Goal: Task Accomplishment & Management: Manage account settings

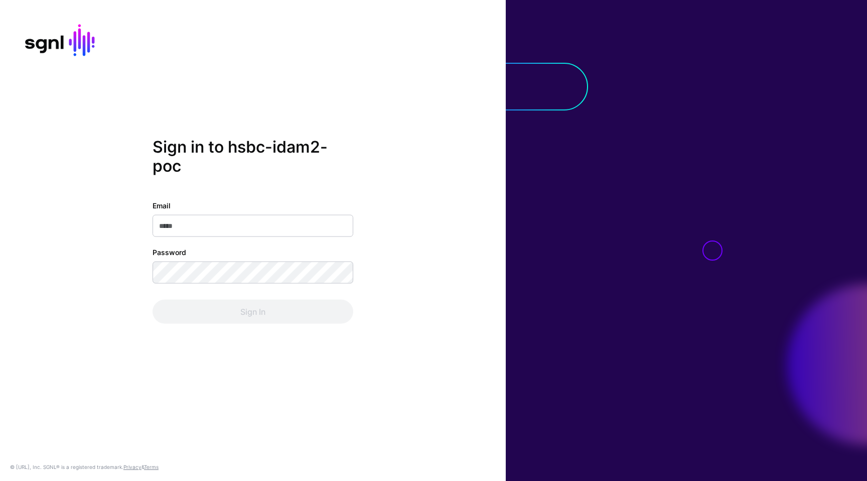
click at [224, 217] on input "Email" at bounding box center [252, 225] width 201 height 22
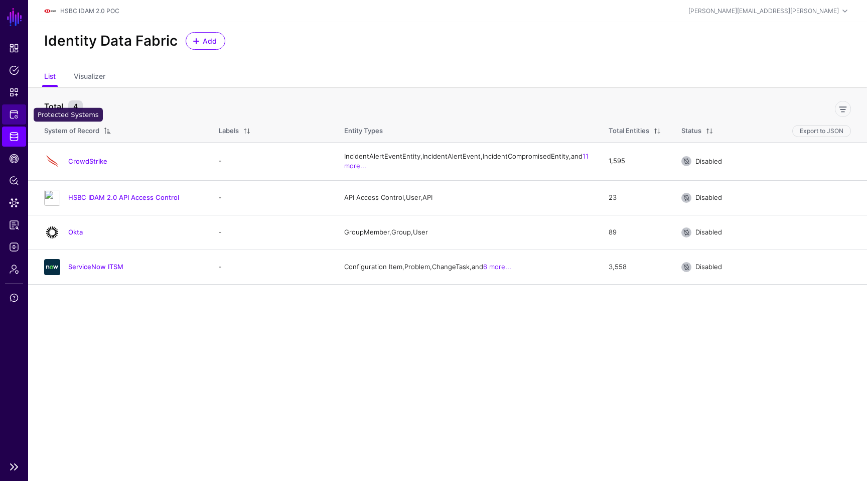
click at [13, 116] on span "Protected Systems" at bounding box center [14, 114] width 10 height 10
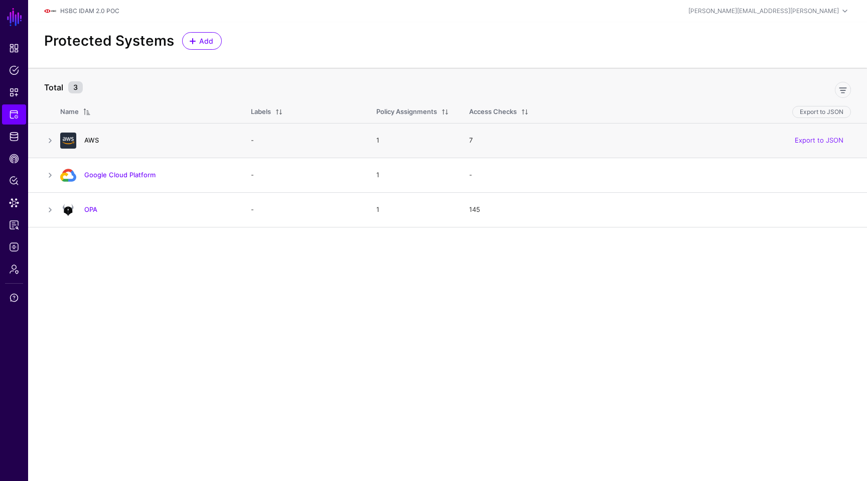
click at [92, 139] on link "AWS" at bounding box center [91, 140] width 15 height 8
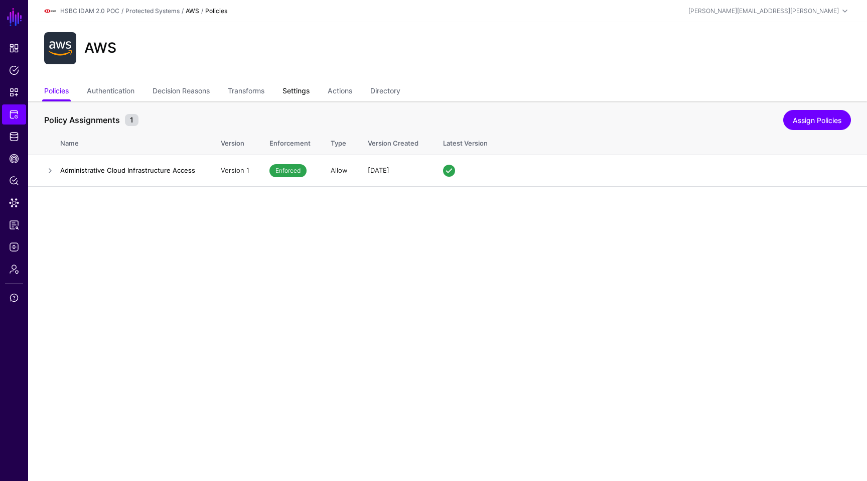
click at [309, 92] on link "Settings" at bounding box center [295, 91] width 27 height 19
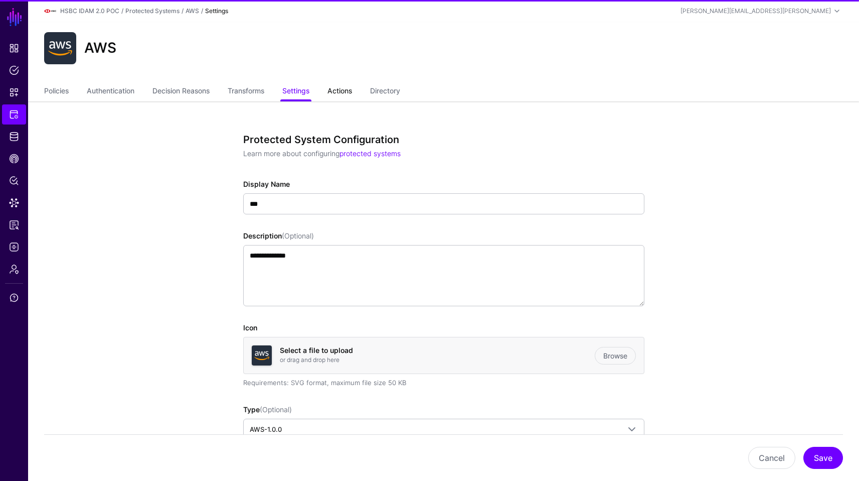
click at [343, 91] on link "Actions" at bounding box center [340, 91] width 25 height 19
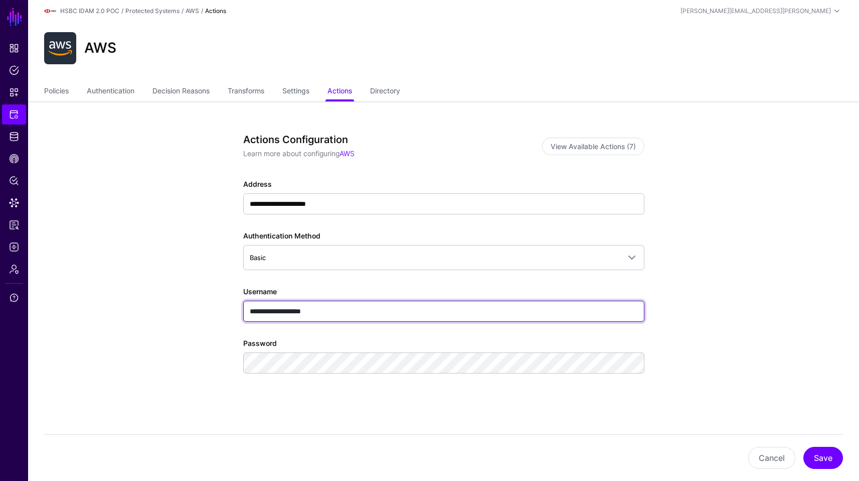
click at [369, 310] on input "**********" at bounding box center [443, 310] width 401 height 21
paste input "text"
paste input "**********"
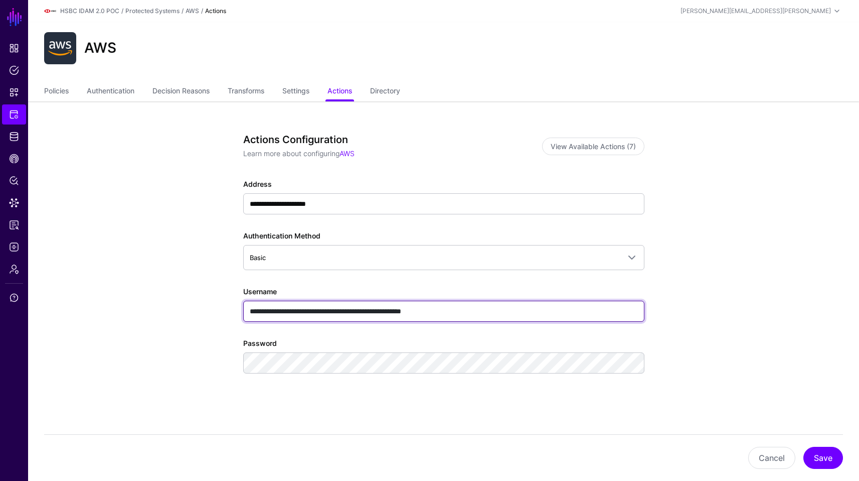
type input "**********"
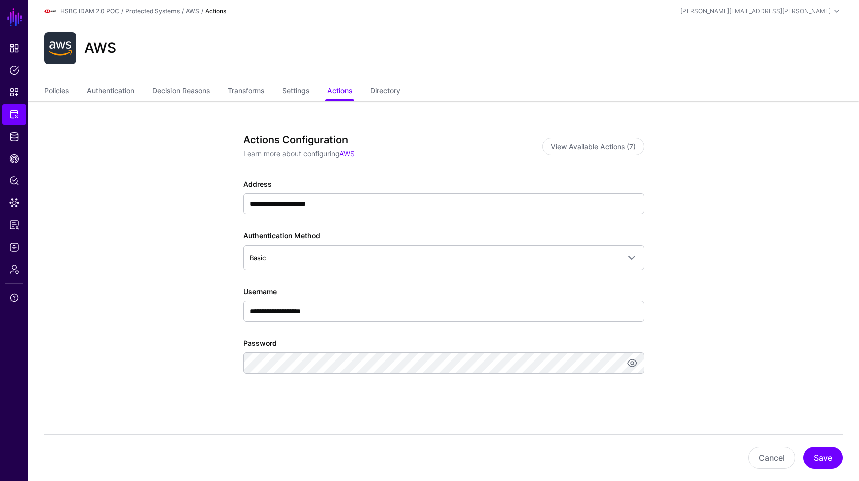
click at [532, 402] on div "**********" at bounding box center [443, 279] width 401 height 292
click at [825, 455] on button "Save" at bounding box center [824, 457] width 40 height 22
click at [304, 86] on link "Settings" at bounding box center [295, 91] width 27 height 19
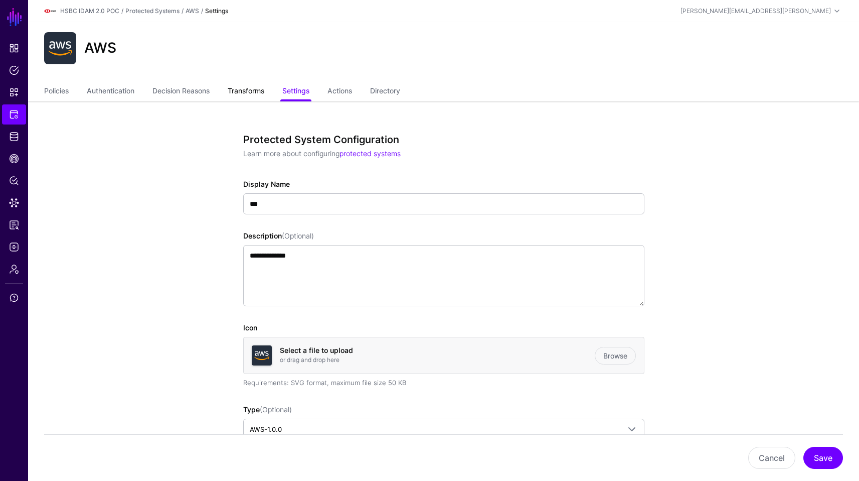
click at [248, 85] on link "Transforms" at bounding box center [246, 91] width 37 height 19
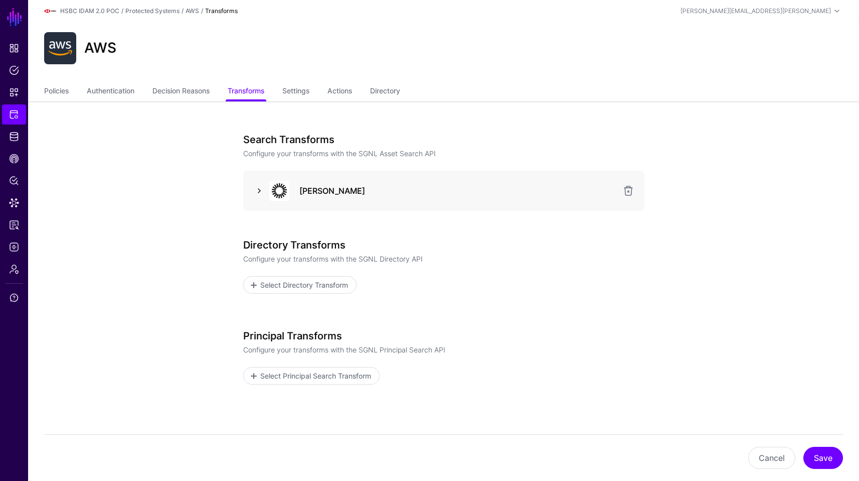
click at [259, 192] on link at bounding box center [259, 191] width 12 height 12
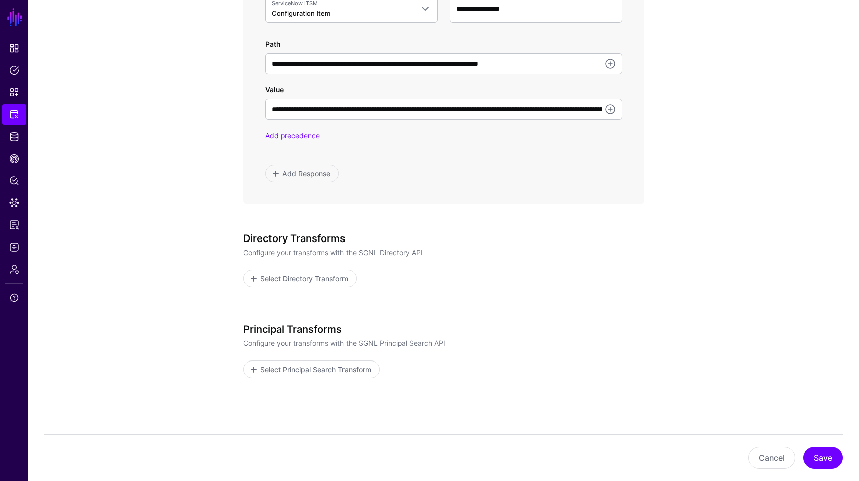
scroll to position [673, 0]
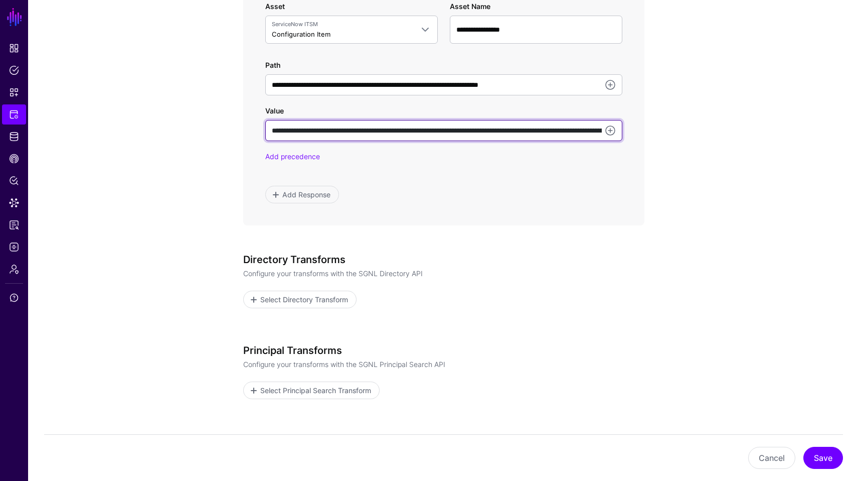
click at [540, 139] on input "**********" at bounding box center [443, 130] width 357 height 21
click at [559, 135] on input "**********" at bounding box center [443, 130] width 357 height 21
click at [563, 131] on input "**********" at bounding box center [443, 130] width 357 height 21
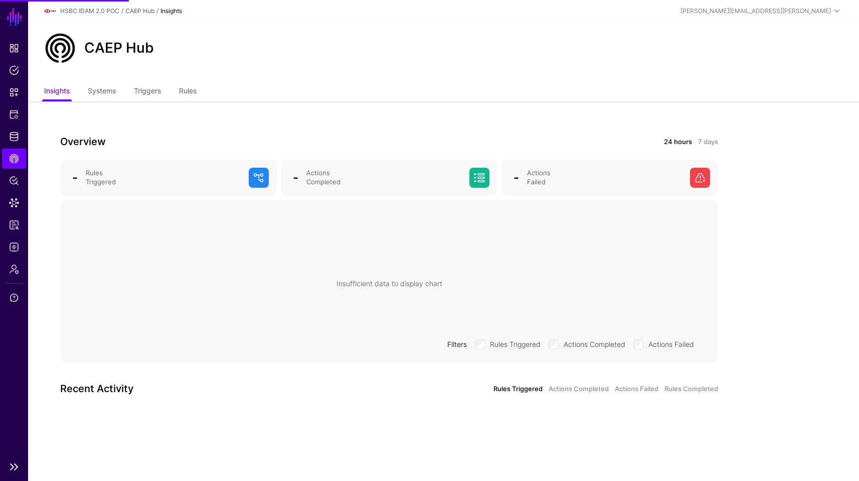
click at [1, 221] on li "Reports" at bounding box center [14, 225] width 28 height 20
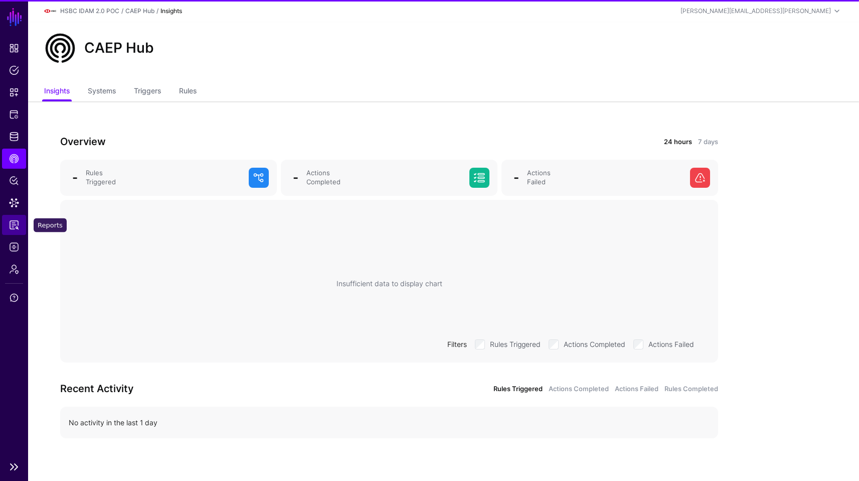
click at [5, 222] on link "Reports" at bounding box center [14, 225] width 24 height 20
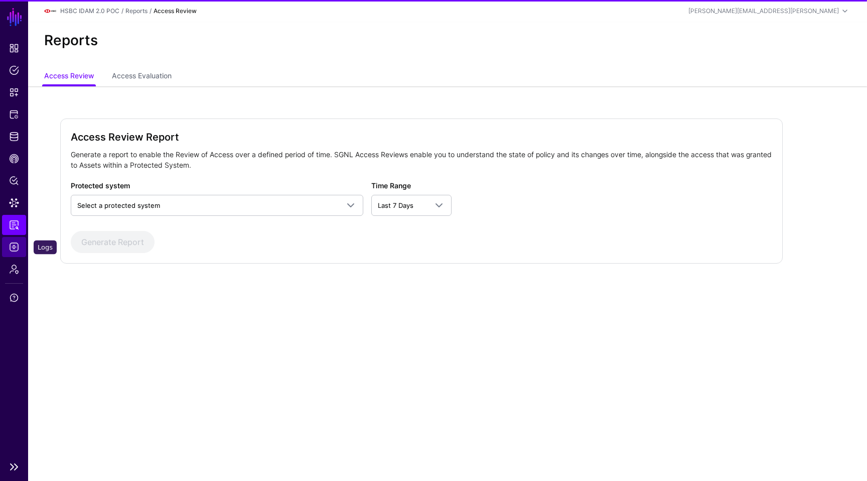
click at [9, 242] on span "Logs" at bounding box center [14, 247] width 10 height 10
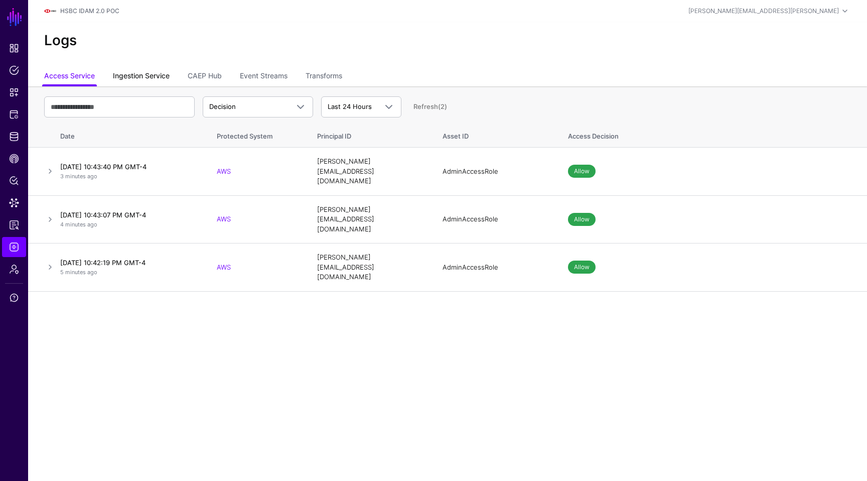
click at [149, 75] on link "Ingestion Service" at bounding box center [141, 76] width 57 height 19
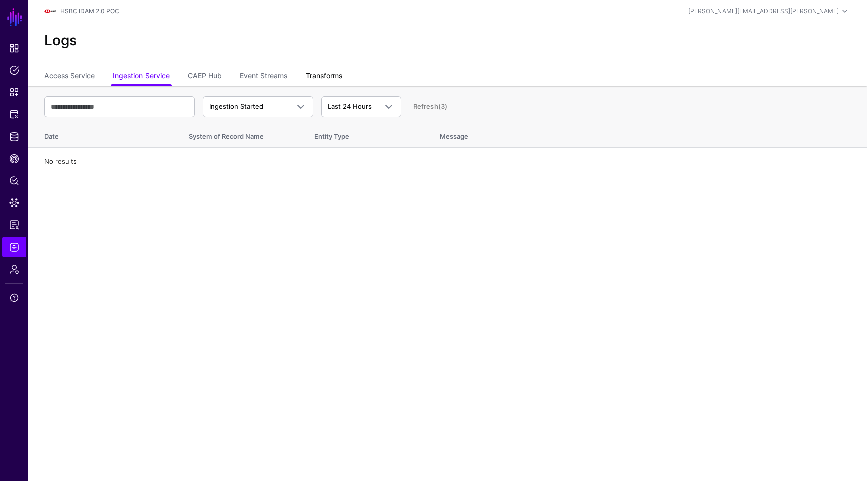
click at [317, 71] on link "Transforms" at bounding box center [323, 76] width 37 height 19
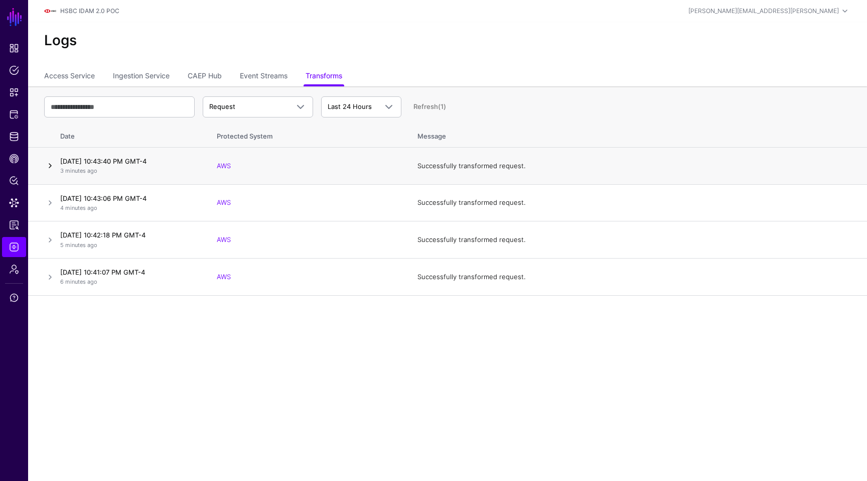
click at [49, 165] on link at bounding box center [50, 166] width 12 height 12
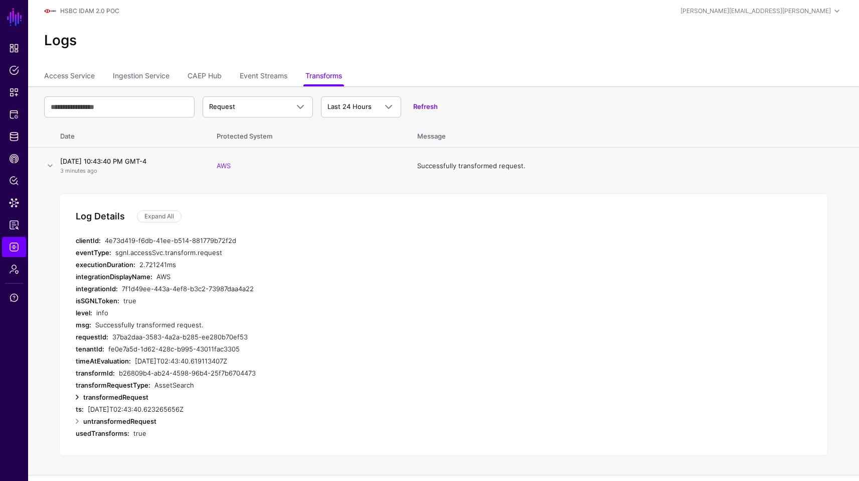
click at [79, 395] on link at bounding box center [77, 397] width 12 height 12
click at [176, 219] on link "Expand All" at bounding box center [159, 216] width 45 height 12
click at [423, 236] on div "4e73d419-f6db-41ee-b514-881779b72f2d" at bounding box center [291, 240] width 372 height 12
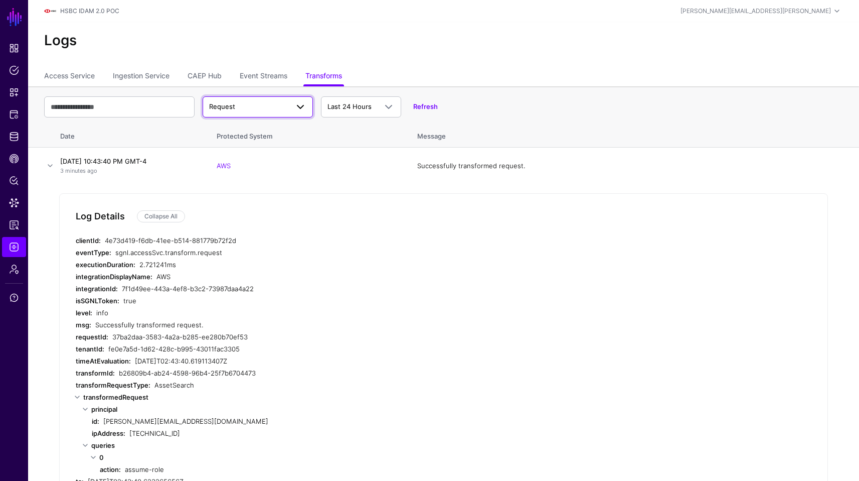
click at [283, 98] on link "Request" at bounding box center [258, 106] width 110 height 21
click at [232, 140] on button "Response" at bounding box center [258, 146] width 110 height 16
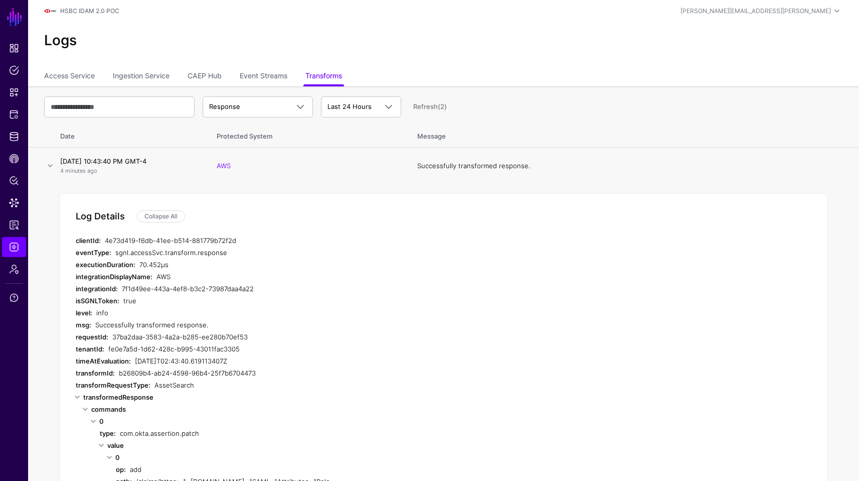
click at [338, 257] on div "sgnl.accessSvc.transform.response" at bounding box center [296, 252] width 362 height 12
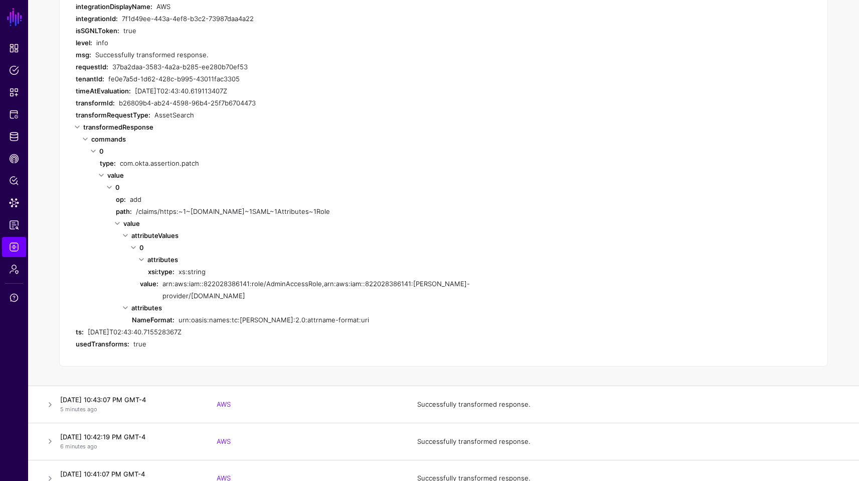
scroll to position [274, 0]
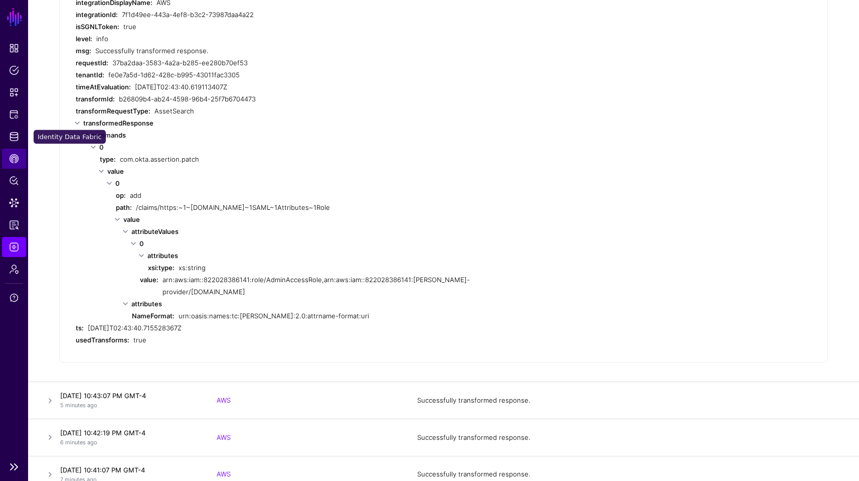
click at [8, 160] on link "CAEP Hub" at bounding box center [14, 158] width 24 height 20
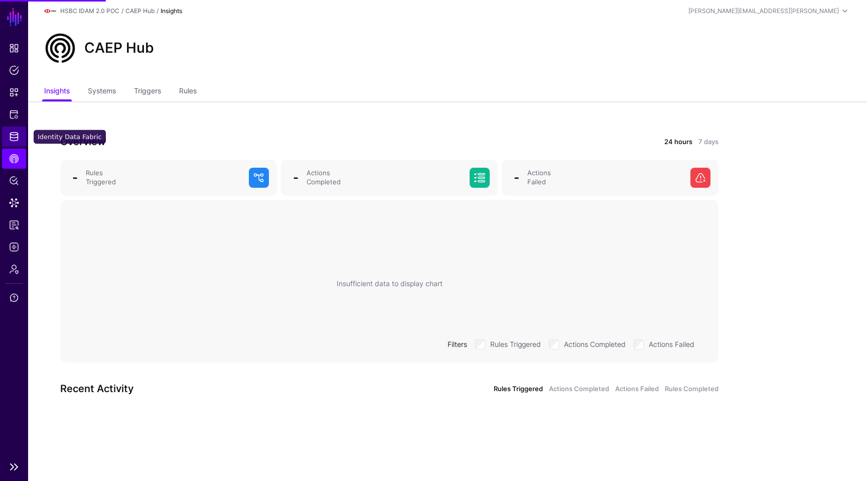
click at [11, 135] on span "Identity Data Fabric" at bounding box center [14, 136] width 10 height 10
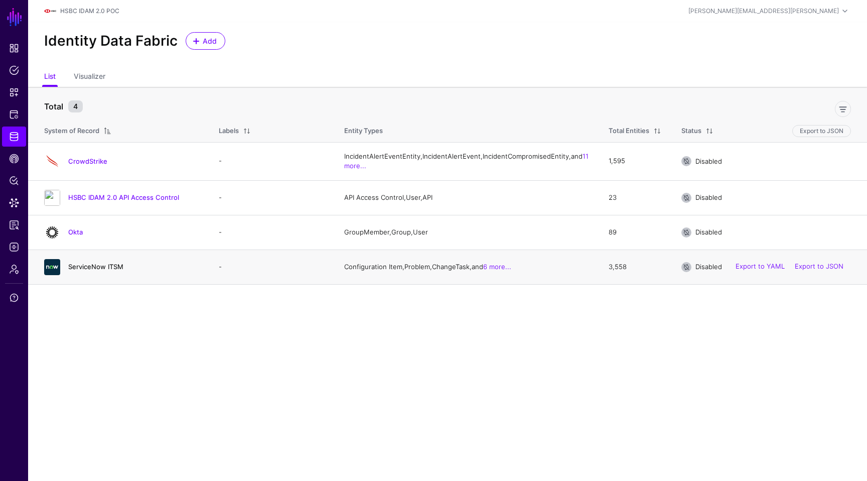
click at [118, 270] on link "ServiceNow ITSM" at bounding box center [95, 266] width 55 height 8
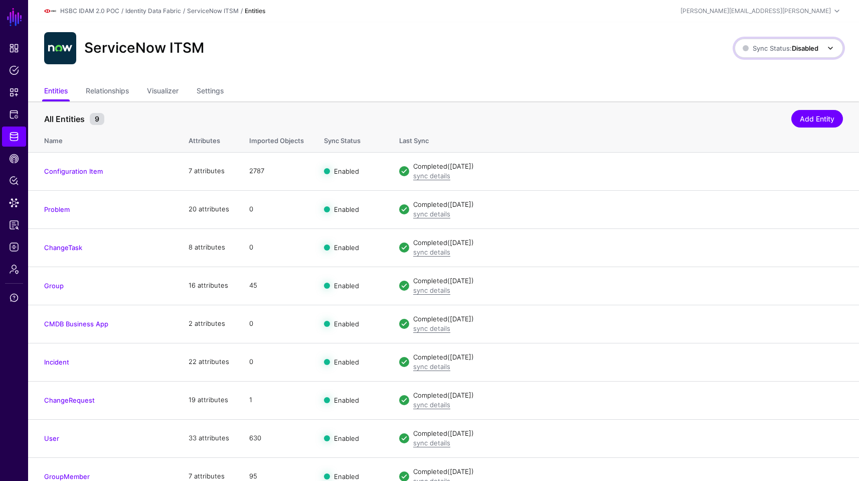
click at [789, 48] on span "Sync Status: Disabled" at bounding box center [781, 48] width 76 height 8
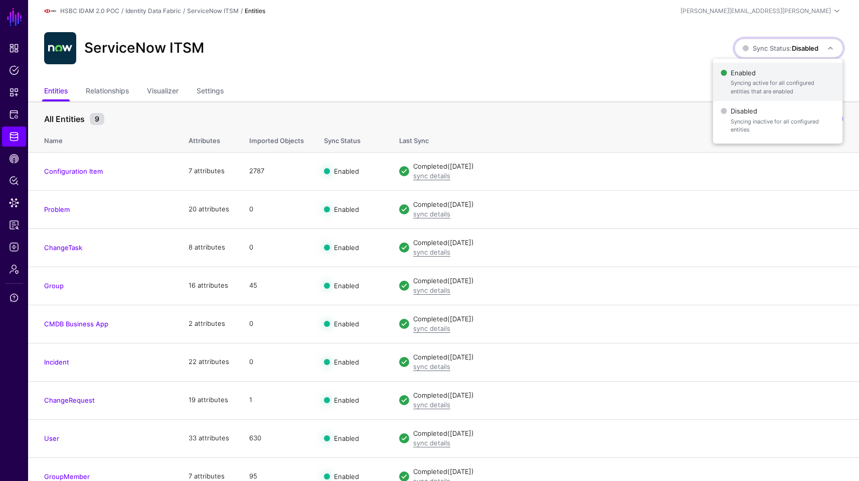
click at [761, 74] on span "Enabled Syncing active for all configured entities that are enabled" at bounding box center [778, 82] width 114 height 33
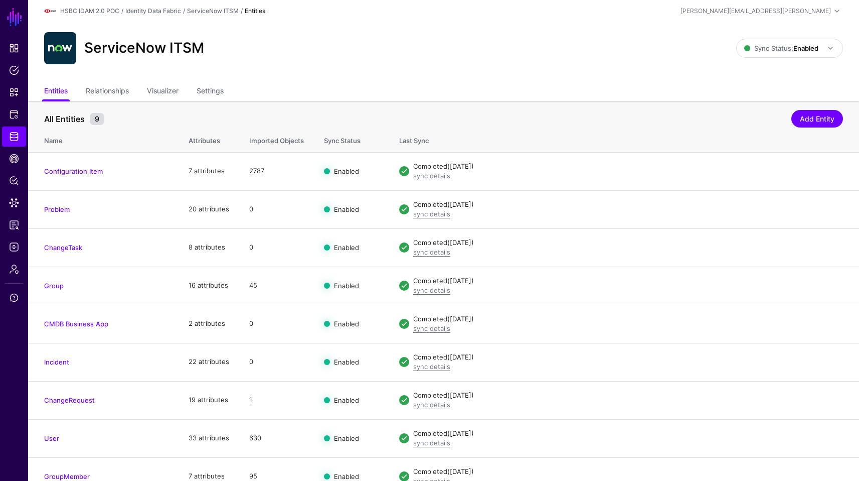
click at [561, 96] on ul "Entities Relationships Visualizer Settings" at bounding box center [443, 91] width 799 height 19
click at [145, 11] on link "Identity Data Fabric" at bounding box center [153, 11] width 56 height 8
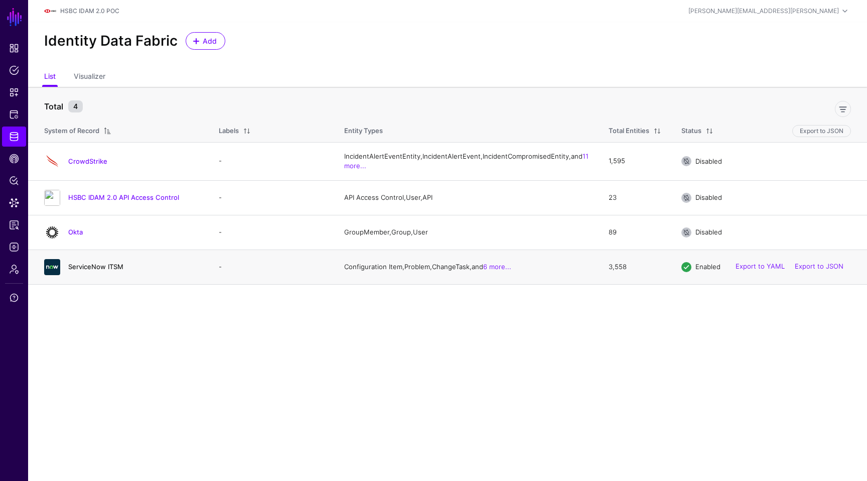
click at [98, 270] on link "ServiceNow ITSM" at bounding box center [95, 266] width 55 height 8
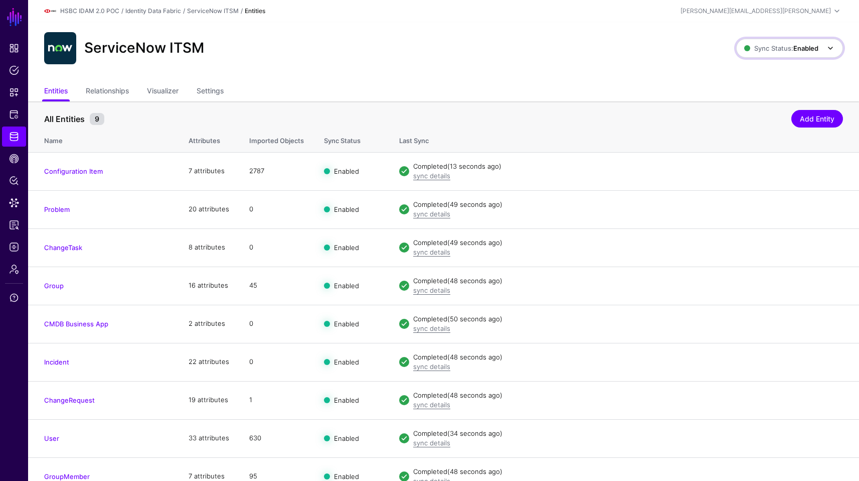
click at [779, 48] on span "Sync Status: Enabled" at bounding box center [781, 48] width 74 height 8
click at [740, 108] on span "Disabled Syncing inactive for all configured entities" at bounding box center [779, 120] width 112 height 33
click at [370, 55] on div "ServiceNow ITSM" at bounding box center [389, 48] width 699 height 32
click at [24, 130] on link "Identity Data Fabric" at bounding box center [14, 136] width 24 height 20
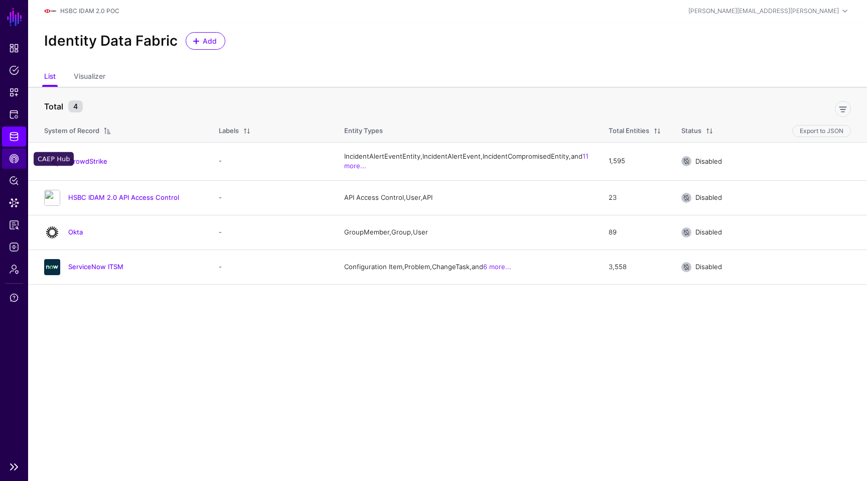
click at [6, 154] on link "CAEP Hub" at bounding box center [14, 158] width 24 height 20
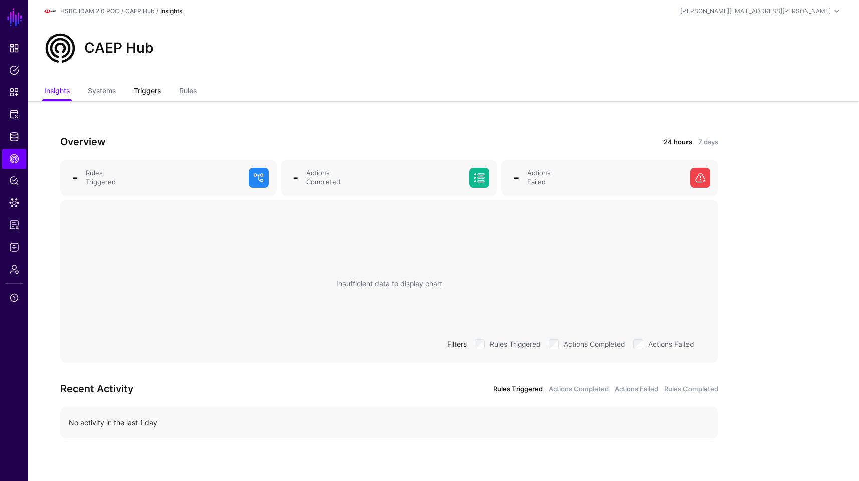
click at [143, 92] on link "Triggers" at bounding box center [147, 91] width 27 height 19
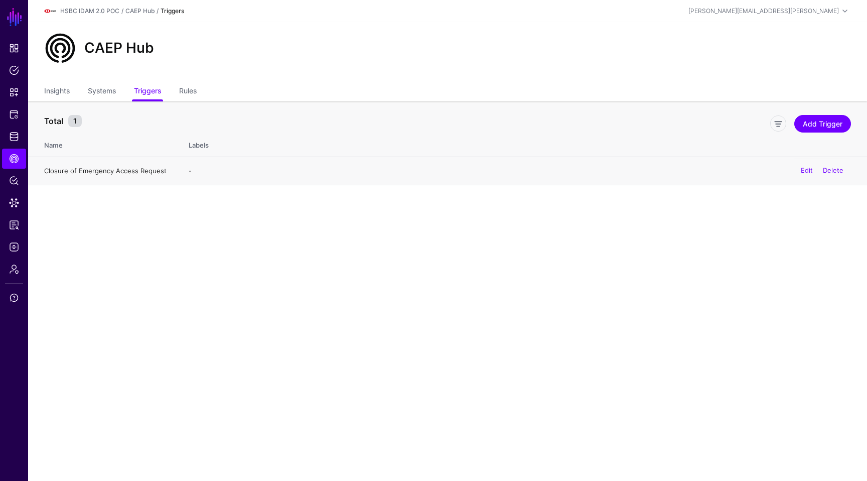
click at [97, 172] on link "Closure of Emergency Access Request" at bounding box center [105, 171] width 122 height 8
click at [192, 85] on link "Rules" at bounding box center [188, 91] width 18 height 19
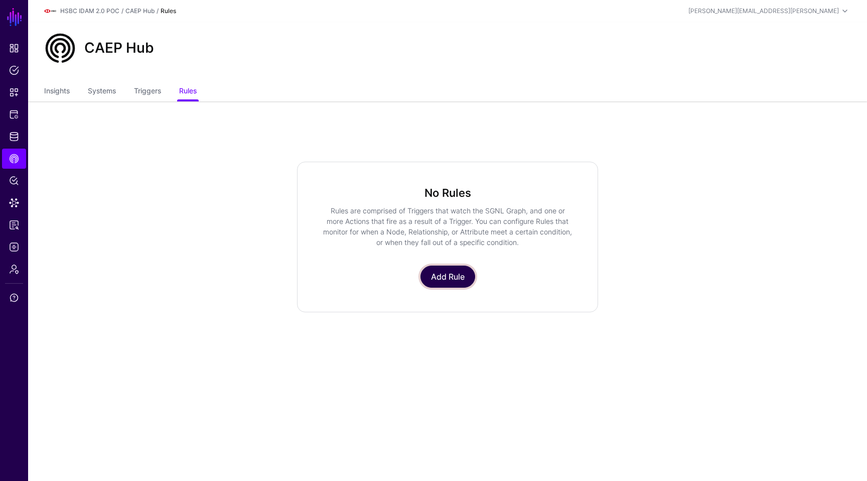
click at [440, 273] on link "Add Rule" at bounding box center [447, 276] width 55 height 22
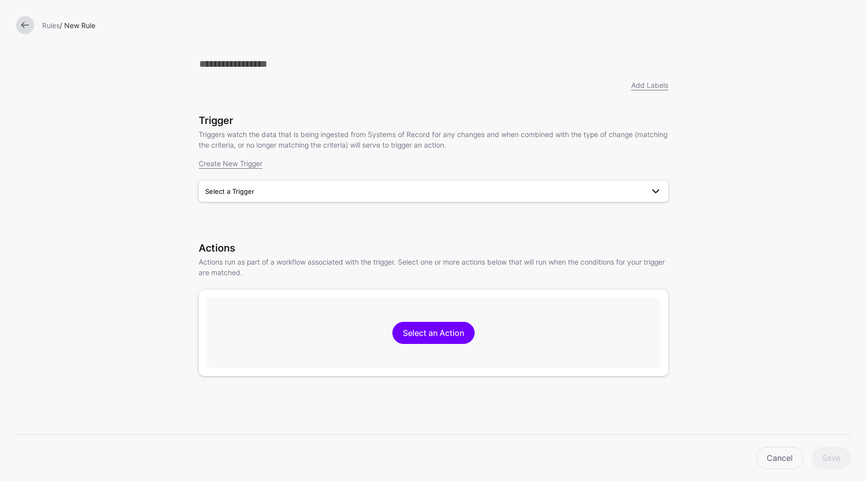
click at [287, 192] on span "Select a Trigger" at bounding box center [424, 191] width 438 height 11
click at [273, 218] on span "Closure of Emergency Access Request" at bounding box center [268, 214] width 122 height 8
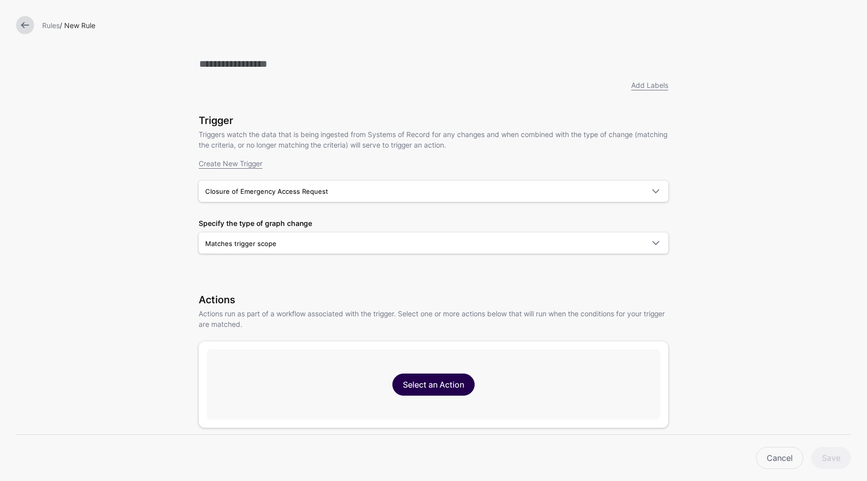
click at [441, 376] on link "Select an Action" at bounding box center [433, 384] width 82 height 22
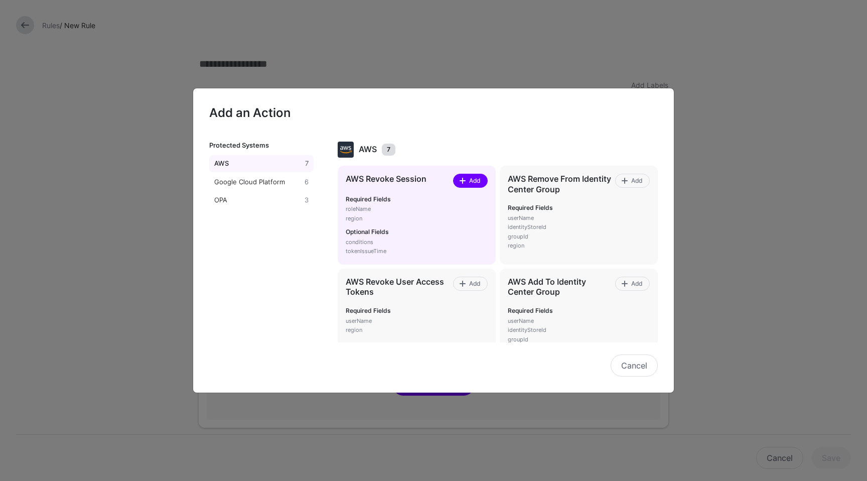
click at [478, 182] on link "Add" at bounding box center [470, 181] width 35 height 14
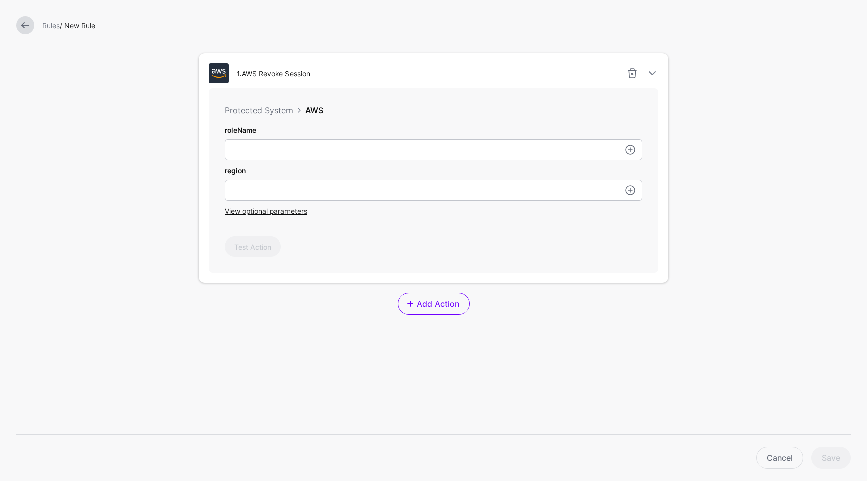
scroll to position [295, 0]
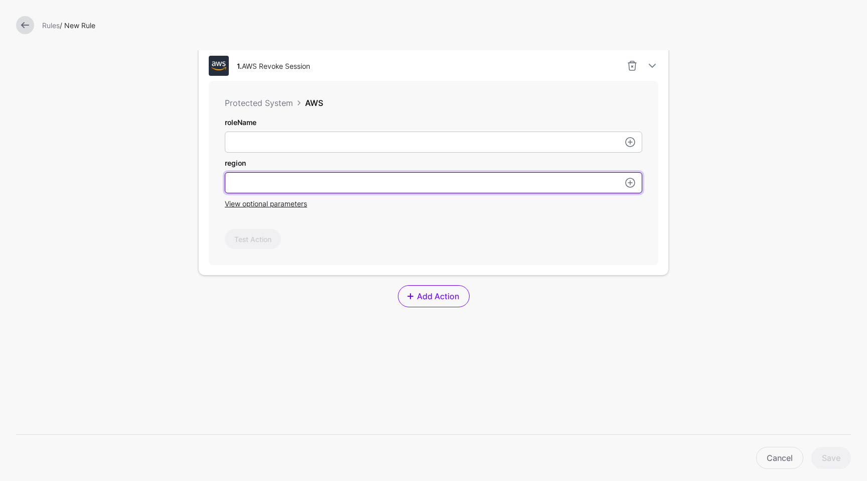
click at [370, 184] on input "roleName" at bounding box center [433, 182] width 417 height 21
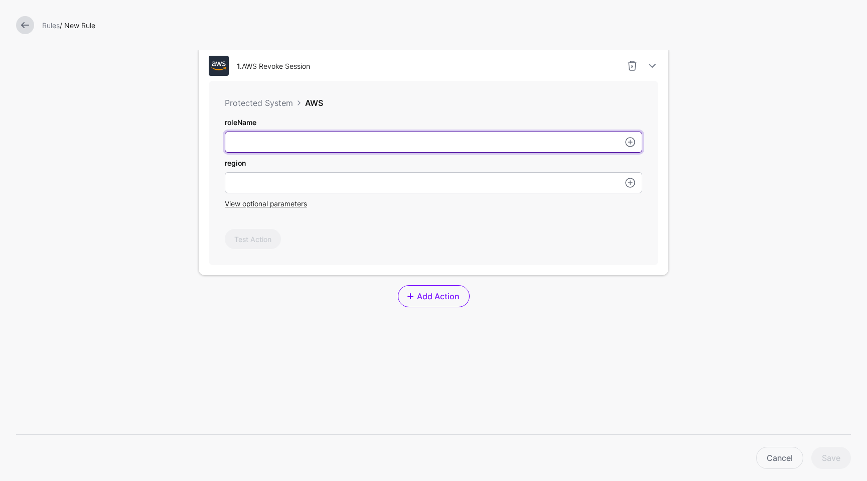
click at [341, 142] on input "roleName" at bounding box center [433, 141] width 417 height 21
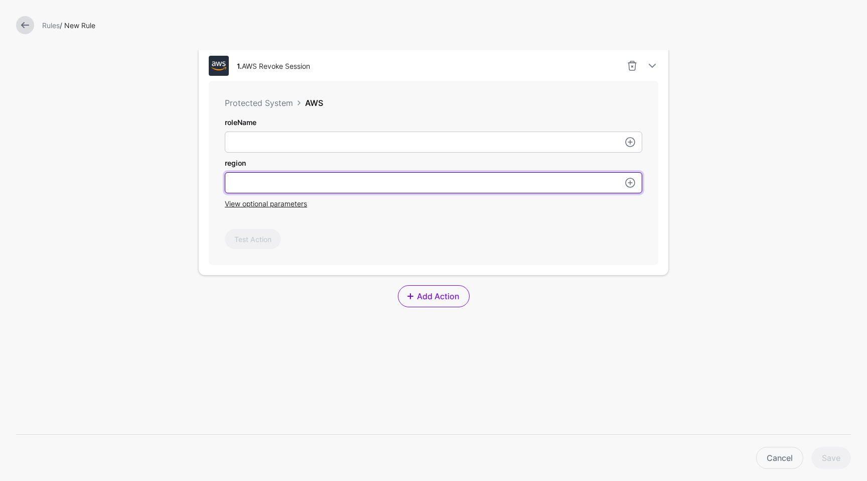
click at [415, 192] on input "roleName" at bounding box center [433, 182] width 417 height 21
type input "*********"
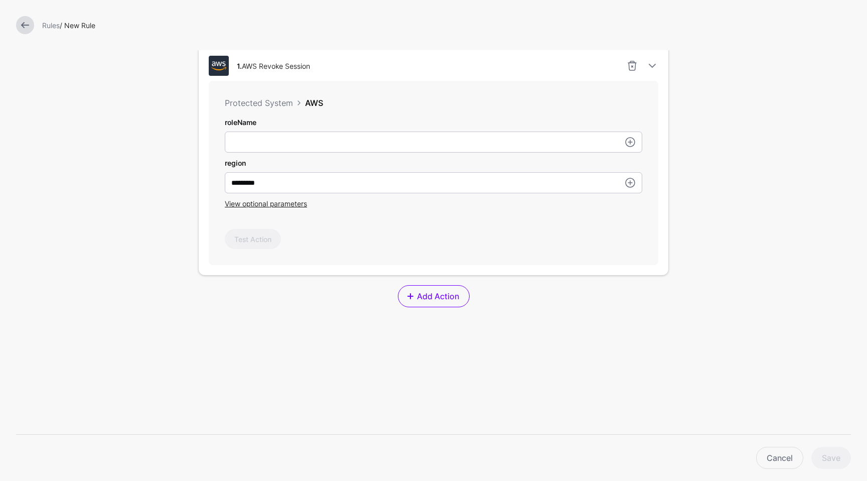
click at [709, 213] on form "Add Labels Trigger Triggers watch the data that is being ingested from Systems …" at bounding box center [433, 116] width 867 height 823
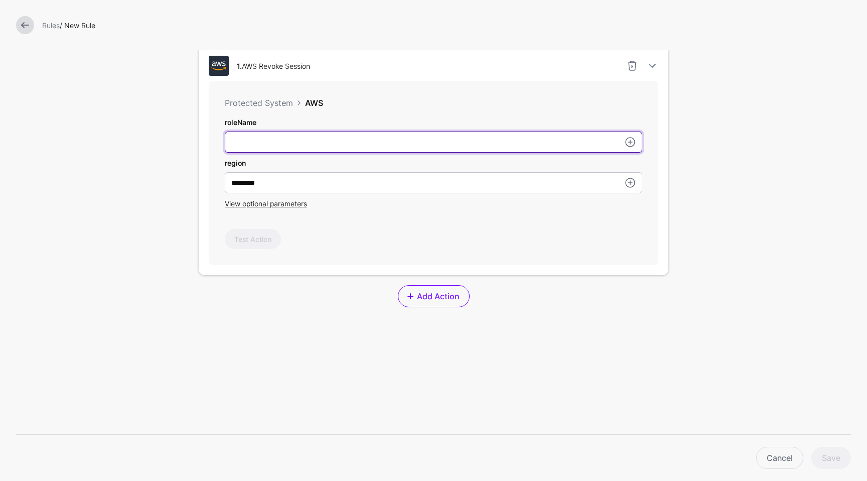
click at [349, 142] on input "roleName" at bounding box center [433, 141] width 417 height 21
paste input "**********"
type input "**********"
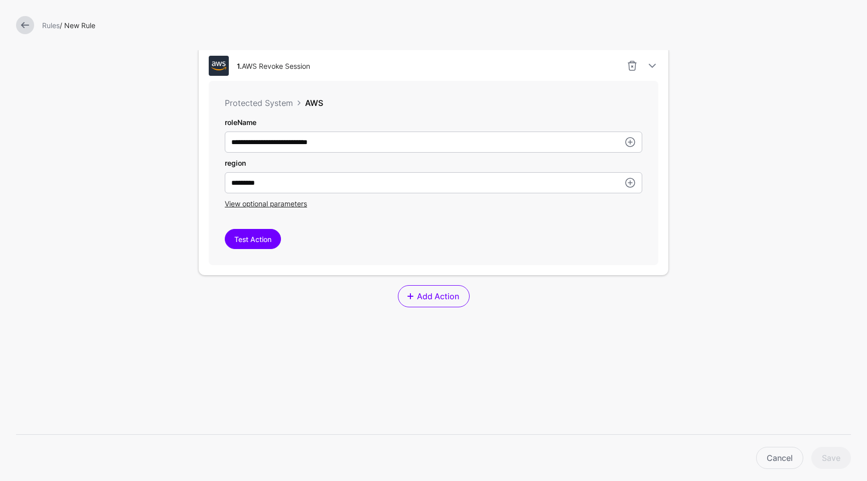
click at [436, 235] on div "Test Action" at bounding box center [433, 239] width 417 height 20
click at [264, 203] on span "View optional parameters" at bounding box center [266, 203] width 82 height 9
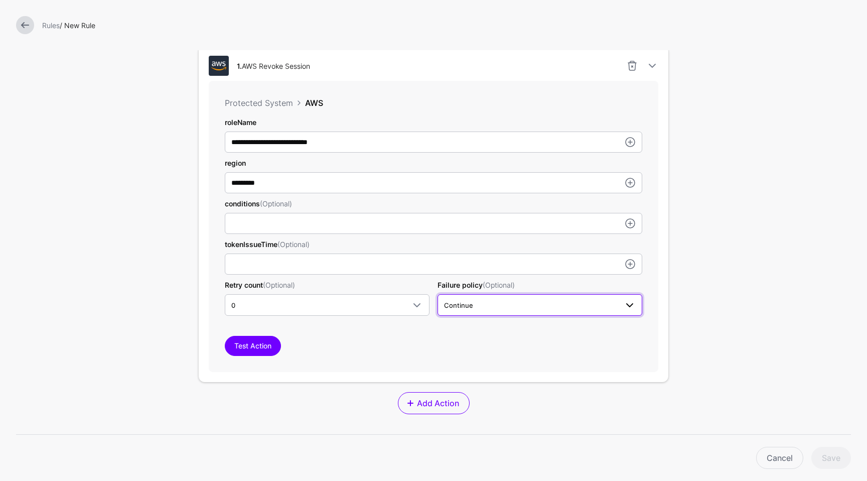
click at [507, 301] on span "Continue" at bounding box center [531, 304] width 174 height 11
click at [475, 337] on button "Stop" at bounding box center [539, 344] width 205 height 16
click at [463, 344] on div "Test Action" at bounding box center [433, 346] width 417 height 20
click at [624, 144] on link at bounding box center [630, 142] width 12 height 12
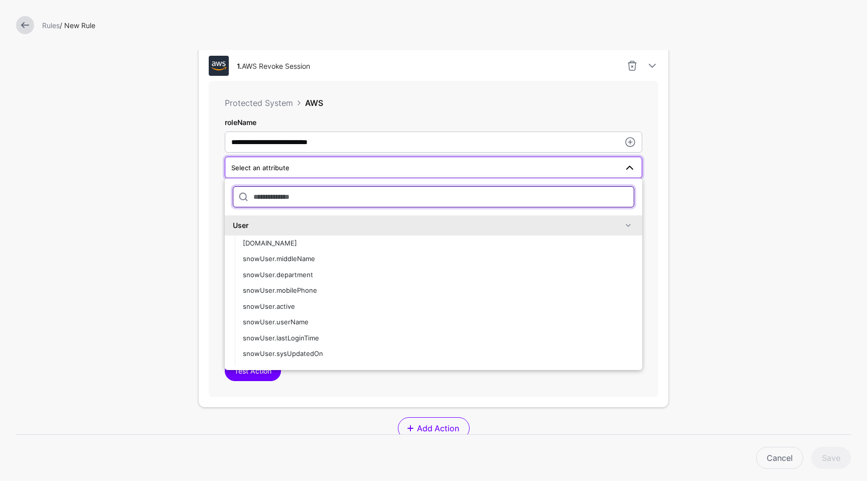
click at [408, 198] on input "text" at bounding box center [433, 196] width 401 height 21
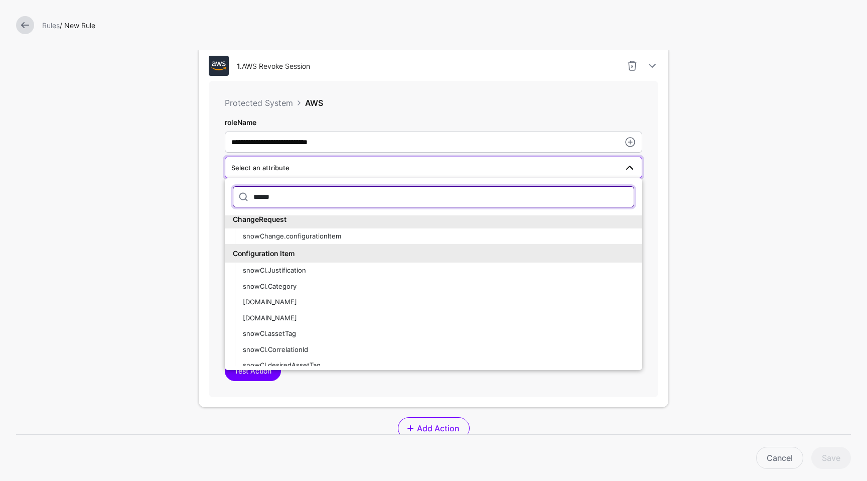
scroll to position [13, 0]
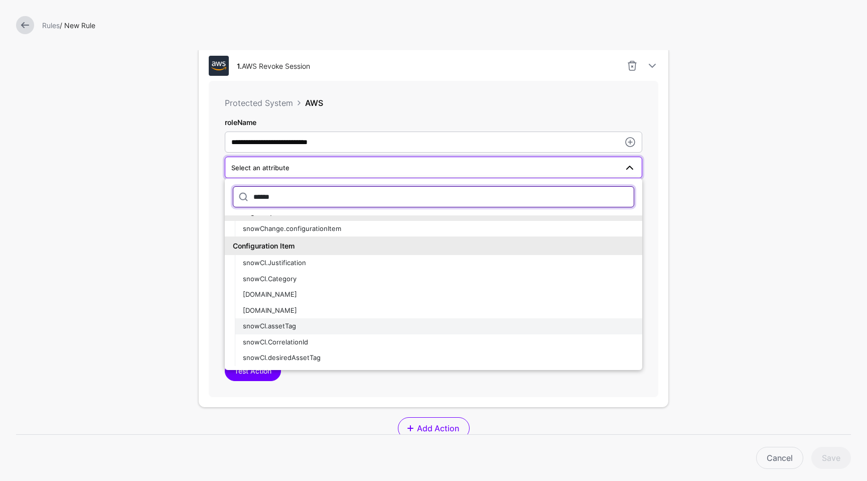
type input "******"
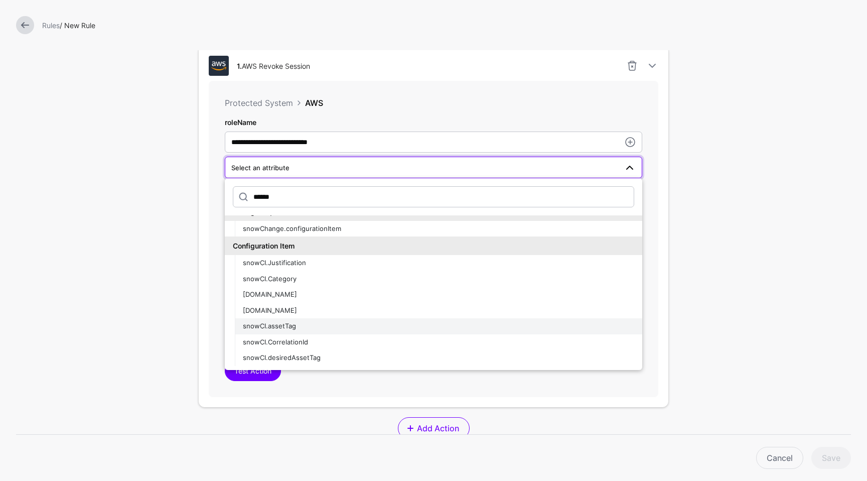
click at [404, 328] on div "snowCI.assetTag" at bounding box center [438, 326] width 391 height 10
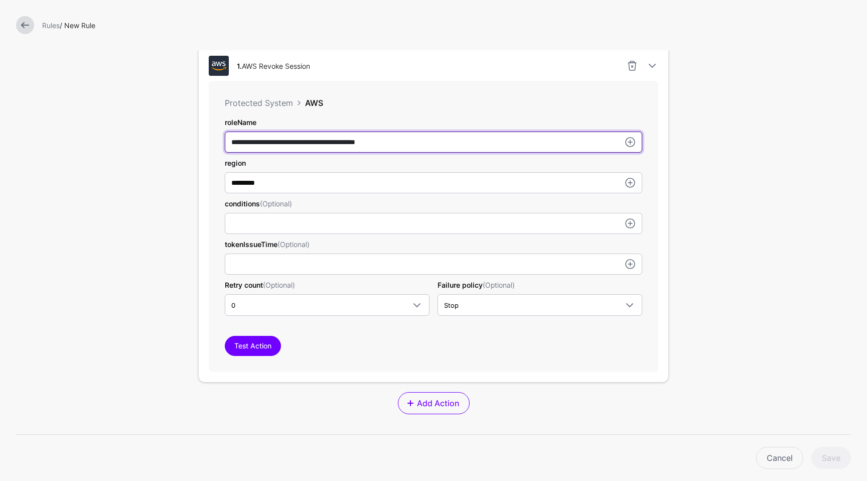
drag, startPoint x: 330, startPoint y: 146, endPoint x: 218, endPoint y: 136, distance: 112.8
click at [218, 136] on div "**********" at bounding box center [433, 226] width 449 height 290
type input "**********"
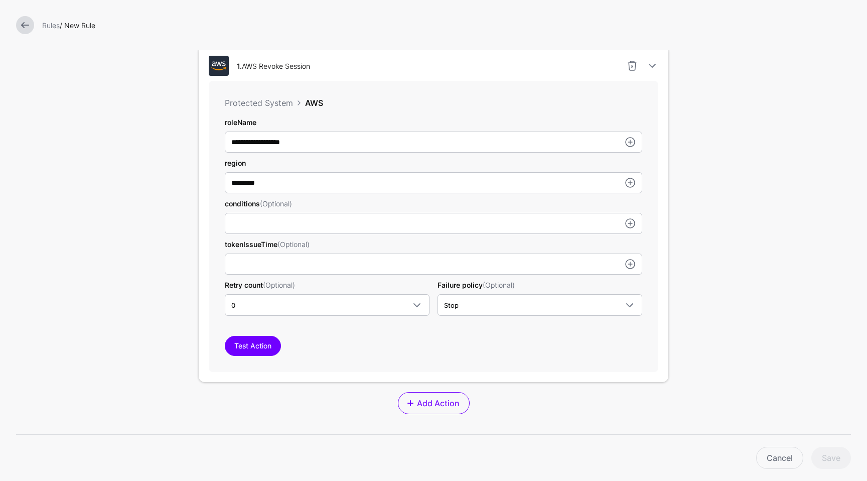
click at [759, 208] on form "**********" at bounding box center [433, 170] width 867 height 930
click at [624, 146] on link at bounding box center [630, 142] width 12 height 12
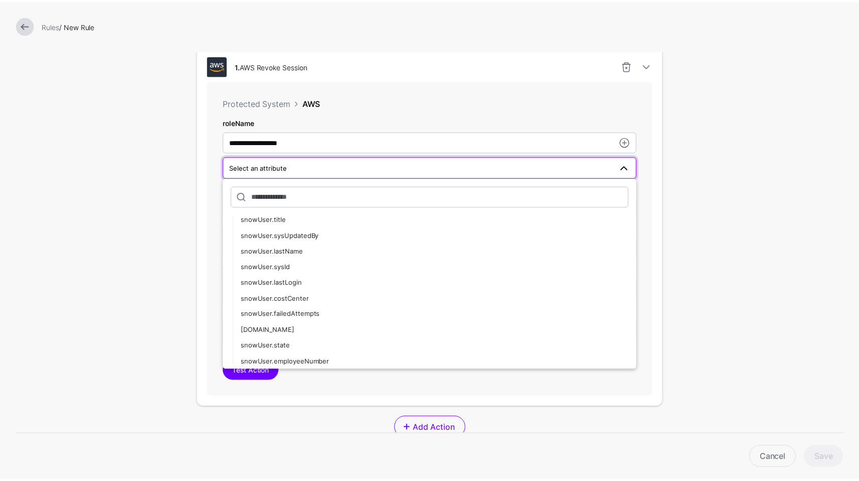
scroll to position [85, 0]
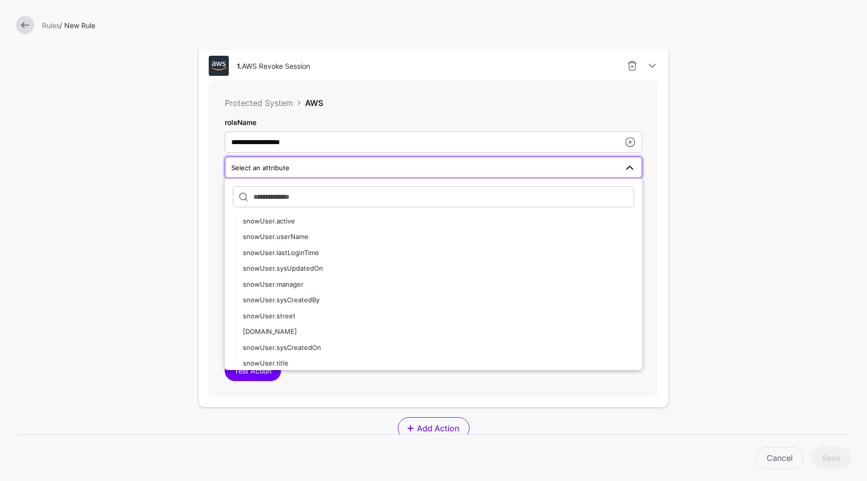
click at [693, 197] on form "**********" at bounding box center [433, 182] width 867 height 955
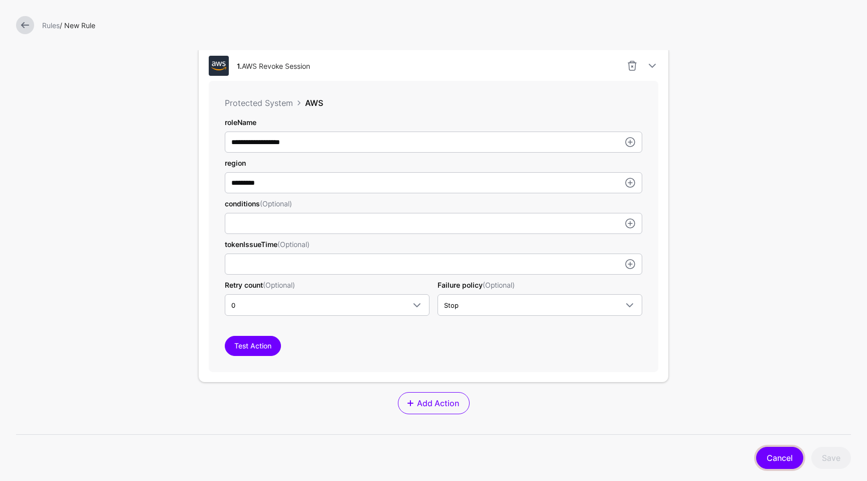
click at [781, 450] on link "Cancel" at bounding box center [779, 457] width 47 height 22
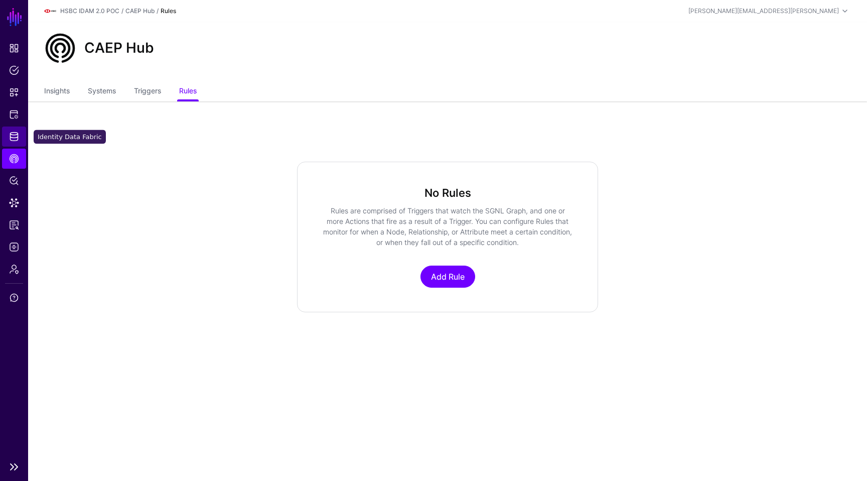
click at [11, 136] on span "Identity Data Fabric" at bounding box center [14, 136] width 10 height 10
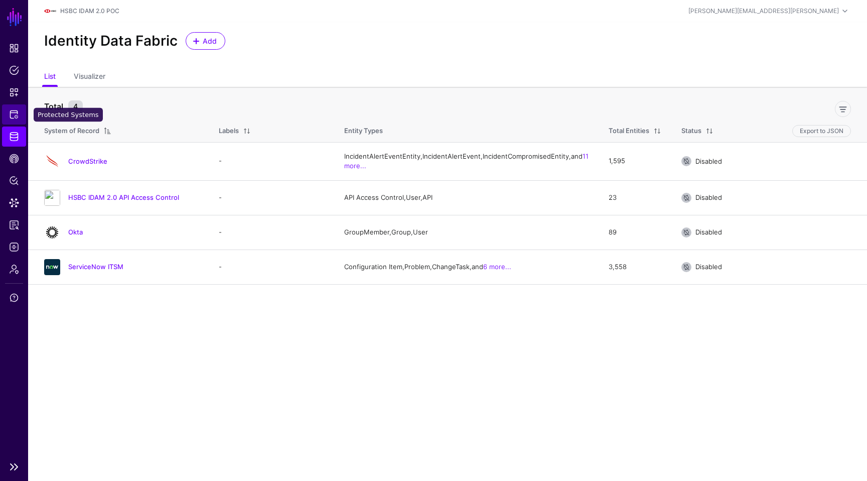
click at [11, 113] on span "Protected Systems" at bounding box center [14, 114] width 10 height 10
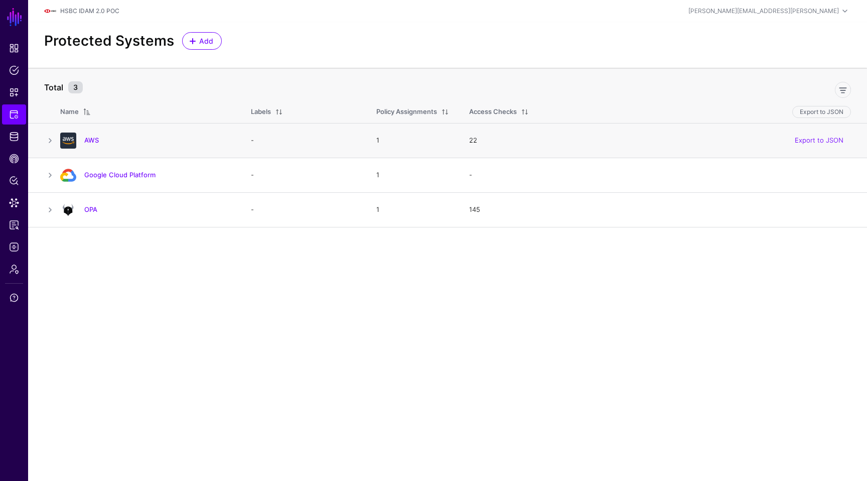
click at [96, 132] on div "AWS" at bounding box center [145, 140] width 179 height 16
click at [95, 135] on div "AWS" at bounding box center [145, 140] width 179 height 16
click at [90, 137] on link "AWS" at bounding box center [91, 140] width 15 height 8
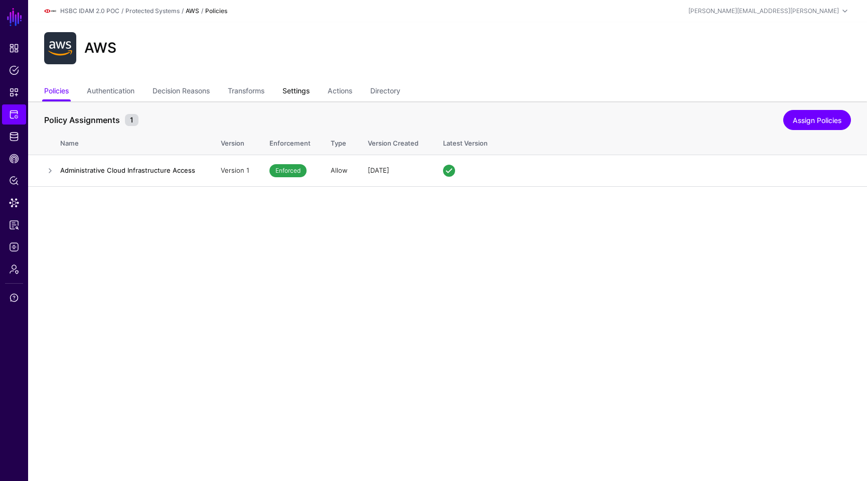
click at [308, 89] on link "Settings" at bounding box center [295, 91] width 27 height 19
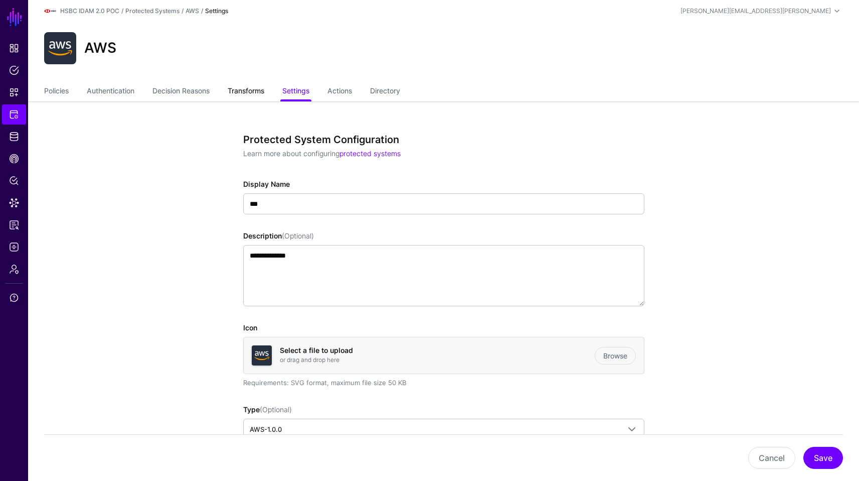
click at [244, 83] on link "Transforms" at bounding box center [246, 91] width 37 height 19
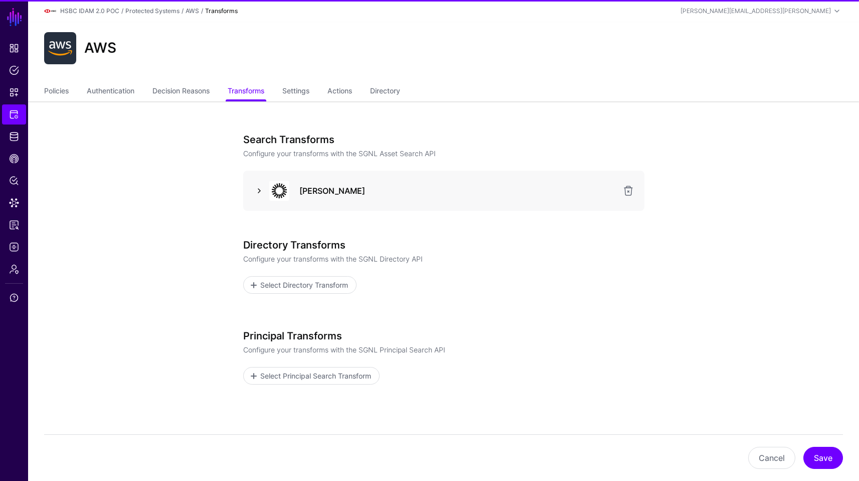
click at [260, 187] on link at bounding box center [259, 191] width 12 height 12
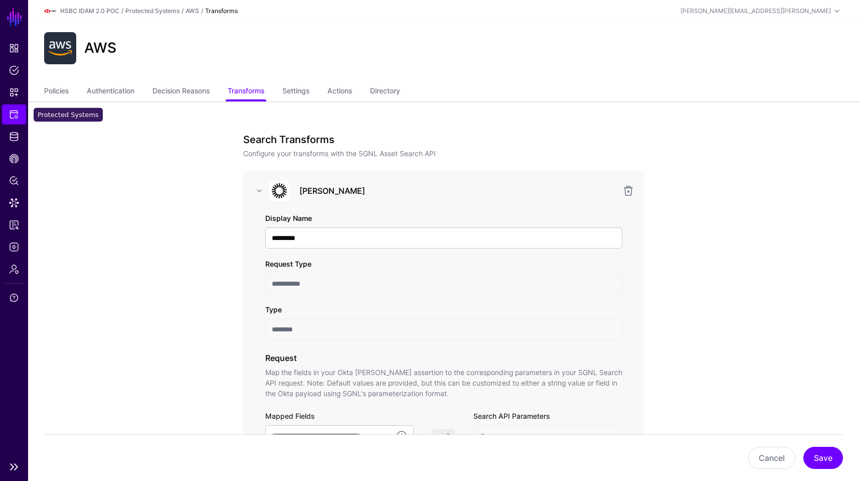
click at [4, 115] on link "Protected Systems" at bounding box center [14, 114] width 24 height 20
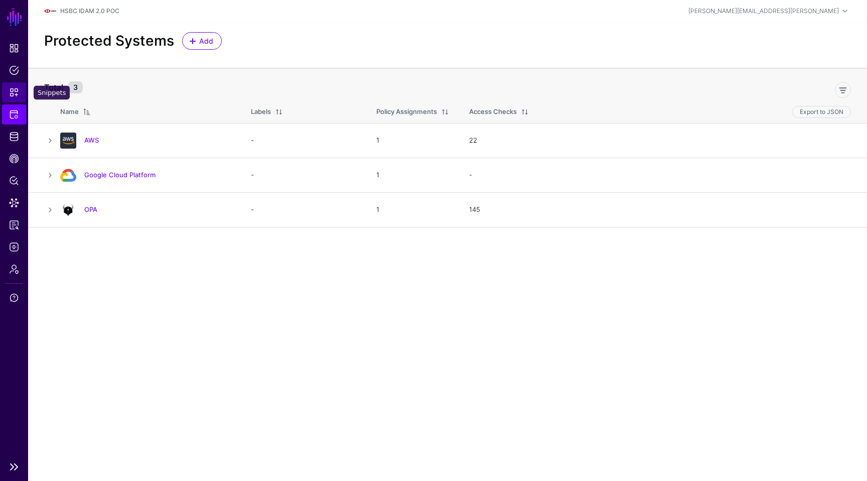
click at [18, 83] on link "Snippets" at bounding box center [14, 92] width 24 height 20
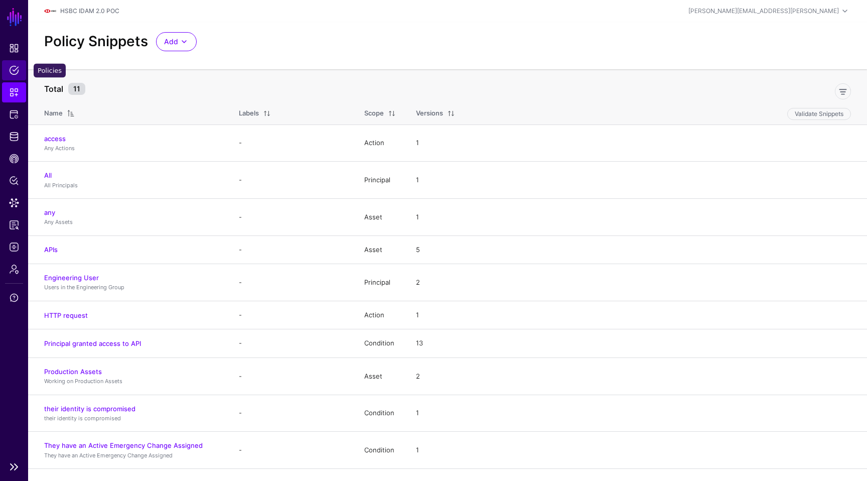
click at [20, 71] on link "Policies" at bounding box center [14, 70] width 24 height 20
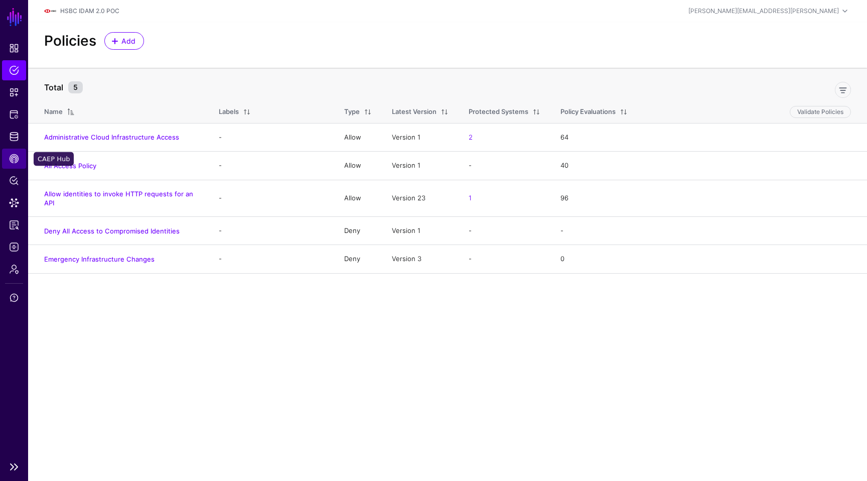
click at [18, 152] on link "CAEP Hub" at bounding box center [14, 158] width 24 height 20
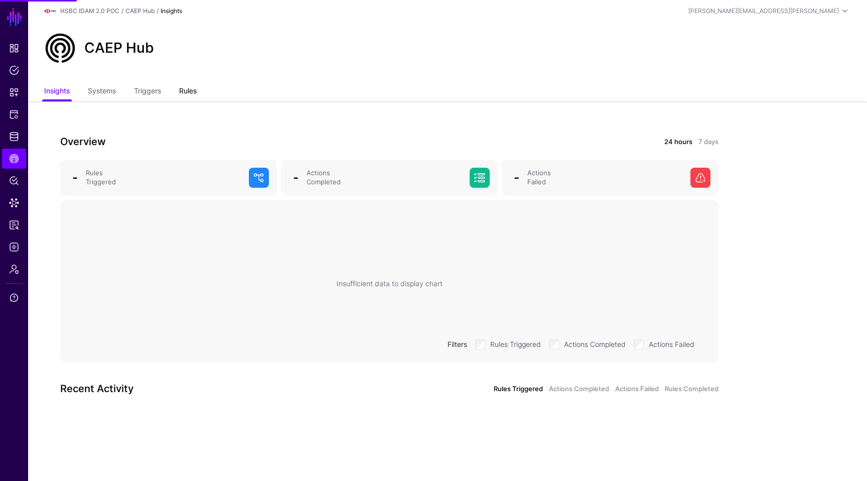
click at [186, 87] on link "Rules" at bounding box center [188, 91] width 18 height 19
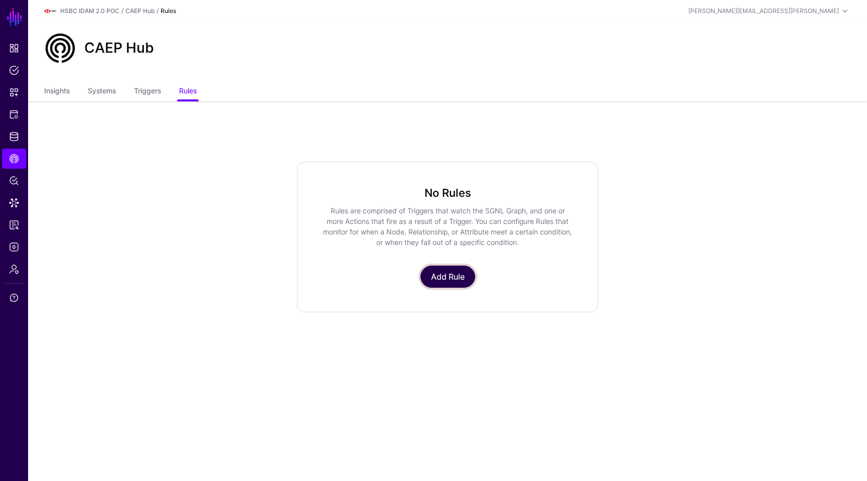
click at [447, 268] on link "Add Rule" at bounding box center [447, 276] width 55 height 22
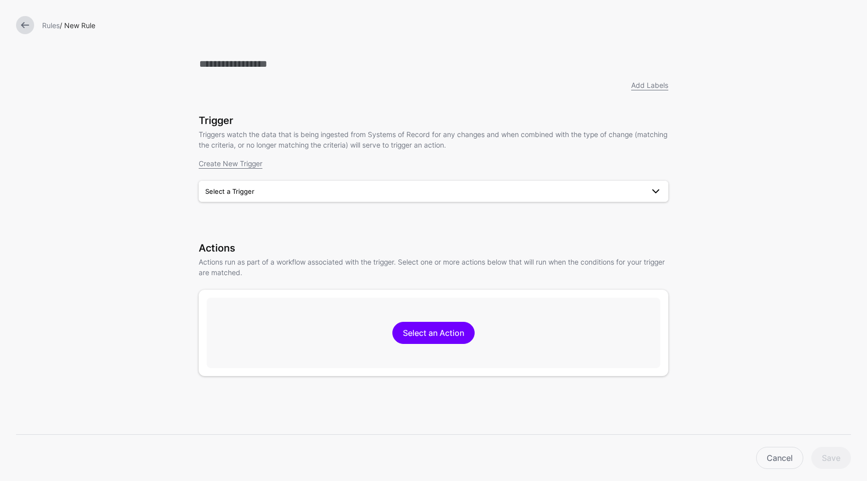
click at [344, 197] on span "Select a Trigger" at bounding box center [424, 191] width 438 height 11
click at [330, 208] on button "Closure of Emergency Access Request" at bounding box center [433, 215] width 469 height 16
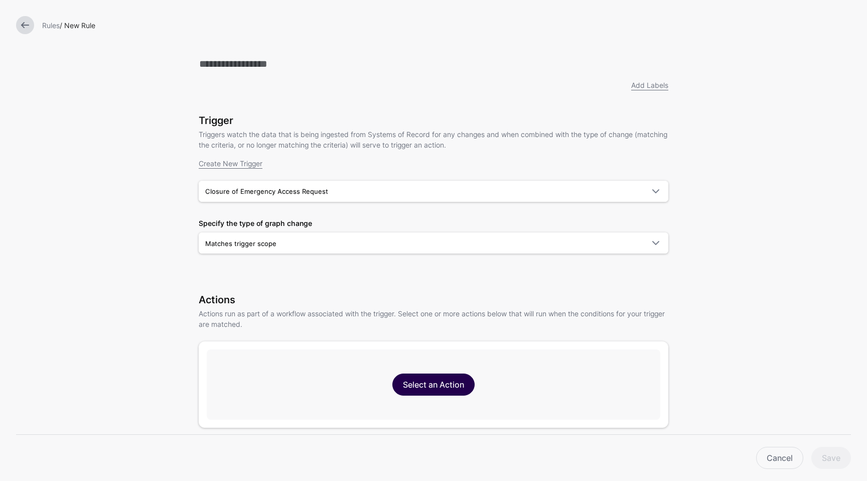
click at [433, 381] on link "Select an Action" at bounding box center [433, 384] width 82 height 22
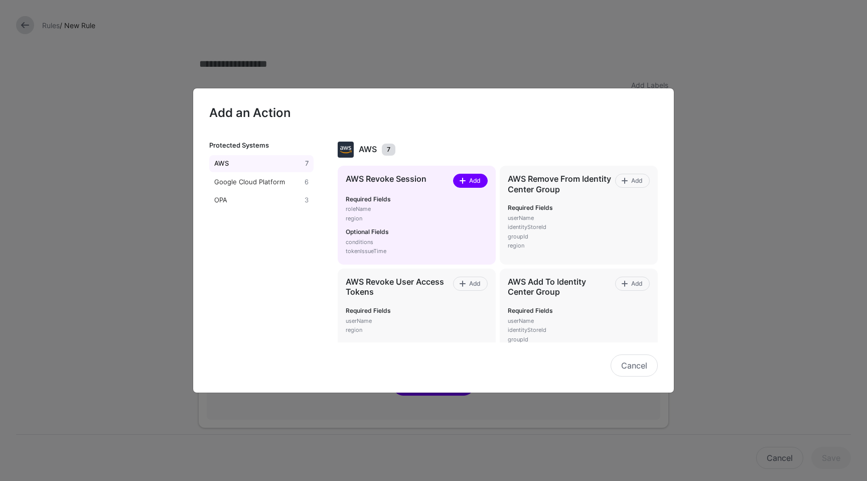
click at [467, 183] on span "Add" at bounding box center [474, 180] width 14 height 9
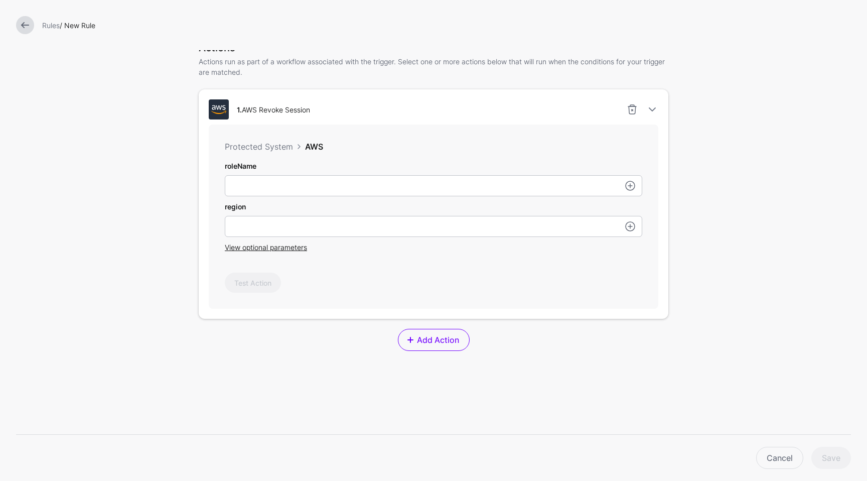
scroll to position [269, 0]
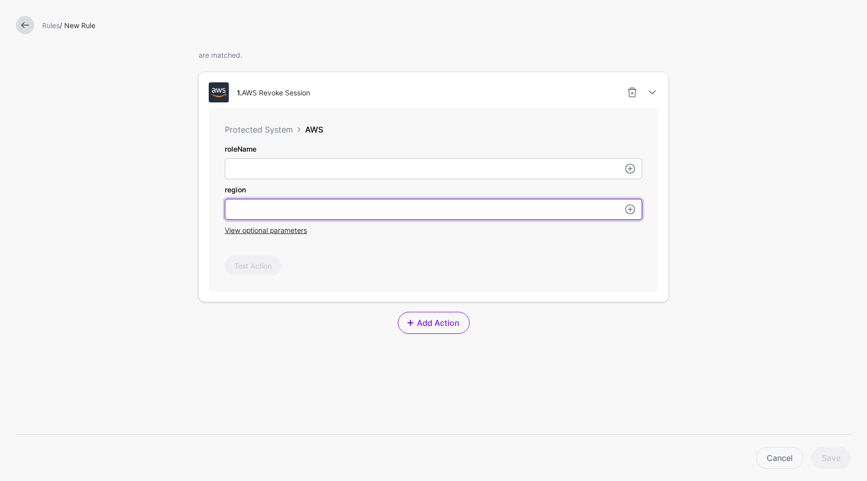
click at [373, 200] on input "roleName" at bounding box center [433, 209] width 417 height 21
type input "*********"
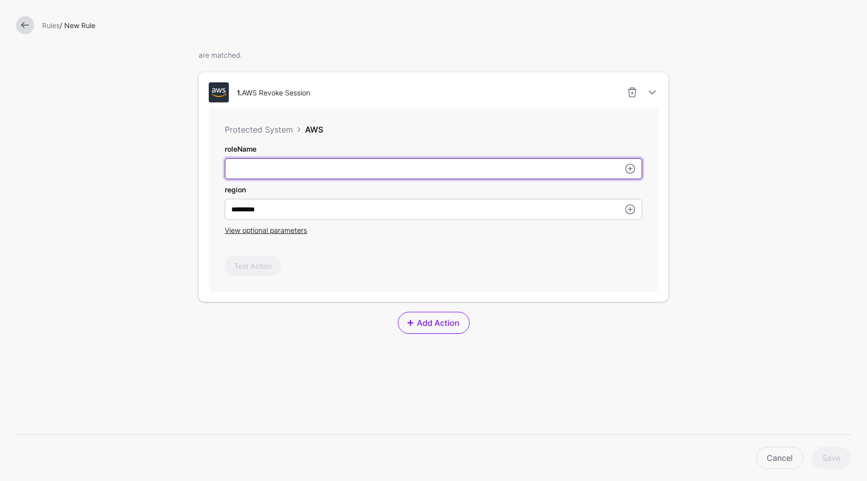
click at [409, 178] on input "roleName" at bounding box center [433, 168] width 417 height 21
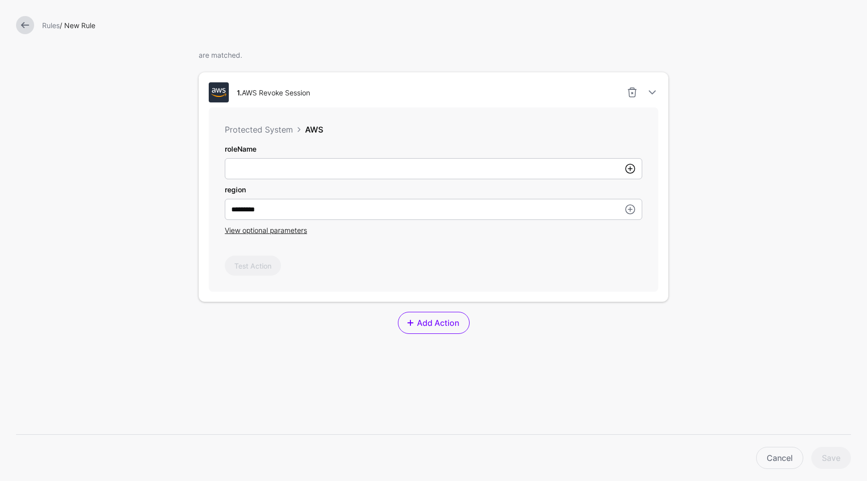
click at [628, 172] on link at bounding box center [630, 169] width 12 height 12
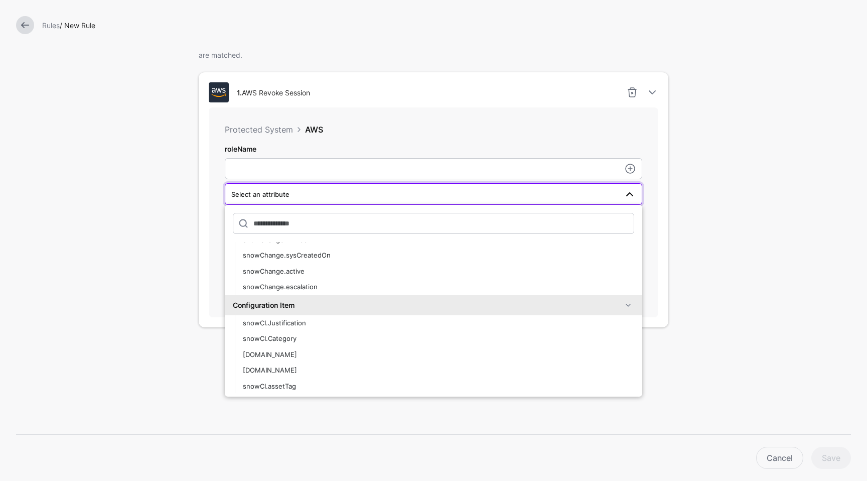
scroll to position [842, 0]
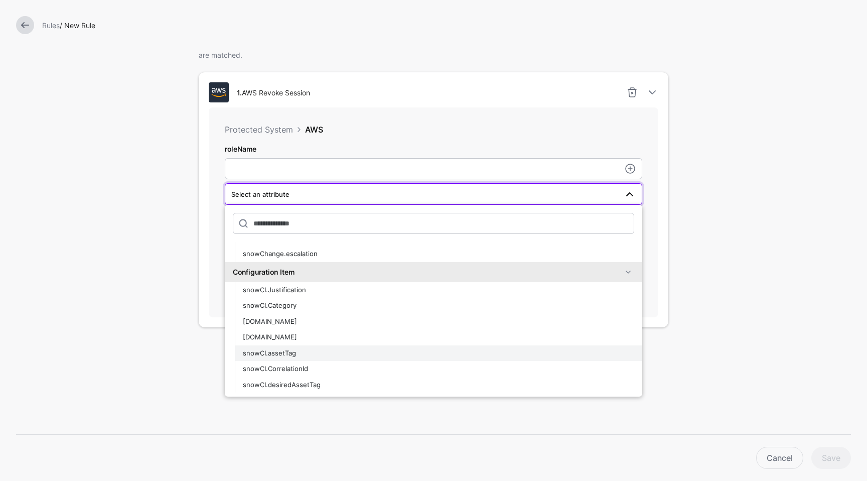
click at [355, 357] on div "snowCI.assetTag" at bounding box center [438, 353] width 391 height 10
type input "**********"
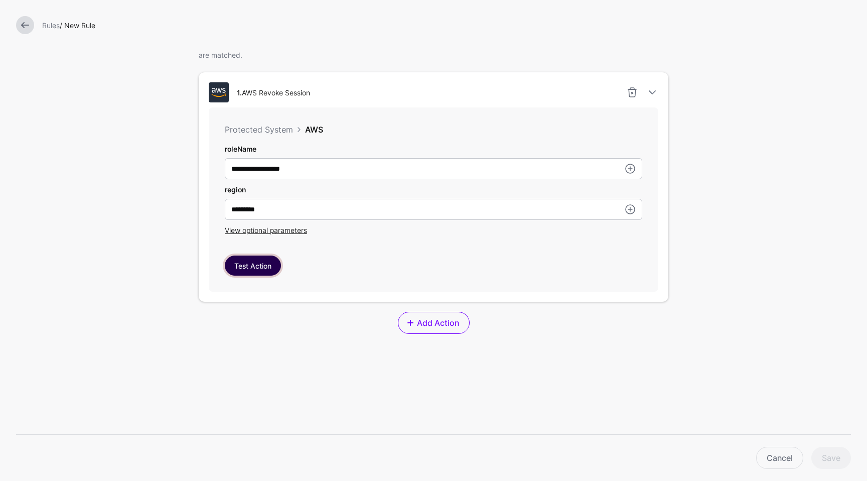
click at [252, 266] on button "Test Action" at bounding box center [253, 265] width 56 height 20
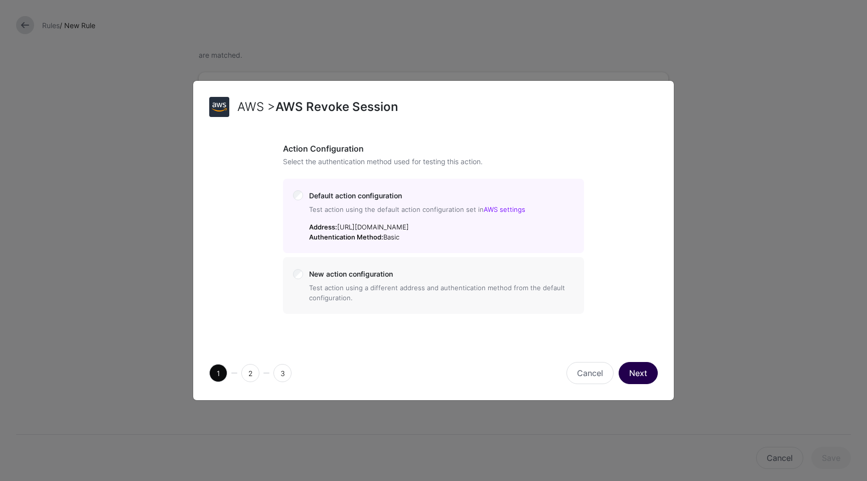
click at [627, 363] on button "Next" at bounding box center [637, 373] width 39 height 22
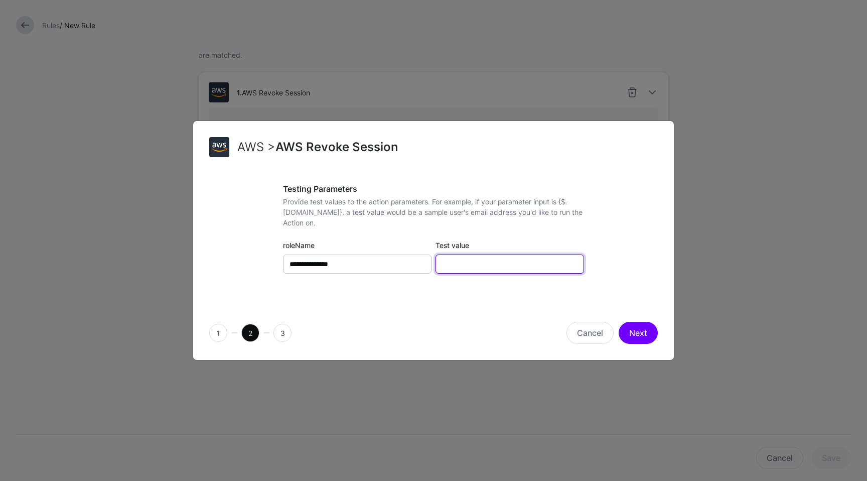
click at [476, 262] on input "Test value" at bounding box center [509, 263] width 148 height 19
type input "**********"
click at [633, 335] on button "Next" at bounding box center [637, 333] width 39 height 22
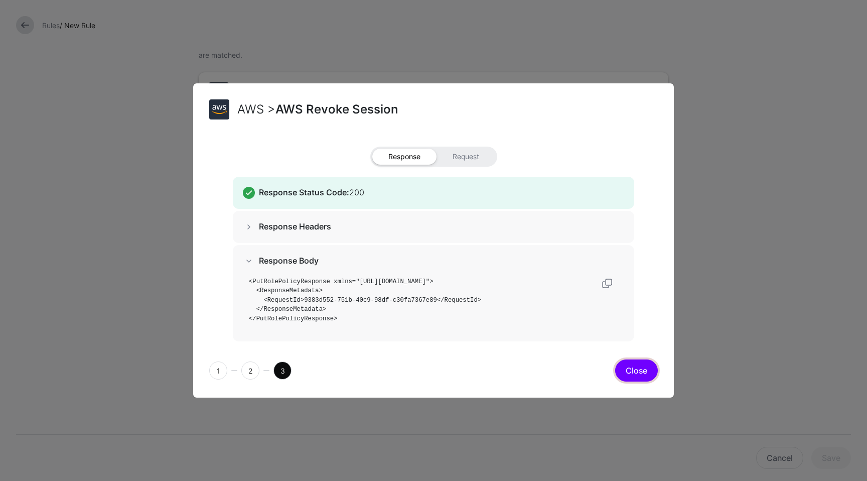
click at [634, 366] on button "Close" at bounding box center [636, 370] width 43 height 22
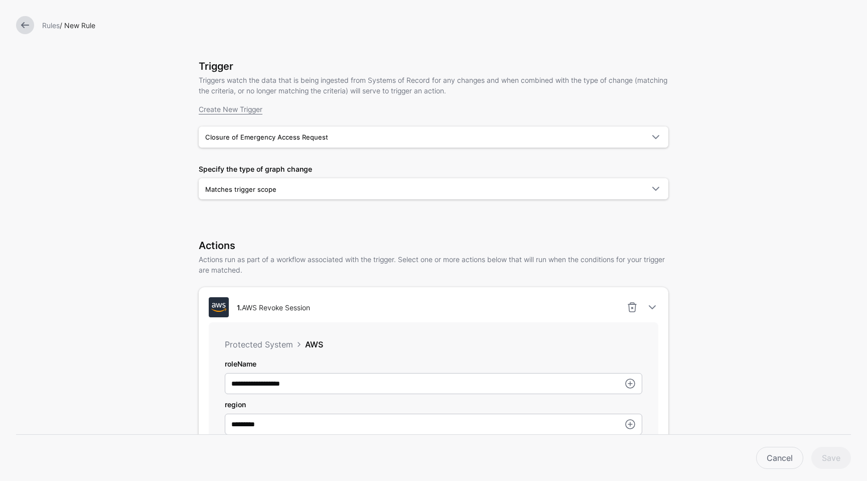
scroll to position [0, 0]
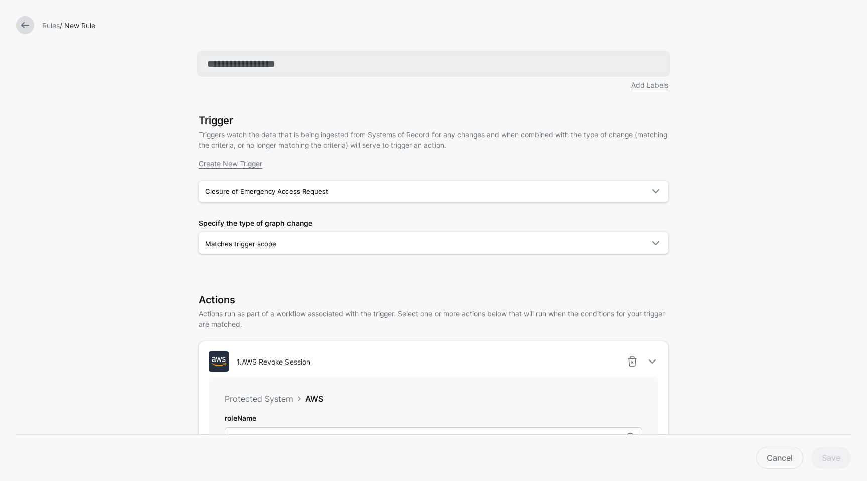
click at [267, 60] on input "text" at bounding box center [433, 64] width 469 height 22
type input "**********"
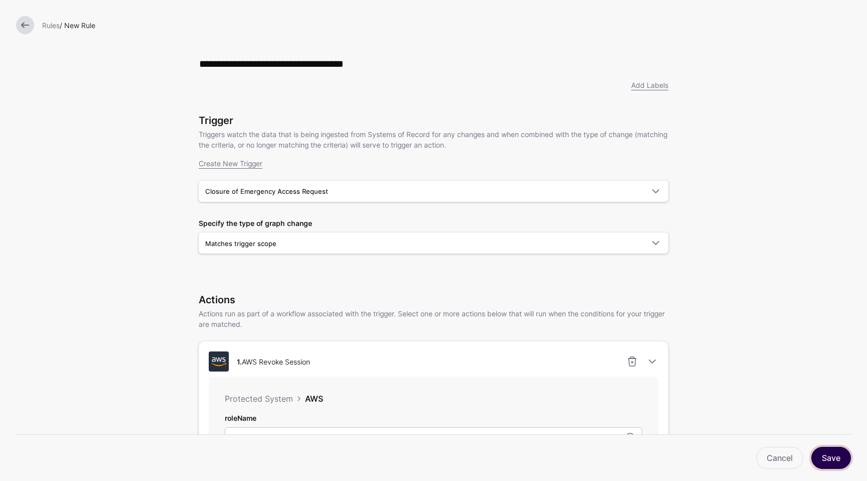
click at [826, 457] on button "Save" at bounding box center [831, 457] width 40 height 22
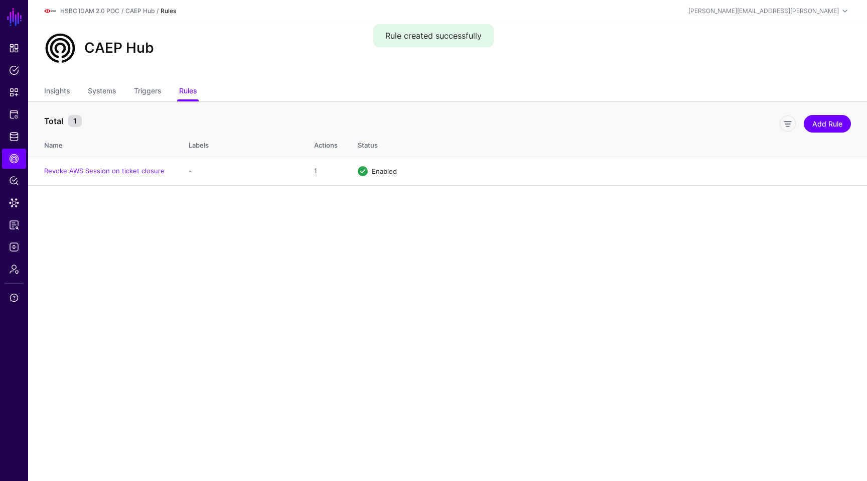
click at [370, 279] on main "SGNL Dashboard Policies Snippets Protected Systems Identity Data Fabric CAEP Hu…" at bounding box center [433, 240] width 867 height 481
click at [156, 97] on link "Triggers" at bounding box center [147, 91] width 27 height 19
click at [189, 94] on link "Rules" at bounding box center [188, 91] width 18 height 19
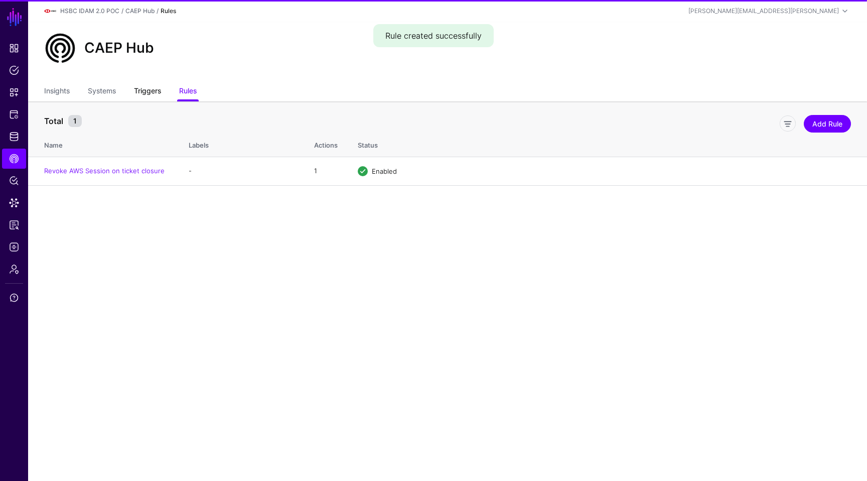
click at [135, 92] on link "Triggers" at bounding box center [147, 91] width 27 height 19
click at [22, 147] on ul "Dashboard Policies Snippets Protected Systems Identity Data Fabric CAEP Hub Pol…" at bounding box center [14, 246] width 28 height 417
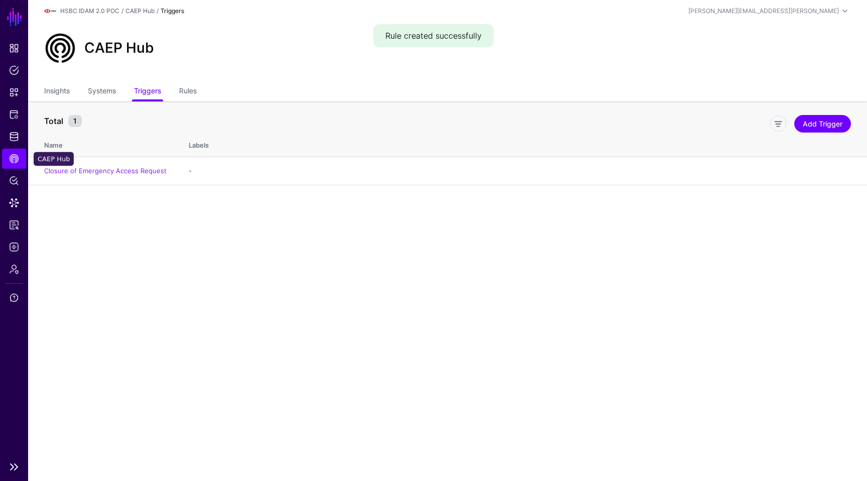
click at [8, 164] on link "CAEP Hub" at bounding box center [14, 158] width 24 height 20
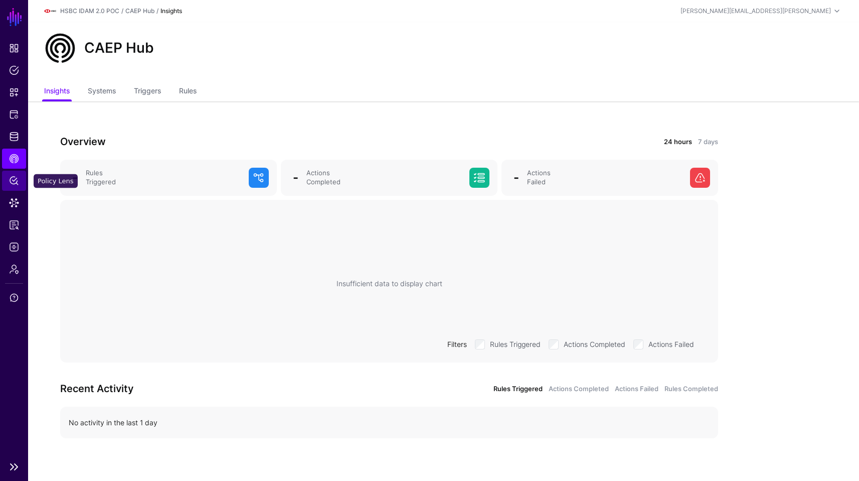
click at [13, 179] on span "Policy Lens" at bounding box center [14, 181] width 10 height 10
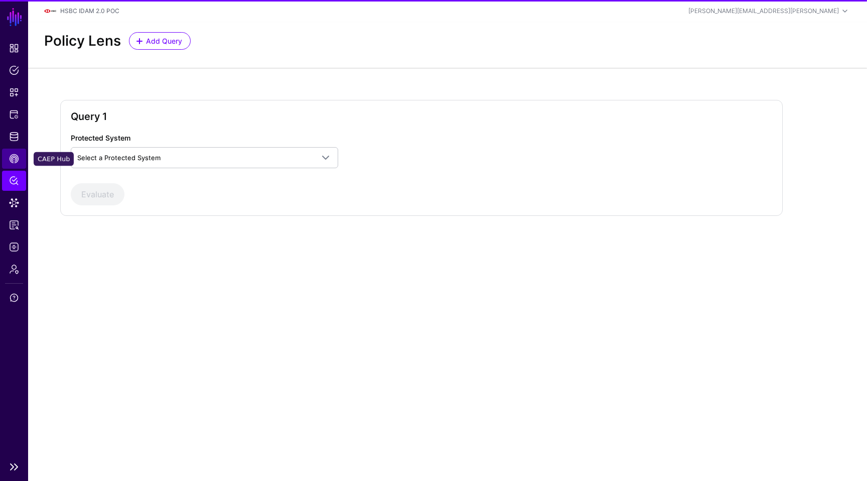
click at [8, 156] on link "CAEP Hub" at bounding box center [14, 158] width 24 height 20
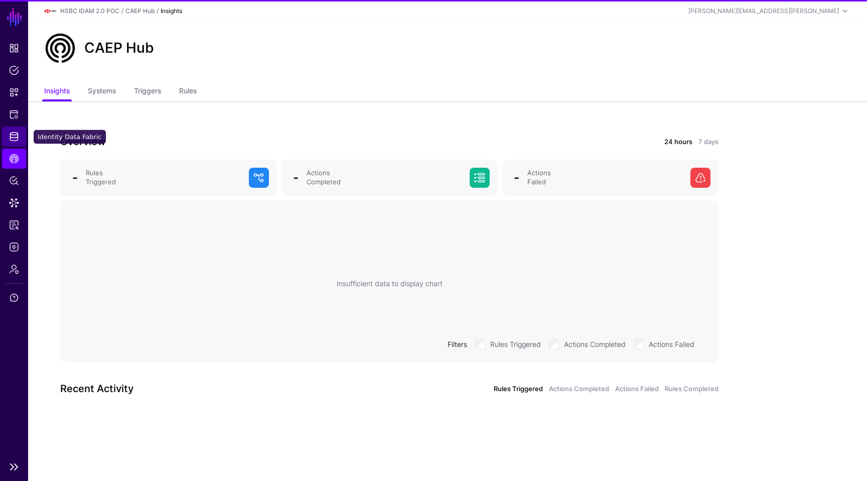
click at [13, 142] on link "Identity Data Fabric" at bounding box center [14, 136] width 24 height 20
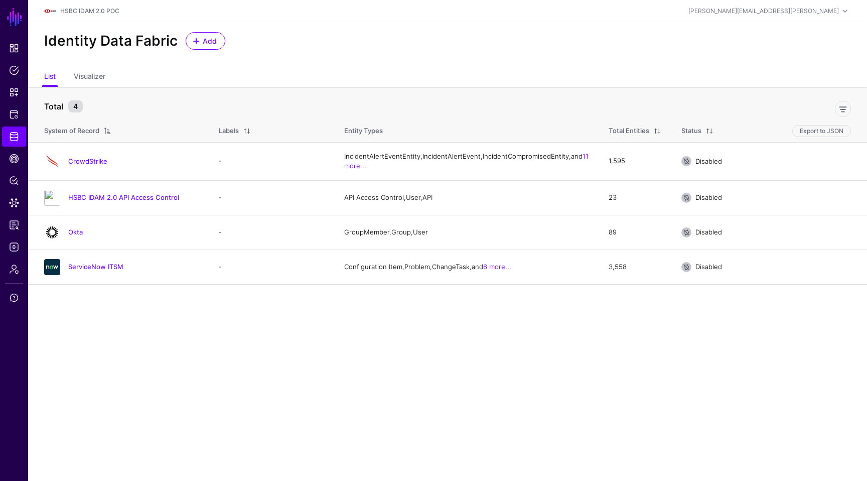
click at [255, 84] on ul "List Visualizer" at bounding box center [447, 77] width 807 height 19
click at [206, 40] on span "Add" at bounding box center [210, 41] width 17 height 11
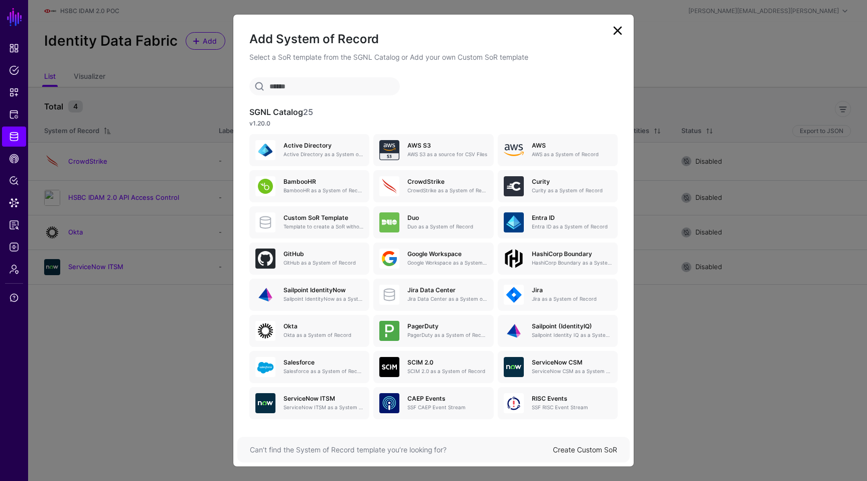
click at [573, 443] on div "Can’t find the System of Record template you’re looking for? Create Custom SoR" at bounding box center [433, 449] width 392 height 26
click at [565, 446] on link "Create Custom SoR" at bounding box center [585, 449] width 64 height 9
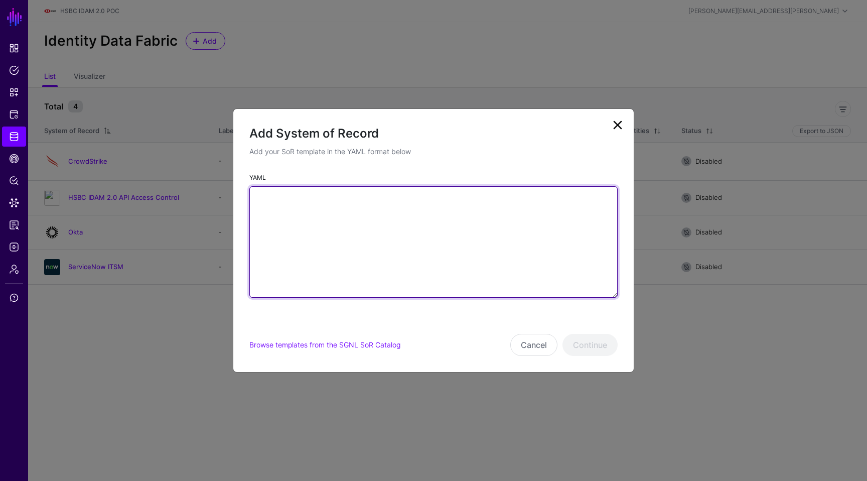
click at [444, 212] on textarea "YAML" at bounding box center [433, 241] width 368 height 111
paste textarea "**********"
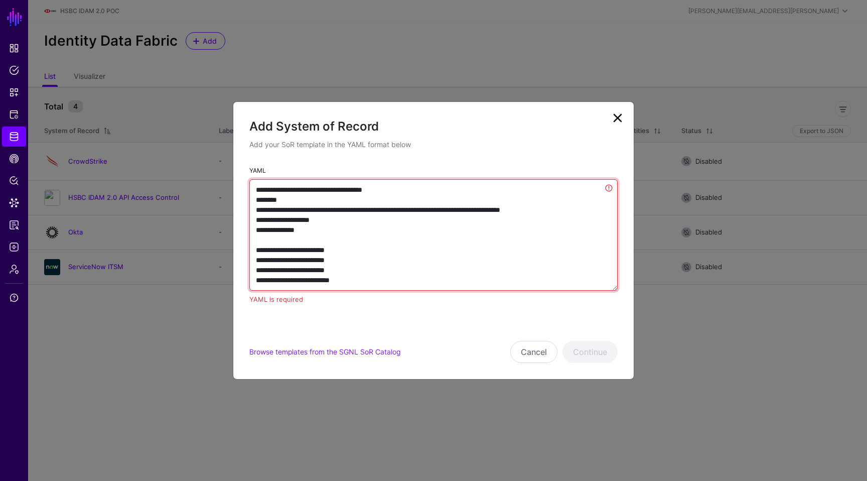
drag, startPoint x: 437, startPoint y: 281, endPoint x: 360, endPoint y: 119, distance: 179.3
click at [360, 119] on form "Add System of Record Add your SoR template in the YAML format below YAML YAML i…" at bounding box center [433, 240] width 368 height 244
click at [345, 206] on textarea "YAML" at bounding box center [433, 234] width 368 height 111
click at [406, 242] on textarea "YAML" at bounding box center [433, 234] width 368 height 111
click at [417, 236] on textarea "YAML" at bounding box center [433, 234] width 368 height 111
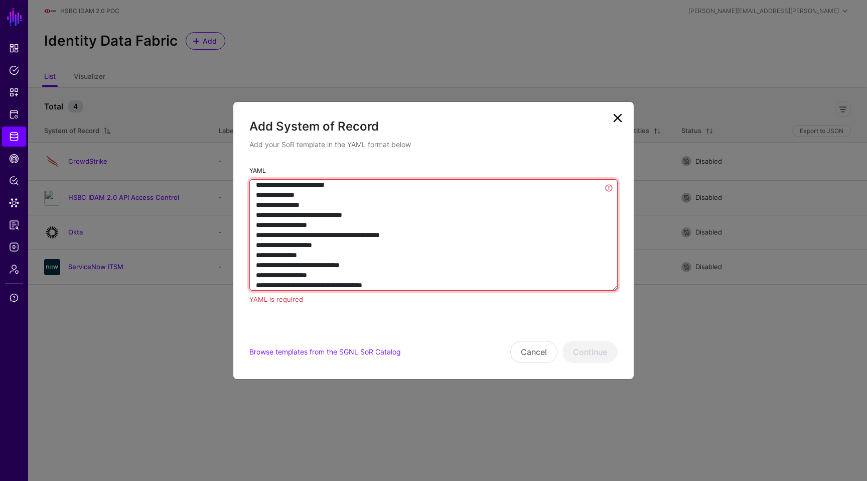
scroll to position [246, 0]
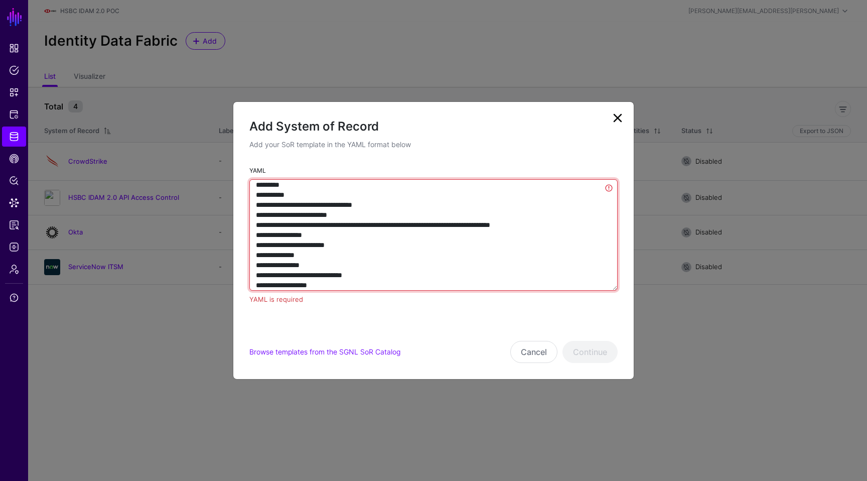
click at [315, 215] on textarea "YAML" at bounding box center [433, 234] width 368 height 111
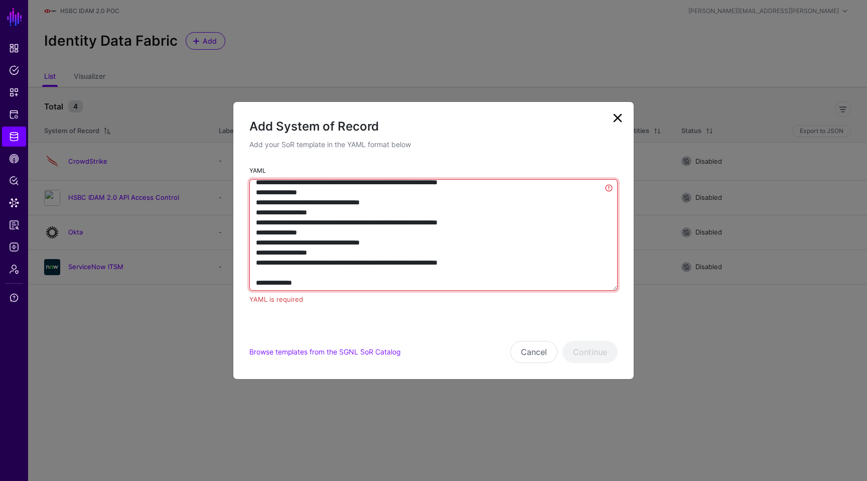
scroll to position [1425, 0]
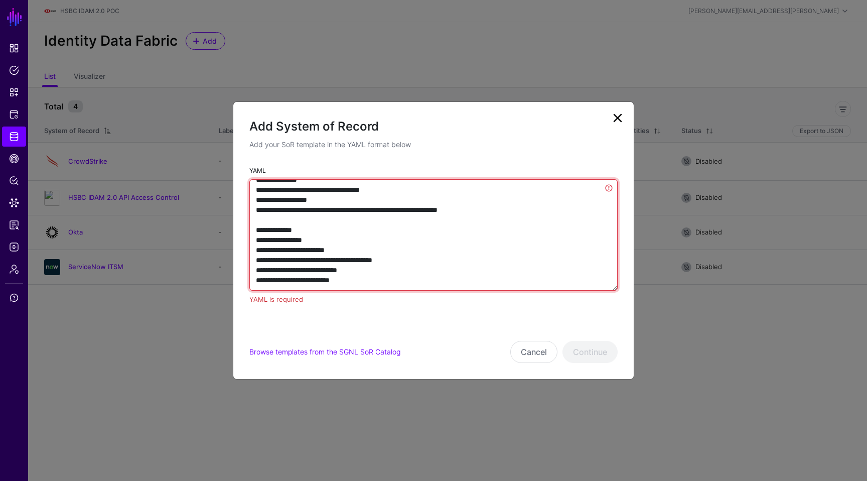
click at [330, 277] on textarea "YAML" at bounding box center [433, 234] width 368 height 111
click at [332, 279] on textarea "YAML" at bounding box center [433, 234] width 368 height 111
click at [282, 281] on textarea "YAML" at bounding box center [433, 234] width 368 height 111
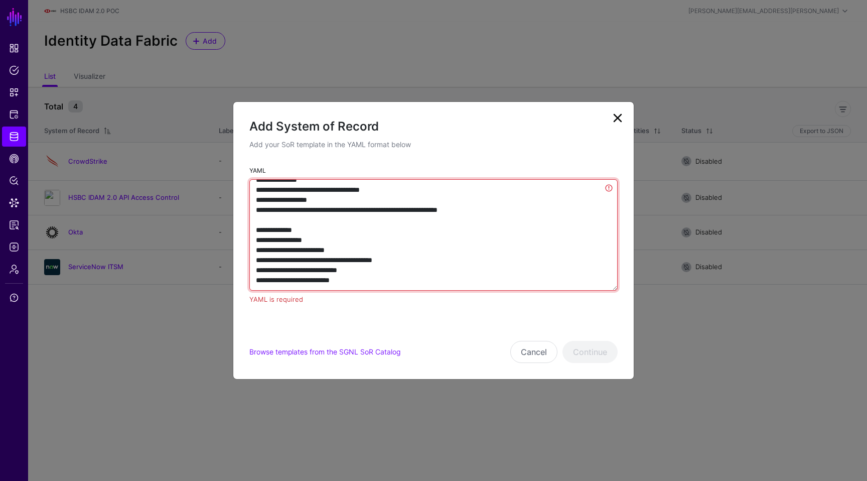
click at [319, 282] on textarea "YAML" at bounding box center [433, 234] width 368 height 111
click at [375, 277] on textarea "YAML" at bounding box center [433, 234] width 368 height 111
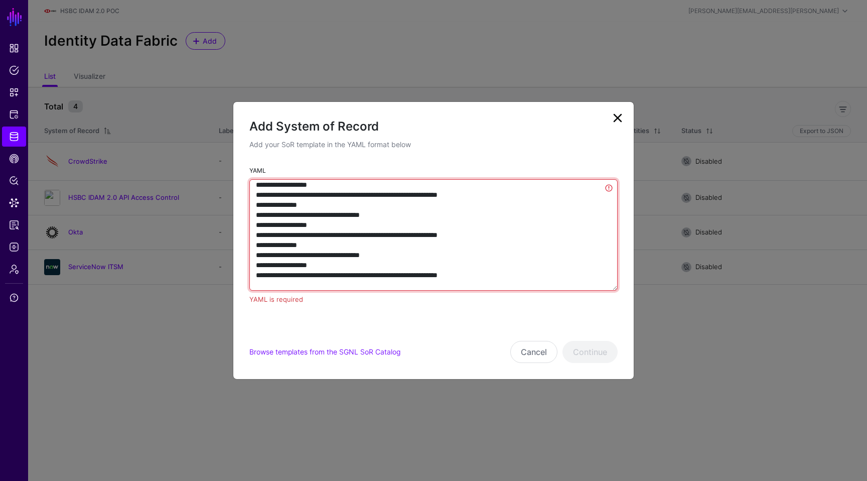
scroll to position [1420, 0]
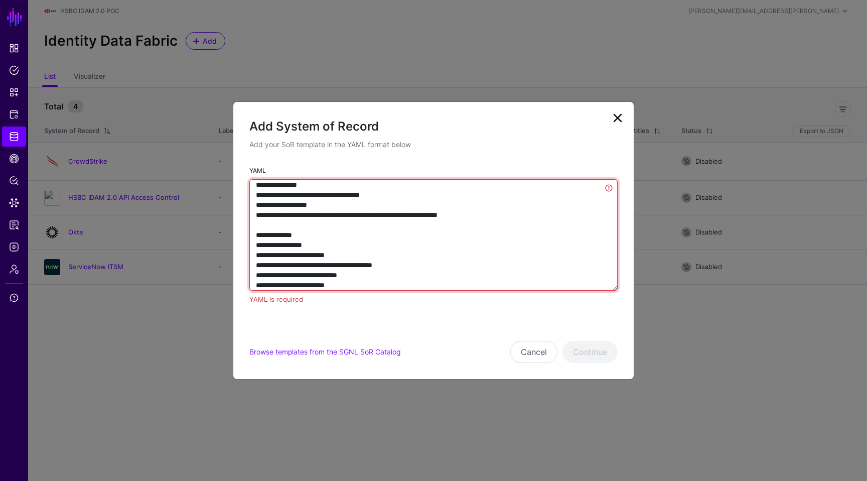
click at [373, 208] on textarea "YAML" at bounding box center [433, 234] width 368 height 111
click at [392, 246] on textarea "YAML" at bounding box center [433, 234] width 368 height 111
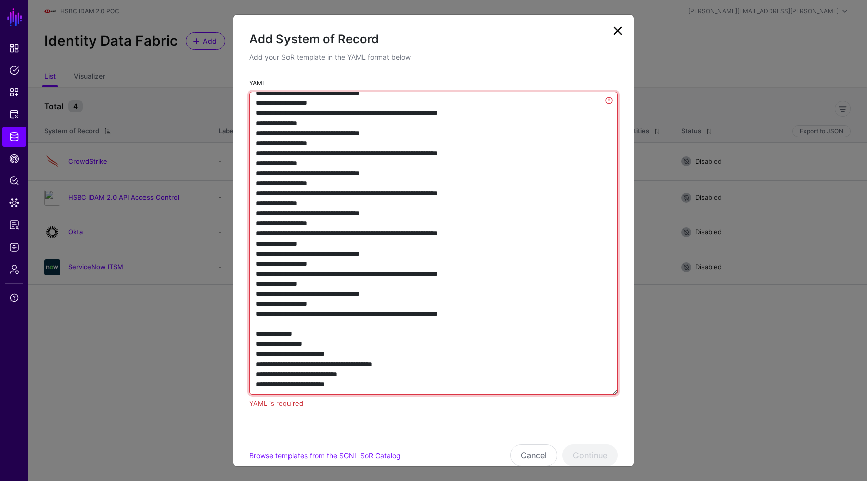
scroll to position [1233, 0]
drag, startPoint x: 615, startPoint y: 289, endPoint x: 691, endPoint y: 480, distance: 205.6
click at [691, 480] on ngb-modal-window "Add System of Record Add your SoR template in the YAML format below YAML YAML i…" at bounding box center [433, 240] width 867 height 481
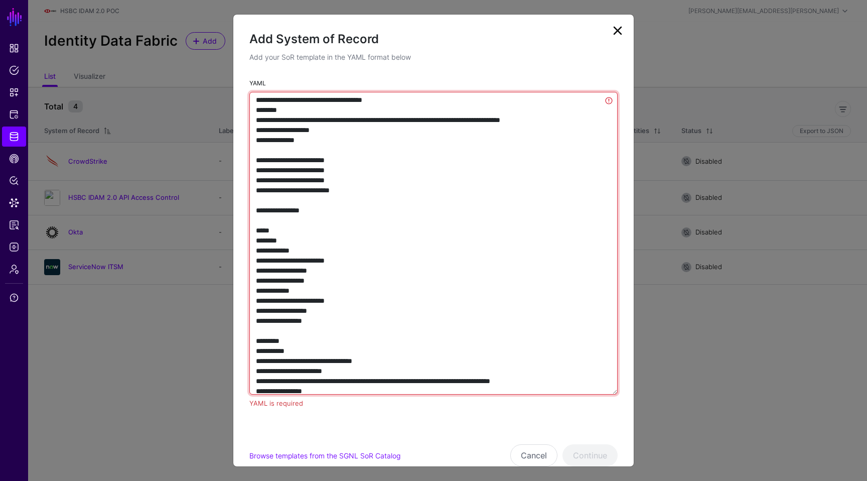
scroll to position [0, 0]
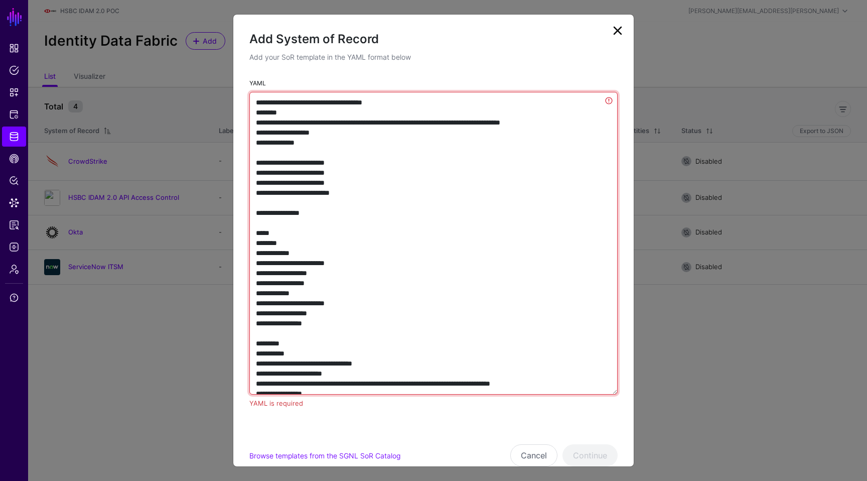
drag, startPoint x: 361, startPoint y: 194, endPoint x: 244, endPoint y: 156, distance: 122.9
click at [244, 156] on div "YAML YAML is required" at bounding box center [433, 246] width 400 height 339
click at [279, 155] on textarea "YAML" at bounding box center [433, 243] width 368 height 302
click at [281, 152] on textarea "YAML" at bounding box center [433, 243] width 368 height 302
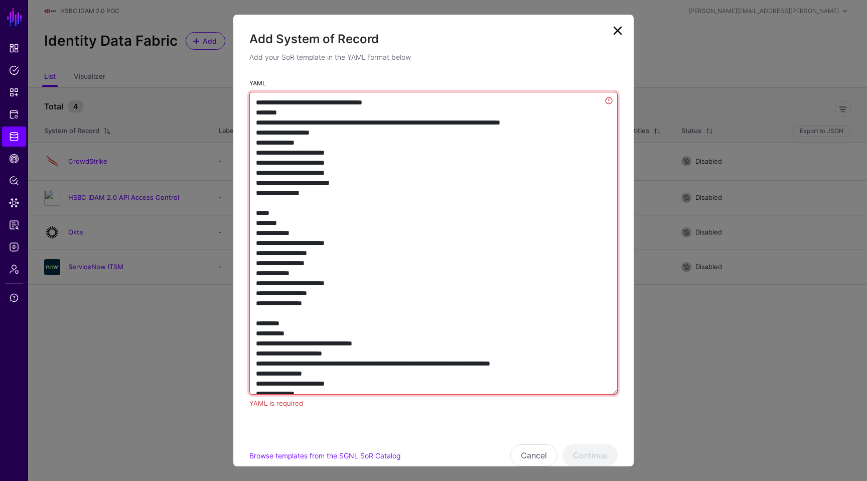
click at [606, 100] on textarea "YAML" at bounding box center [433, 243] width 368 height 302
click at [608, 100] on textarea "YAML" at bounding box center [433, 243] width 368 height 302
click at [403, 99] on textarea "YAML" at bounding box center [433, 243] width 368 height 302
click at [257, 101] on textarea "YAML" at bounding box center [433, 243] width 368 height 302
click at [266, 133] on textarea "YAML" at bounding box center [433, 243] width 368 height 302
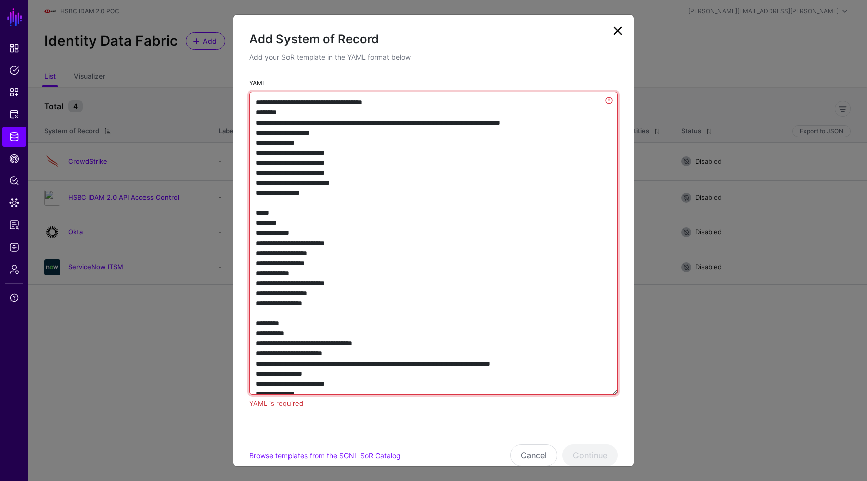
click at [266, 133] on textarea "YAML" at bounding box center [433, 243] width 368 height 302
click at [346, 230] on textarea "YAML" at bounding box center [433, 243] width 368 height 302
click at [436, 284] on textarea "YAML" at bounding box center [433, 243] width 368 height 302
click at [262, 130] on textarea "YAML" at bounding box center [433, 243] width 368 height 302
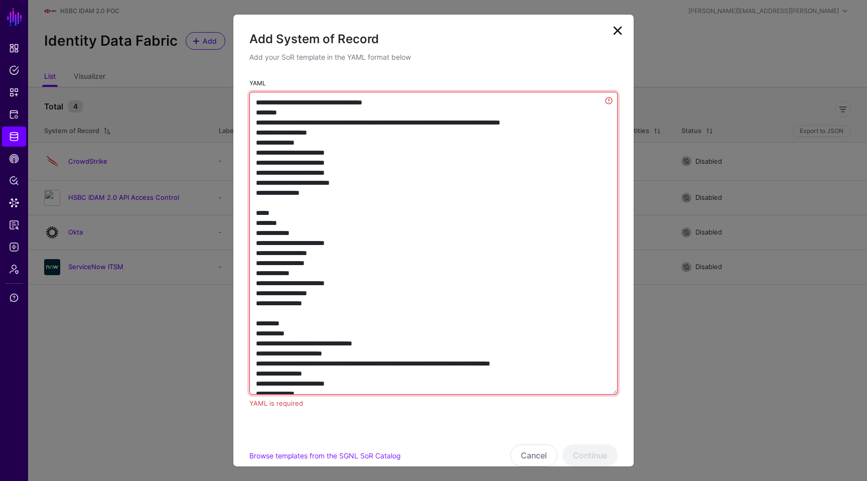
type textarea "**********"
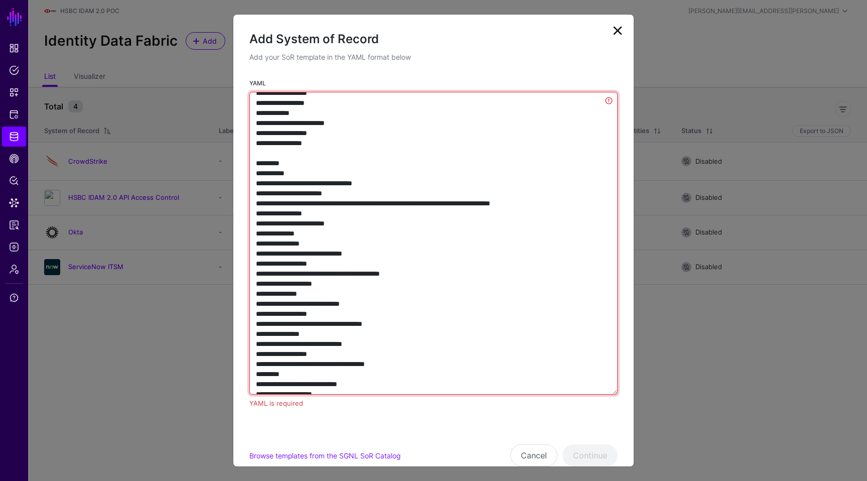
scroll to position [321, 0]
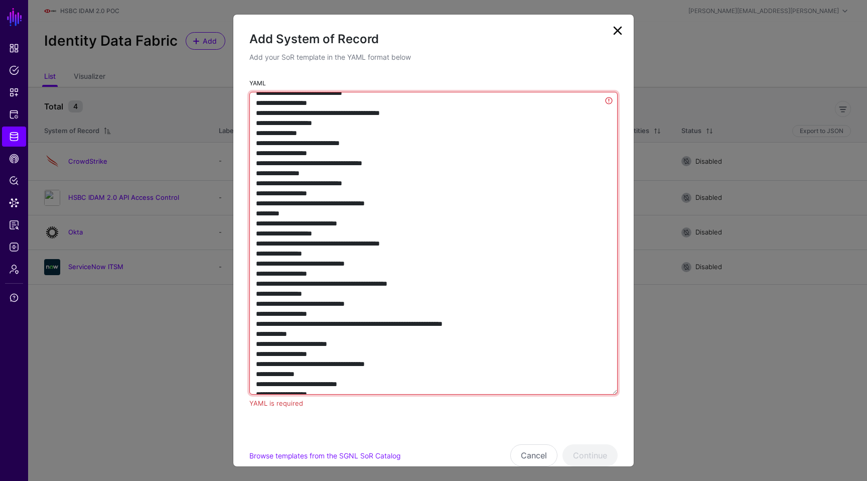
click at [414, 191] on textarea "YAML" at bounding box center [433, 243] width 368 height 302
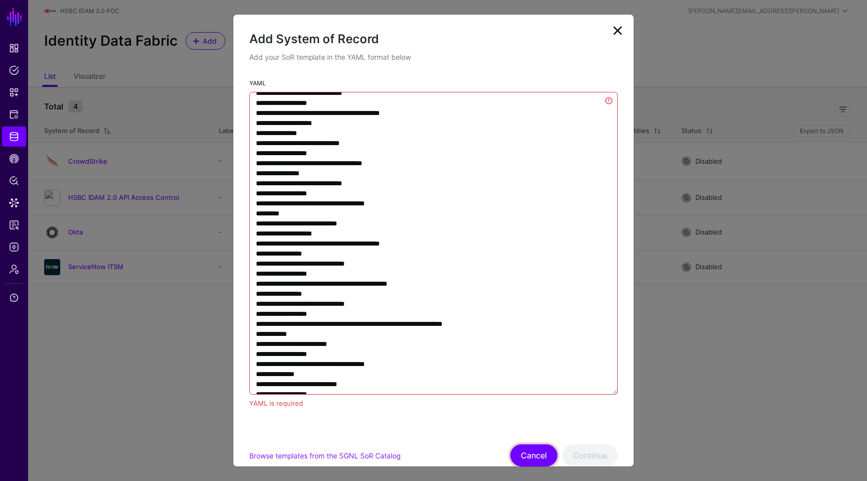
click at [526, 451] on button "Cancel" at bounding box center [533, 455] width 47 height 22
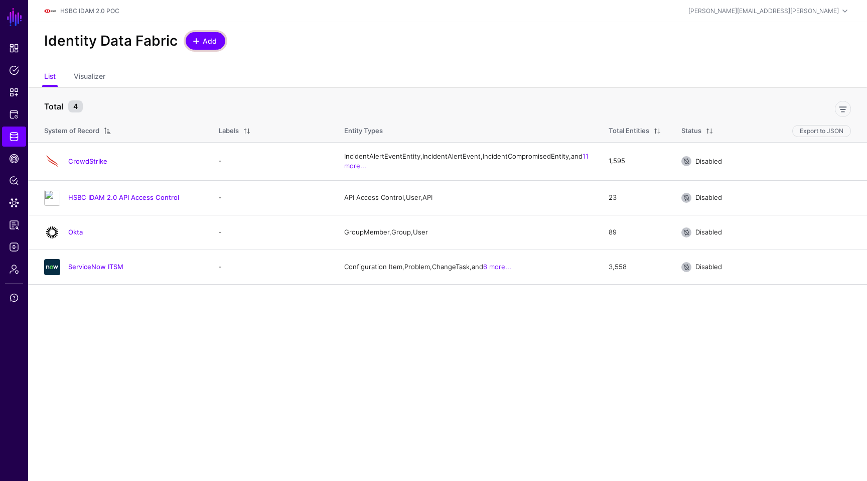
click at [203, 42] on span "Add" at bounding box center [210, 41] width 17 height 11
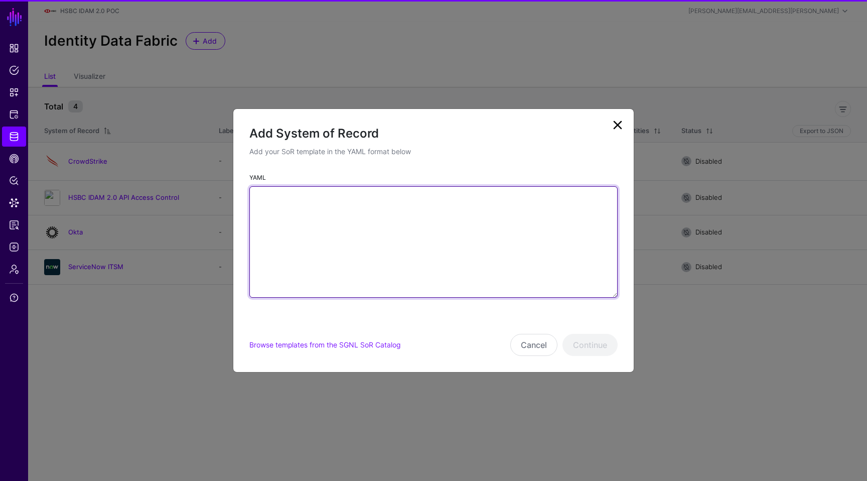
click at [519, 198] on textarea "YAML" at bounding box center [433, 241] width 368 height 111
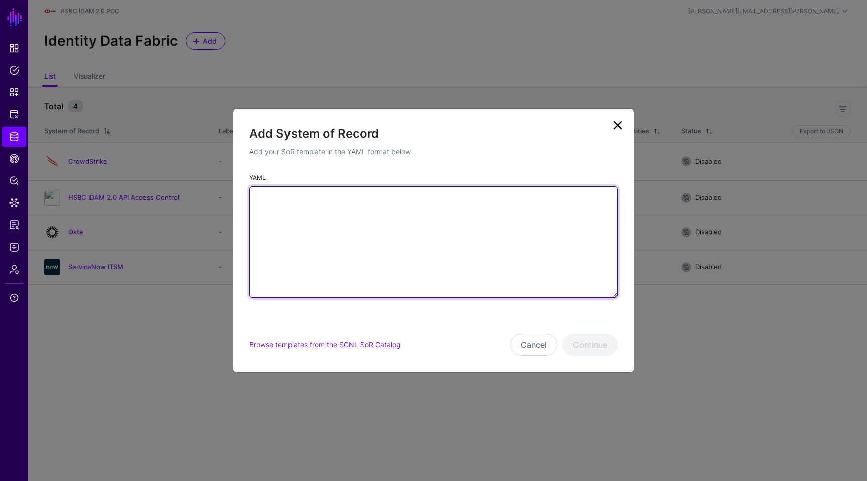
paste textarea "**********"
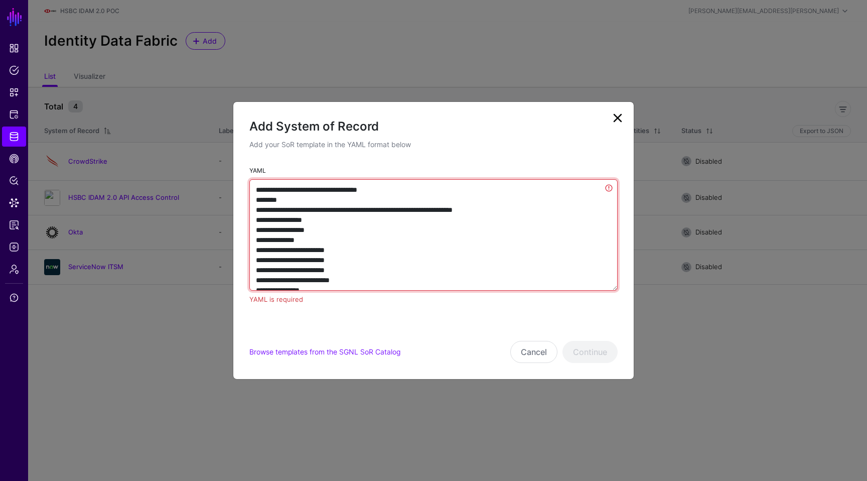
type textarea "**********"
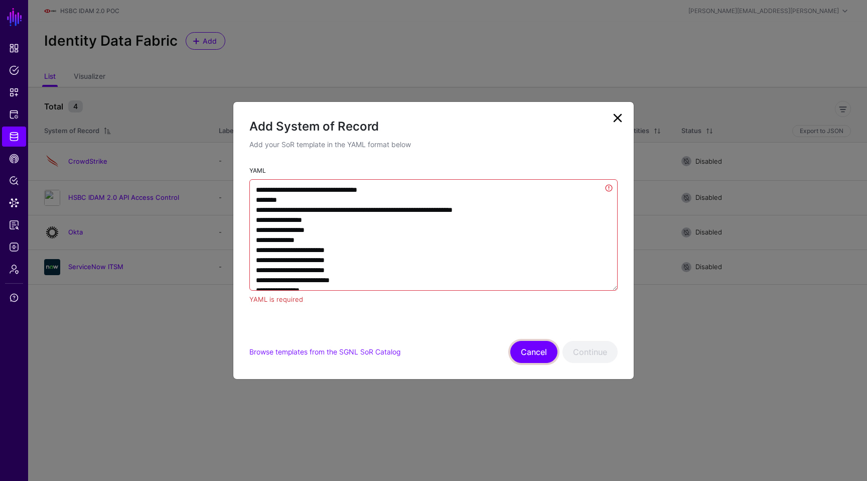
click at [531, 343] on button "Cancel" at bounding box center [533, 352] width 47 height 22
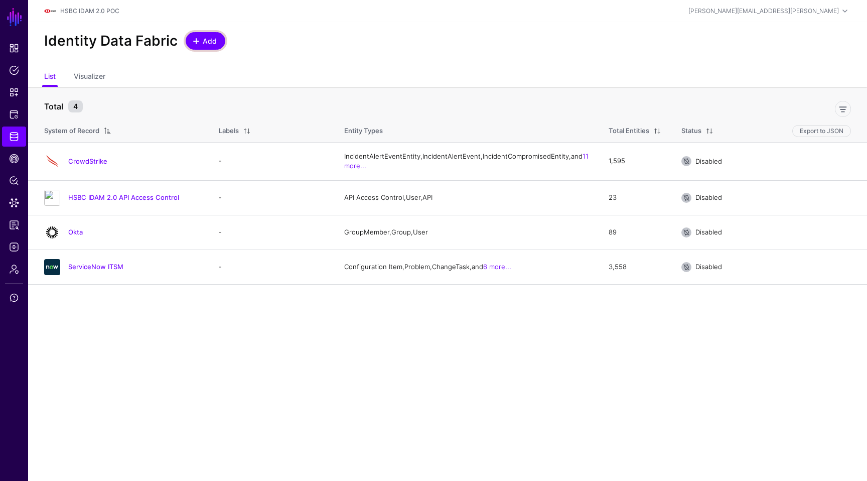
click at [209, 38] on span "Add" at bounding box center [210, 41] width 17 height 11
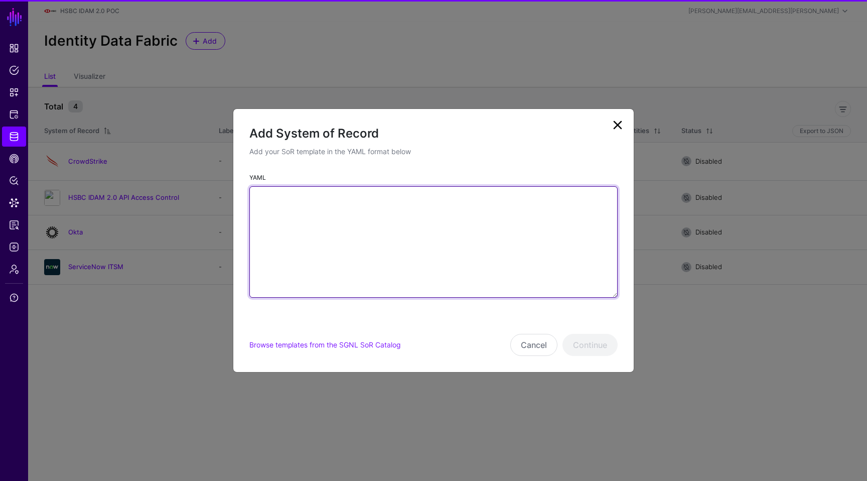
click at [537, 236] on textarea "YAML" at bounding box center [433, 241] width 368 height 111
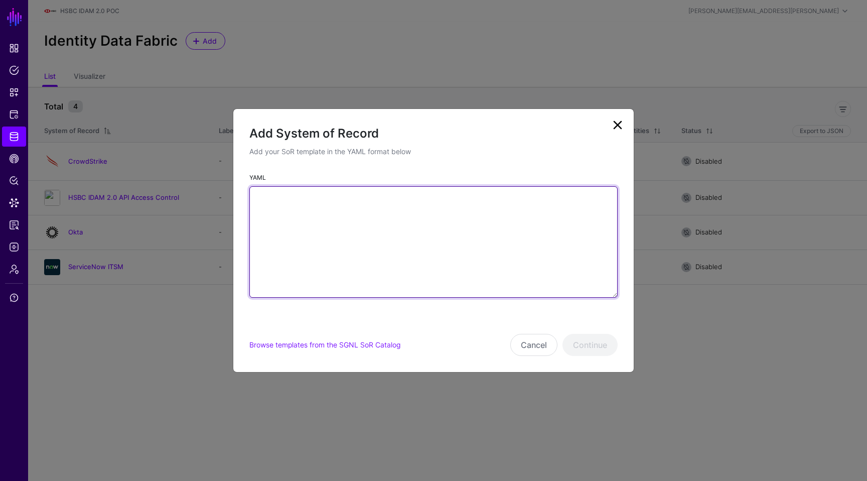
paste textarea "**********"
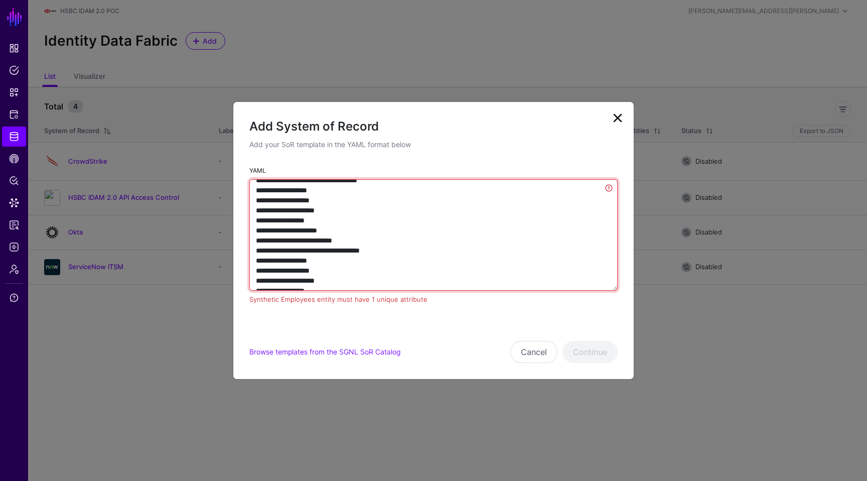
scroll to position [387, 0]
type textarea "**********"
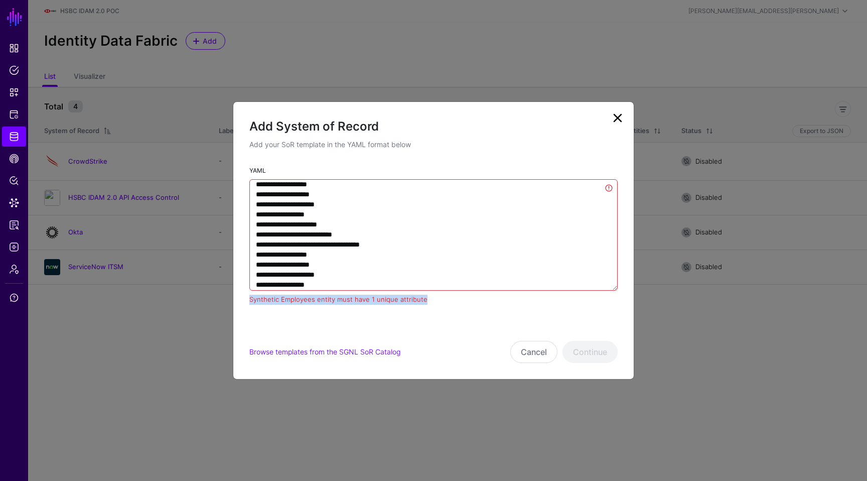
drag, startPoint x: 434, startPoint y: 300, endPoint x: 255, endPoint y: 304, distance: 179.6
click at [255, 304] on div "YAML Synthetic Employees entity must have 1 unique attribute" at bounding box center [433, 239] width 400 height 148
copy div "Synthetic Employees entity must have 1 unique attribute"
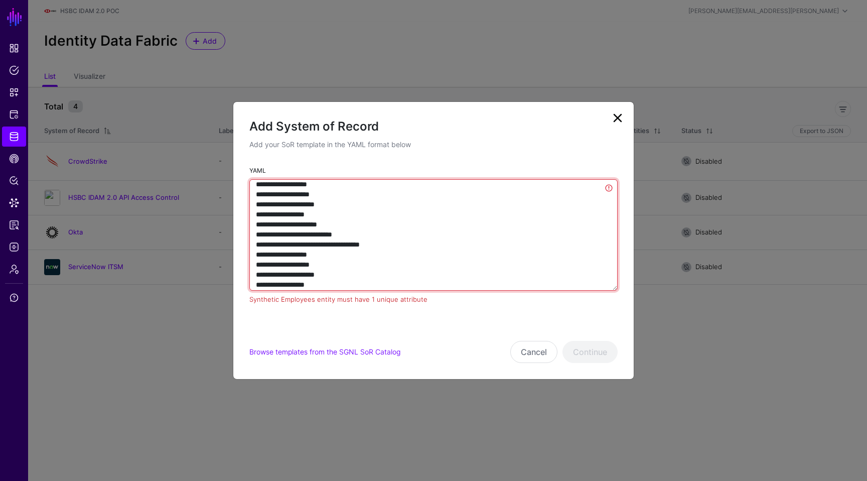
click at [431, 232] on textarea "YAML" at bounding box center [433, 234] width 368 height 111
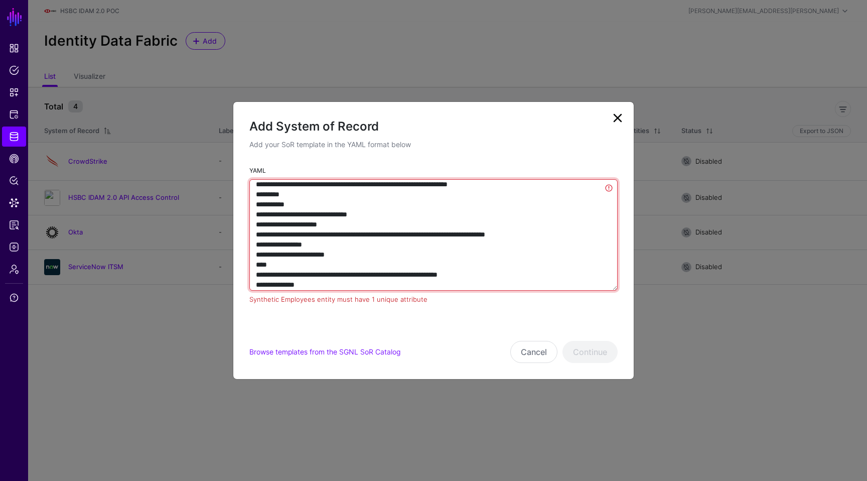
scroll to position [159, 0]
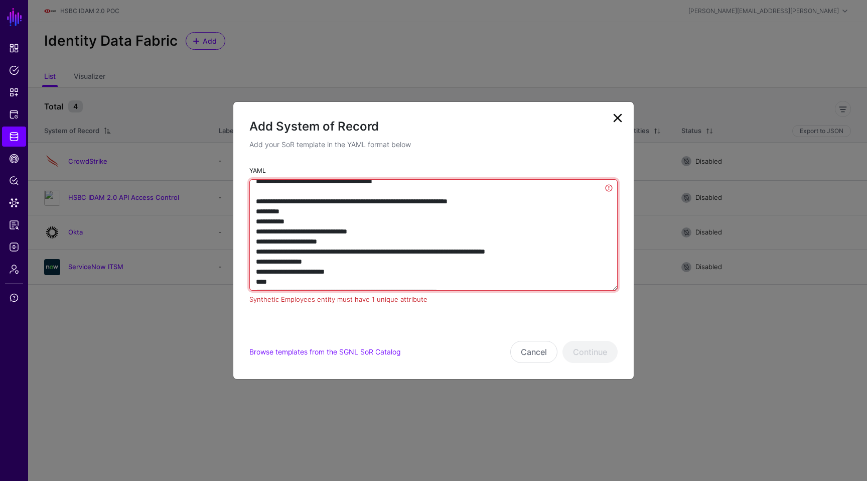
click at [465, 224] on textarea "YAML" at bounding box center [433, 234] width 368 height 111
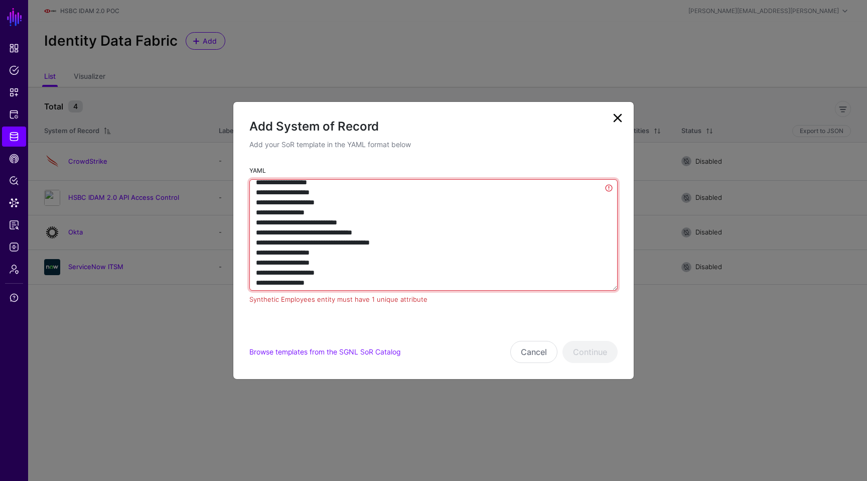
scroll to position [2217, 0]
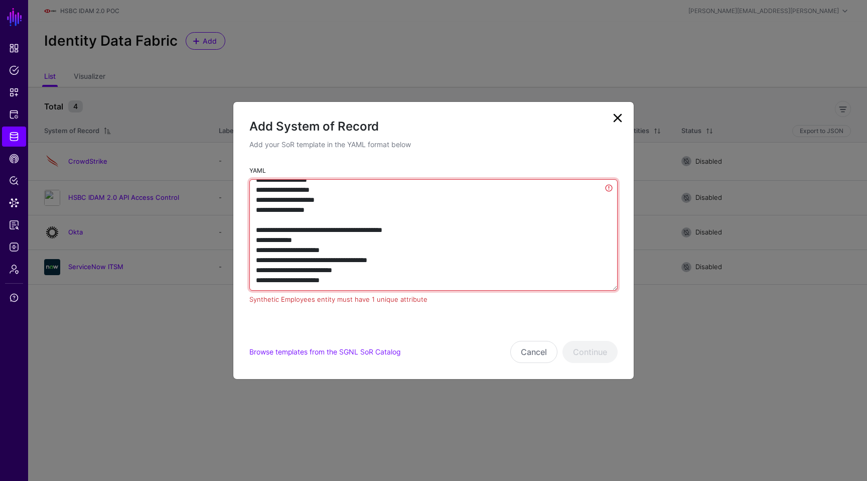
click at [343, 277] on textarea "YAML" at bounding box center [433, 234] width 368 height 111
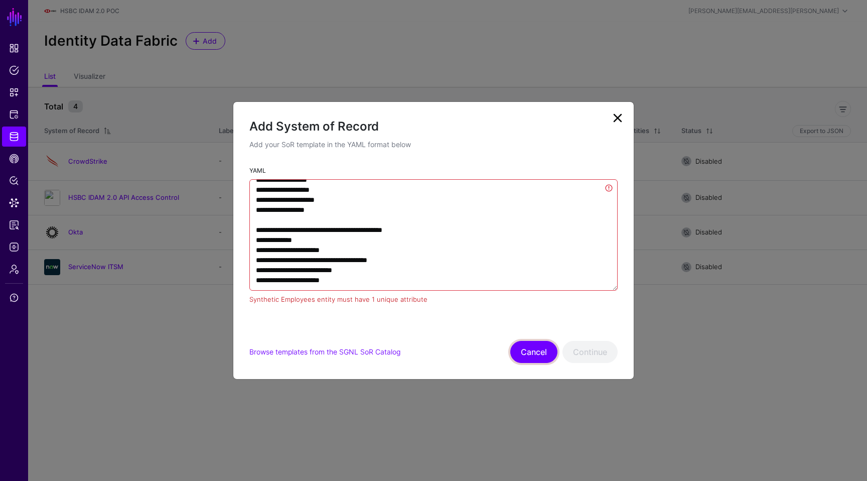
click at [537, 349] on button "Cancel" at bounding box center [533, 352] width 47 height 22
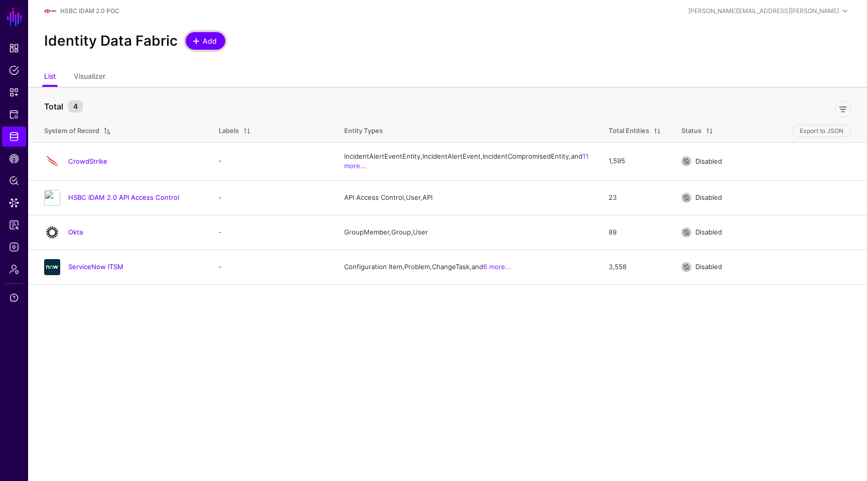
click at [206, 45] on span "Add" at bounding box center [210, 41] width 17 height 11
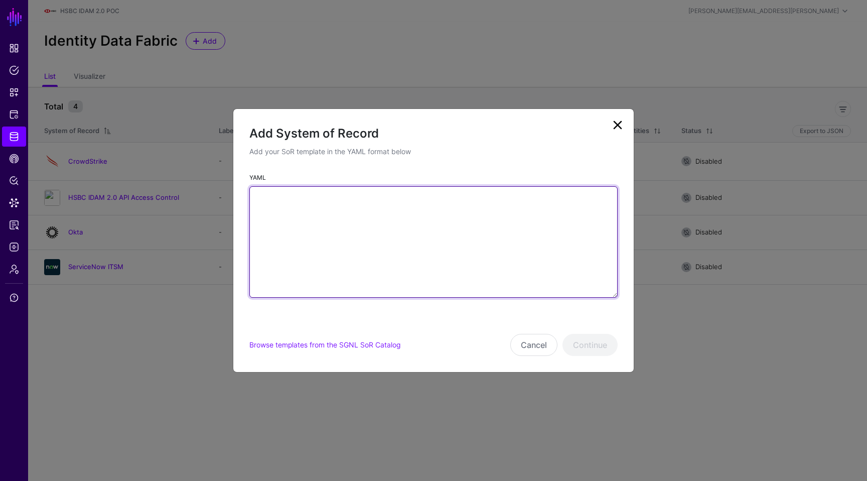
click at [413, 199] on textarea "YAML" at bounding box center [433, 241] width 368 height 111
paste textarea "**********"
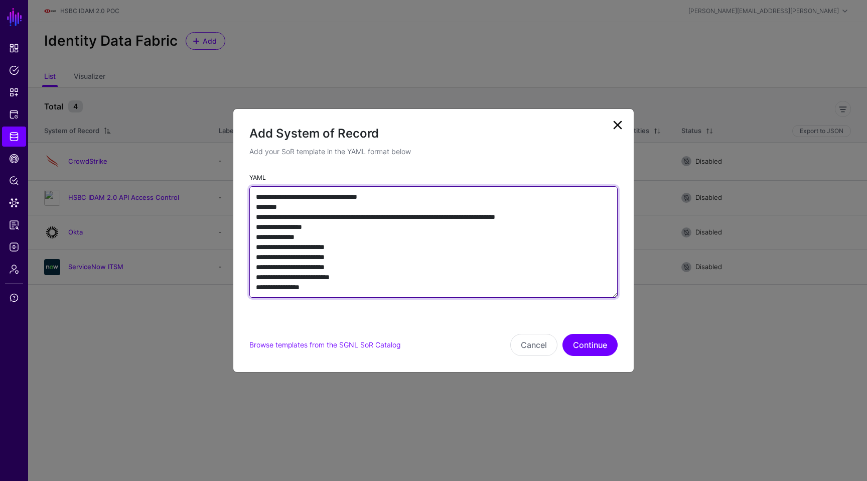
scroll to position [2212, 0]
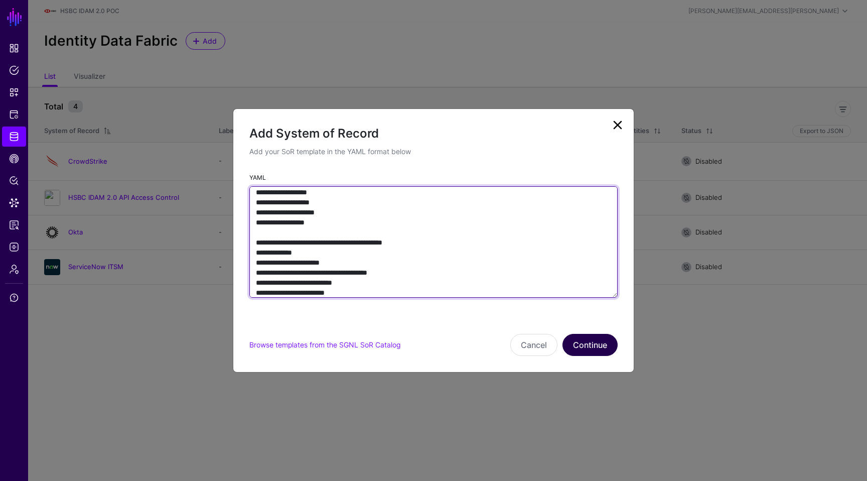
type textarea "**********"
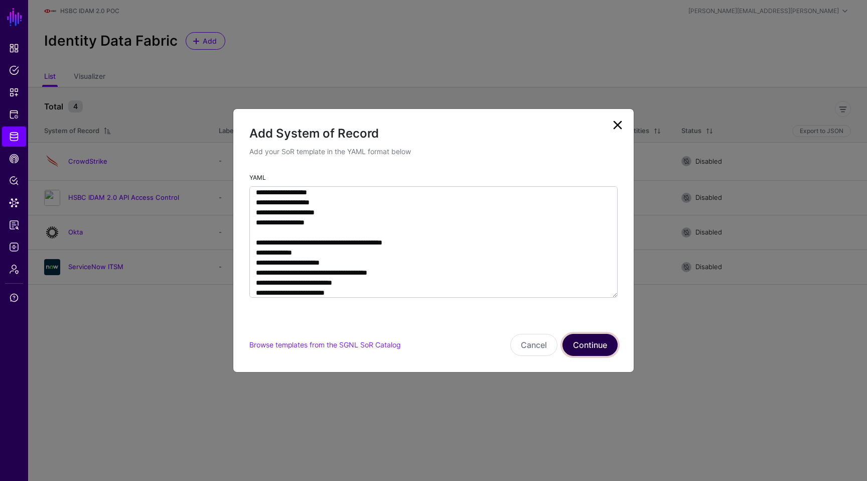
click at [590, 345] on button "Continue" at bounding box center [589, 345] width 55 height 22
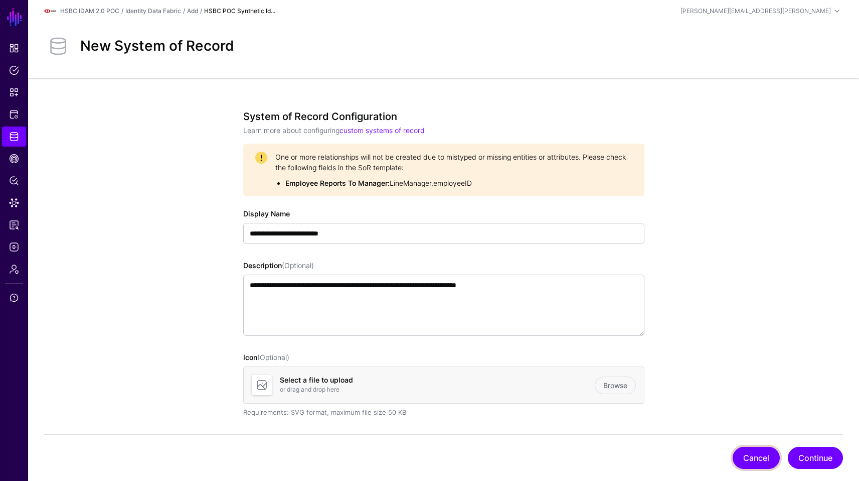
click at [742, 447] on button "Cancel" at bounding box center [756, 457] width 47 height 22
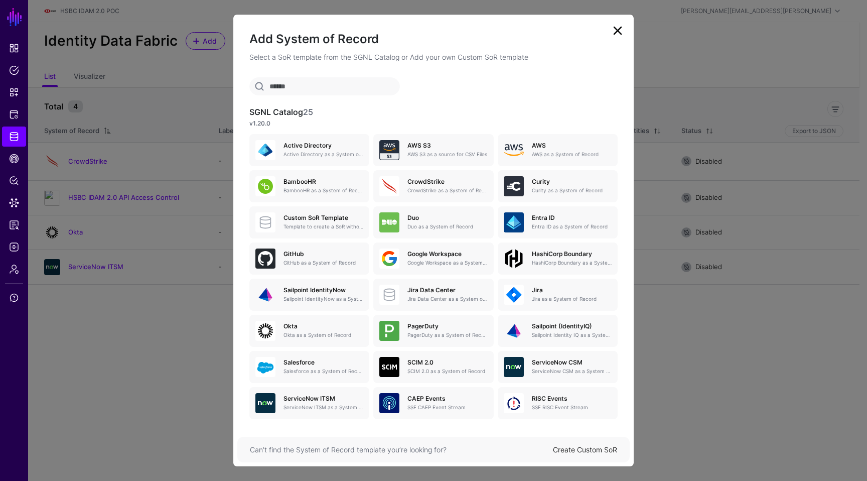
click at [566, 447] on link "Create Custom SoR" at bounding box center [585, 449] width 64 height 9
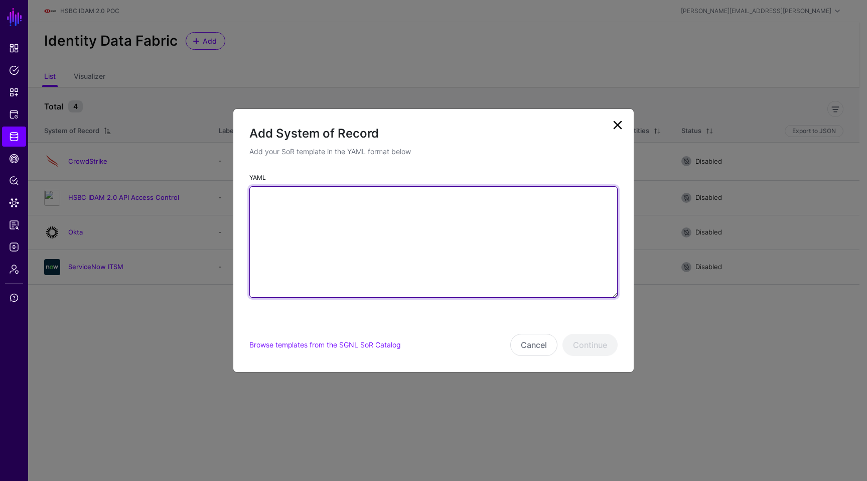
click at [378, 223] on textarea "YAML" at bounding box center [433, 241] width 368 height 111
paste textarea "**********"
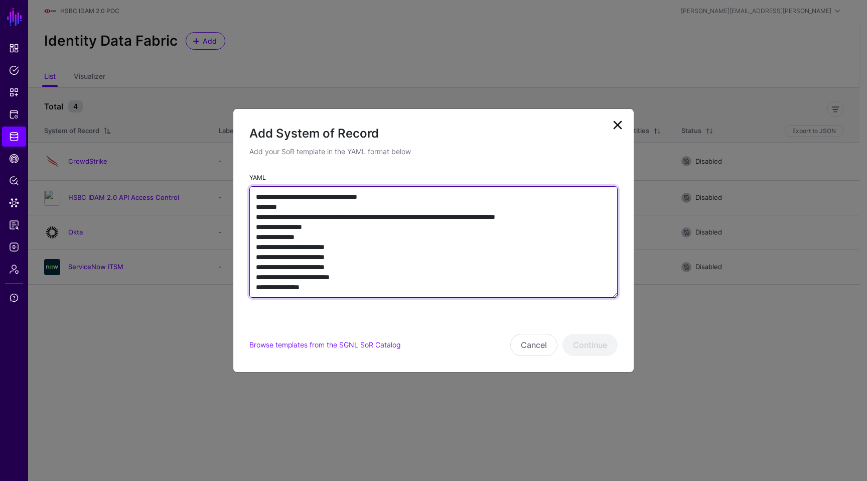
scroll to position [2212, 0]
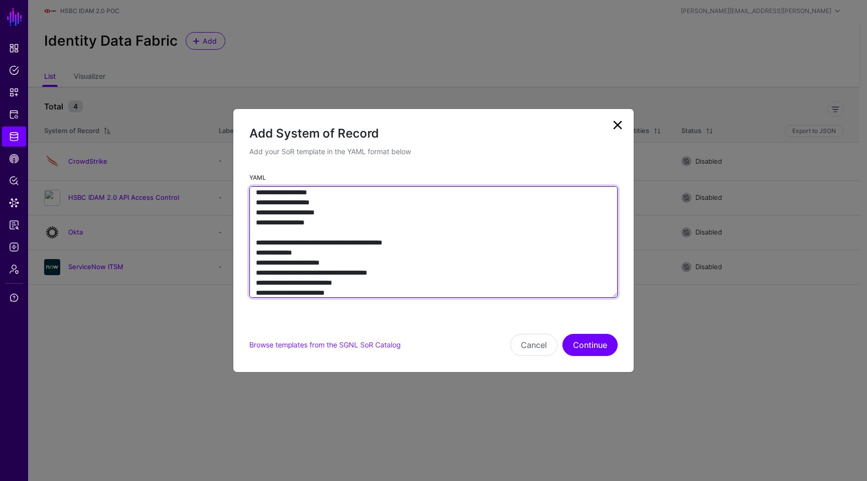
click at [396, 266] on textarea "YAML" at bounding box center [433, 241] width 368 height 111
click at [312, 283] on textarea "YAML" at bounding box center [433, 241] width 368 height 111
click at [302, 292] on textarea "YAML" at bounding box center [433, 241] width 368 height 111
type textarea "**********"
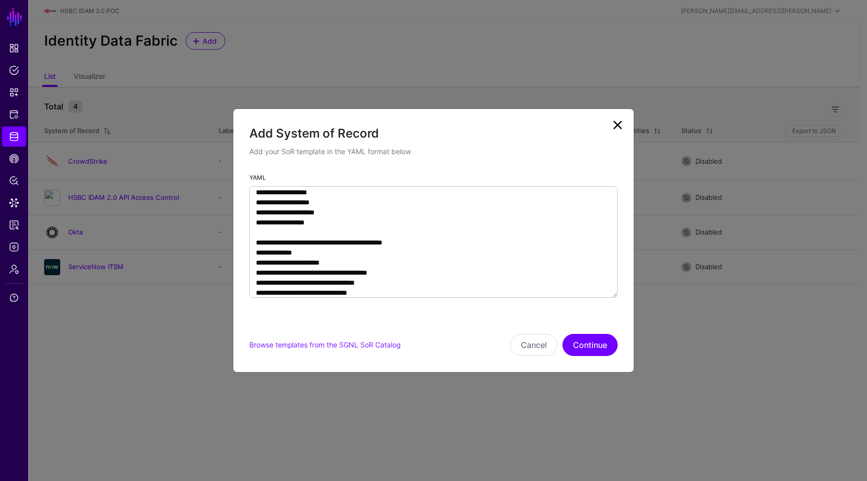
click at [533, 308] on div "Browse templates from the SGNL SoR Catalog Cancel Continue" at bounding box center [433, 330] width 368 height 50
click at [583, 337] on button "Continue" at bounding box center [589, 345] width 55 height 22
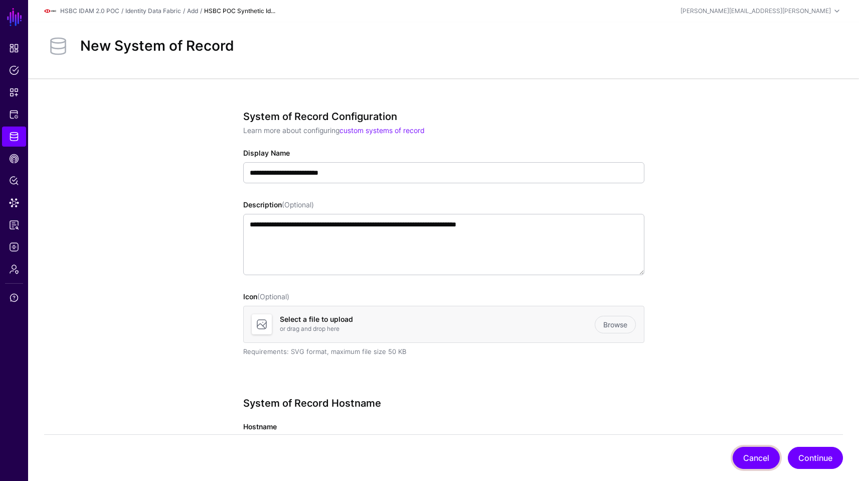
click at [748, 457] on button "Cancel" at bounding box center [756, 457] width 47 height 22
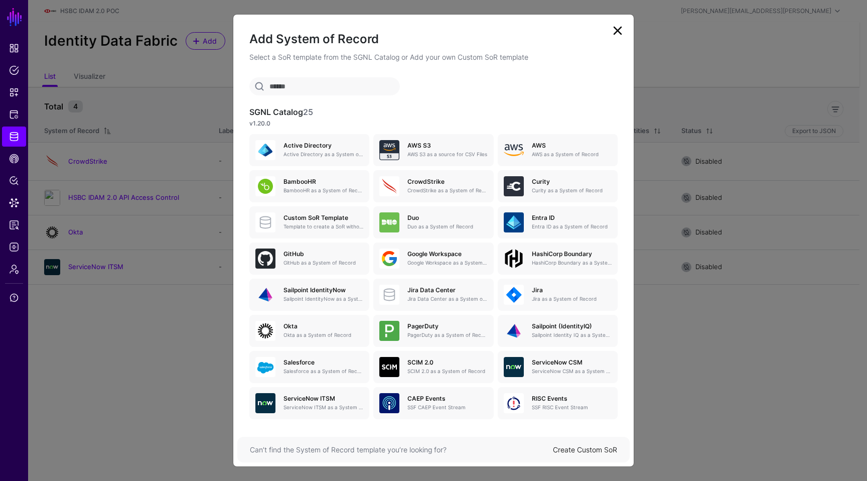
click at [585, 440] on div "Can’t find the System of Record template you’re looking for? Create Custom SoR" at bounding box center [433, 449] width 392 height 26
click at [572, 449] on link "Create Custom SoR" at bounding box center [585, 449] width 64 height 9
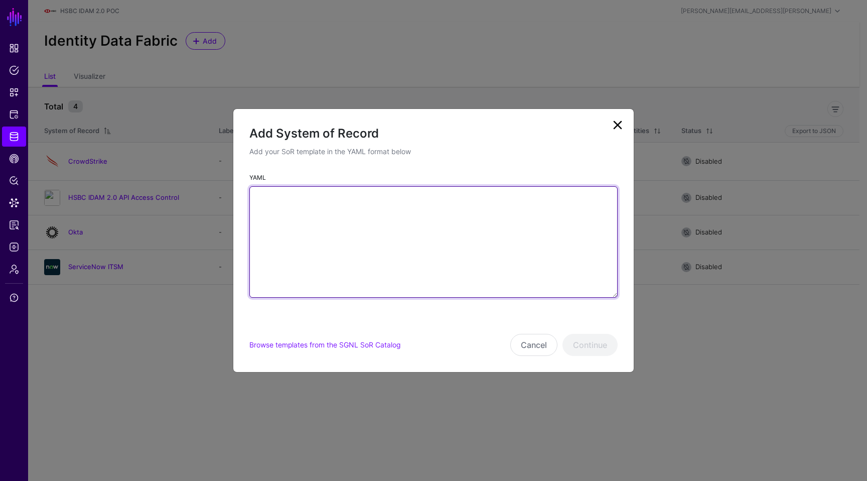
click at [359, 201] on textarea "YAML" at bounding box center [433, 241] width 368 height 111
paste textarea "**********"
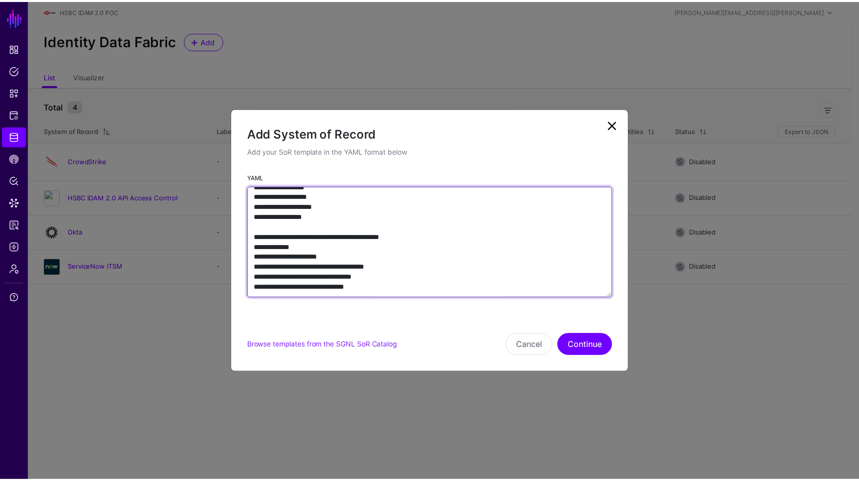
scroll to position [2217, 0]
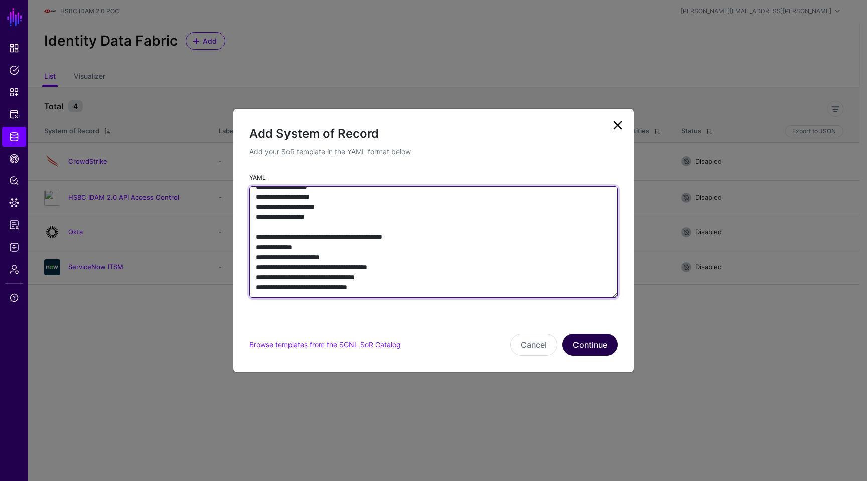
type textarea "**********"
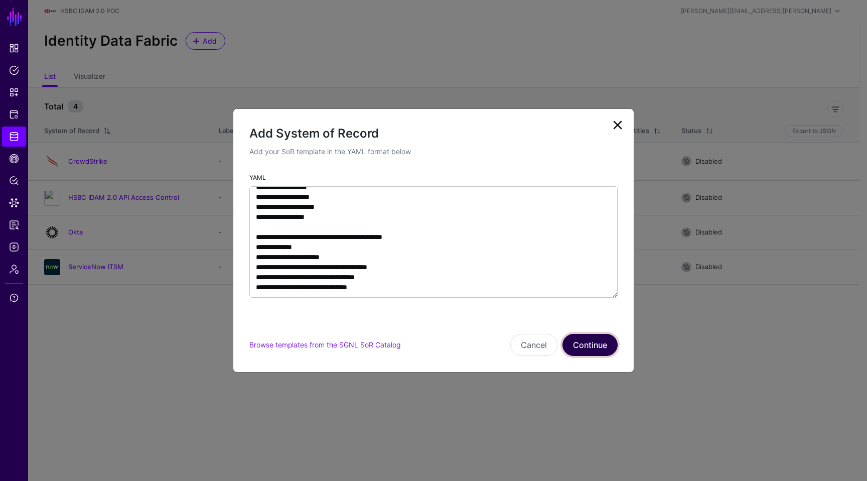
click at [583, 345] on button "Continue" at bounding box center [589, 345] width 55 height 22
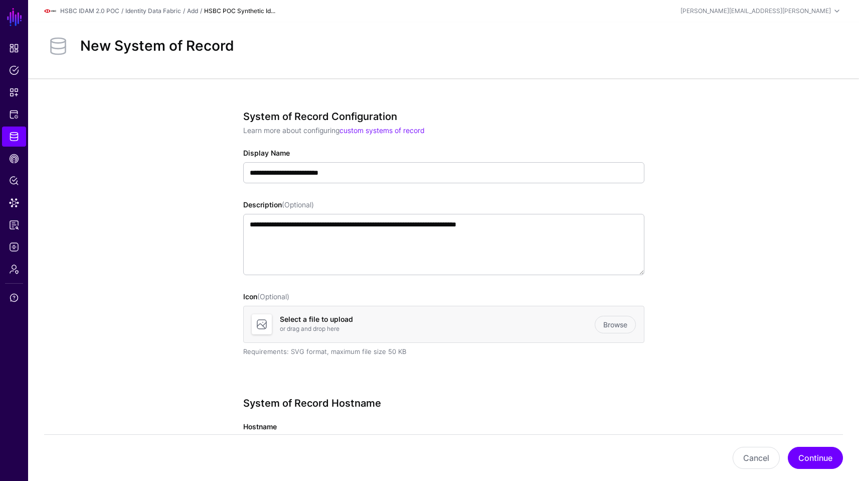
click at [794, 193] on app-datasources-details-form "**********" at bounding box center [443, 370] width 831 height 585
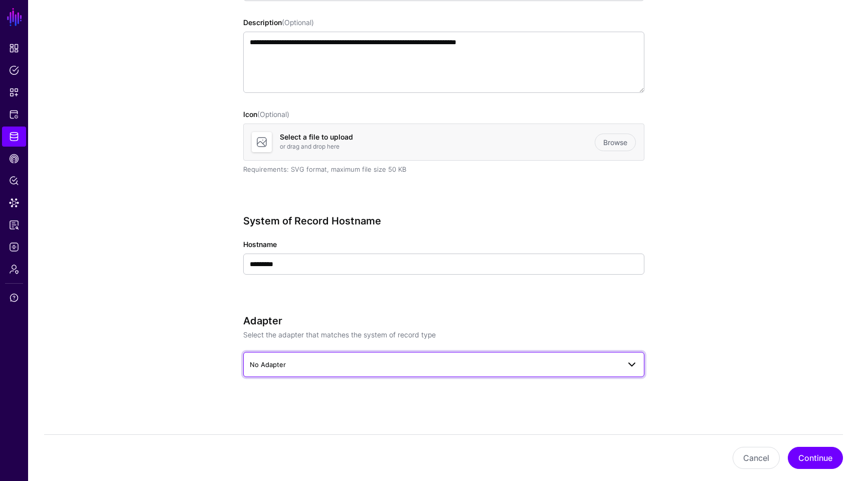
click at [633, 361] on span at bounding box center [632, 364] width 12 height 12
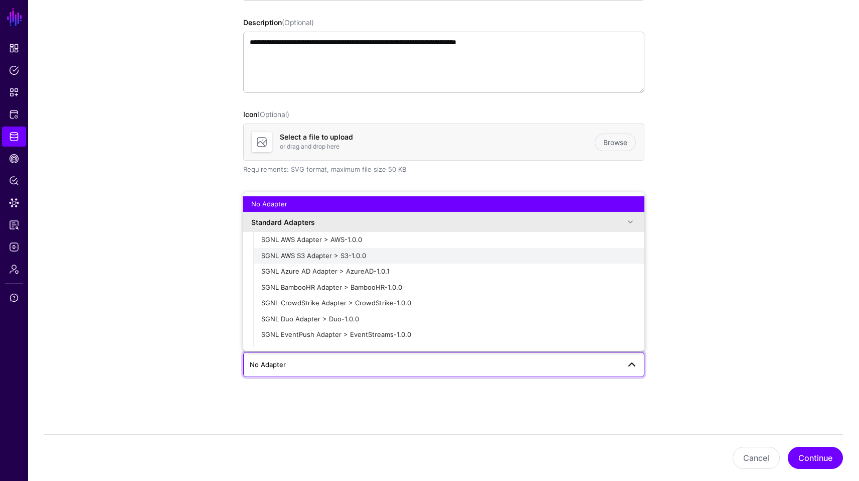
click at [363, 252] on span "SGNL AWS S3 Adapter > S3-1.0.0" at bounding box center [313, 255] width 105 height 8
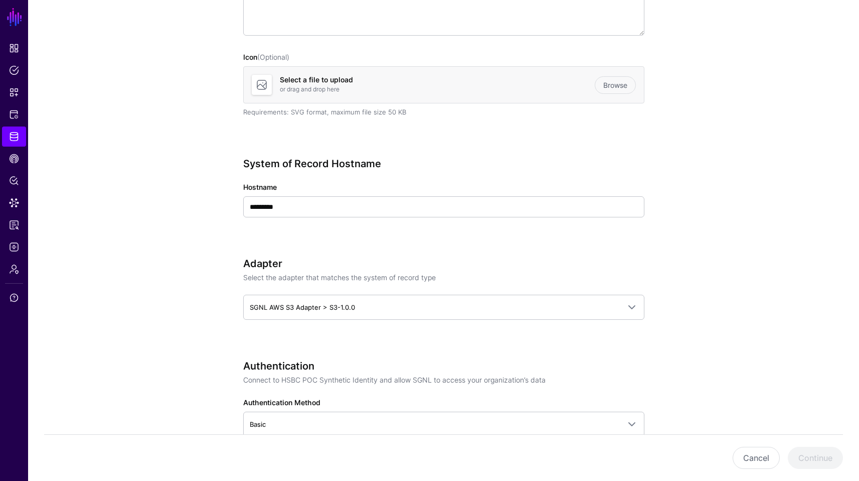
scroll to position [238, 0]
click at [767, 450] on button "Cancel" at bounding box center [756, 457] width 47 height 22
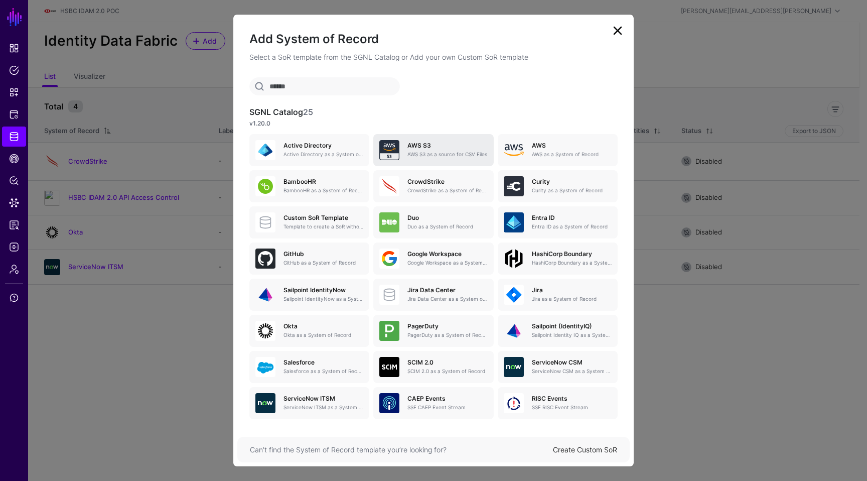
click at [430, 154] on p "AWS S3 as a source for CSV Files" at bounding box center [447, 154] width 80 height 8
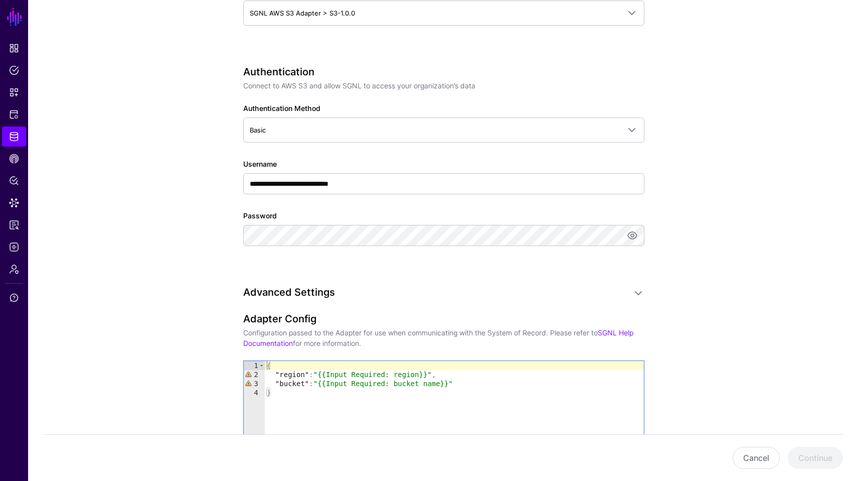
scroll to position [441, 0]
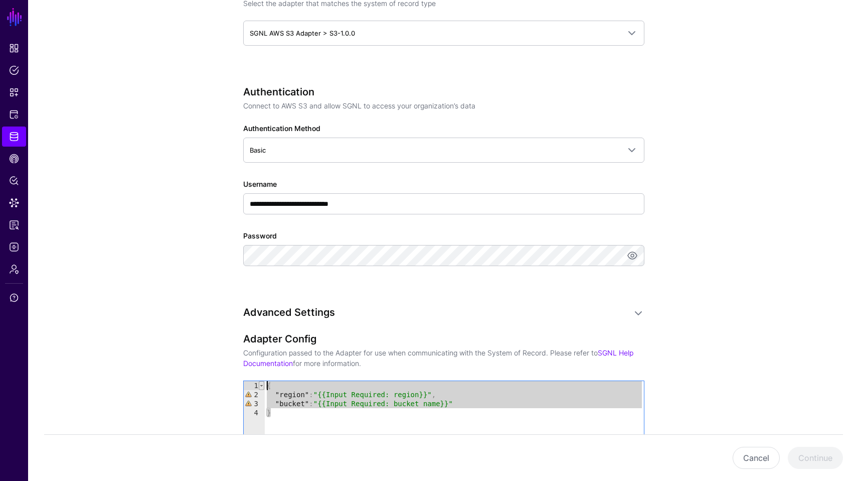
drag, startPoint x: 282, startPoint y: 415, endPoint x: 263, endPoint y: 385, distance: 35.2
click at [263, 385] on div "* 1 2 3 4 { "region" : "{{Input Required: region}}" , "bucket" : "{{Input Requi…" at bounding box center [444, 418] width 400 height 75
type textarea "**********"
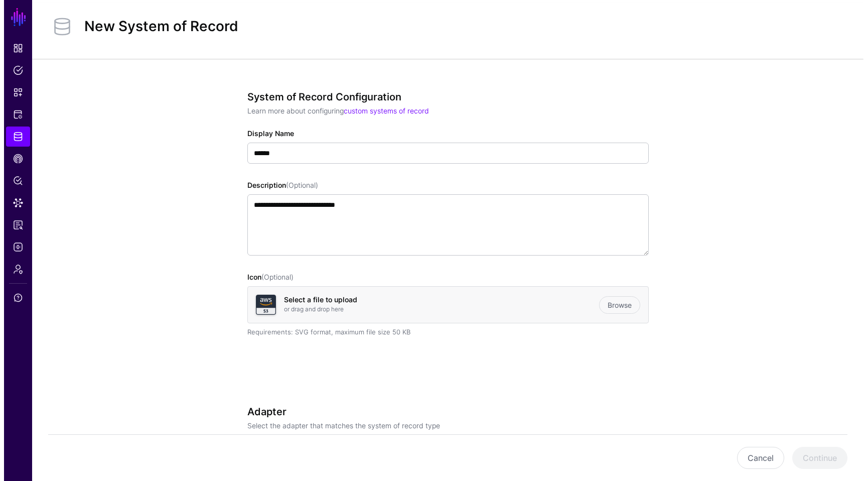
scroll to position [0, 0]
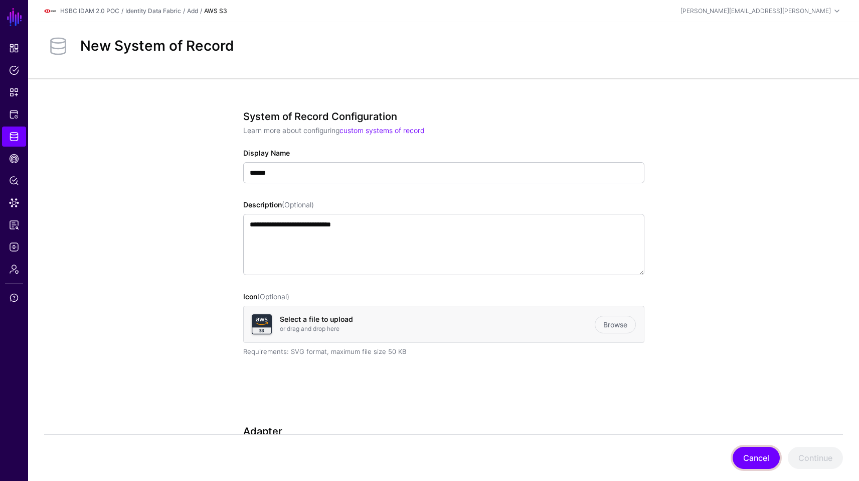
click at [745, 455] on button "Cancel" at bounding box center [756, 457] width 47 height 22
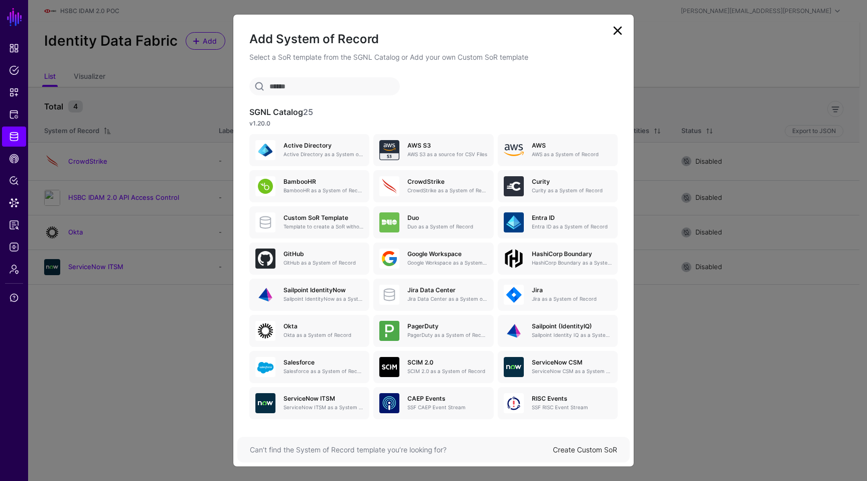
click at [595, 449] on link "Create Custom SoR" at bounding box center [585, 449] width 64 height 9
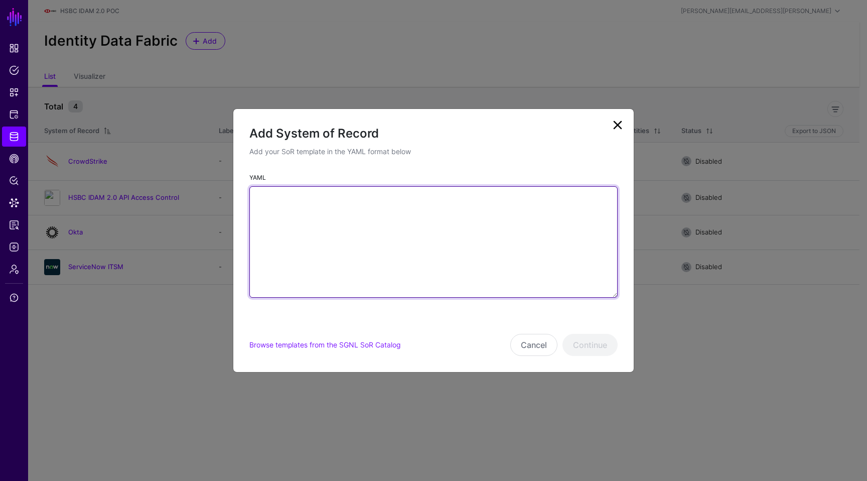
click at [457, 281] on textarea "YAML" at bounding box center [433, 241] width 368 height 111
paste textarea "**********"
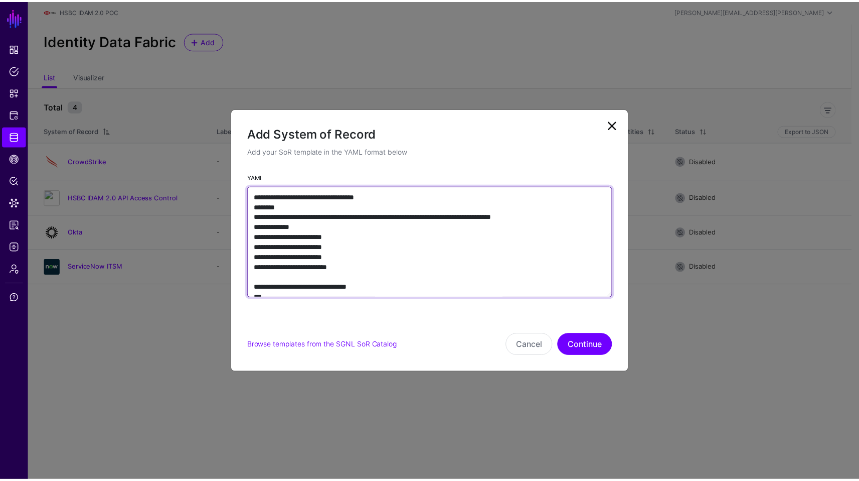
scroll to position [2282, 0]
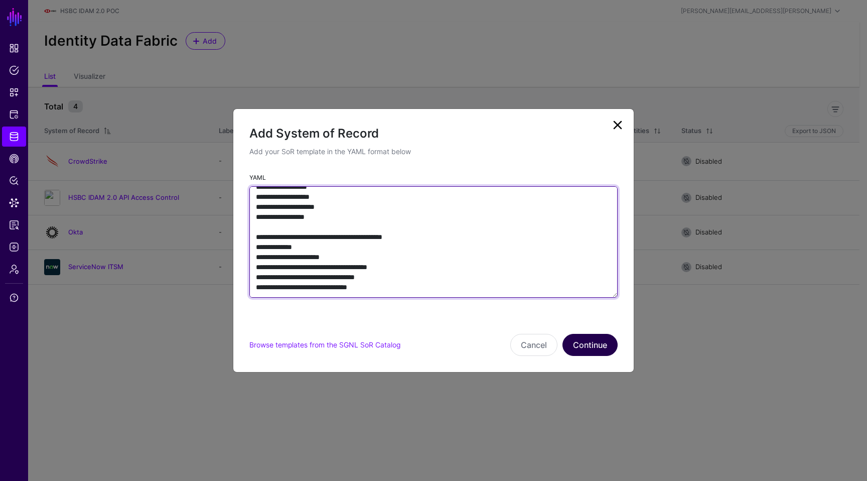
type textarea "**********"
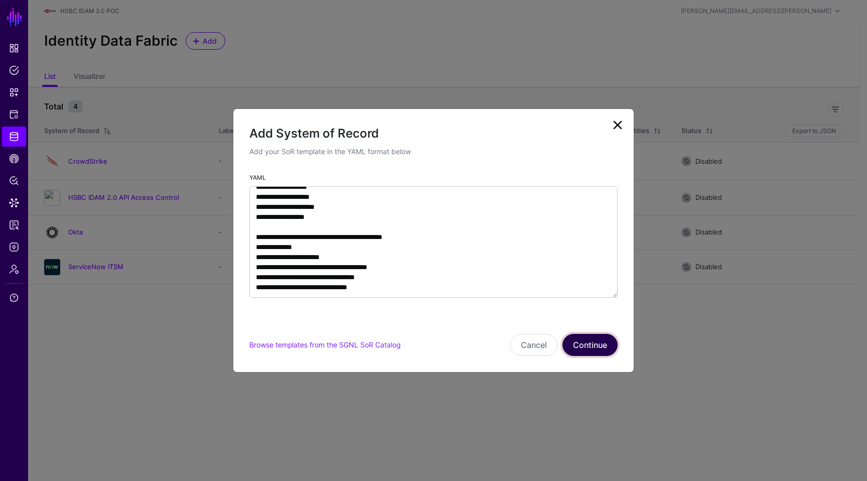
click at [577, 342] on button "Continue" at bounding box center [589, 345] width 55 height 22
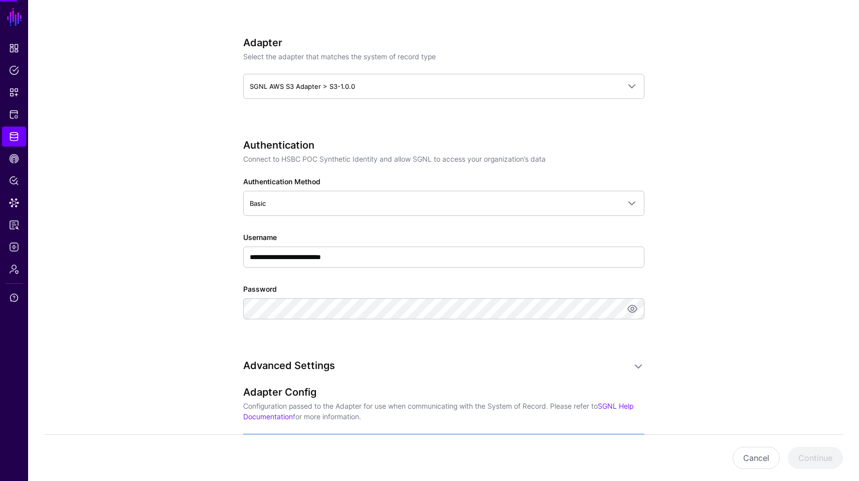
scroll to position [391, 0]
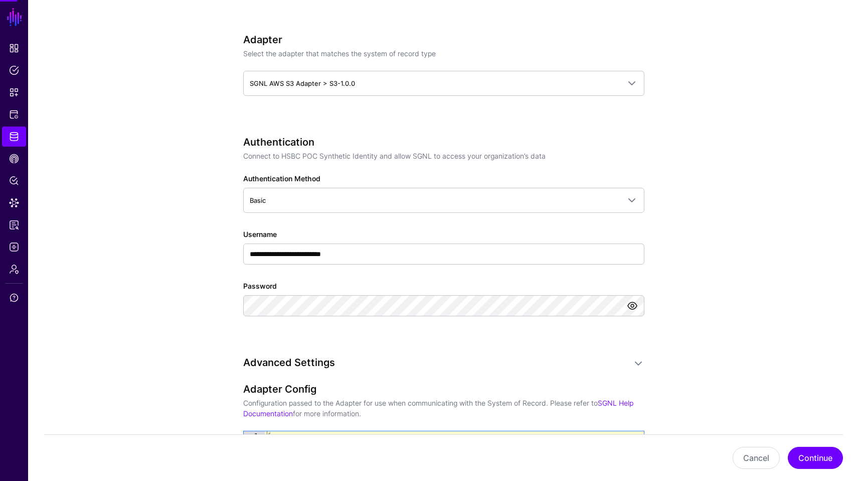
click at [635, 305] on link at bounding box center [632, 305] width 12 height 12
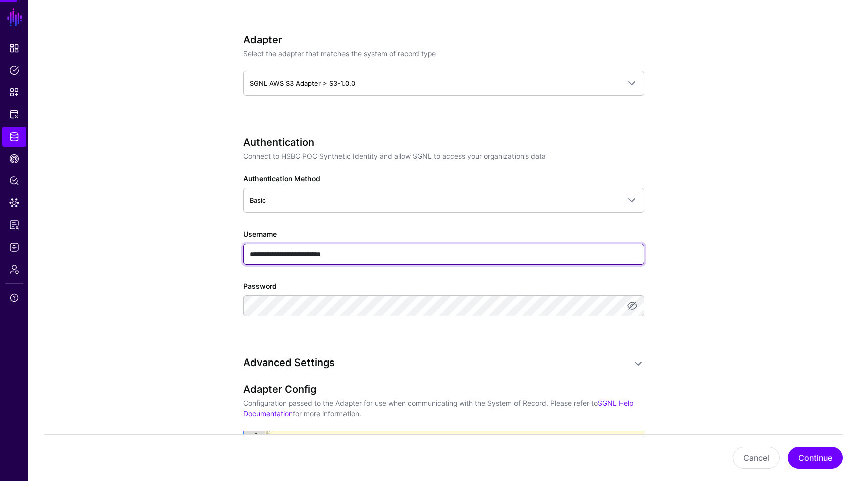
click at [408, 254] on input "**********" at bounding box center [443, 253] width 401 height 21
paste input "text"
type input "**********"
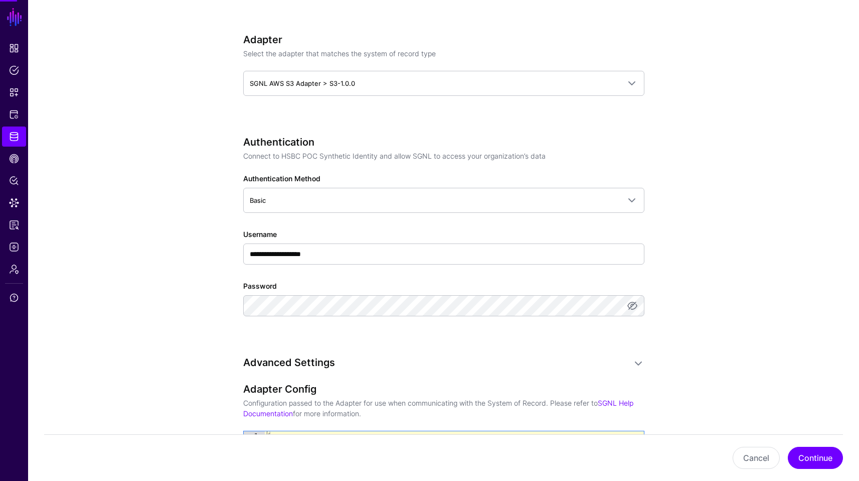
click at [783, 217] on app-datasources-details-form "**********" at bounding box center [443, 211] width 831 height 1048
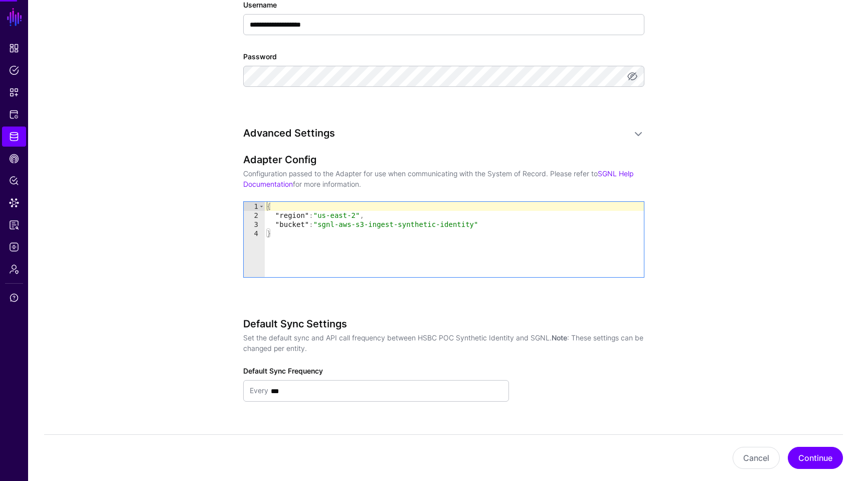
scroll to position [645, 0]
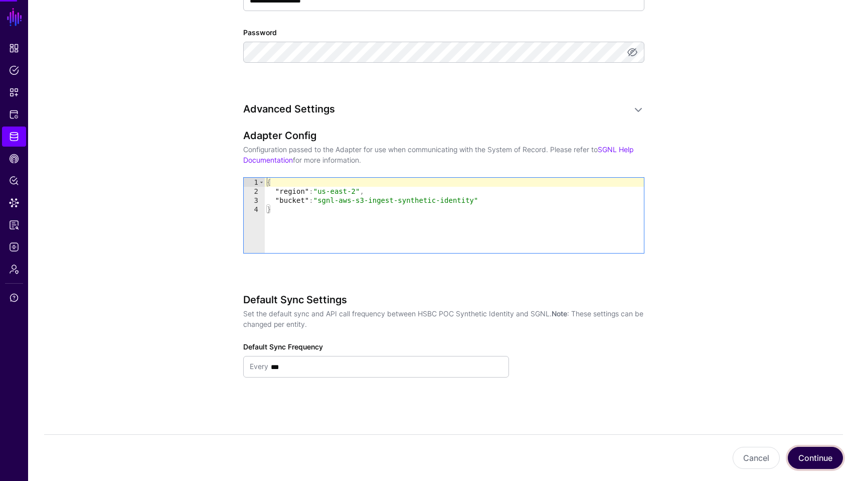
click at [814, 459] on button "Continue" at bounding box center [815, 457] width 55 height 22
click at [810, 451] on button "Continue" at bounding box center [815, 457] width 55 height 22
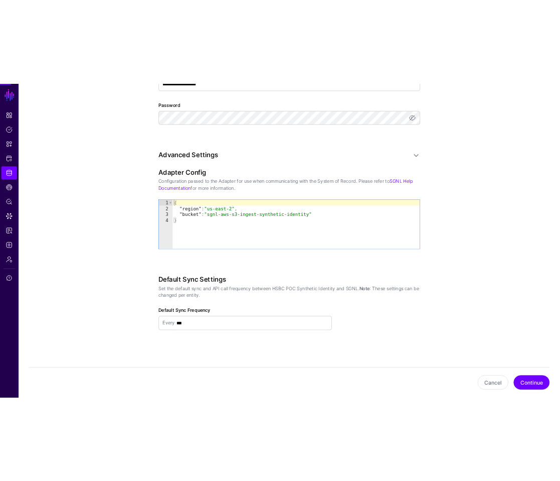
scroll to position [631, 0]
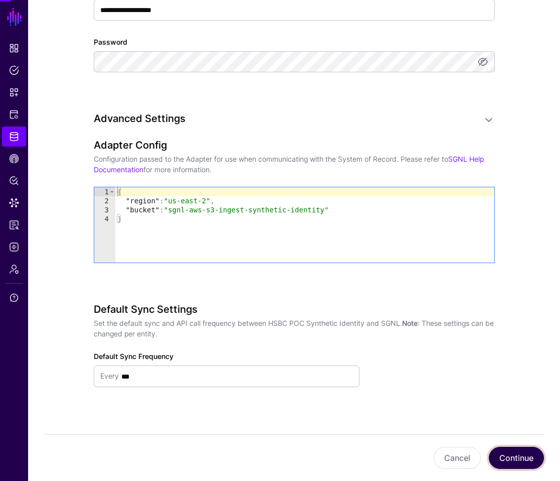
click at [511, 452] on button "Continue" at bounding box center [516, 457] width 55 height 22
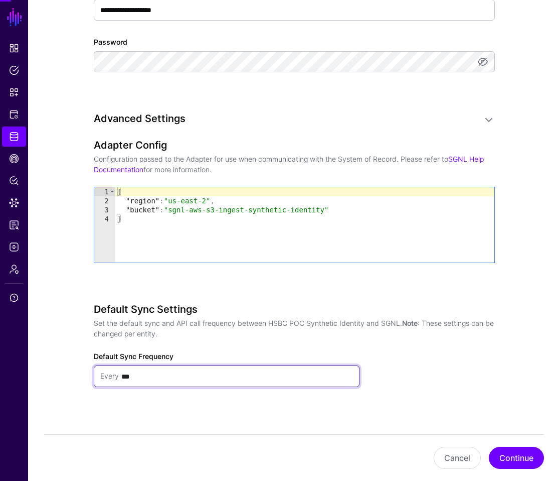
click at [307, 370] on input "***" at bounding box center [236, 376] width 235 height 20
type input "*"
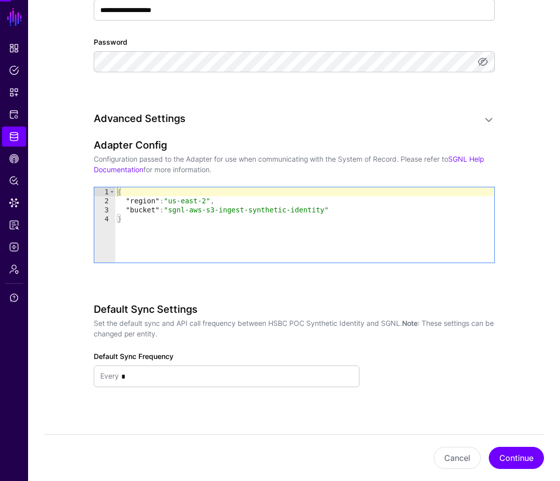
click at [429, 381] on div "Default Sync Settings Set the default sync and API call frequency between HSBC …" at bounding box center [294, 359] width 401 height 112
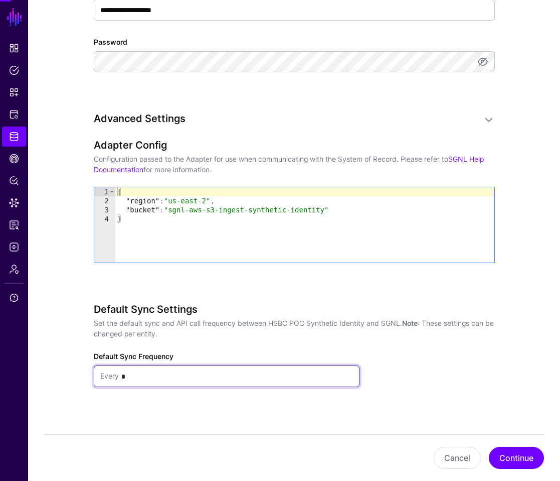
click at [282, 366] on input "*" at bounding box center [236, 376] width 235 height 20
type input "*"
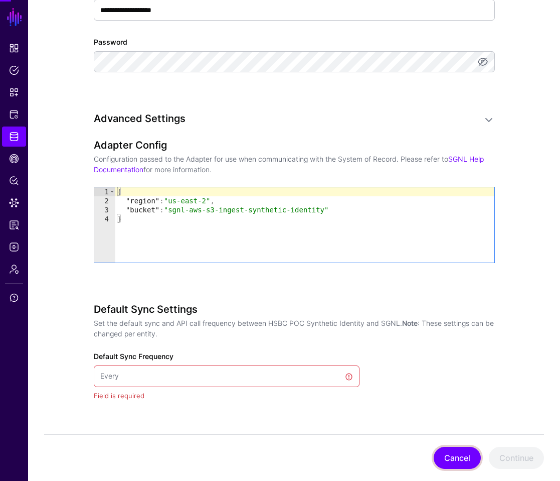
click at [471, 451] on button "Cancel" at bounding box center [457, 457] width 47 height 22
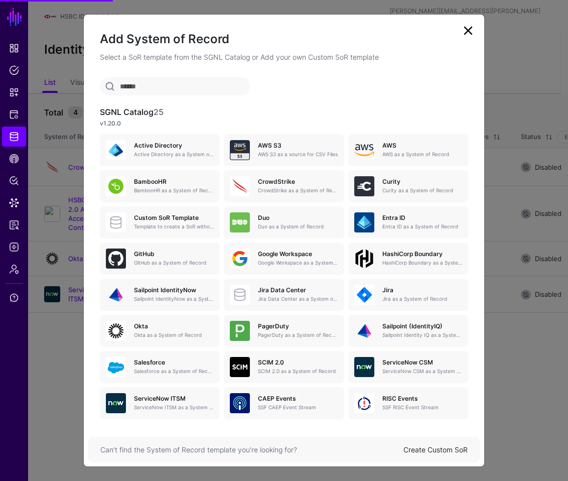
click at [462, 35] on link at bounding box center [468, 31] width 16 height 16
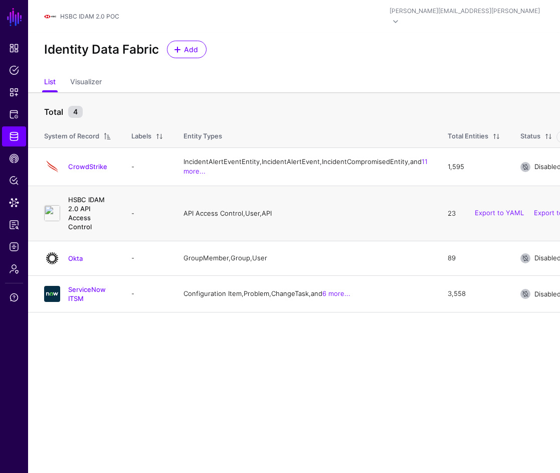
click at [88, 211] on link "HSBC IDAM 2.0 API Access Control" at bounding box center [86, 214] width 37 height 36
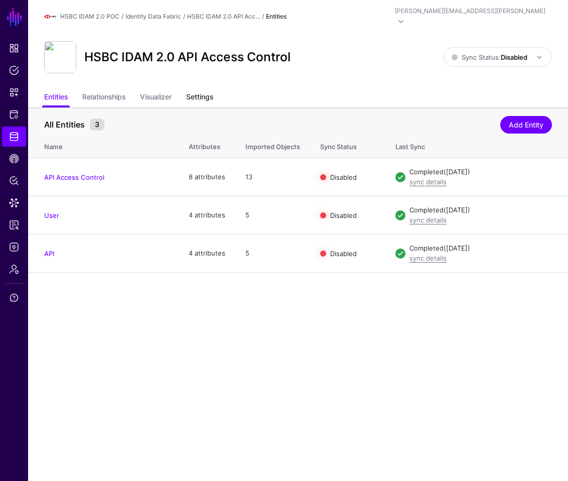
click at [205, 88] on link "Settings" at bounding box center [199, 97] width 27 height 19
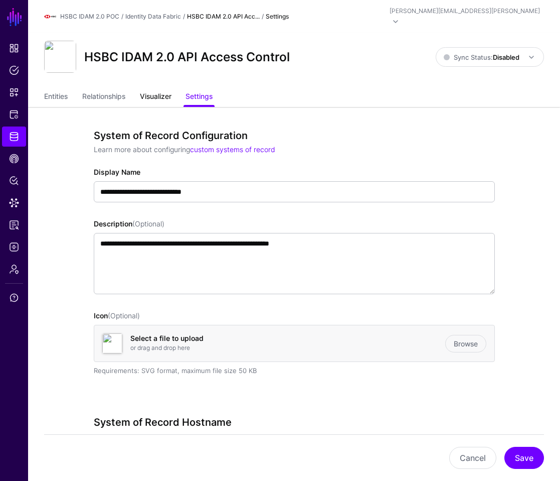
click at [162, 88] on link "Visualizer" at bounding box center [156, 97] width 32 height 19
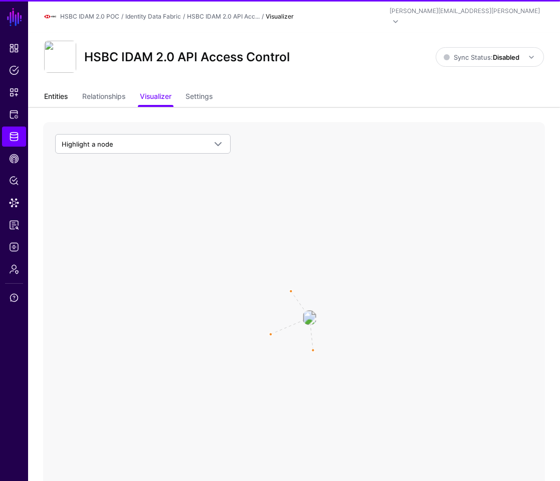
click at [55, 88] on link "Entities" at bounding box center [56, 97] width 24 height 19
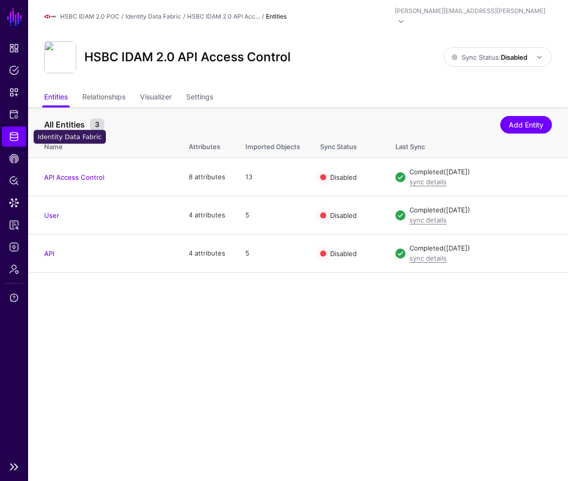
click at [18, 129] on link "Identity Data Fabric" at bounding box center [14, 136] width 24 height 20
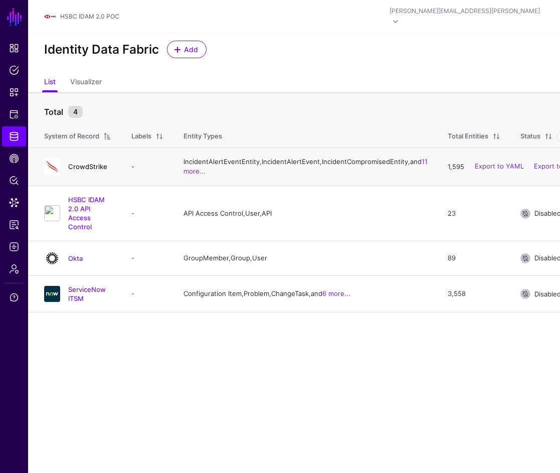
click at [90, 166] on link "CrowdStrike" at bounding box center [87, 167] width 39 height 8
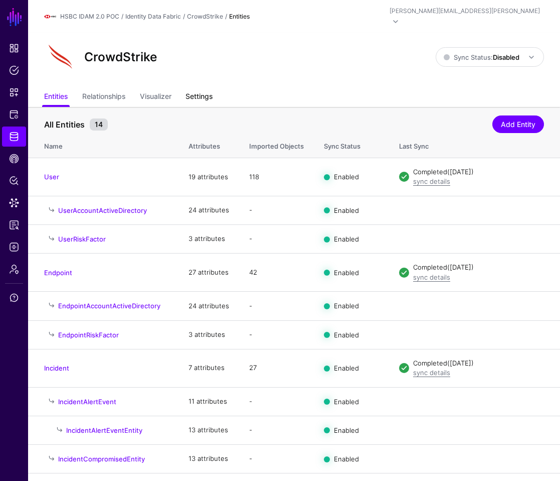
click at [205, 90] on link "Settings" at bounding box center [199, 97] width 27 height 19
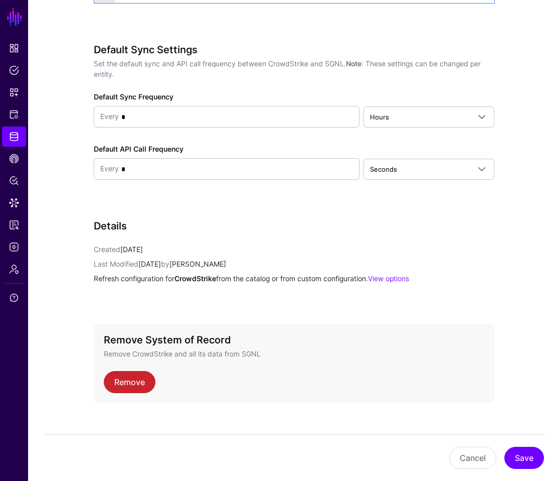
scroll to position [1199, 0]
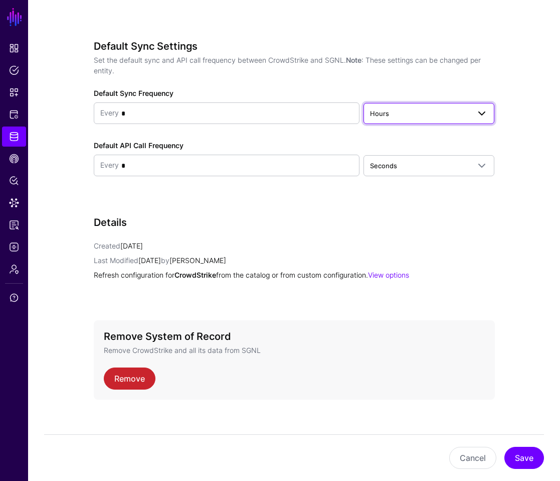
click at [417, 108] on span "Hours" at bounding box center [420, 113] width 100 height 11
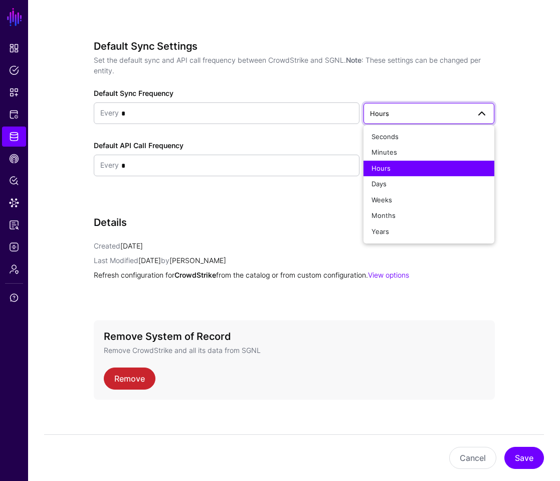
click at [417, 108] on span "Hours" at bounding box center [420, 113] width 100 height 11
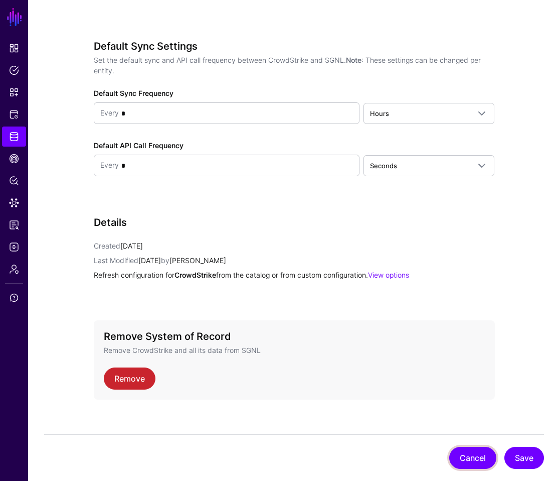
click at [474, 465] on button "Cancel" at bounding box center [472, 457] width 47 height 22
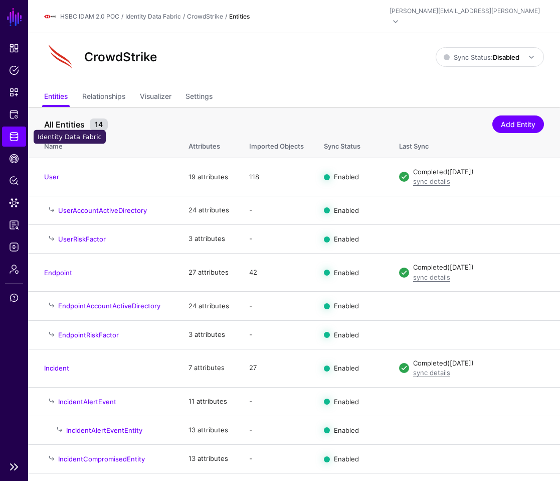
click at [19, 131] on link "Identity Data Fabric" at bounding box center [14, 136] width 24 height 20
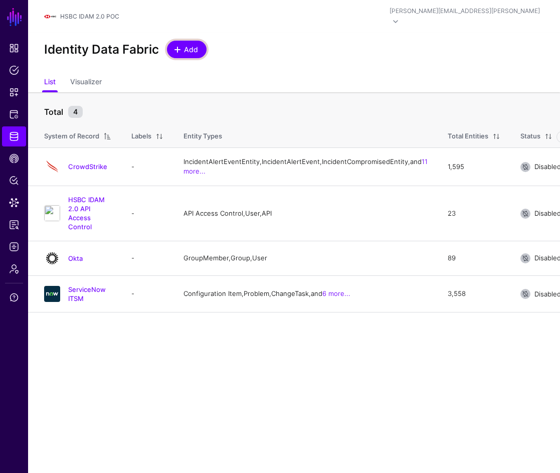
click at [186, 44] on span "Add" at bounding box center [191, 49] width 17 height 11
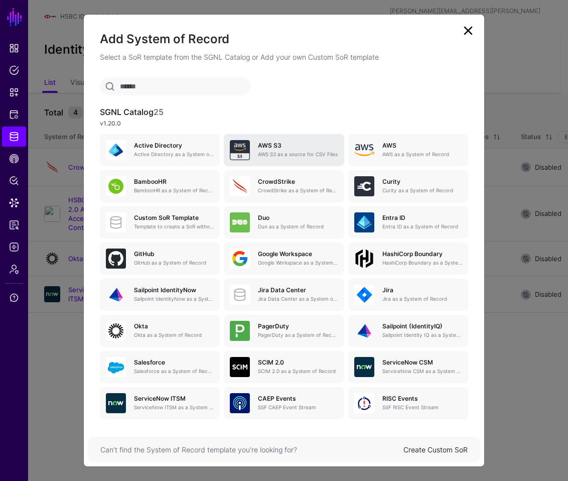
click at [294, 144] on h5 "AWS S3" at bounding box center [298, 145] width 80 height 7
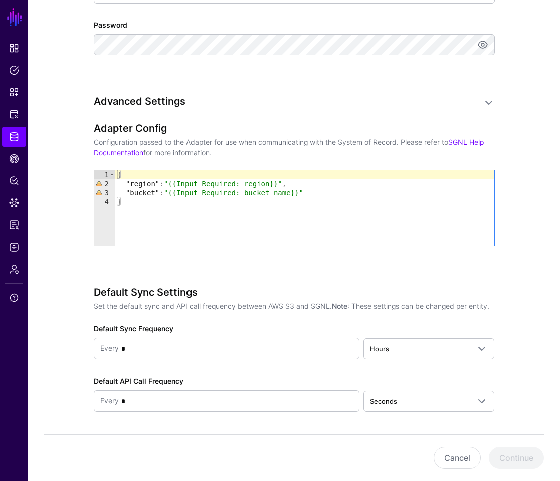
scroll to position [672, 0]
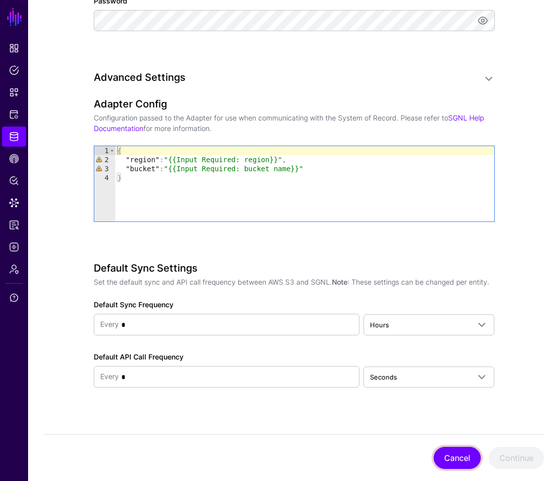
click at [445, 452] on button "Cancel" at bounding box center [457, 457] width 47 height 22
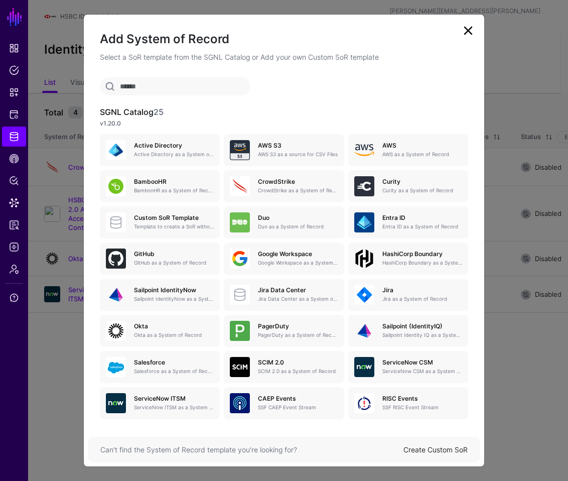
click at [474, 28] on link at bounding box center [468, 31] width 16 height 16
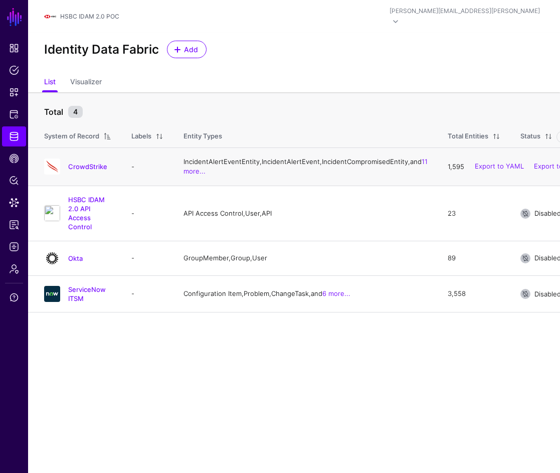
click at [467, 161] on div "Export to YAML Export to JSON" at bounding box center [528, 166] width 123 height 25
click at [475, 164] on link "Export to YAML" at bounding box center [499, 167] width 49 height 8
click at [78, 254] on link "Okta" at bounding box center [75, 258] width 15 height 8
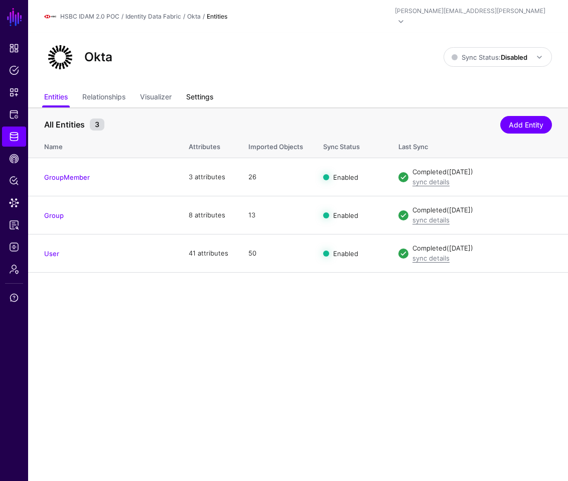
click at [194, 88] on link "Settings" at bounding box center [199, 97] width 27 height 19
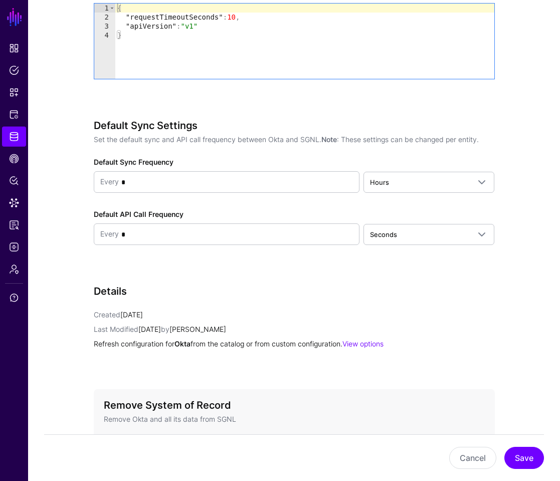
scroll to position [1189, 0]
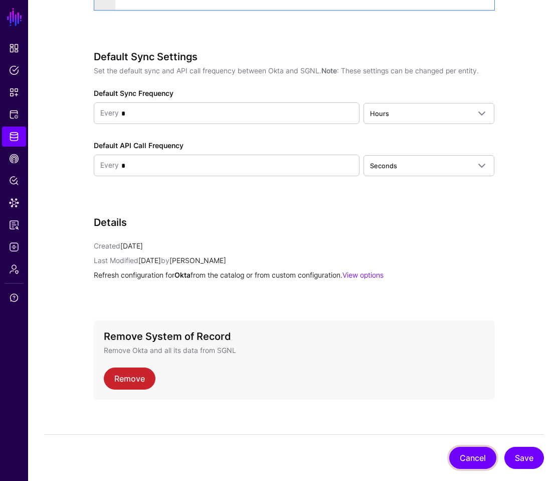
click at [470, 457] on button "Cancel" at bounding box center [472, 457] width 47 height 22
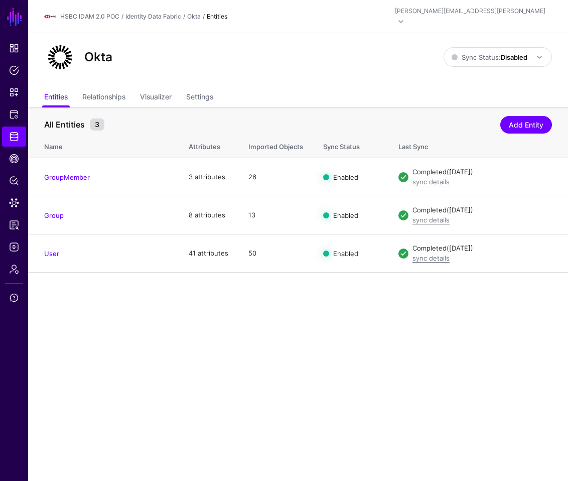
click at [225, 88] on ul "Entities Relationships Visualizer Settings" at bounding box center [298, 97] width 508 height 19
click at [202, 91] on link "Settings" at bounding box center [199, 97] width 27 height 19
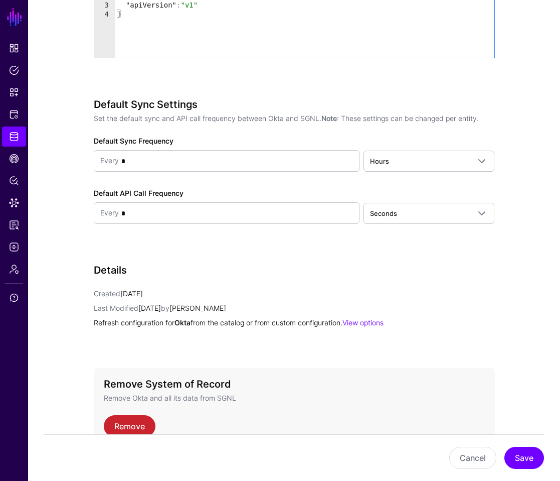
scroll to position [1142, 0]
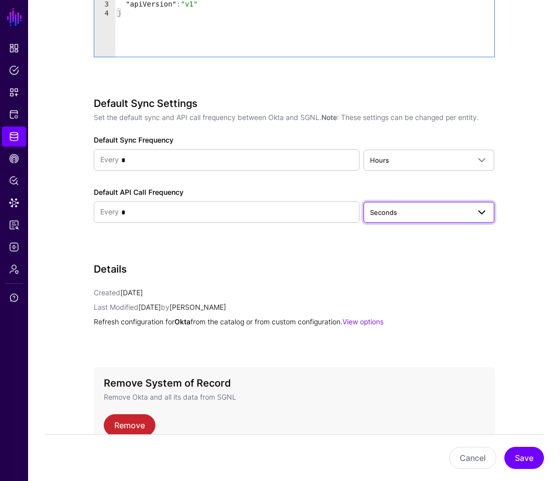
click at [410, 207] on span "Seconds" at bounding box center [420, 212] width 100 height 11
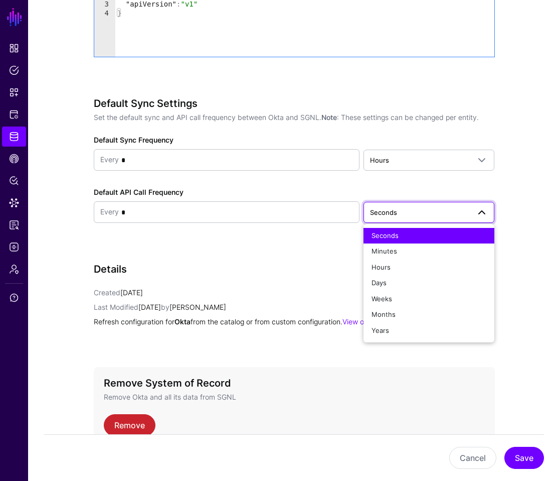
click at [399, 231] on button "Seconds" at bounding box center [429, 236] width 131 height 16
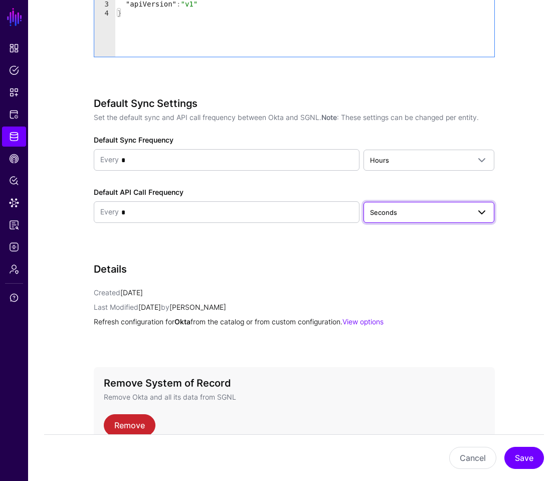
click at [403, 207] on span "Seconds" at bounding box center [420, 212] width 100 height 11
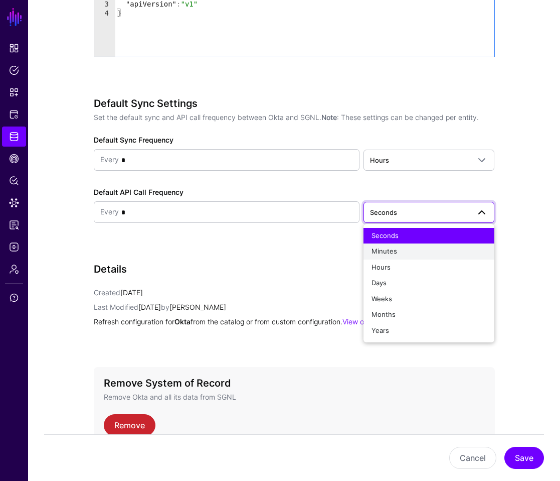
click at [395, 247] on span "Minutes" at bounding box center [385, 251] width 26 height 8
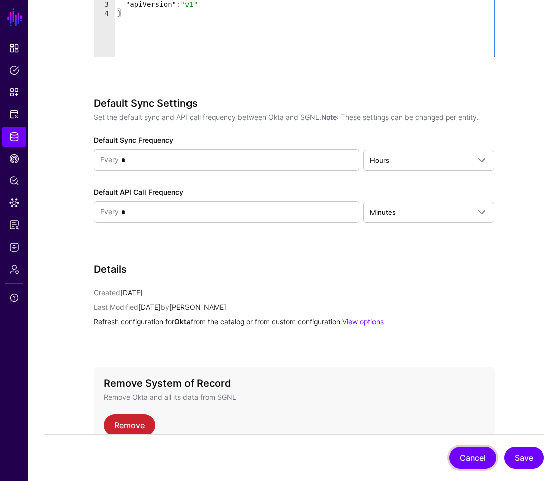
click at [468, 464] on button "Cancel" at bounding box center [472, 457] width 47 height 22
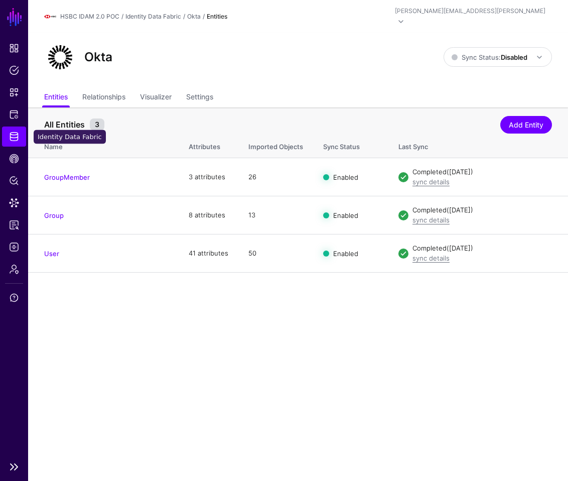
click at [8, 131] on link "Identity Data Fabric" at bounding box center [14, 136] width 24 height 20
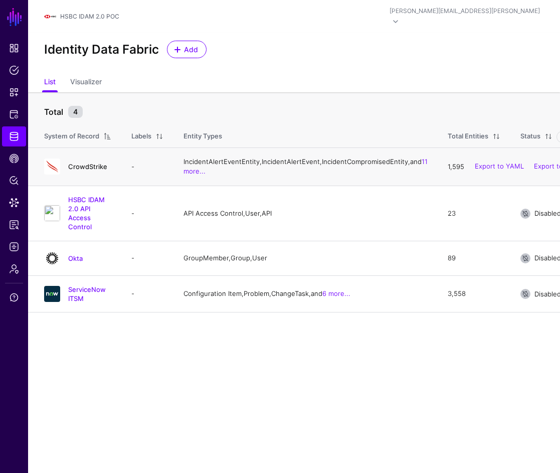
click at [92, 166] on link "CrowdStrike" at bounding box center [87, 167] width 39 height 8
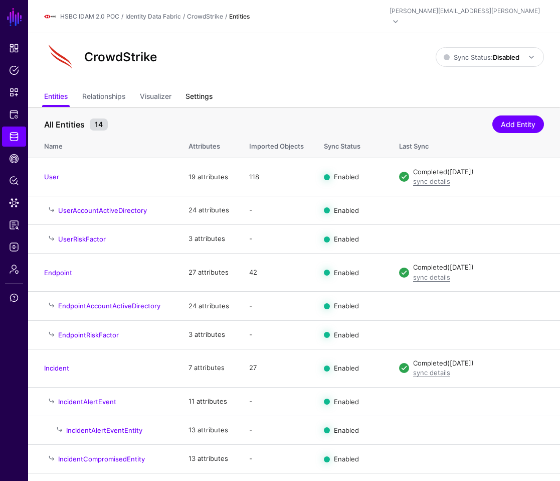
click at [201, 90] on link "Settings" at bounding box center [199, 97] width 27 height 19
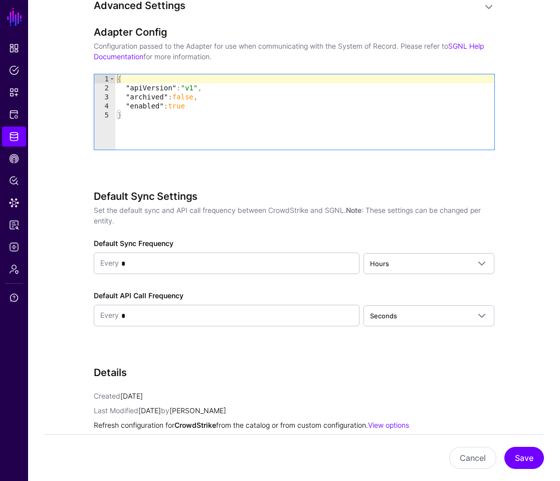
scroll to position [1048, 0]
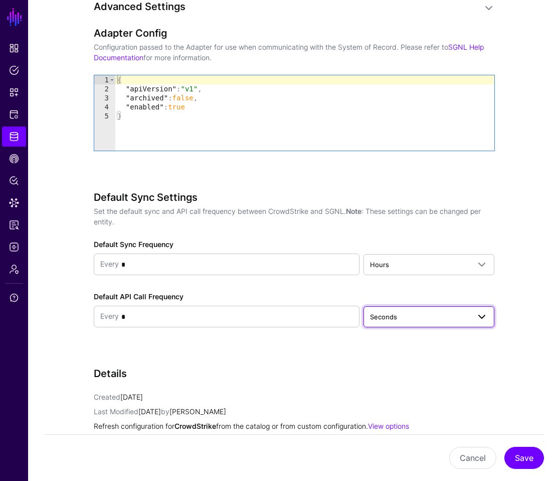
click at [475, 310] on span at bounding box center [479, 316] width 18 height 12
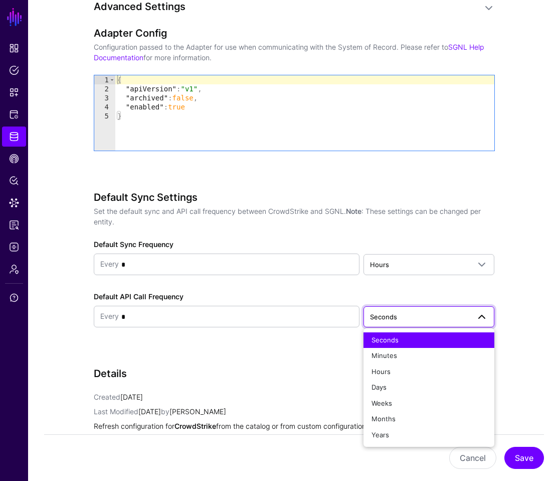
click at [274, 342] on div "Default Sync Settings Set the default sync and API call frequency between Crowd…" at bounding box center [294, 273] width 401 height 164
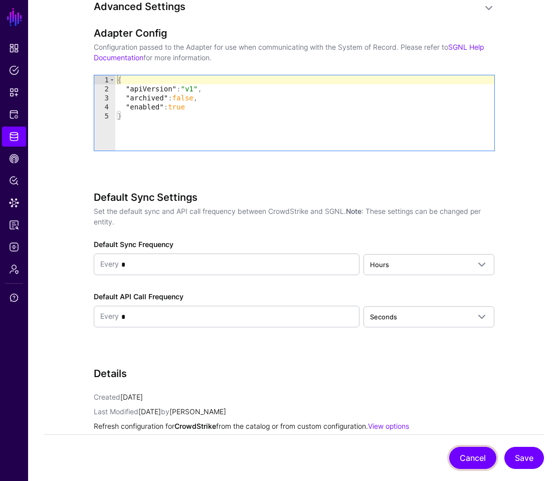
click at [467, 455] on button "Cancel" at bounding box center [472, 457] width 47 height 22
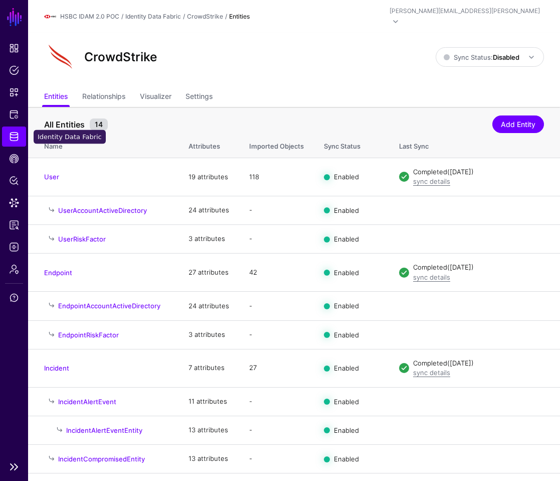
click at [10, 142] on link "Identity Data Fabric" at bounding box center [14, 136] width 24 height 20
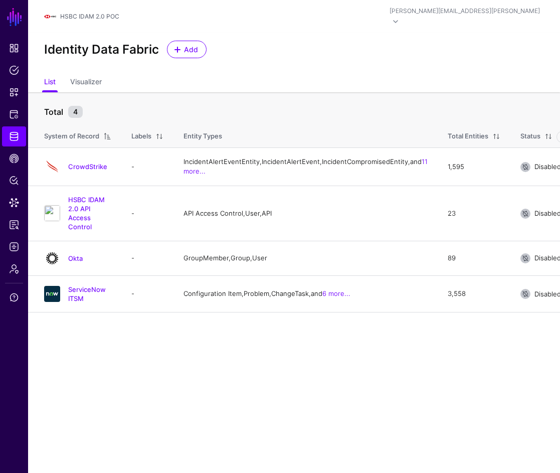
click at [182, 48] on div "Identity Data Fabric Add" at bounding box center [294, 53] width 532 height 41
click at [194, 44] on span "Add" at bounding box center [191, 49] width 17 height 11
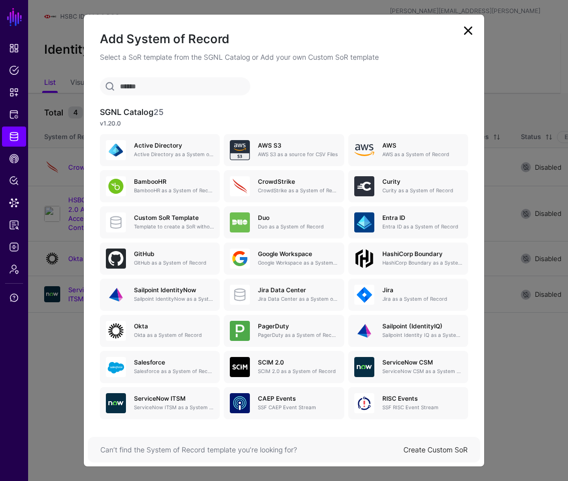
scroll to position [46, 0]
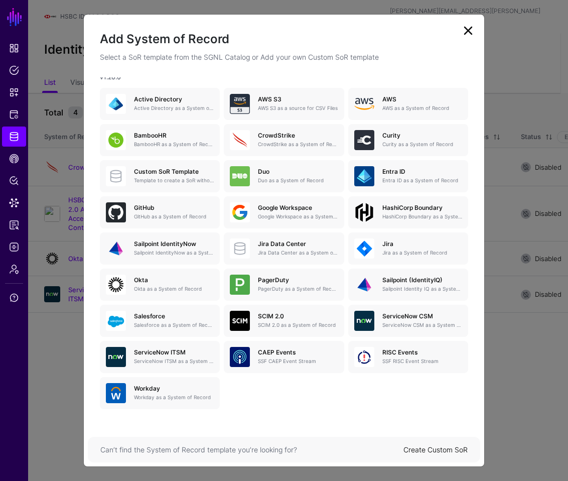
click at [421, 449] on link "Create Custom SoR" at bounding box center [435, 449] width 64 height 9
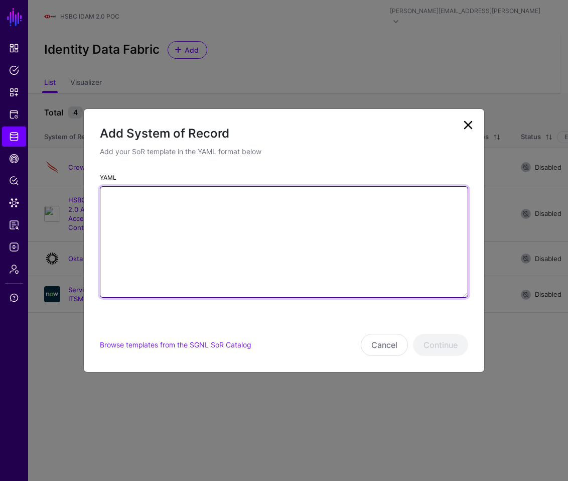
click at [343, 242] on textarea "YAML" at bounding box center [284, 241] width 368 height 111
paste textarea "**********"
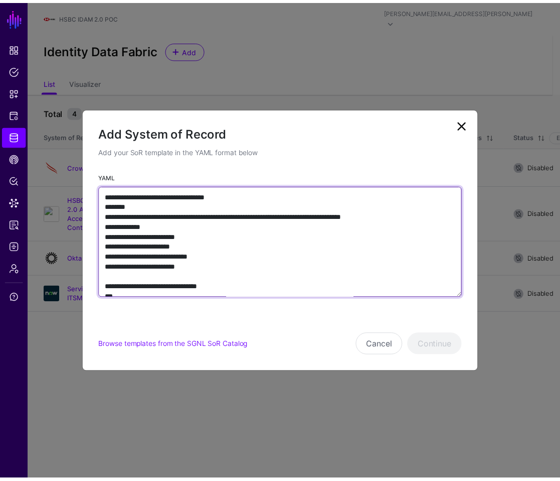
scroll to position [2282, 0]
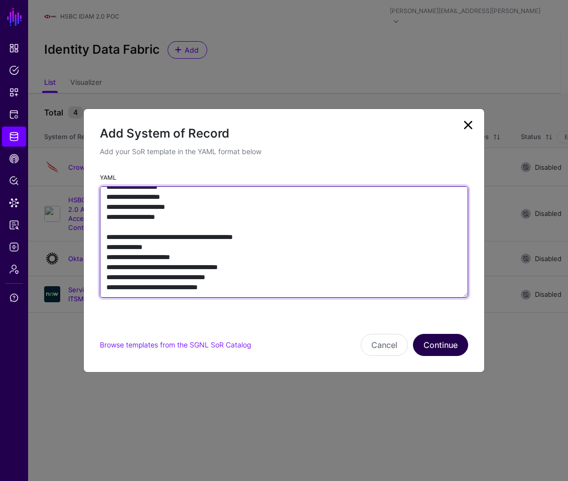
type textarea "**********"
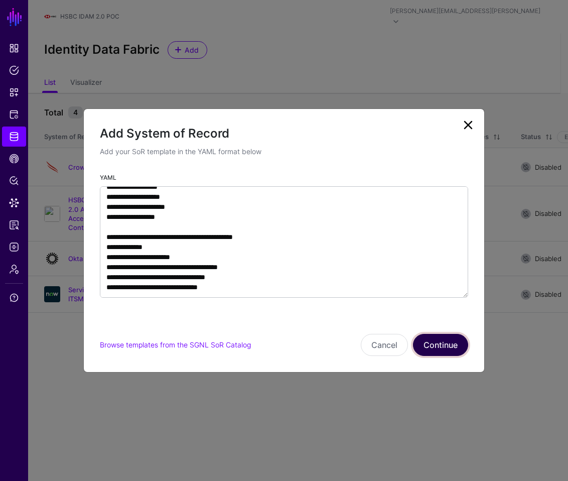
click at [453, 345] on button "Continue" at bounding box center [440, 345] width 55 height 22
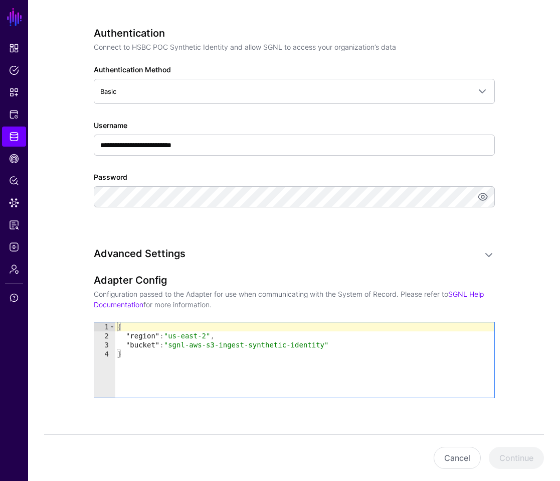
scroll to position [498, 0]
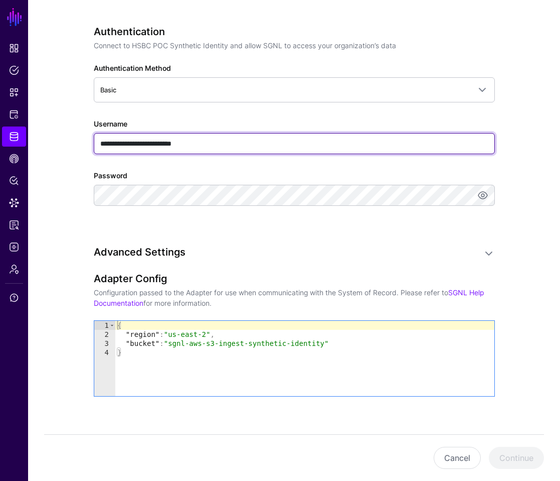
click at [290, 133] on input "**********" at bounding box center [294, 143] width 401 height 21
paste input "text"
type input "**********"
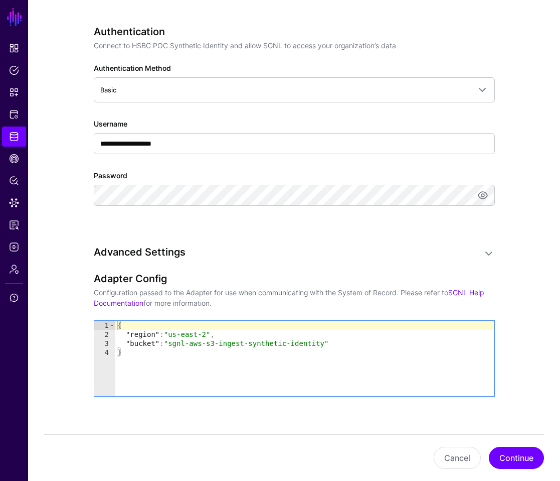
click at [339, 246] on h3 "Advanced Settings" at bounding box center [284, 252] width 381 height 12
click at [520, 252] on app-datasources-details-form "**********" at bounding box center [294, 131] width 532 height 1090
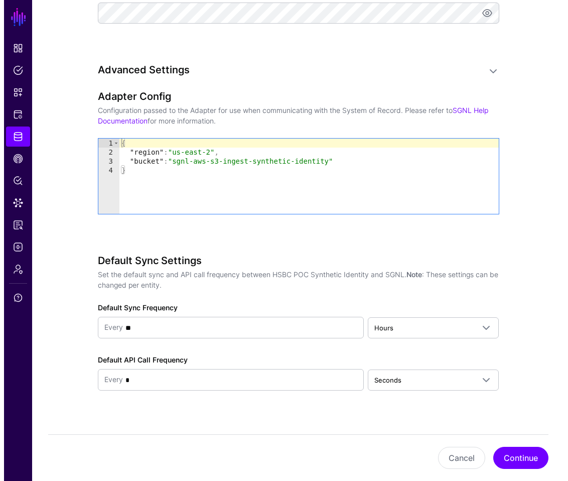
scroll to position [683, 0]
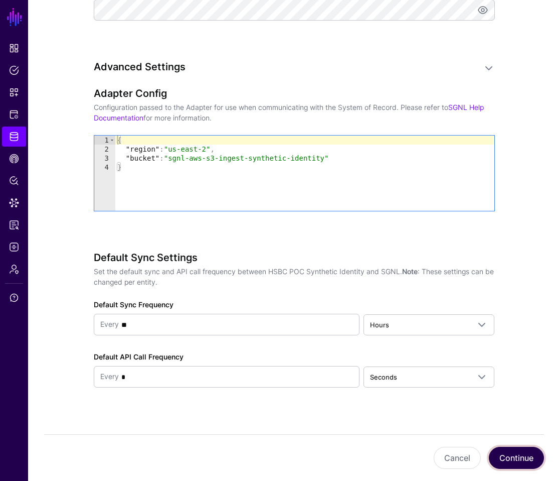
click at [520, 462] on button "Continue" at bounding box center [516, 457] width 55 height 22
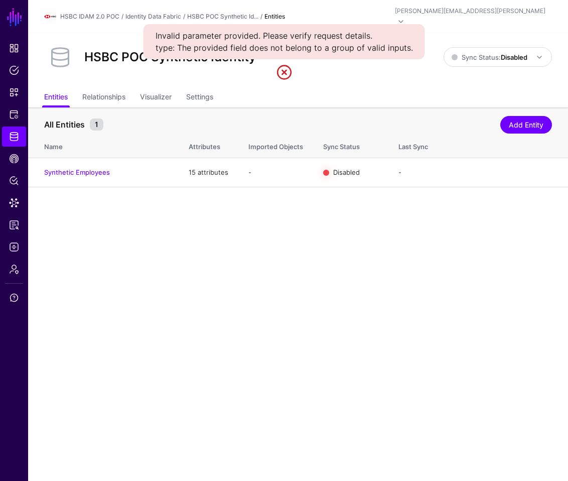
click at [454, 261] on main "SGNL Dashboard Policies Snippets Protected Systems Identity Data Fabric CAEP Hu…" at bounding box center [284, 240] width 568 height 481
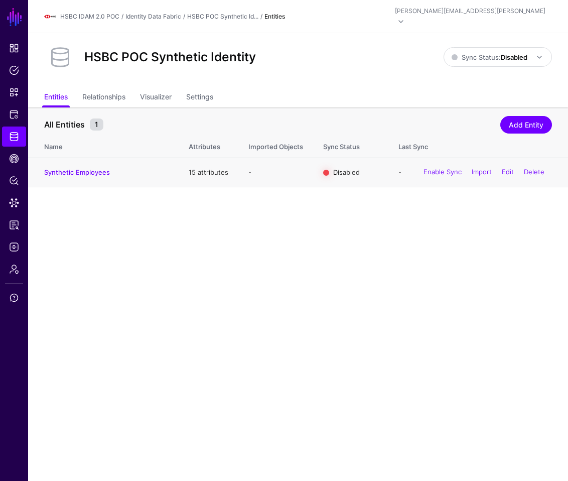
click at [96, 170] on td "Synthetic Employees" at bounding box center [103, 172] width 150 height 29
click at [97, 168] on link "Synthetic Employees" at bounding box center [77, 172] width 66 height 8
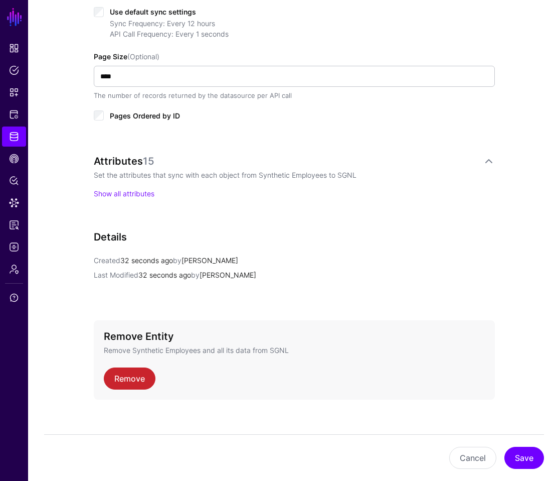
scroll to position [545, 0]
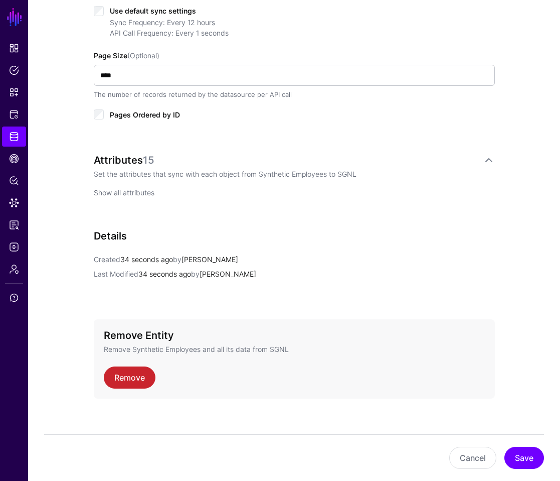
click at [137, 188] on link "Show all attributes" at bounding box center [124, 192] width 61 height 9
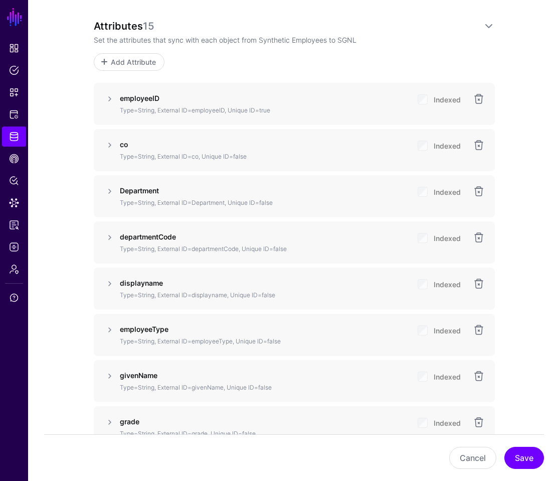
scroll to position [678, 0]
click at [113, 94] on link at bounding box center [110, 100] width 12 height 12
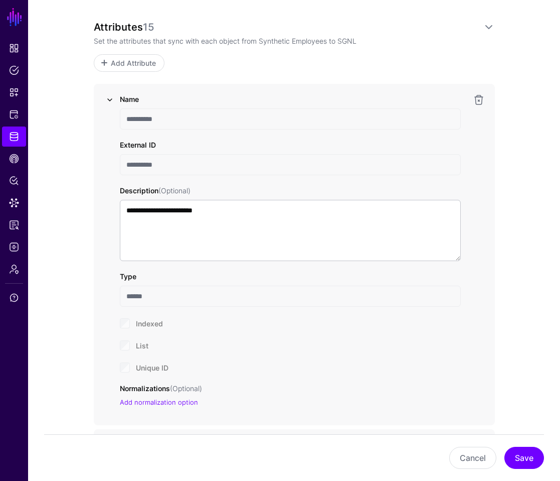
click at [113, 94] on link at bounding box center [110, 100] width 12 height 12
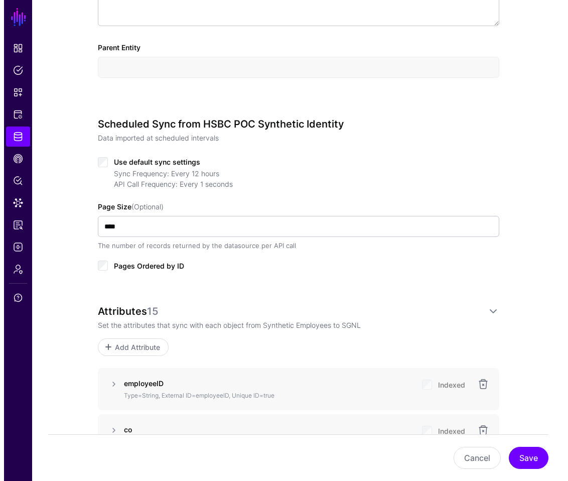
scroll to position [478, 0]
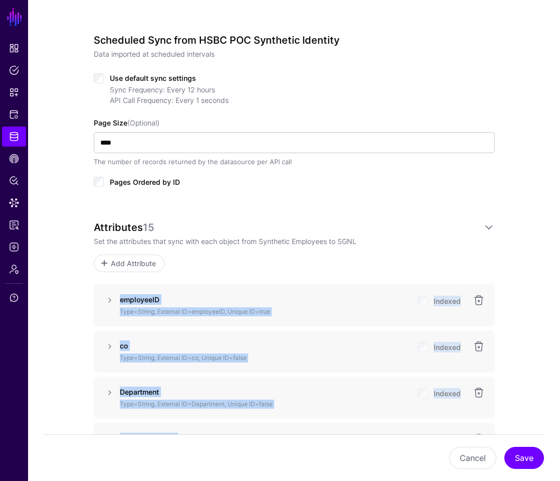
drag, startPoint x: 502, startPoint y: 322, endPoint x: 122, endPoint y: 275, distance: 382.6
click at [122, 275] on div "**********" at bounding box center [294, 441] width 446 height 1663
copy div "employeeID Type=String, External ID=employeeID, Unique ID=true Indexed co Type=…"
click at [128, 254] on link "Add Attribute" at bounding box center [129, 263] width 71 height 18
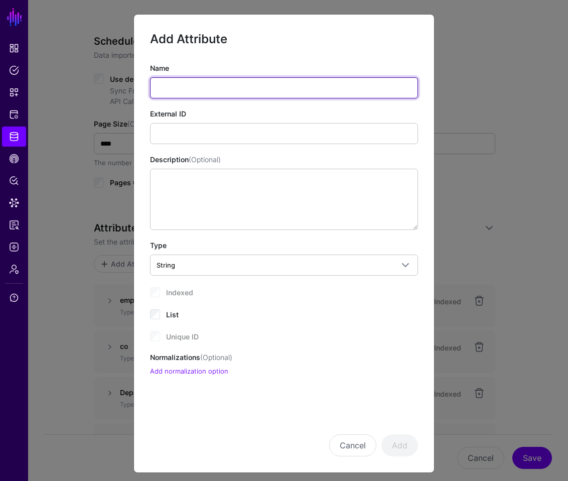
click at [243, 86] on input "Name" at bounding box center [284, 87] width 268 height 21
type input "**********"
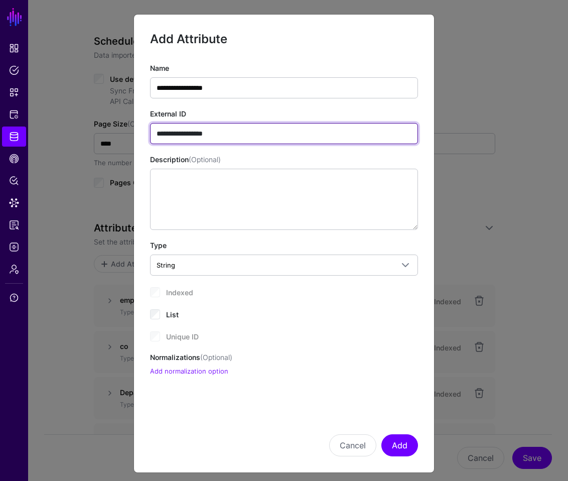
type input "**********"
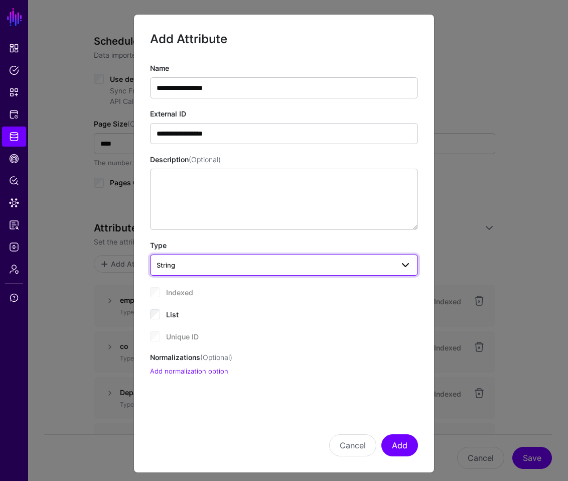
click at [199, 267] on span "String" at bounding box center [274, 264] width 237 height 11
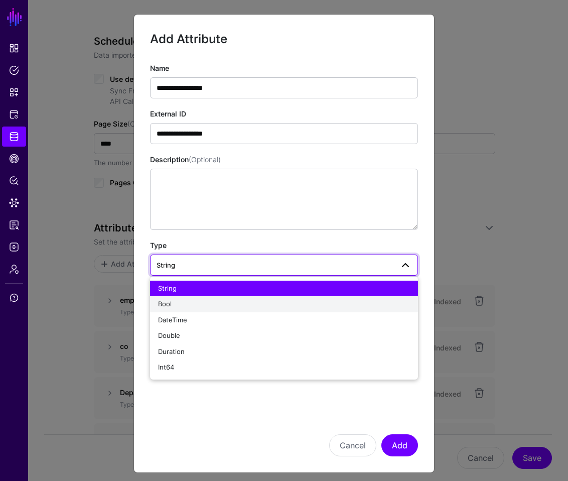
click at [182, 307] on div "Bool" at bounding box center [284, 304] width 252 height 10
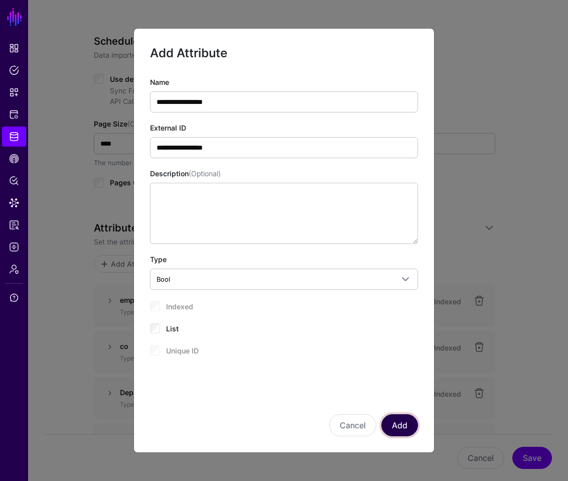
click at [397, 425] on button "Add" at bounding box center [399, 425] width 37 height 22
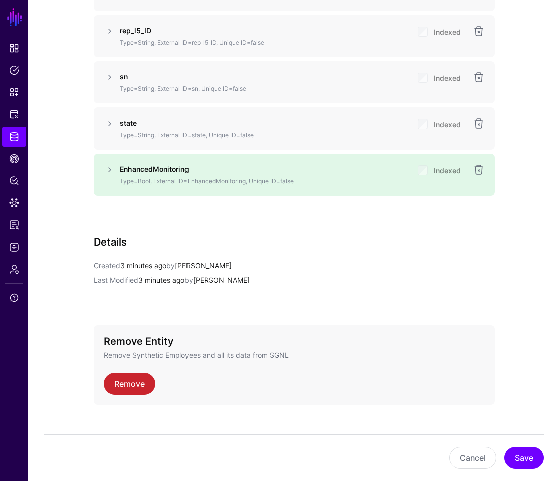
scroll to position [1307, 0]
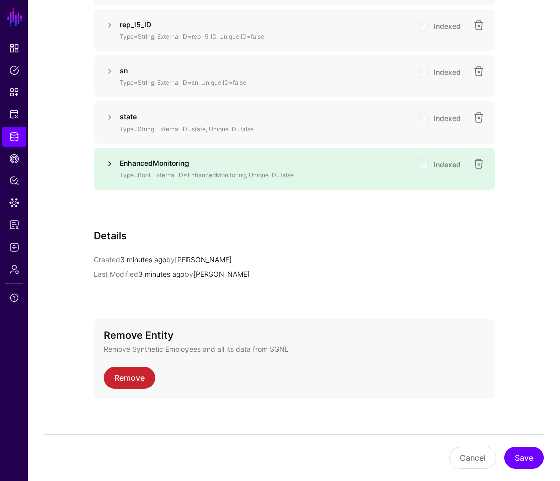
click at [108, 158] on link at bounding box center [110, 164] width 12 height 12
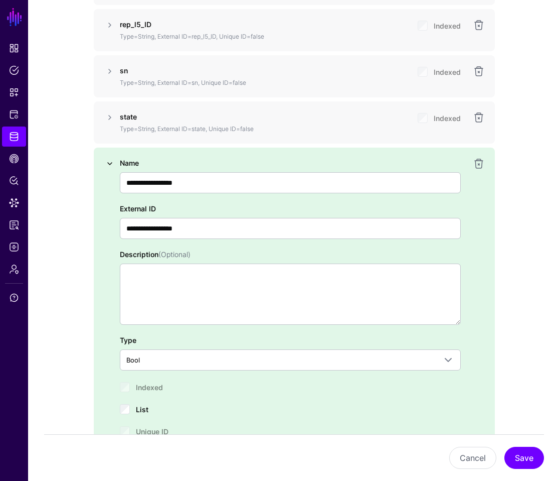
click at [108, 158] on link at bounding box center [110, 164] width 12 height 12
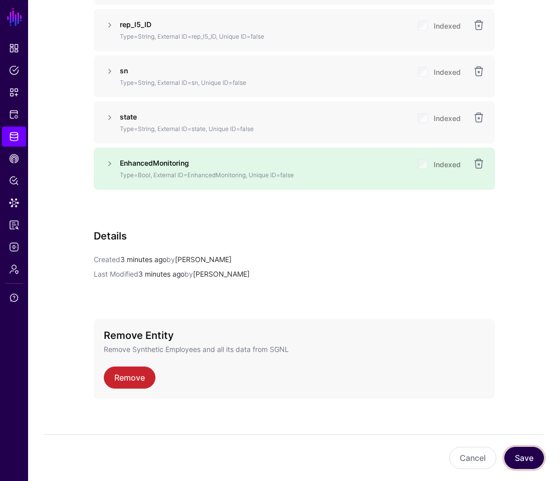
click at [536, 453] on button "Save" at bounding box center [525, 457] width 40 height 22
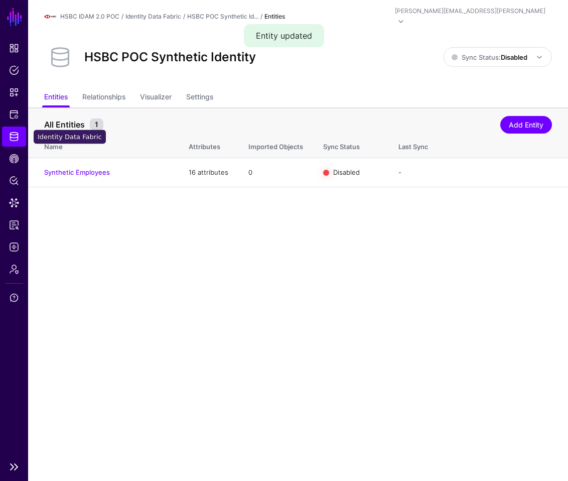
click at [3, 142] on link "Identity Data Fabric" at bounding box center [14, 136] width 24 height 20
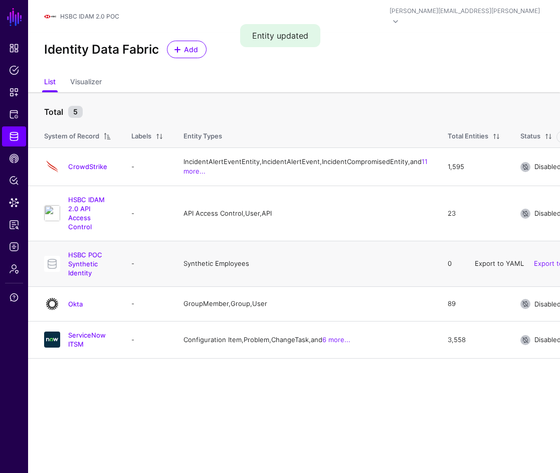
click at [475, 259] on link "Export to YAML" at bounding box center [499, 263] width 49 height 8
click at [97, 251] on link "HSBC POC Synthetic Identity" at bounding box center [85, 264] width 34 height 26
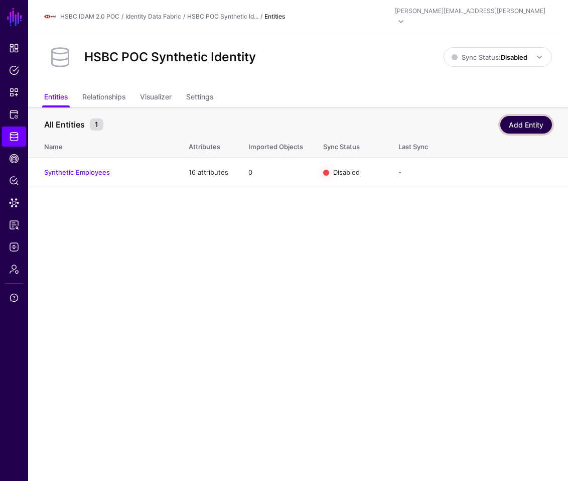
click at [523, 116] on link "Add Entity" at bounding box center [526, 125] width 52 height 18
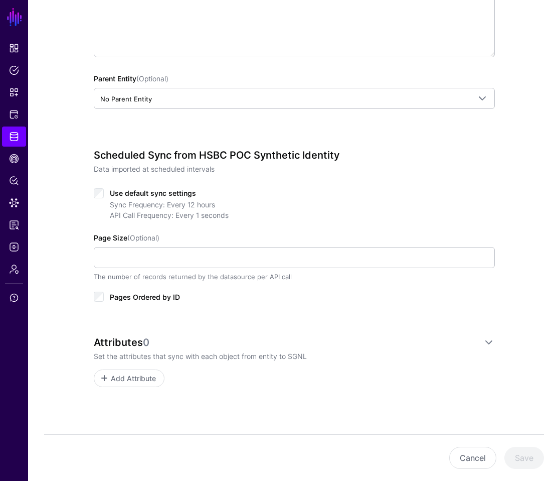
scroll to position [270, 0]
click at [465, 455] on button "Cancel" at bounding box center [472, 457] width 47 height 22
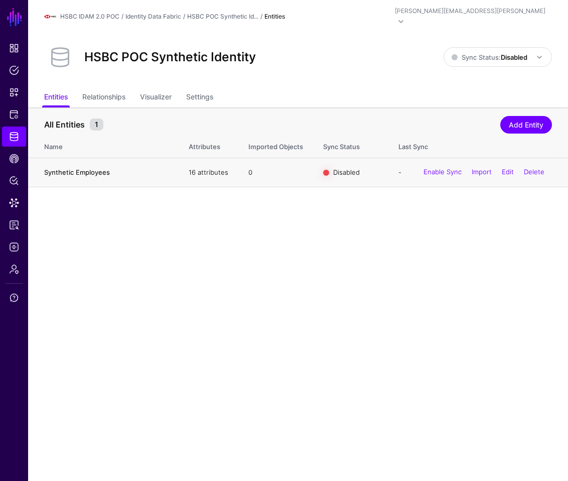
click at [90, 168] on link "Synthetic Employees" at bounding box center [77, 172] width 66 height 8
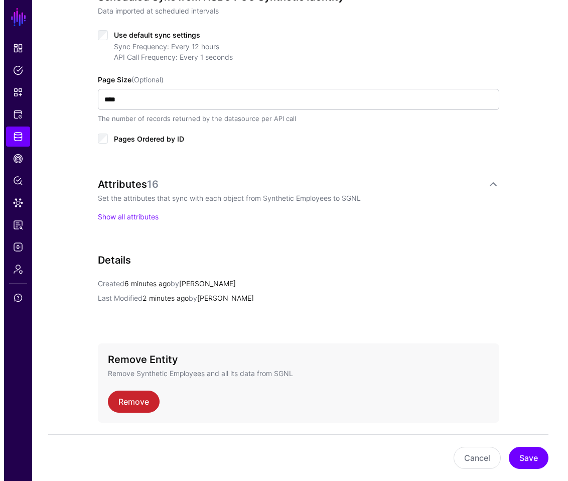
scroll to position [545, 0]
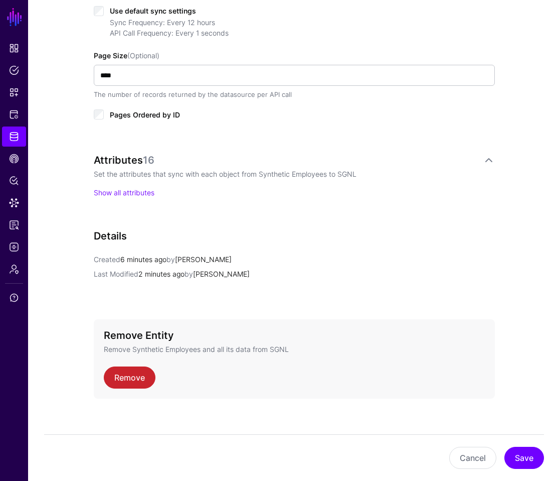
click at [141, 177] on div "Attributes 16 Set the attributes that sync with each object from Synthetic Empl…" at bounding box center [294, 176] width 401 height 44
click at [135, 188] on link "Show all attributes" at bounding box center [124, 192] width 61 height 9
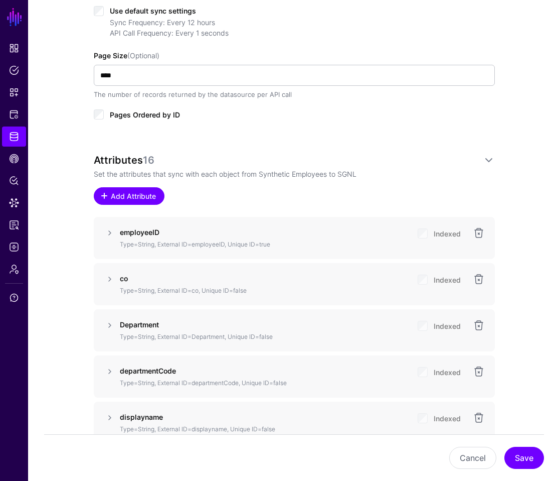
click at [135, 191] on span "Add Attribute" at bounding box center [133, 196] width 48 height 11
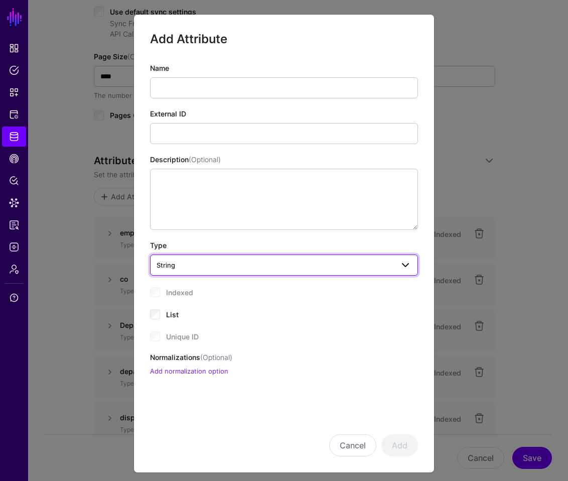
click at [267, 274] on link "String" at bounding box center [284, 264] width 268 height 21
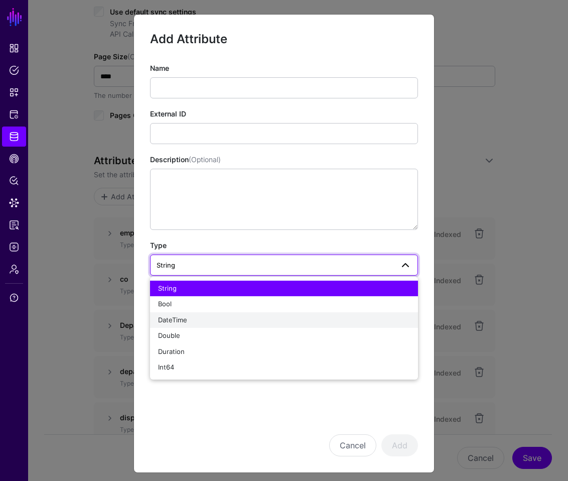
click at [248, 317] on div "DateTime" at bounding box center [284, 320] width 252 height 10
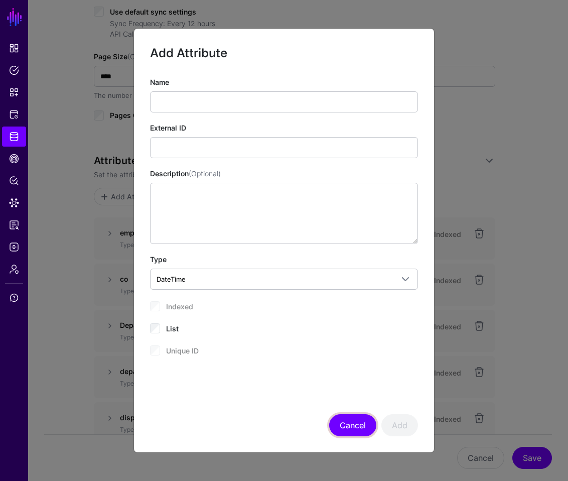
click at [350, 434] on button "Cancel" at bounding box center [352, 425] width 47 height 22
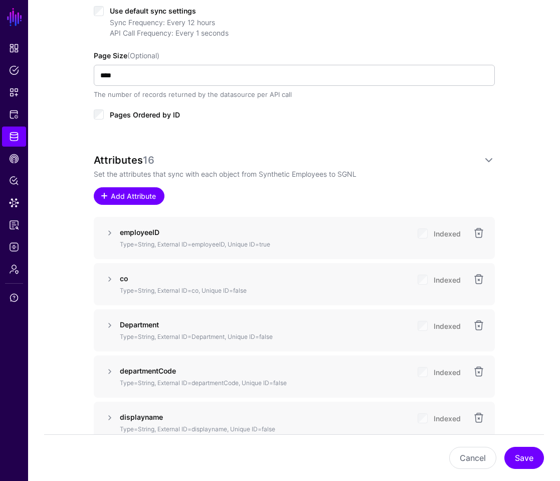
click at [120, 191] on span "Add Attribute" at bounding box center [133, 196] width 48 height 11
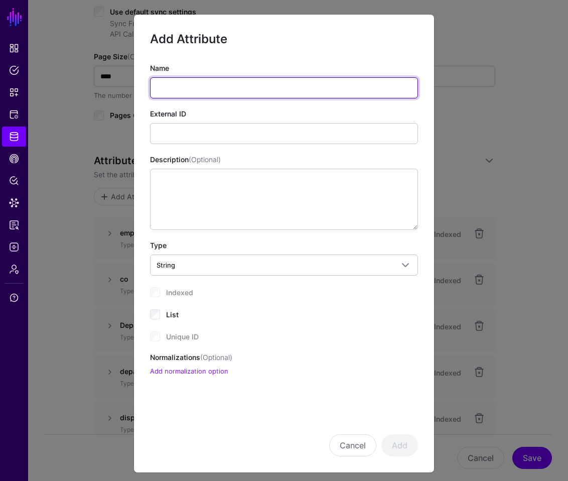
click at [245, 89] on input "Name" at bounding box center [284, 87] width 268 height 21
paste input "*********"
type input "*********"
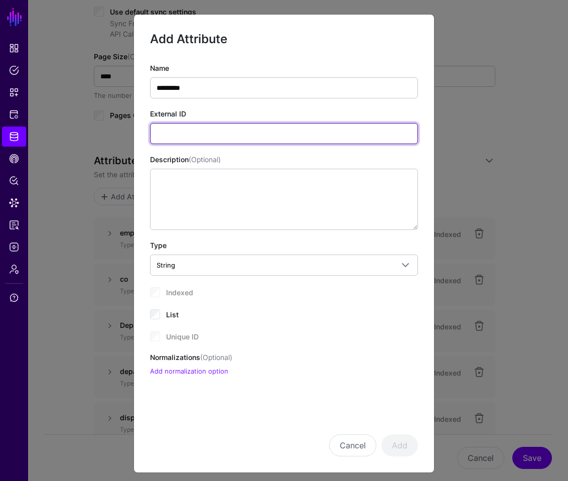
click at [229, 125] on input "External ID" at bounding box center [284, 133] width 268 height 21
paste input "*********"
type input "*********"
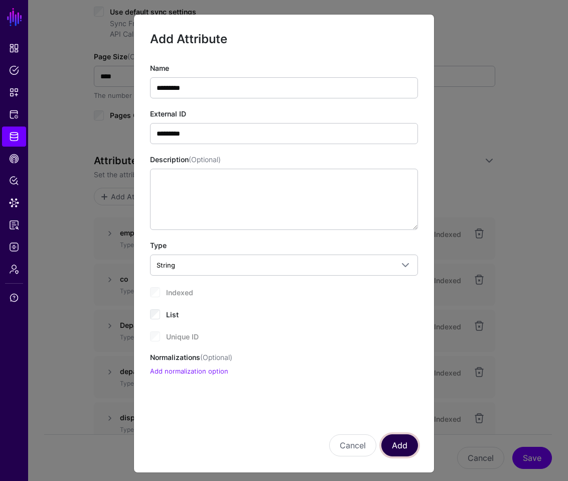
click at [406, 448] on button "Add" at bounding box center [399, 445] width 37 height 22
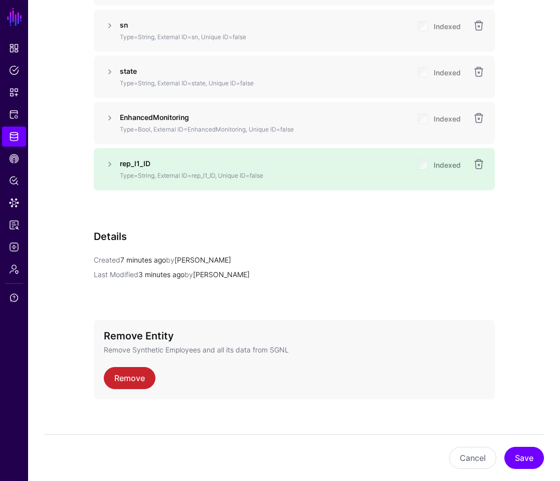
scroll to position [1353, 0]
click at [398, 254] on p "Created 7 minutes ago by Paul Verrone" at bounding box center [294, 259] width 401 height 11
click at [536, 445] on div "Cancel Save" at bounding box center [294, 457] width 500 height 47
click at [530, 453] on button "Save" at bounding box center [525, 457] width 40 height 22
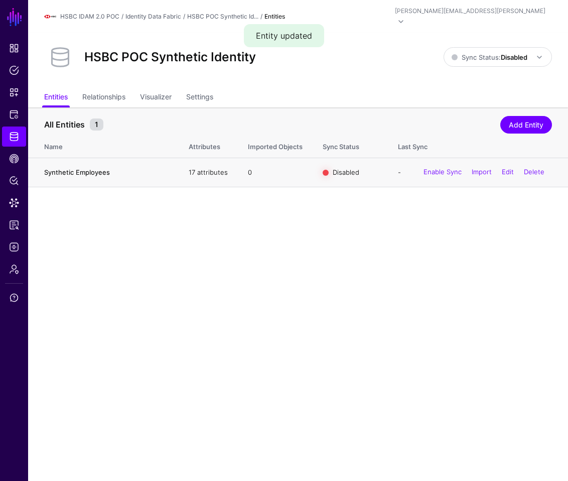
click at [103, 168] on link "Synthetic Employees" at bounding box center [77, 172] width 66 height 8
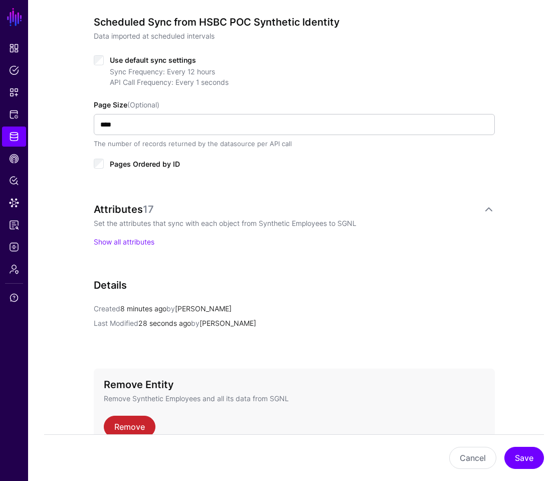
scroll to position [545, 0]
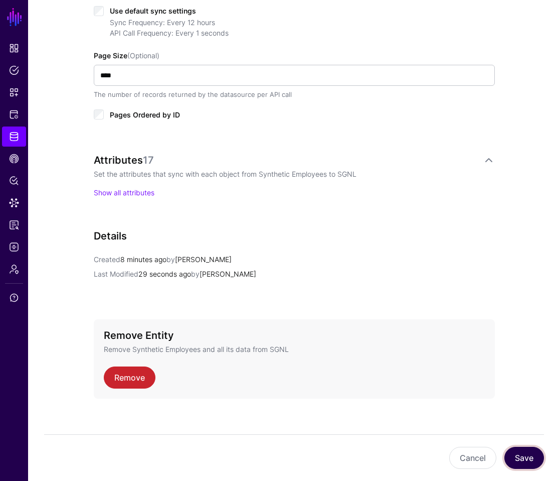
click at [531, 453] on button "Save" at bounding box center [525, 457] width 40 height 22
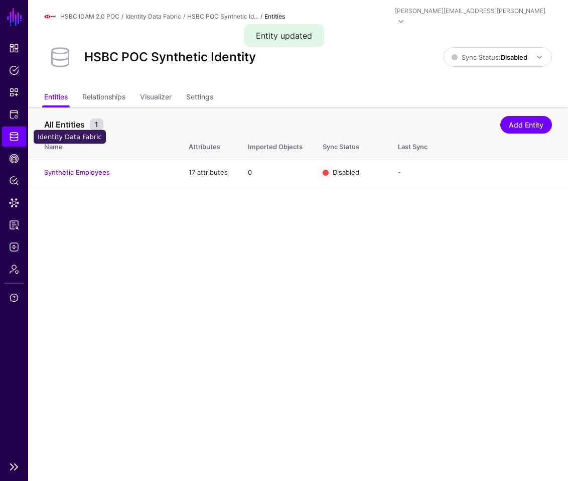
click at [19, 141] on link "Identity Data Fabric" at bounding box center [14, 136] width 24 height 20
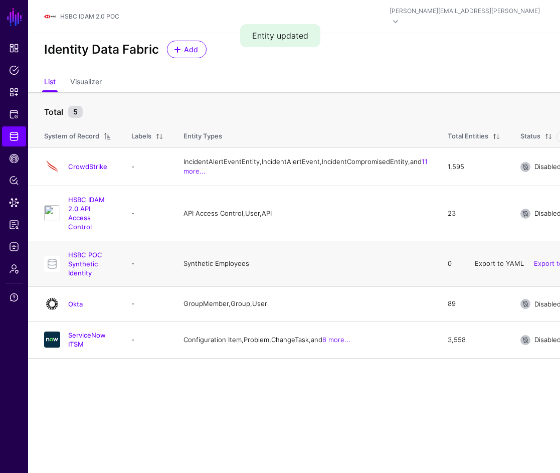
click at [475, 259] on link "Export to YAML" at bounding box center [499, 263] width 49 height 8
click at [102, 251] on link "HSBC POC Synthetic Identity" at bounding box center [85, 264] width 34 height 26
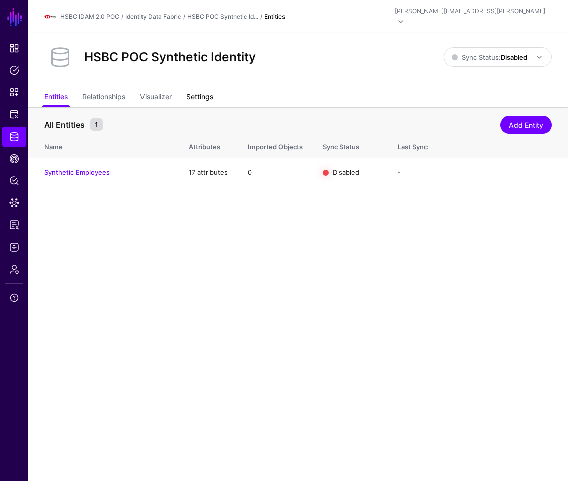
click at [199, 88] on link "Settings" at bounding box center [199, 97] width 27 height 19
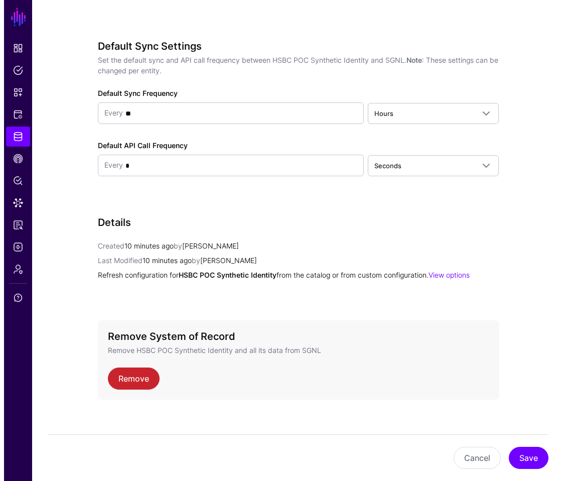
scroll to position [916, 0]
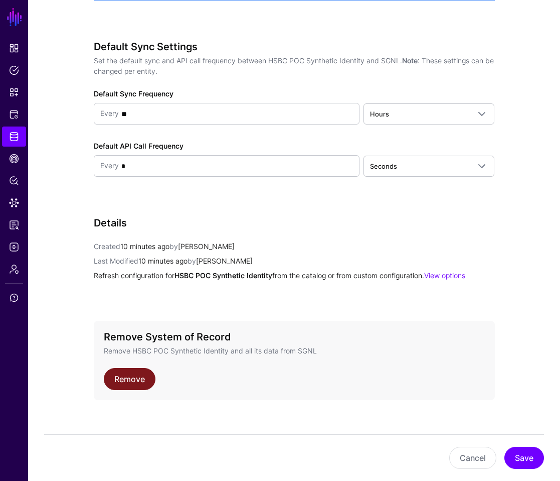
click at [128, 374] on link "Remove" at bounding box center [130, 379] width 52 height 22
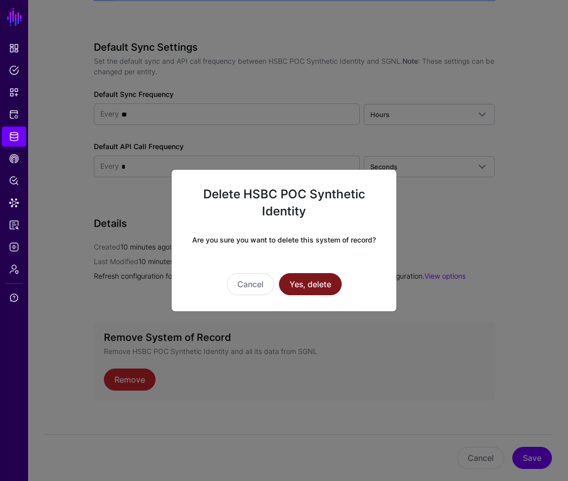
click at [302, 279] on button "Yes, delete" at bounding box center [310, 284] width 63 height 22
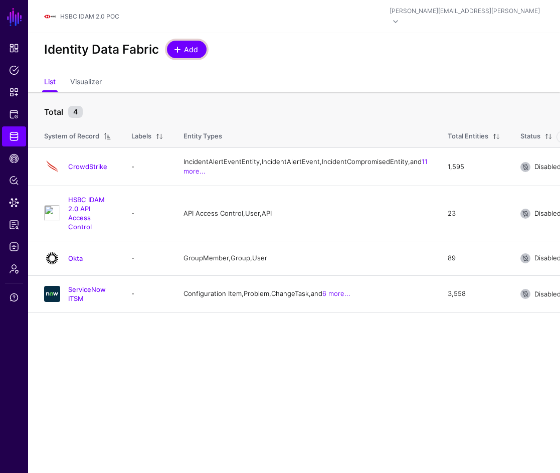
click at [188, 44] on span "Add" at bounding box center [191, 49] width 17 height 11
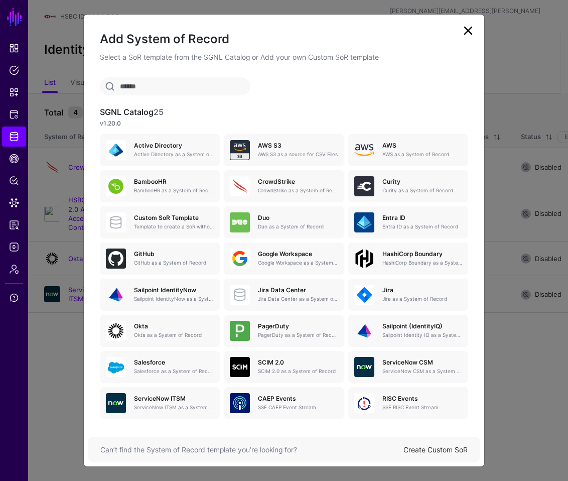
click at [442, 444] on div "Create Custom SoR" at bounding box center [435, 449] width 64 height 11
click at [433, 444] on div "Create Custom SoR" at bounding box center [435, 449] width 64 height 11
click at [421, 448] on link "Create Custom SoR" at bounding box center [435, 449] width 64 height 9
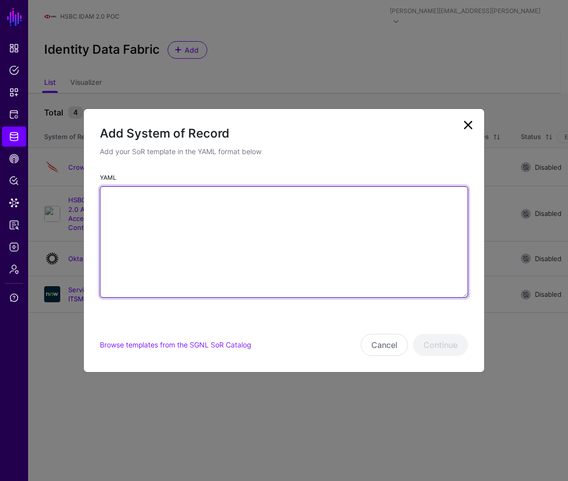
click at [272, 218] on textarea "YAML" at bounding box center [284, 241] width 368 height 111
paste textarea "**********"
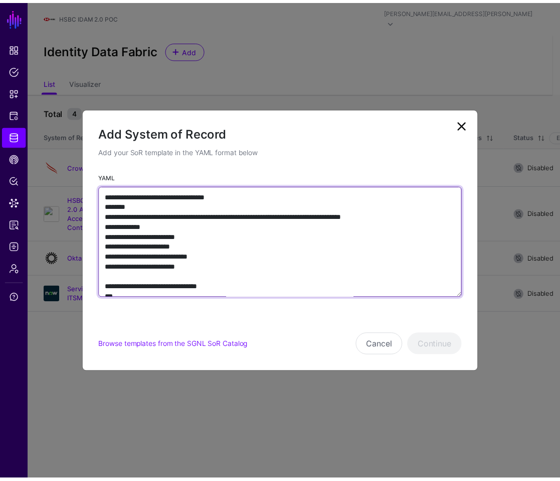
scroll to position [2292, 0]
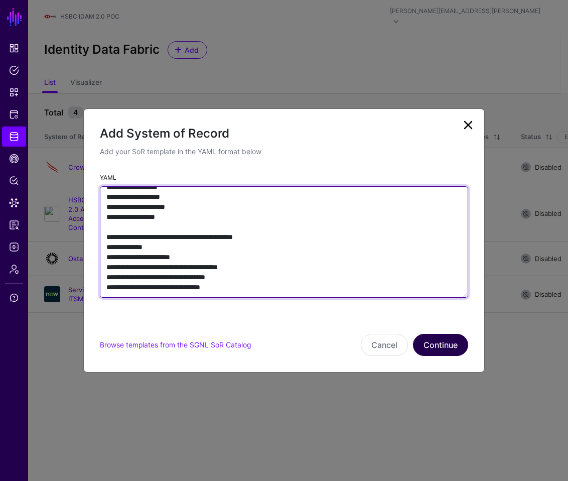
type textarea "**********"
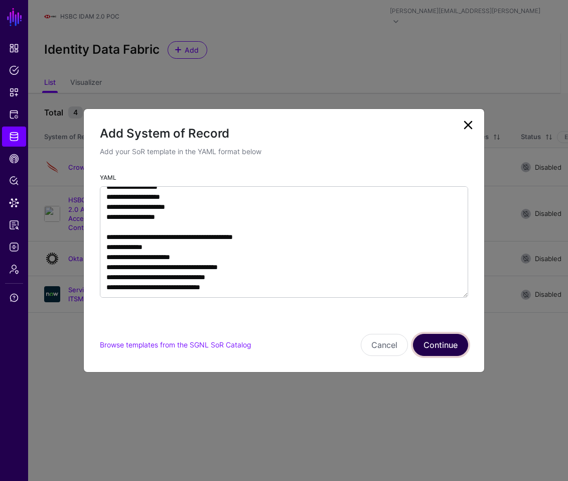
click at [435, 352] on button "Continue" at bounding box center [440, 345] width 55 height 22
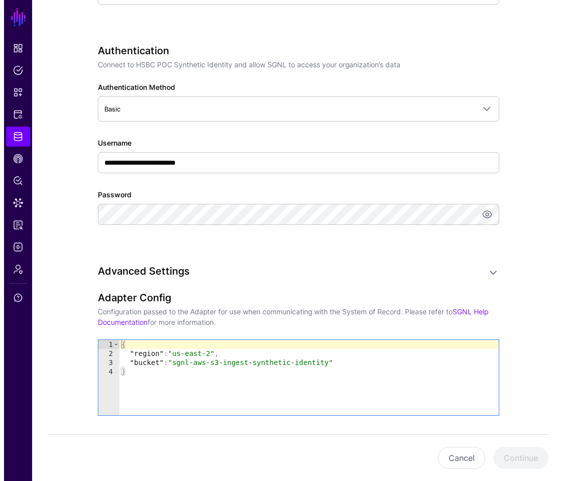
scroll to position [481, 0]
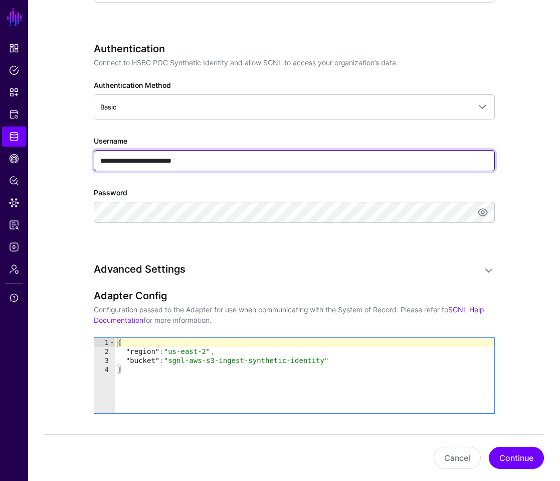
click at [262, 150] on input "**********" at bounding box center [294, 160] width 401 height 21
paste input "text"
type input "**********"
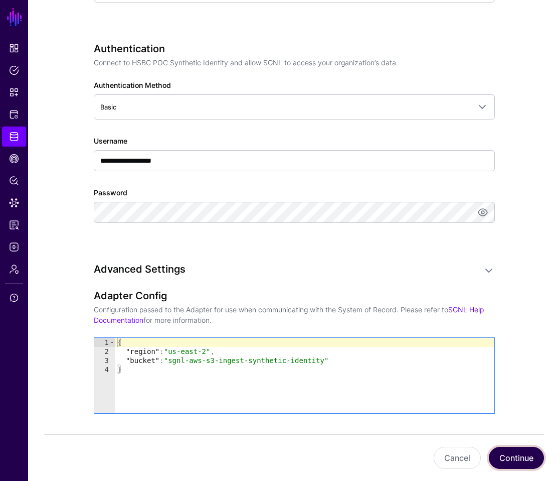
click at [524, 447] on button "Continue" at bounding box center [516, 457] width 55 height 22
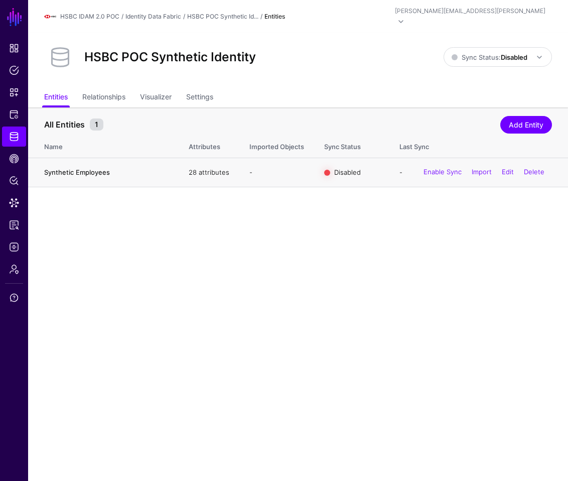
click at [102, 168] on link "Synthetic Employees" at bounding box center [77, 172] width 66 height 8
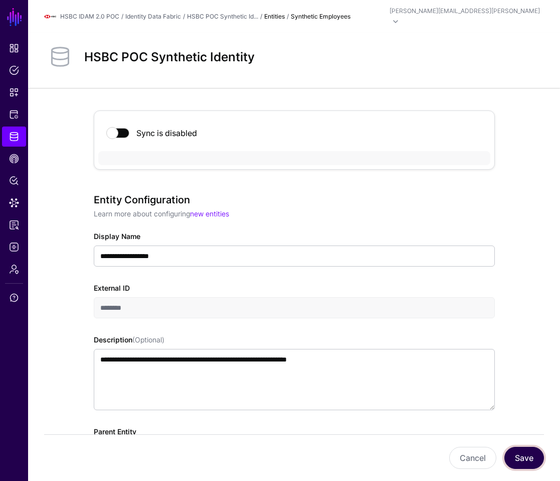
click at [526, 451] on button "Save" at bounding box center [525, 457] width 40 height 22
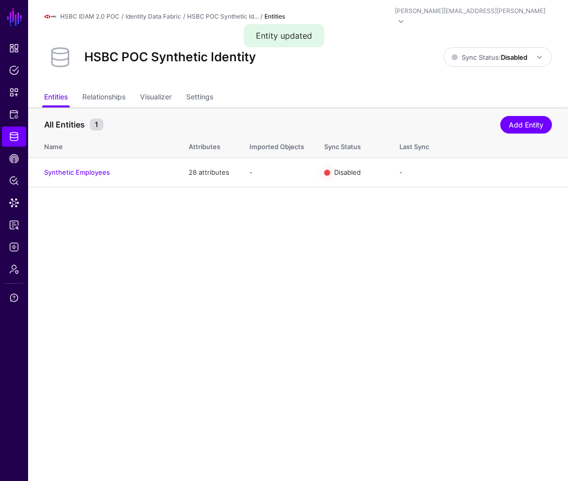
click at [230, 192] on main "SGNL Dashboard Policies Snippets Protected Systems Identity Data Fabric CAEP Hu…" at bounding box center [284, 240] width 568 height 481
click at [92, 168] on link "Synthetic Employees" at bounding box center [77, 172] width 66 height 8
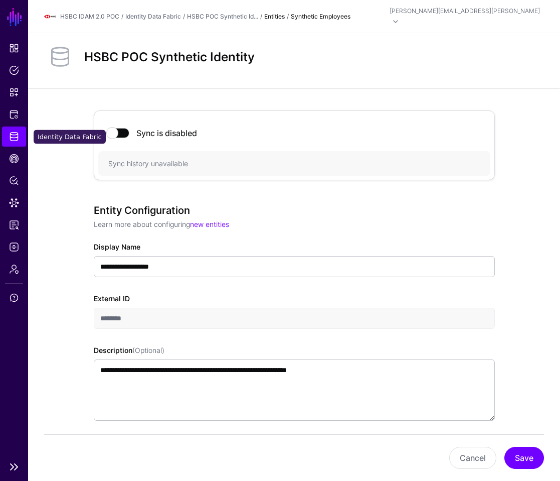
click at [20, 126] on link "Identity Data Fabric" at bounding box center [14, 136] width 24 height 20
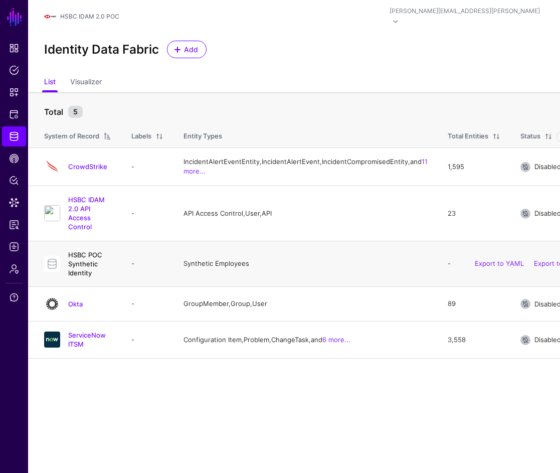
click at [96, 251] on link "HSBC POC Synthetic Identity" at bounding box center [85, 264] width 34 height 26
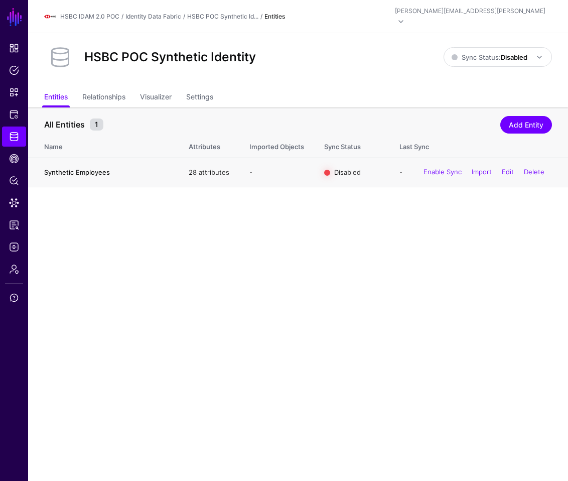
click at [95, 168] on link "Synthetic Employees" at bounding box center [77, 172] width 66 height 8
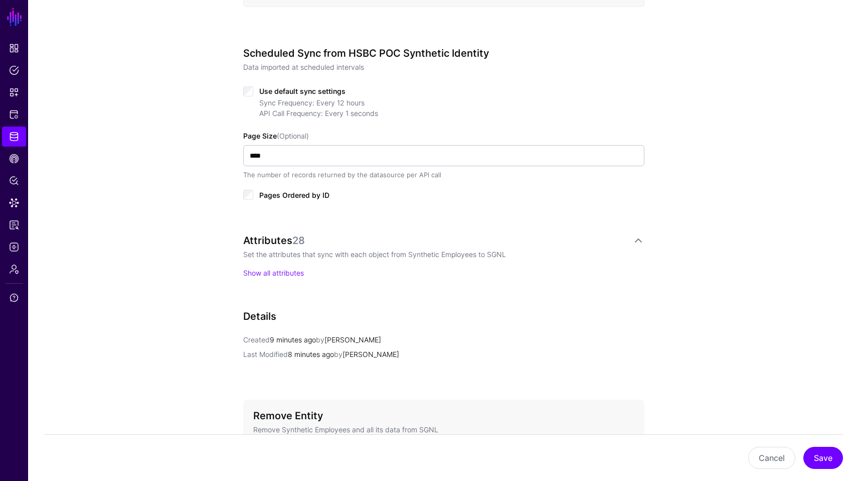
scroll to position [559, 0]
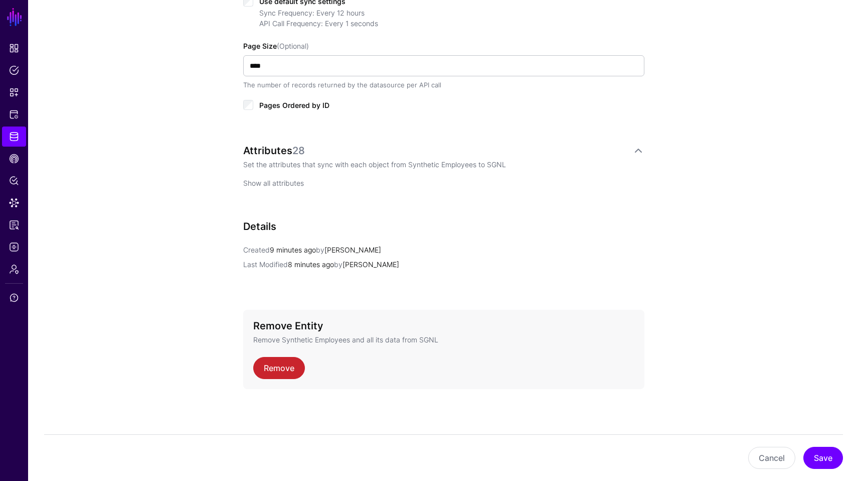
click at [288, 180] on link "Show all attributes" at bounding box center [273, 183] width 61 height 9
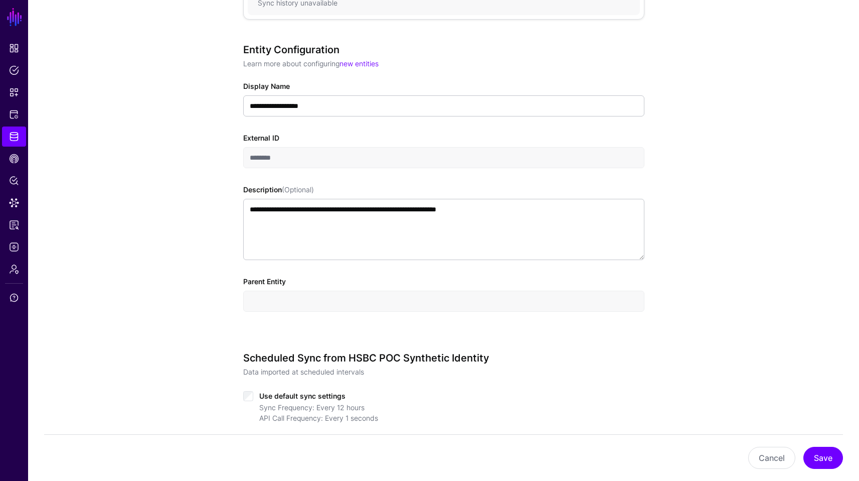
scroll to position [166, 0]
click at [767, 446] on div "Cancel Save" at bounding box center [443, 457] width 799 height 47
click at [762, 455] on button "Cancel" at bounding box center [771, 457] width 47 height 22
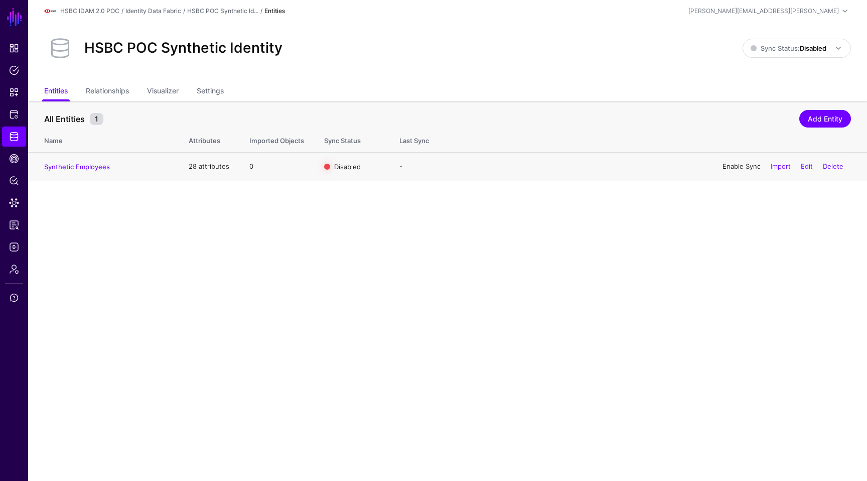
click at [738, 167] on link "Enable Sync" at bounding box center [741, 166] width 38 height 8
click at [799, 54] on span "Sync Status: Disabled" at bounding box center [797, 48] width 94 height 12
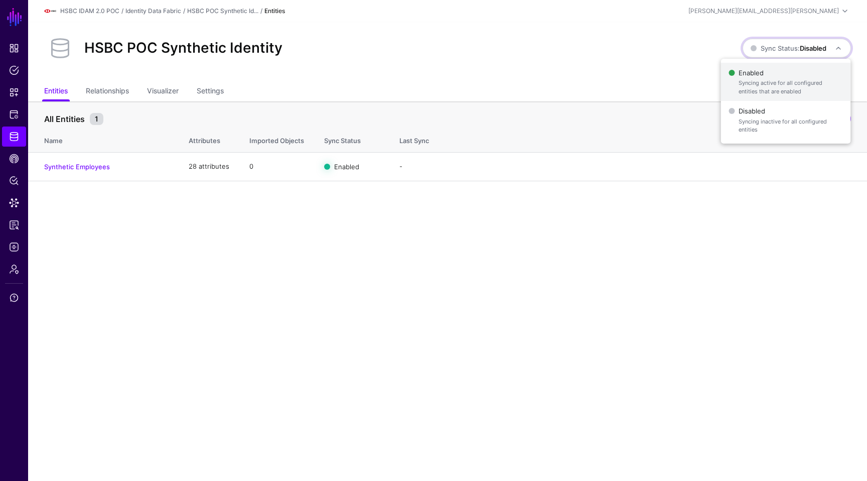
click at [772, 68] on span "Enabled Syncing active for all configured entities that are enabled" at bounding box center [785, 82] width 114 height 33
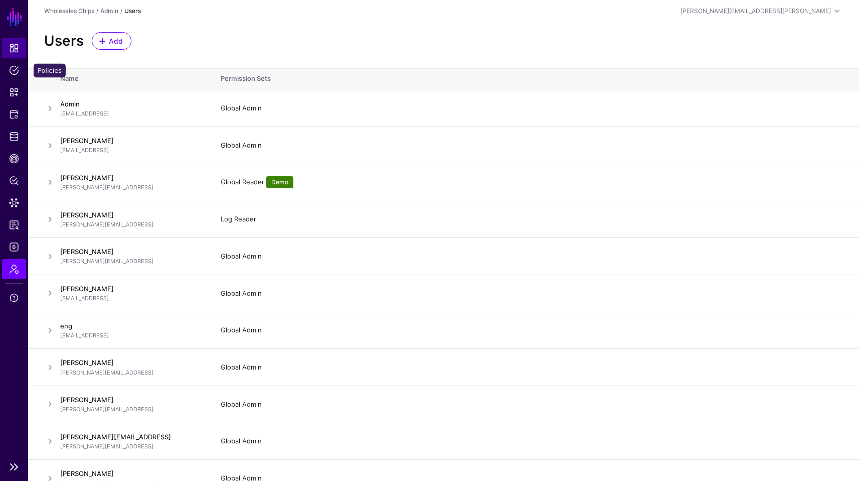
click at [5, 57] on link "Dashboard" at bounding box center [14, 48] width 24 height 20
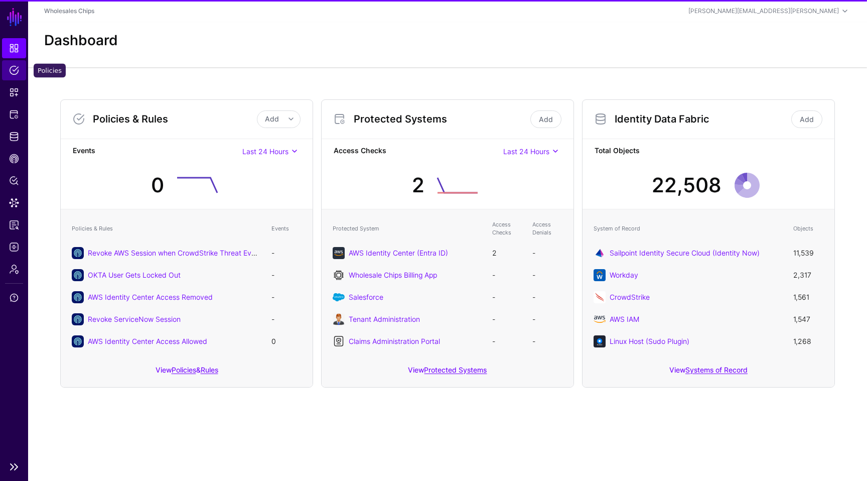
click at [13, 69] on span "Policies" at bounding box center [14, 70] width 10 height 10
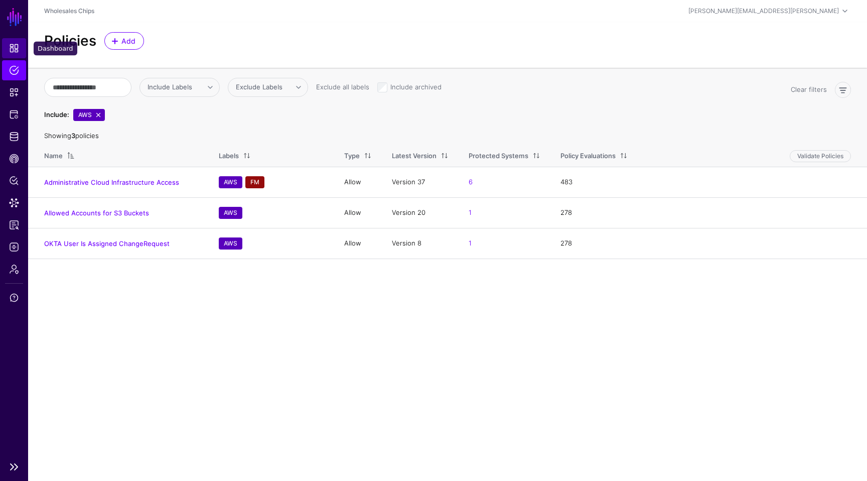
click at [13, 50] on span "Dashboard" at bounding box center [14, 48] width 10 height 10
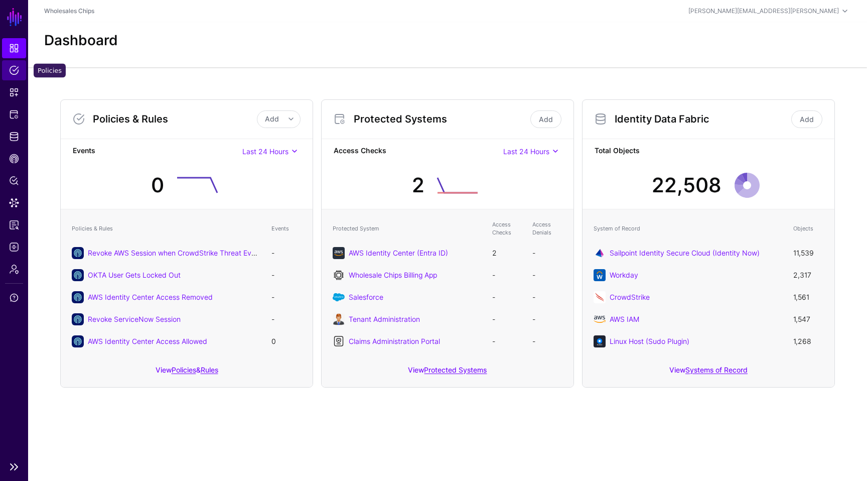
click at [12, 66] on span "Policies" at bounding box center [14, 70] width 10 height 10
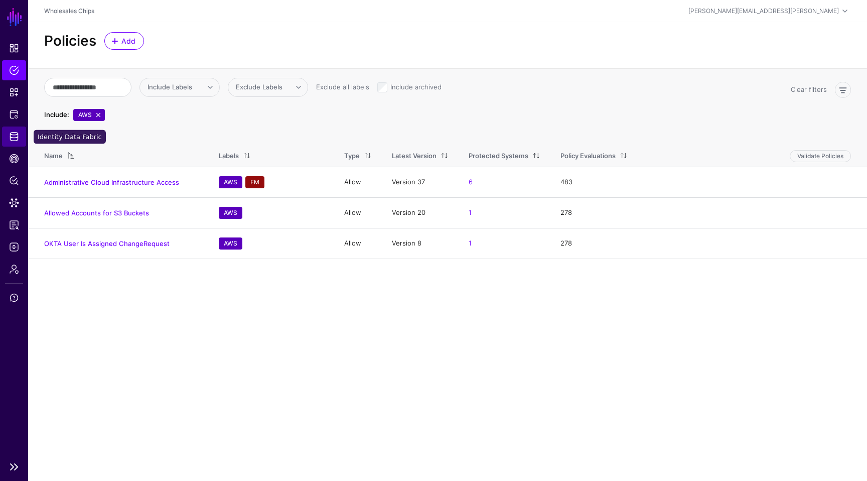
click at [6, 140] on link "Identity Data Fabric" at bounding box center [14, 136] width 24 height 20
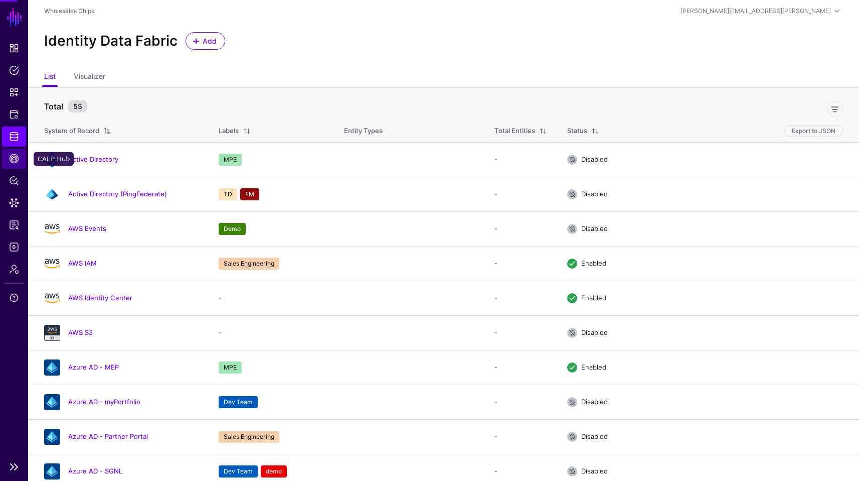
click at [10, 154] on span "CAEP Hub" at bounding box center [14, 158] width 10 height 10
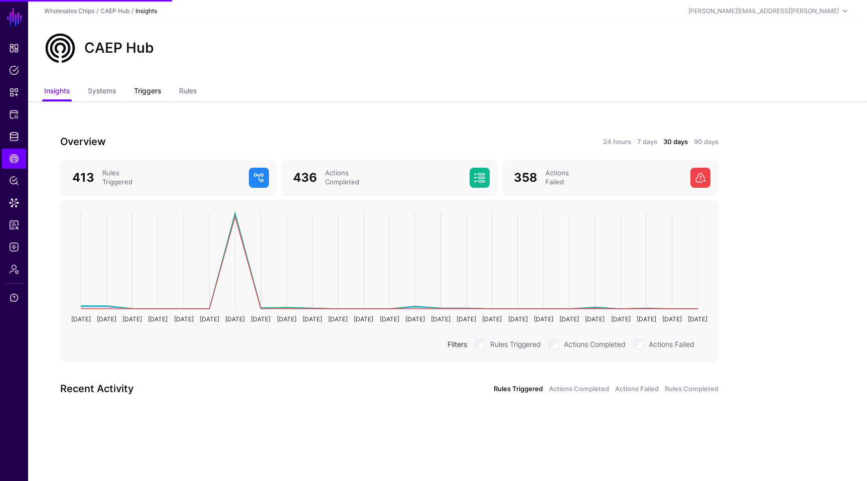
click at [153, 96] on link "Triggers" at bounding box center [147, 91] width 27 height 19
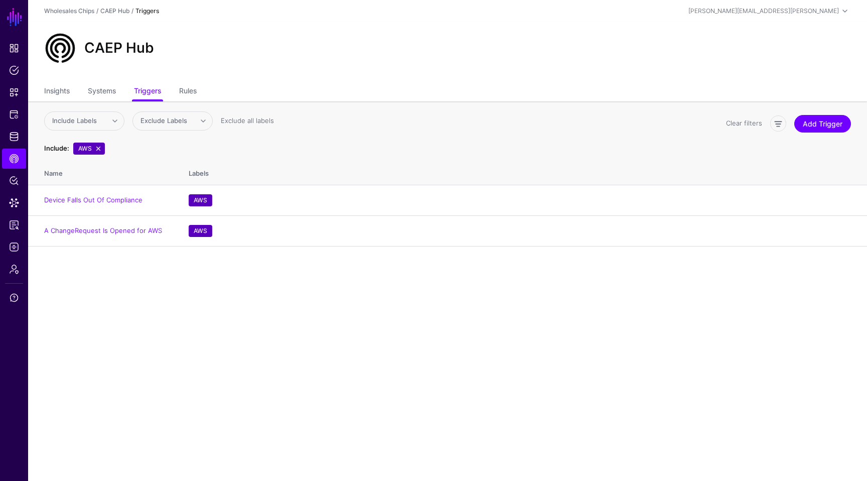
click at [200, 88] on ul "Insights Systems Triggers Rules" at bounding box center [447, 91] width 807 height 19
click at [191, 92] on link "Rules" at bounding box center [188, 91] width 18 height 19
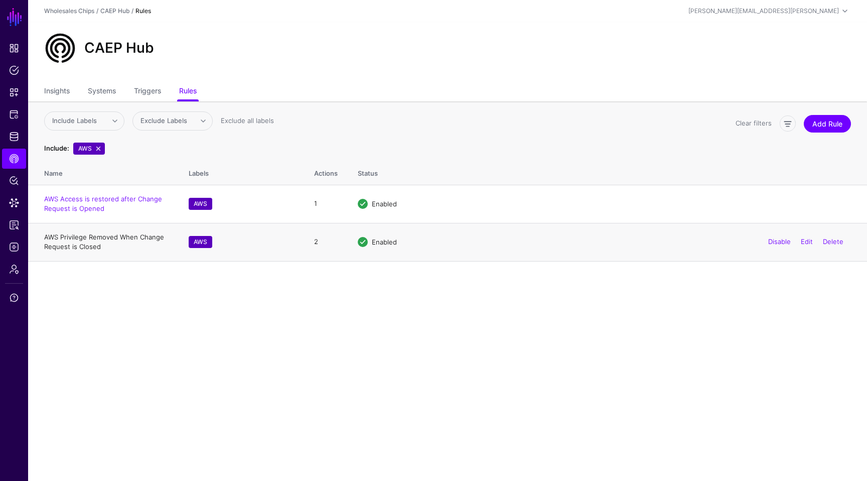
click at [106, 240] on link "AWS Privilege Removed When Change Request is Closed" at bounding box center [104, 242] width 120 height 18
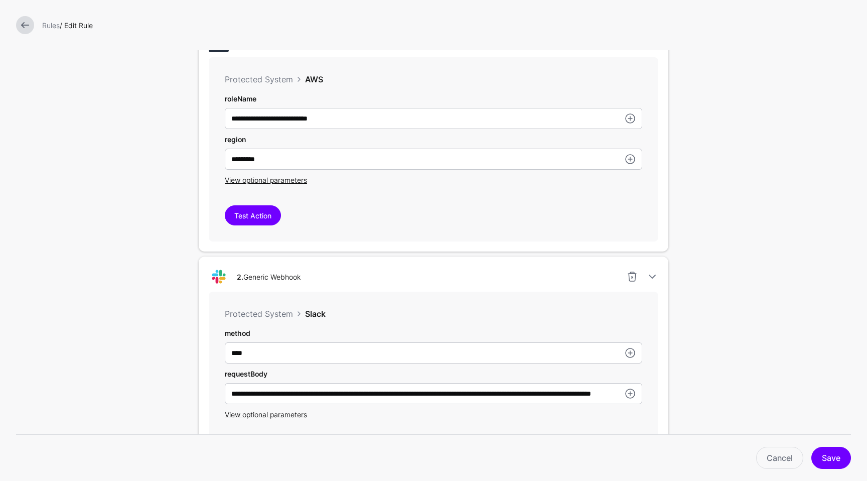
scroll to position [321, 0]
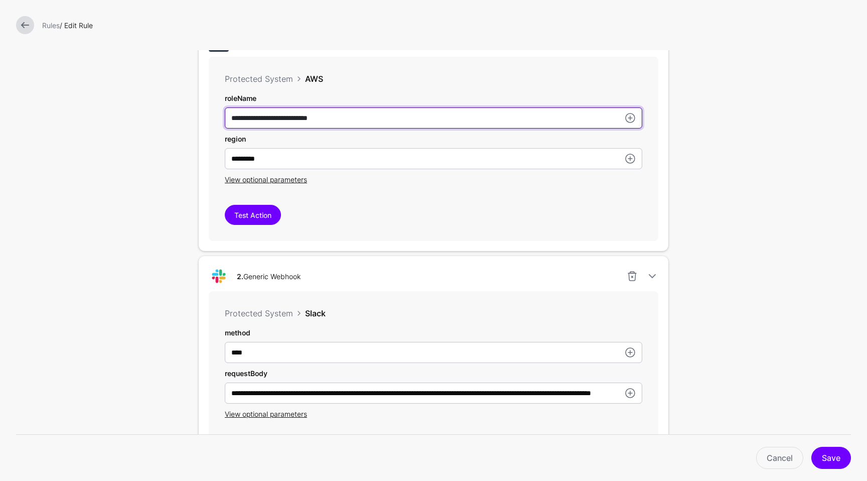
drag, startPoint x: 359, startPoint y: 119, endPoint x: 204, endPoint y: 119, distance: 155.0
click at [204, 119] on div "**********" at bounding box center [433, 136] width 469 height 229
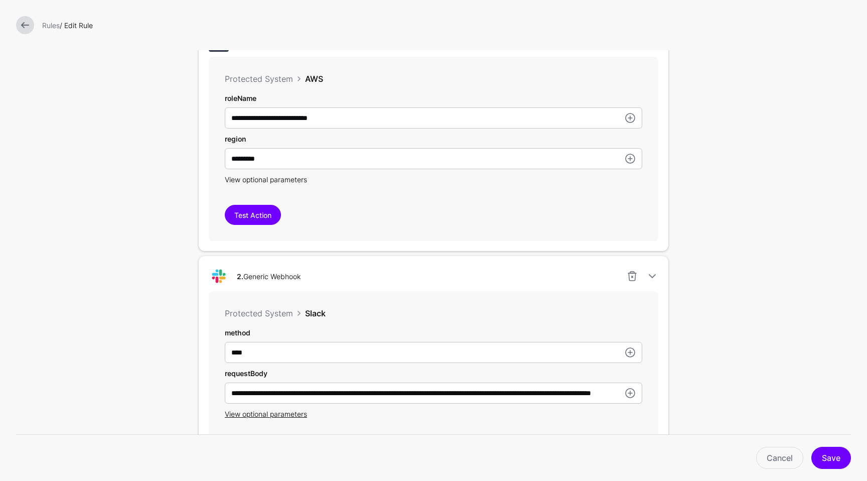
click at [247, 180] on span "View optional parameters" at bounding box center [266, 179] width 82 height 9
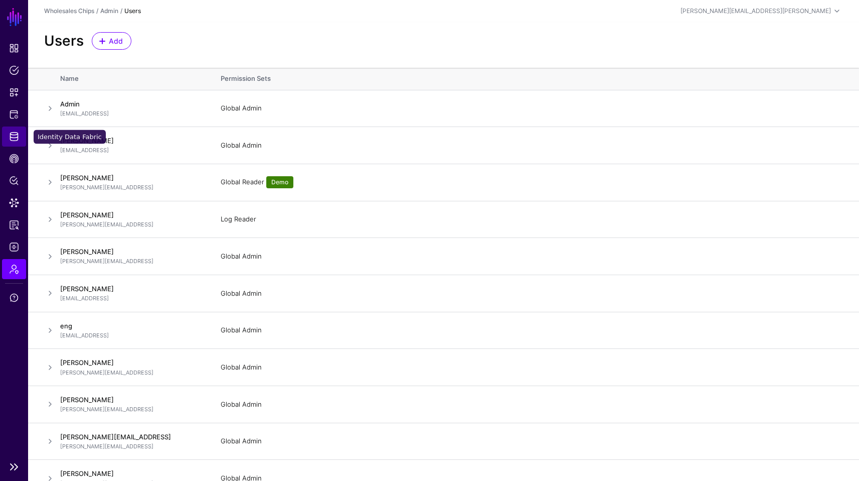
click at [10, 136] on span "Identity Data Fabric" at bounding box center [14, 136] width 10 height 10
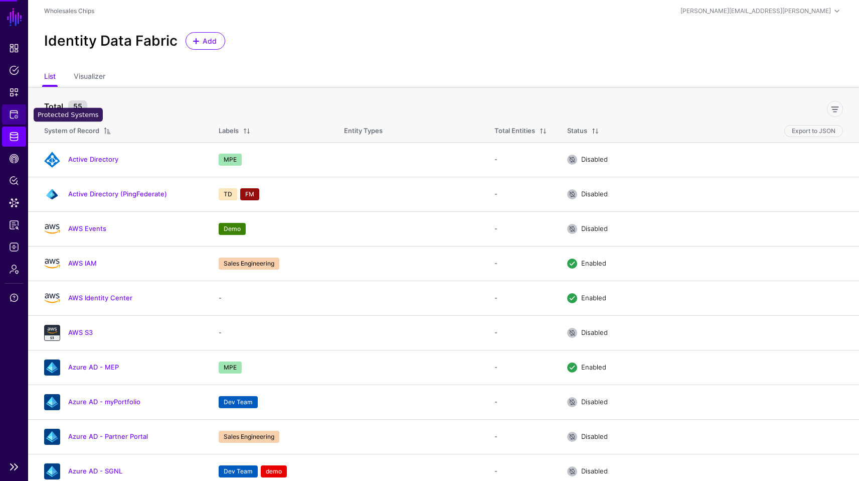
click at [18, 115] on span "Protected Systems" at bounding box center [14, 114] width 10 height 10
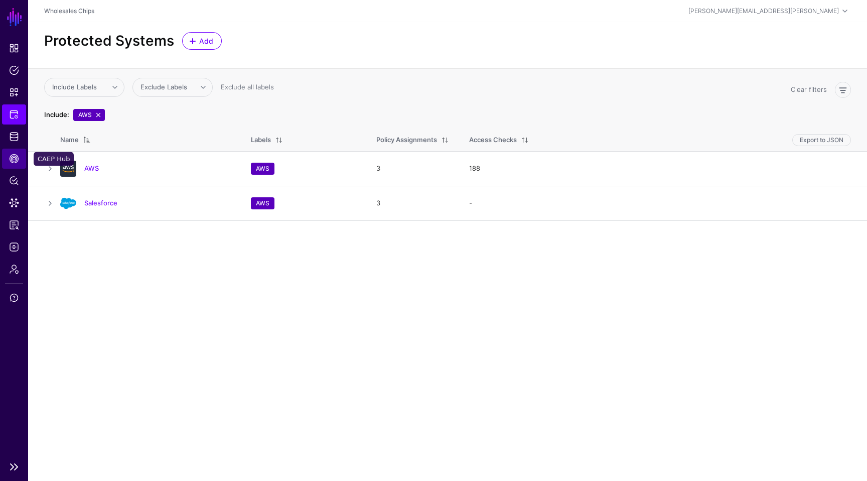
click at [15, 150] on link "CAEP Hub" at bounding box center [14, 158] width 24 height 20
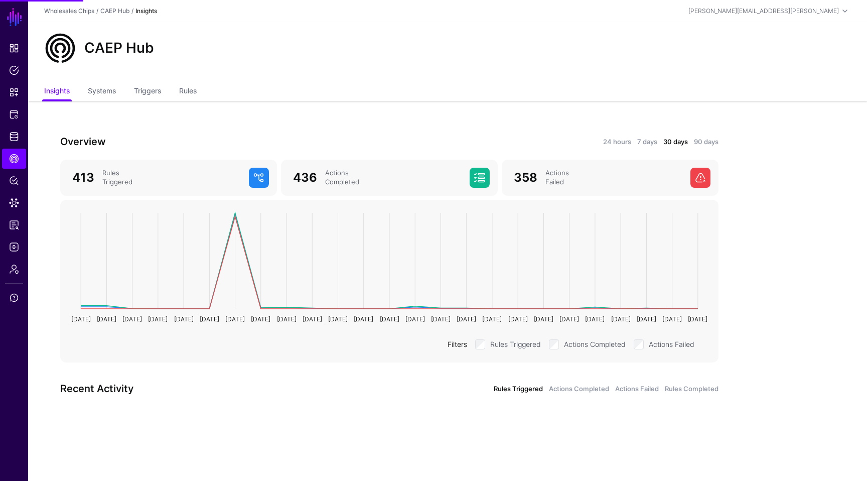
click at [201, 88] on ul "Insights Systems Triggers Rules" at bounding box center [447, 91] width 807 height 19
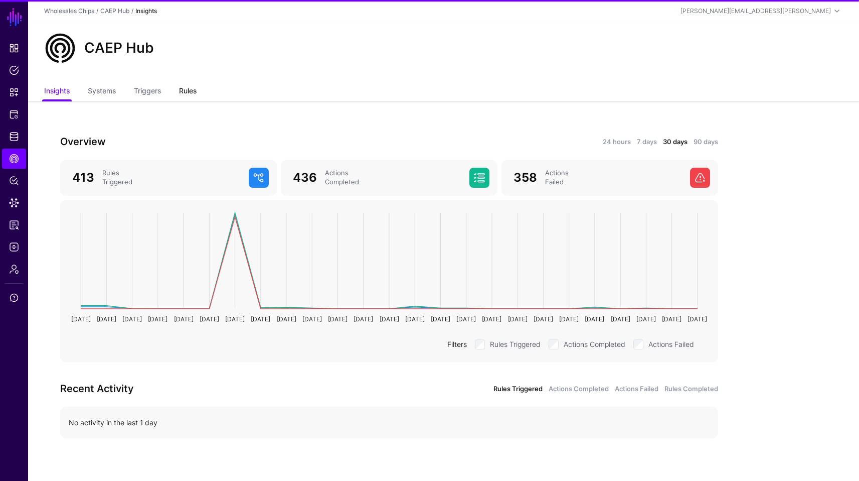
click at [191, 90] on link "Rules" at bounding box center [188, 91] width 18 height 19
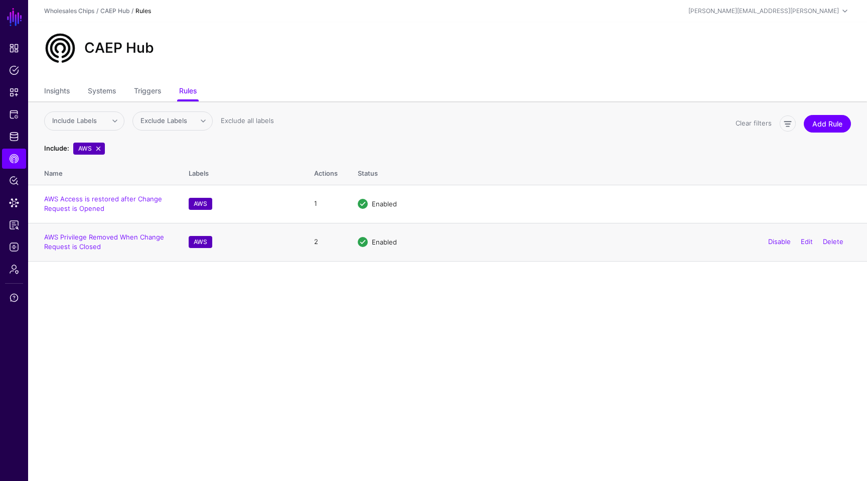
click at [138, 231] on td "AWS Privilege Removed When Change Request is Closed" at bounding box center [103, 242] width 150 height 38
click at [134, 236] on link "AWS Privilege Removed When Change Request is Closed" at bounding box center [104, 242] width 120 height 18
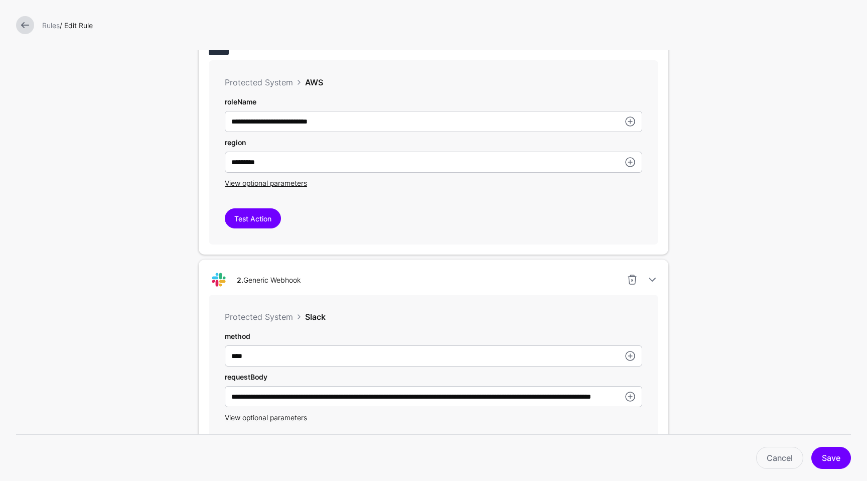
scroll to position [318, 0]
click at [628, 117] on link at bounding box center [630, 121] width 12 height 12
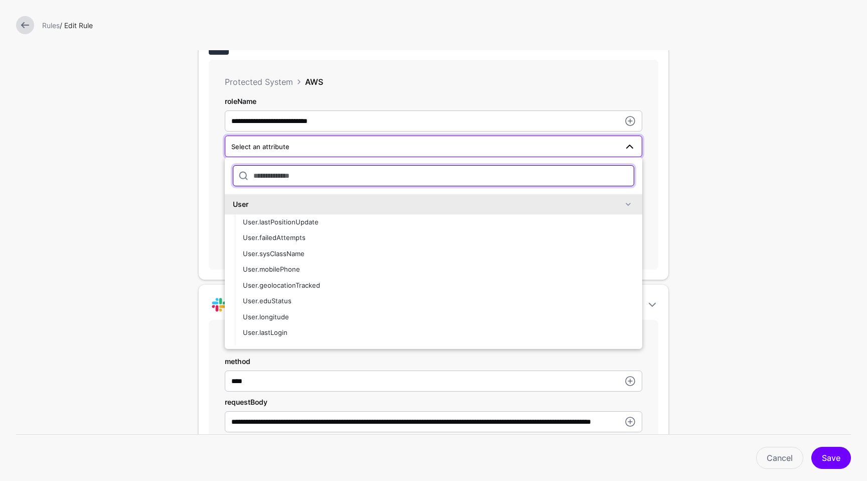
click at [469, 172] on input "text" at bounding box center [433, 175] width 401 height 21
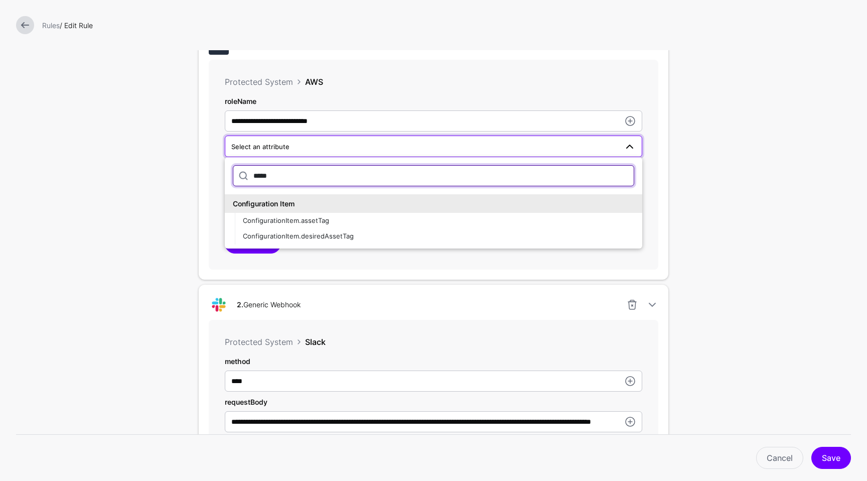
type input "*****"
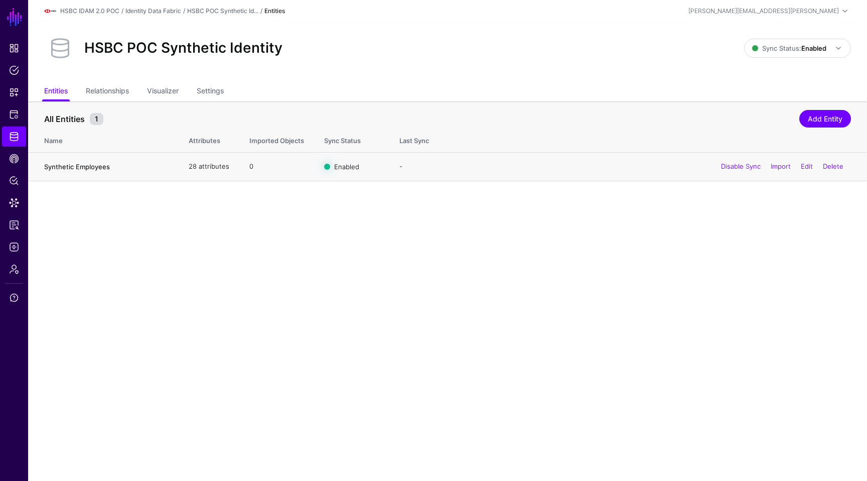
click at [76, 166] on link "Synthetic Employees" at bounding box center [77, 167] width 66 height 8
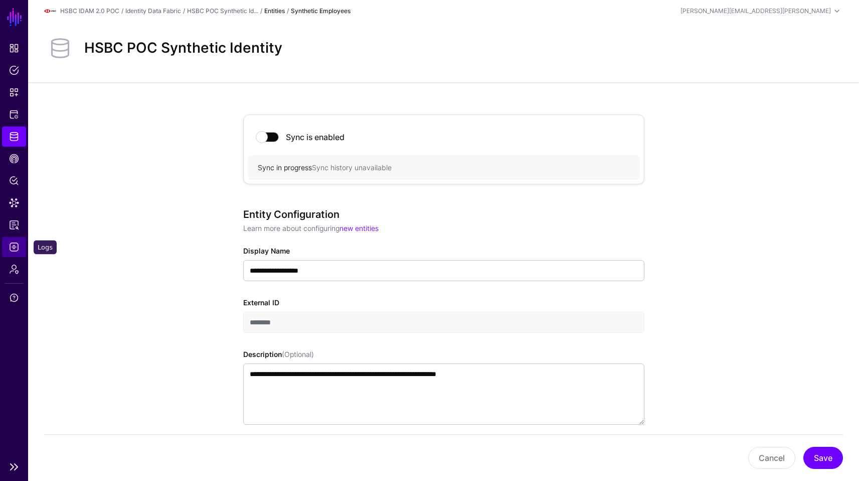
click at [13, 249] on span "Logs" at bounding box center [14, 247] width 10 height 10
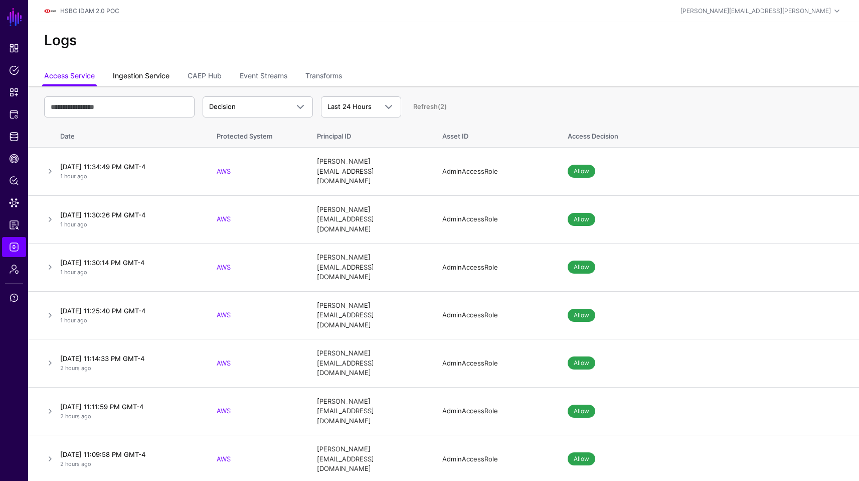
click at [160, 79] on link "Ingestion Service" at bounding box center [141, 76] width 57 height 19
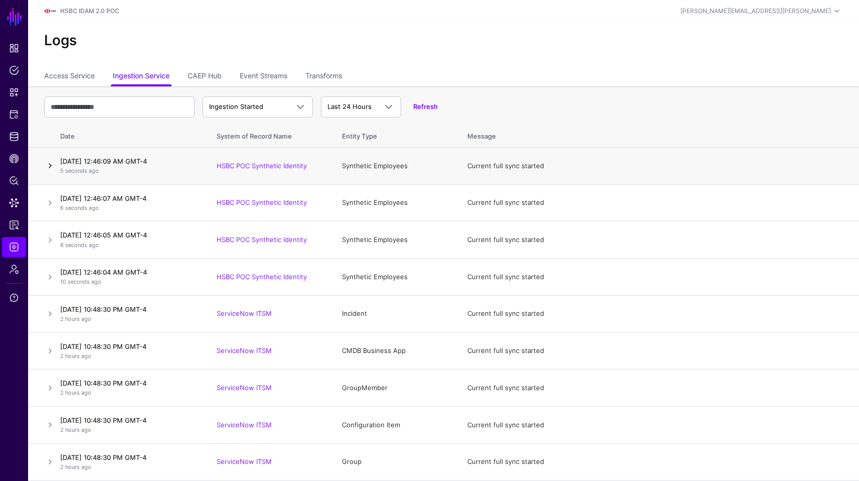
click at [50, 168] on link at bounding box center [50, 166] width 12 height 12
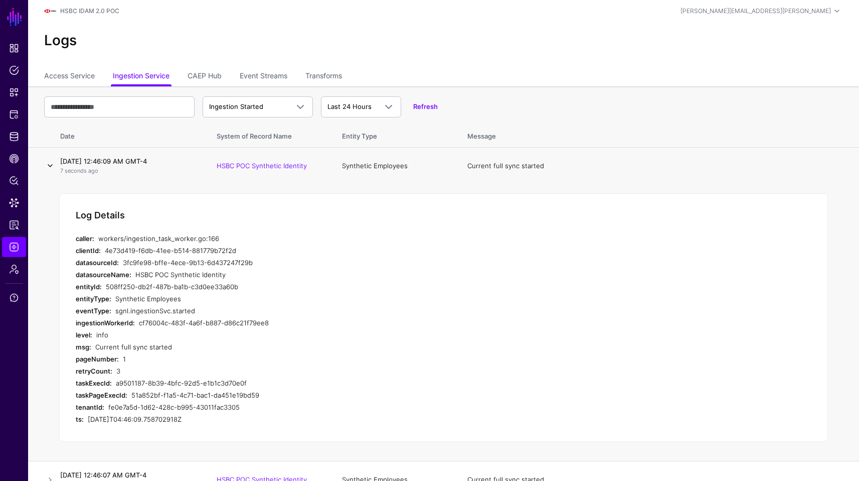
click at [50, 168] on link at bounding box center [50, 166] width 12 height 12
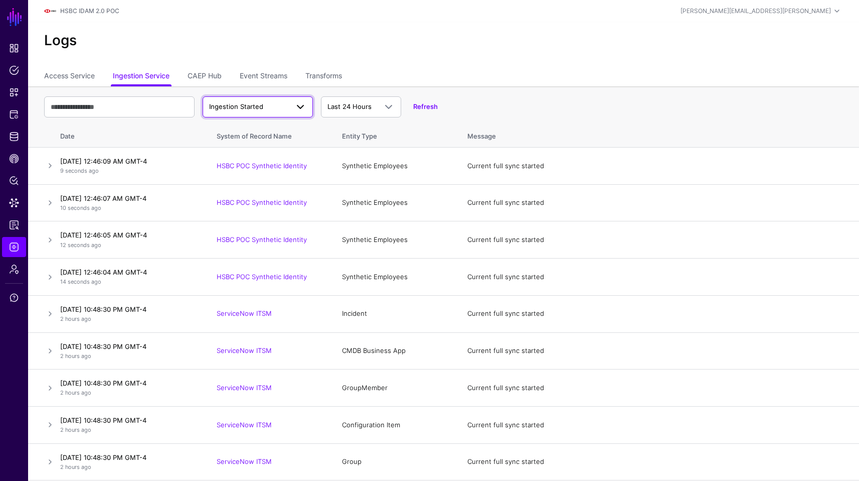
click at [250, 99] on link "Ingestion Started" at bounding box center [258, 106] width 110 height 21
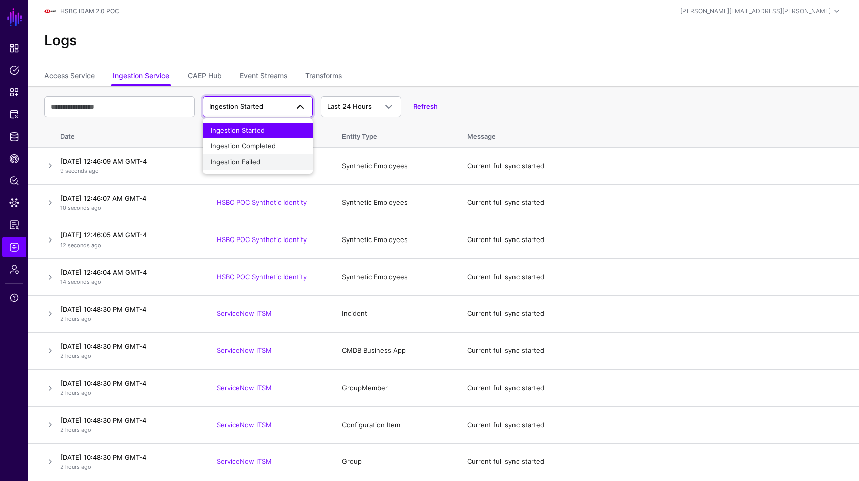
click at [238, 163] on span "Ingestion Failed" at bounding box center [236, 162] width 50 height 8
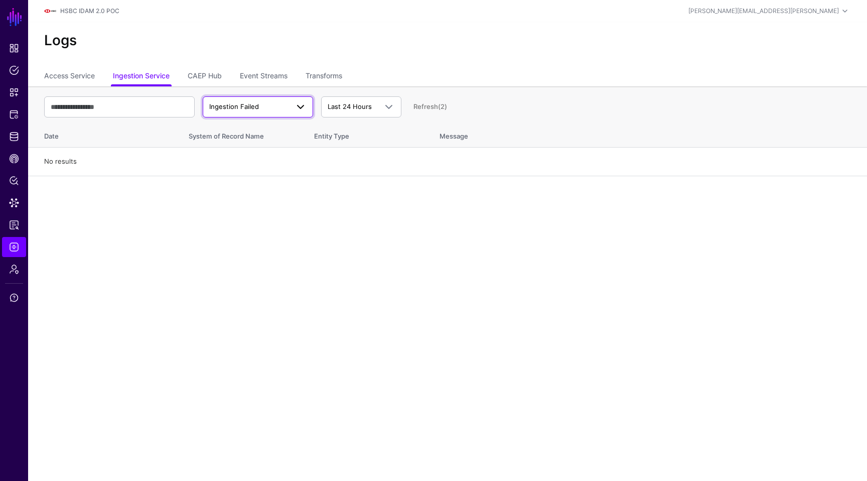
click at [260, 105] on span "Ingestion Failed" at bounding box center [248, 107] width 79 height 10
click at [254, 143] on span "Ingestion Completed" at bounding box center [243, 145] width 65 height 8
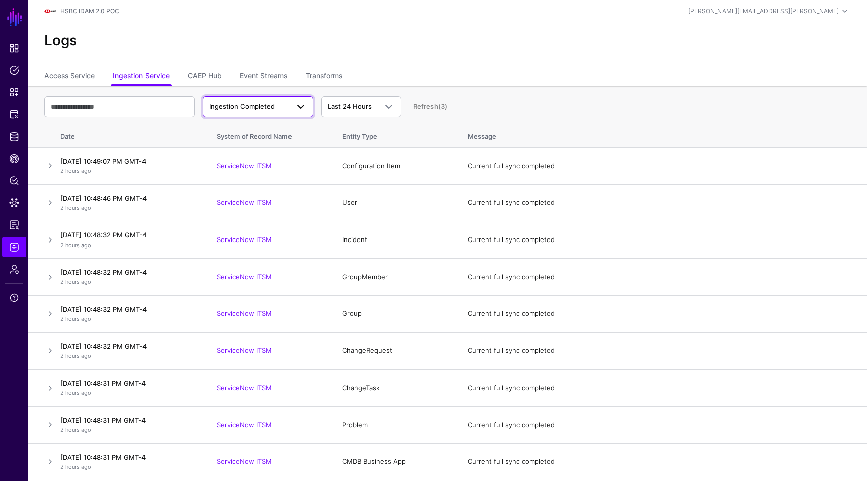
click at [257, 113] on link "Ingestion Completed" at bounding box center [258, 106] width 110 height 21
click at [255, 128] on span "Ingestion Started" at bounding box center [238, 130] width 54 height 8
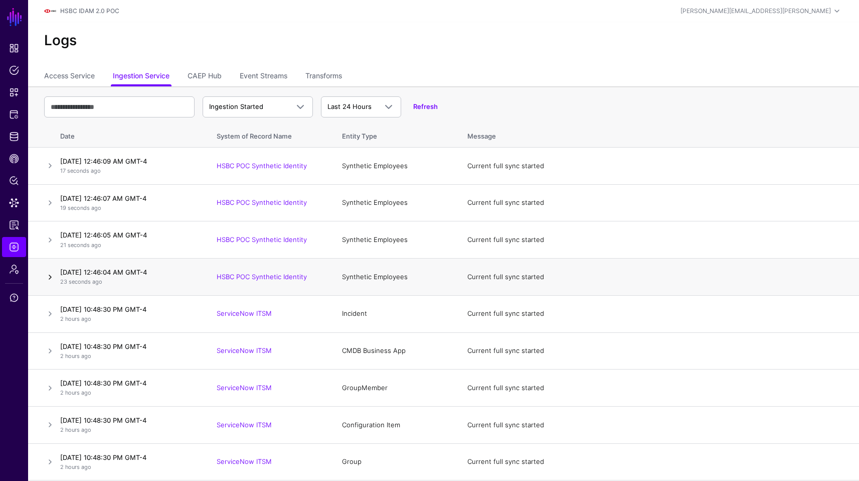
click at [52, 275] on link at bounding box center [50, 277] width 12 height 12
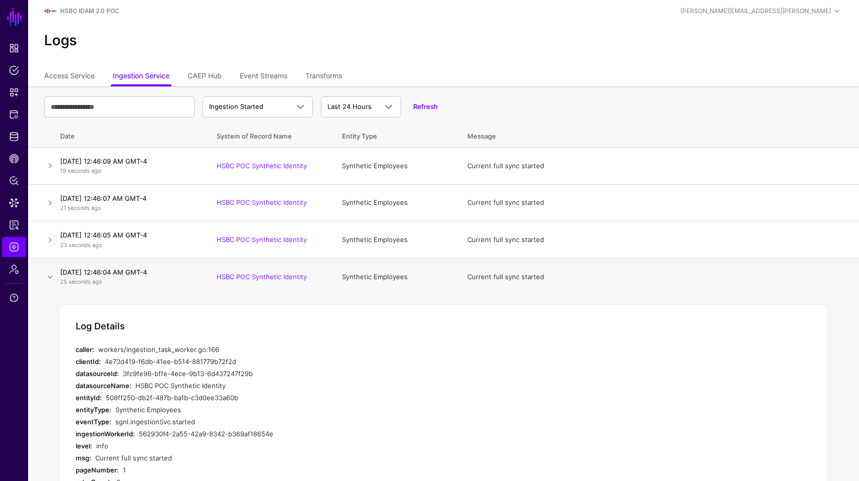
click at [148, 368] on div "3fc9fe98-bffe-4ece-9b13-6d437247f29b" at bounding box center [300, 373] width 354 height 12
click at [51, 240] on link at bounding box center [50, 240] width 12 height 12
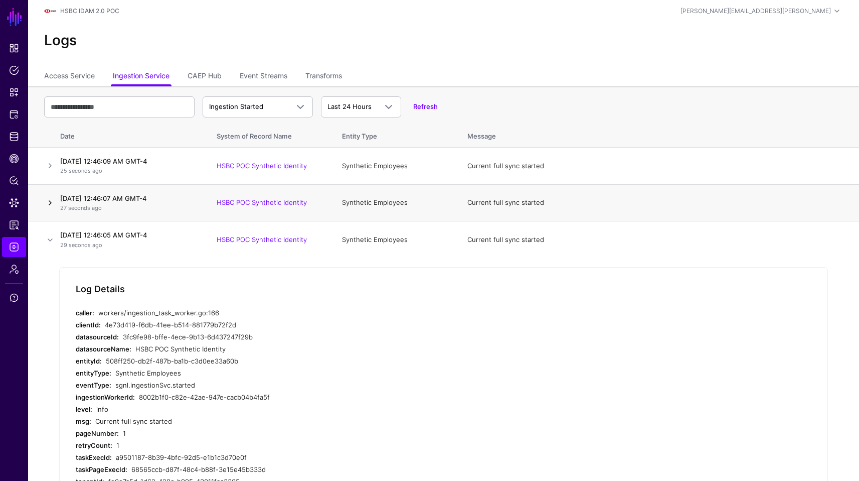
click at [51, 204] on link at bounding box center [50, 203] width 12 height 12
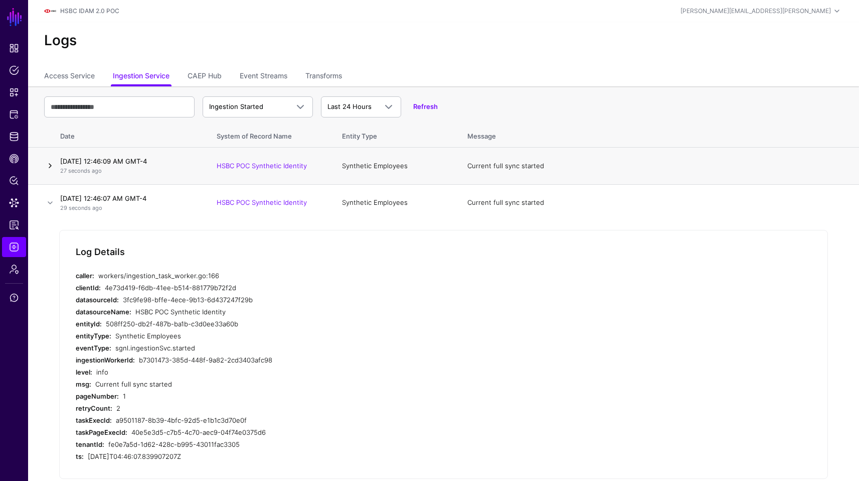
click at [51, 166] on link at bounding box center [50, 166] width 12 height 12
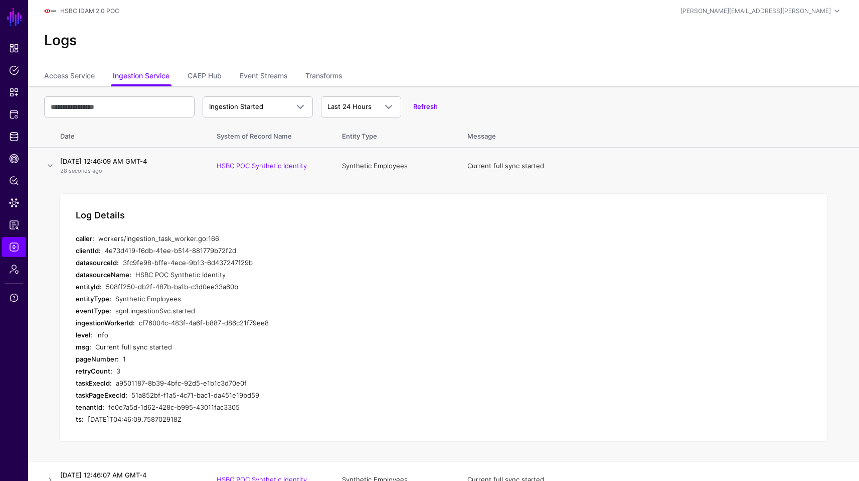
click at [270, 341] on div "Current full sync started" at bounding box center [286, 347] width 382 height 12
click at [243, 112] on span "Ingestion Started" at bounding box center [257, 107] width 97 height 12
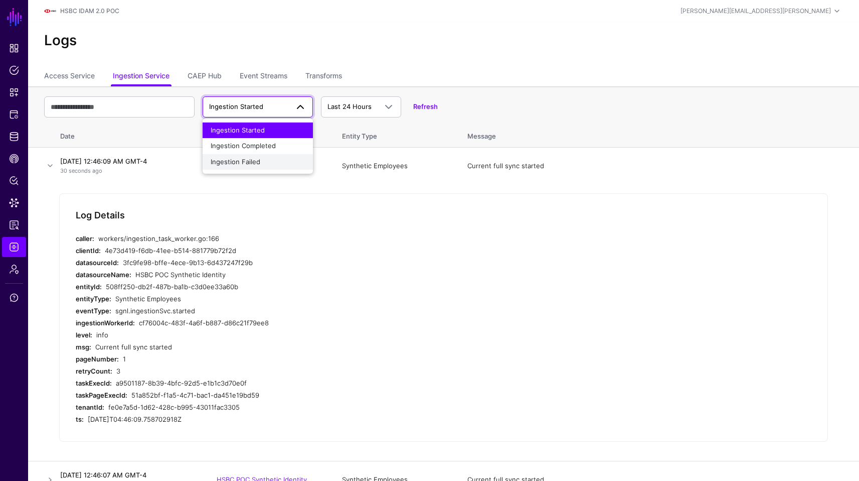
click at [236, 157] on div "Ingestion Failed" at bounding box center [258, 162] width 94 height 10
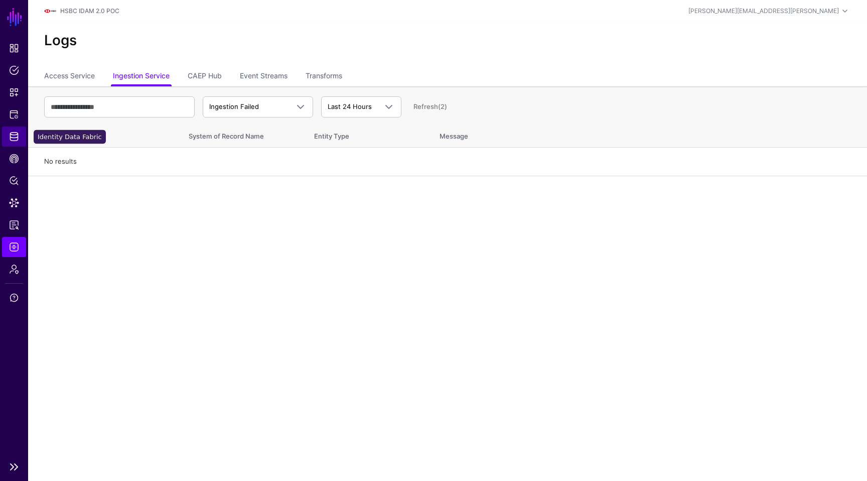
click at [16, 134] on span "Identity Data Fabric" at bounding box center [14, 136] width 10 height 10
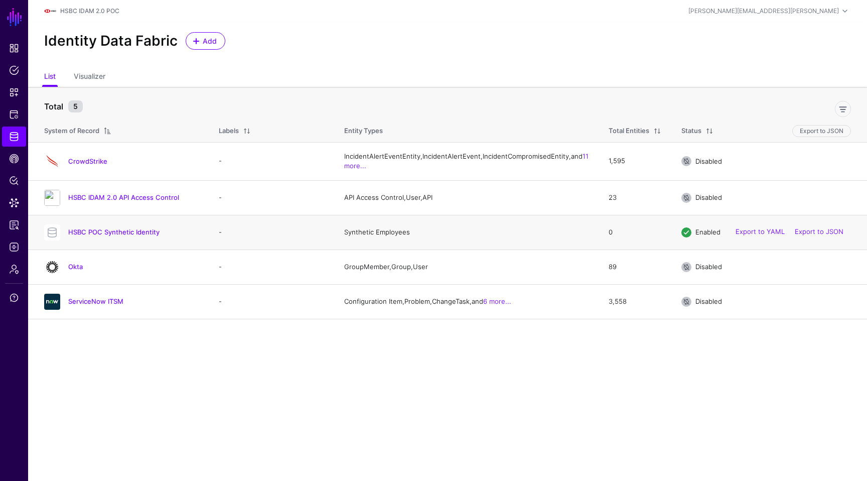
click at [170, 236] on h4 "HSBC POC Synthetic Identity" at bounding box center [133, 231] width 130 height 9
click at [145, 236] on link "HSBC POC Synthetic Identity" at bounding box center [113, 232] width 91 height 8
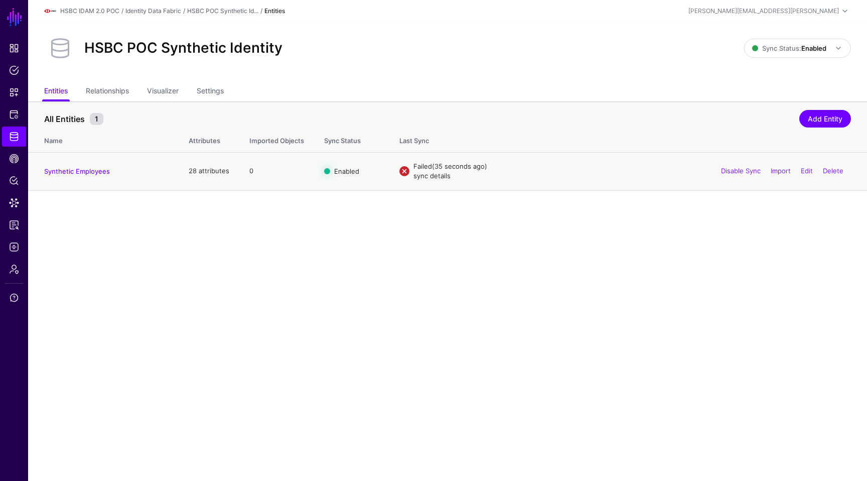
click at [433, 174] on link "sync details" at bounding box center [431, 176] width 37 height 8
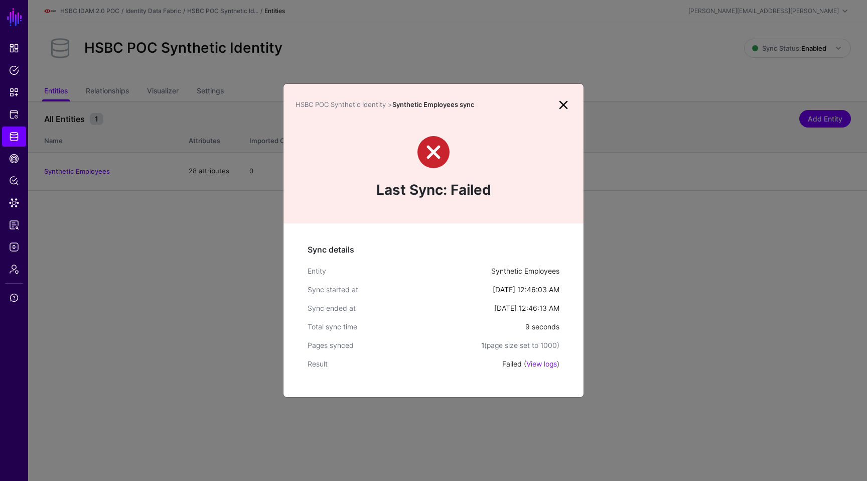
click at [537, 277] on div "Sync details Entity Synthetic Employees Sync started at Sep 7, 2025, 12:46:03 A…" at bounding box center [433, 310] width 300 height 174
click at [544, 359] on link "View logs" at bounding box center [541, 363] width 31 height 9
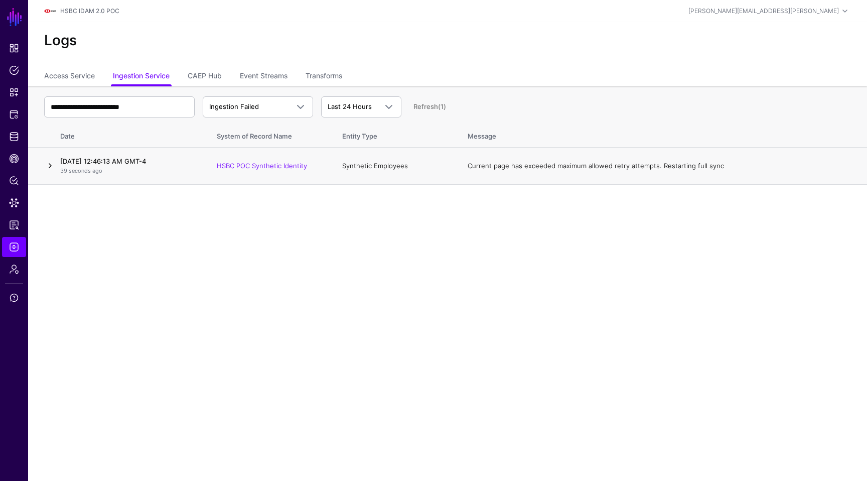
click at [53, 164] on link at bounding box center [50, 166] width 12 height 12
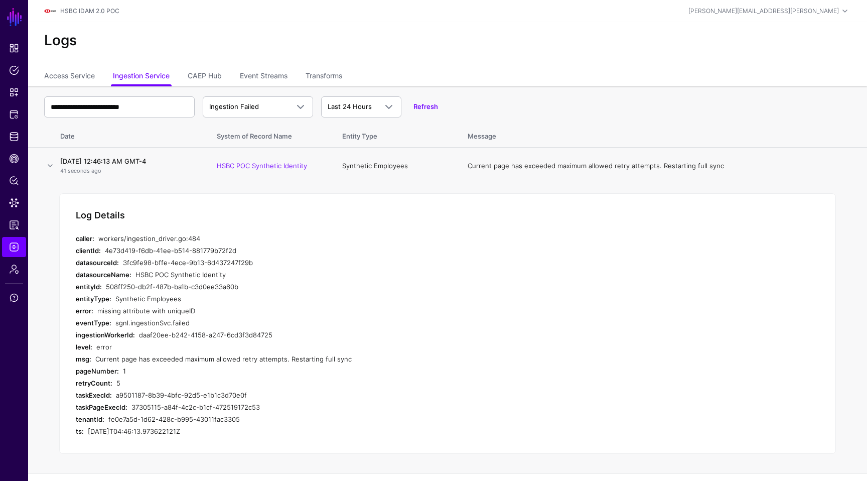
click at [224, 336] on div "daaf20ee-b242-4158-a247-6cd3f3d84725" at bounding box center [308, 335] width 338 height 12
click at [220, 356] on div "Current page has exceeded maximum allowed retry attempts. Restarting full sync" at bounding box center [286, 359] width 382 height 12
drag, startPoint x: 180, startPoint y: 299, endPoint x: 114, endPoint y: 301, distance: 66.3
click at [114, 301] on div "entityType: Synthetic Employees" at bounding box center [276, 298] width 401 height 12
click at [211, 322] on div "sgnl.ingestionSvc.failed" at bounding box center [296, 323] width 362 height 12
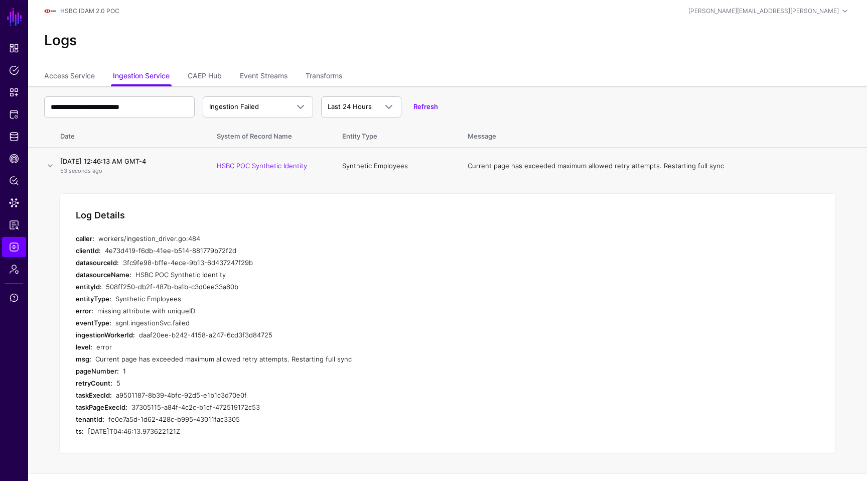
drag, startPoint x: 194, startPoint y: 313, endPoint x: 94, endPoint y: 307, distance: 99.5
click at [94, 307] on div "error: missing attribute with uniqueID" at bounding box center [276, 310] width 401 height 12
copy div "missing attribute with uniqueID"
click at [50, 164] on link at bounding box center [50, 166] width 12 height 12
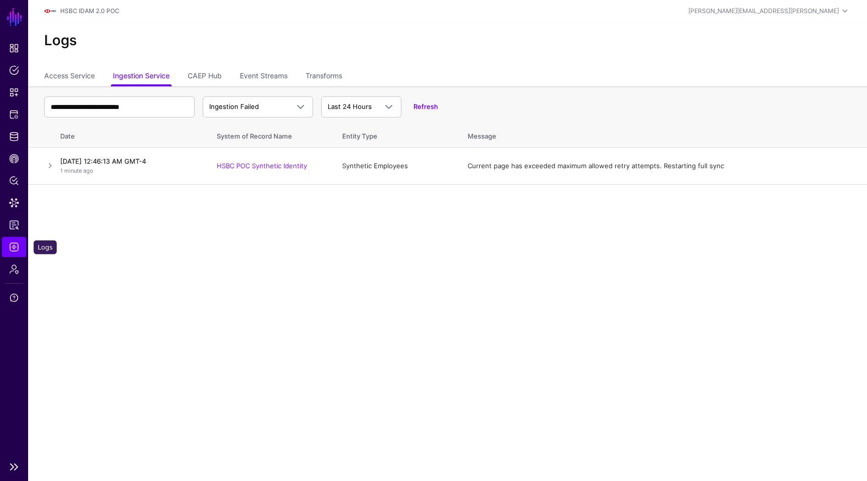
click at [13, 246] on span "Logs" at bounding box center [14, 247] width 10 height 10
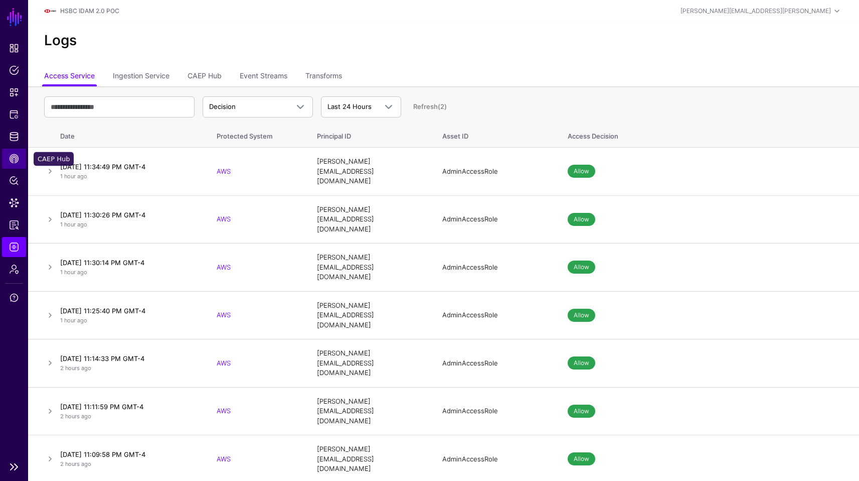
click at [18, 162] on span "CAEP Hub" at bounding box center [14, 158] width 10 height 10
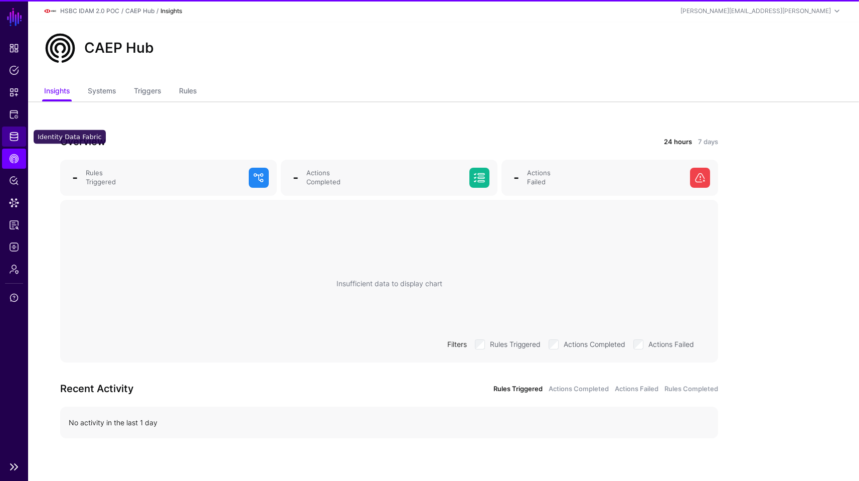
click at [16, 127] on link "Identity Data Fabric" at bounding box center [14, 136] width 24 height 20
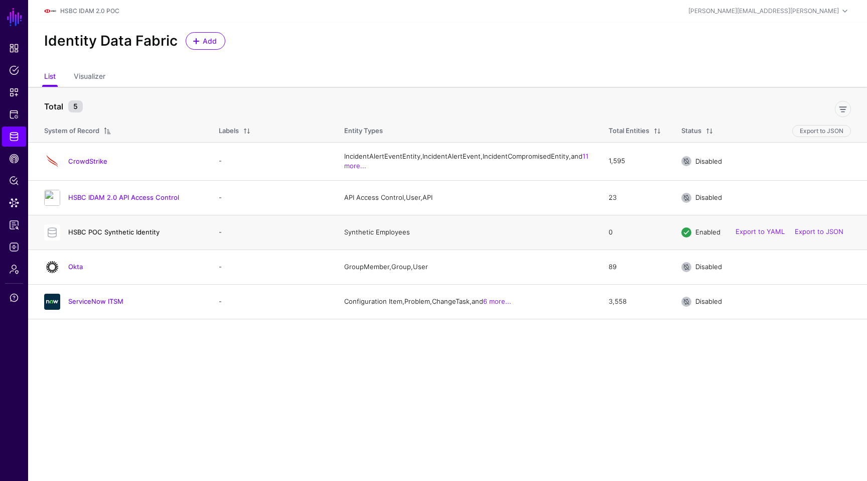
click at [101, 236] on link "HSBC POC Synthetic Identity" at bounding box center [113, 232] width 91 height 8
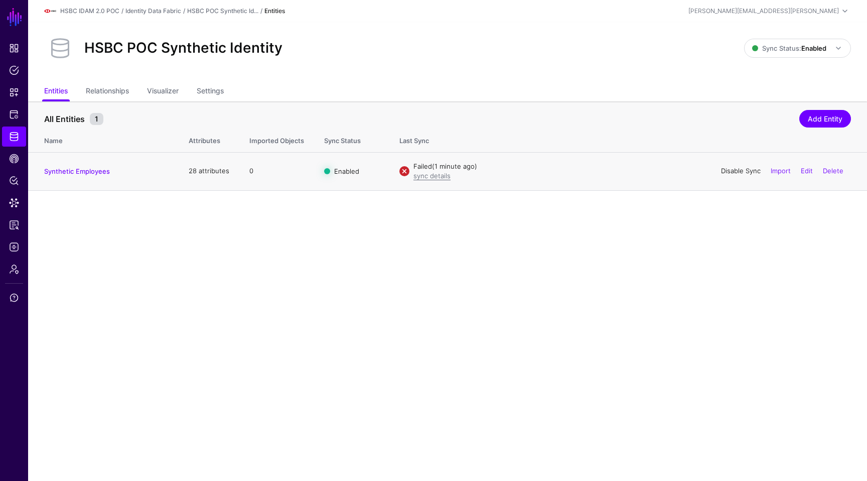
click at [741, 172] on link "Disable Sync" at bounding box center [741, 171] width 40 height 8
click at [792, 47] on span "Sync Status: Enabled" at bounding box center [789, 48] width 74 height 8
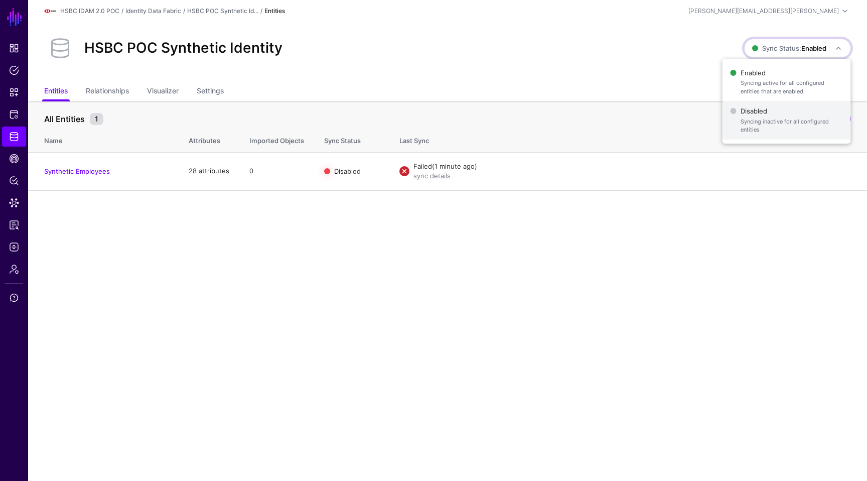
click at [762, 123] on span "Syncing inactive for all configured entities" at bounding box center [791, 125] width 102 height 17
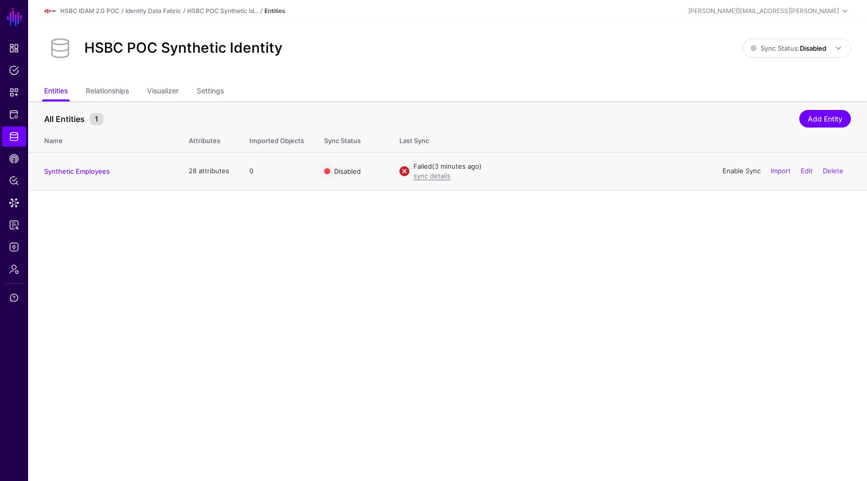
click at [734, 171] on link "Enable Sync" at bounding box center [741, 171] width 38 height 8
click at [775, 60] on div "HSBC POC Synthetic Identity Sync Status: Disabled Enabled Syncing active for al…" at bounding box center [447, 48] width 807 height 32
click at [779, 49] on span "Sync Status: Disabled" at bounding box center [788, 48] width 76 height 8
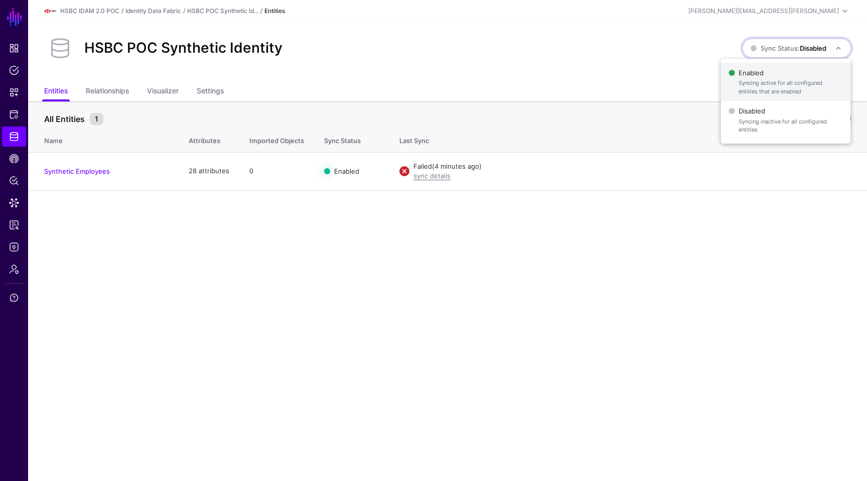
click at [766, 76] on span "Enabled Syncing active for all configured entities that are enabled" at bounding box center [785, 82] width 114 height 33
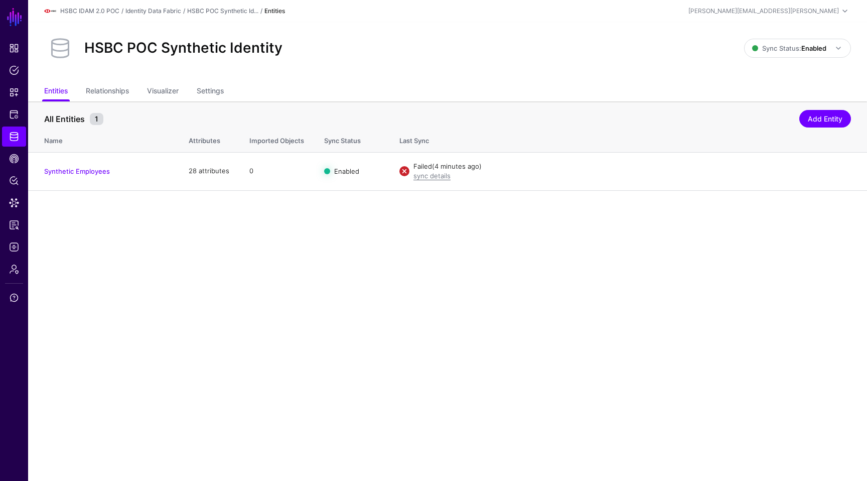
click at [594, 327] on main "SGNL Dashboard Policies Snippets Protected Systems Identity Data Fabric CAEP Hu…" at bounding box center [433, 240] width 867 height 481
click at [417, 175] on link "sync details" at bounding box center [431, 176] width 37 height 8
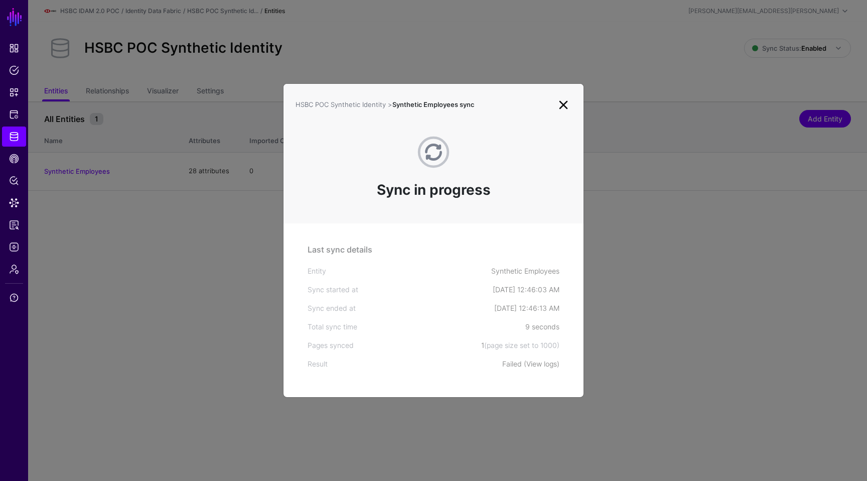
click at [535, 364] on link "View logs" at bounding box center [541, 363] width 31 height 9
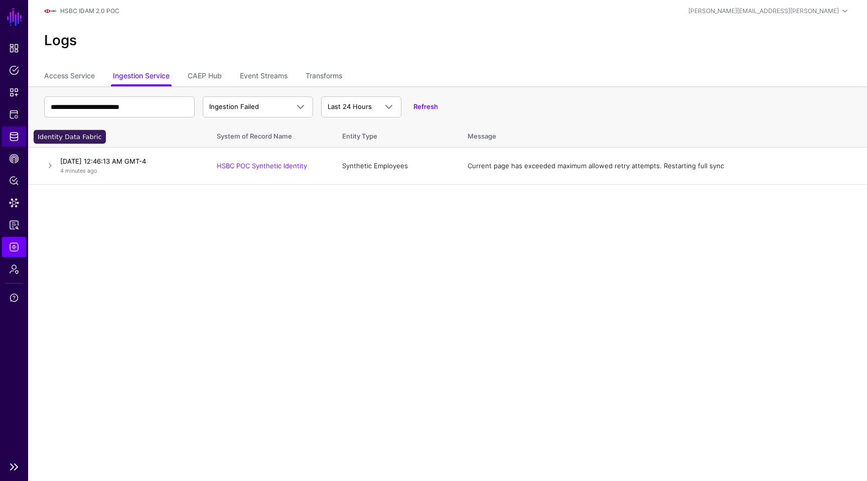
click at [11, 128] on link "Identity Data Fabric" at bounding box center [14, 136] width 24 height 20
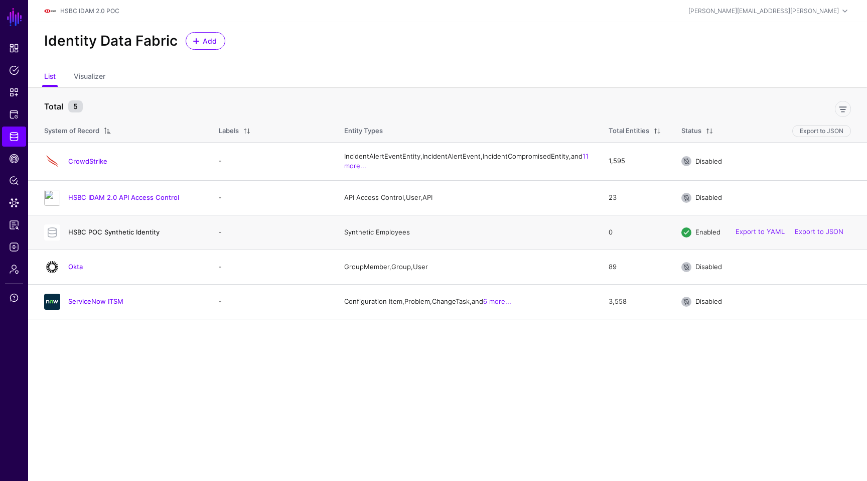
click at [102, 236] on link "HSBC POC Synthetic Identity" at bounding box center [113, 232] width 91 height 8
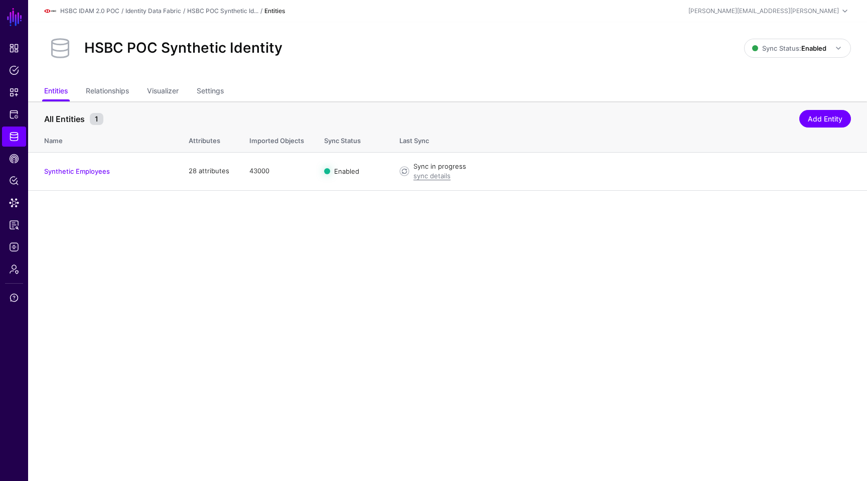
click at [330, 325] on main "SGNL Dashboard Policies Snippets Protected Systems Identity Data Fabric CAEP Hu…" at bounding box center [433, 240] width 867 height 481
click at [442, 177] on link "sync details" at bounding box center [431, 176] width 37 height 8
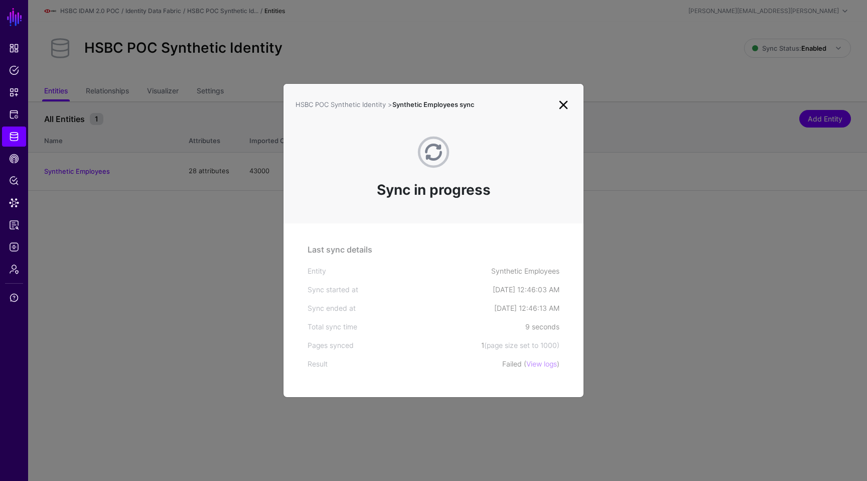
click at [560, 102] on link at bounding box center [563, 105] width 16 height 16
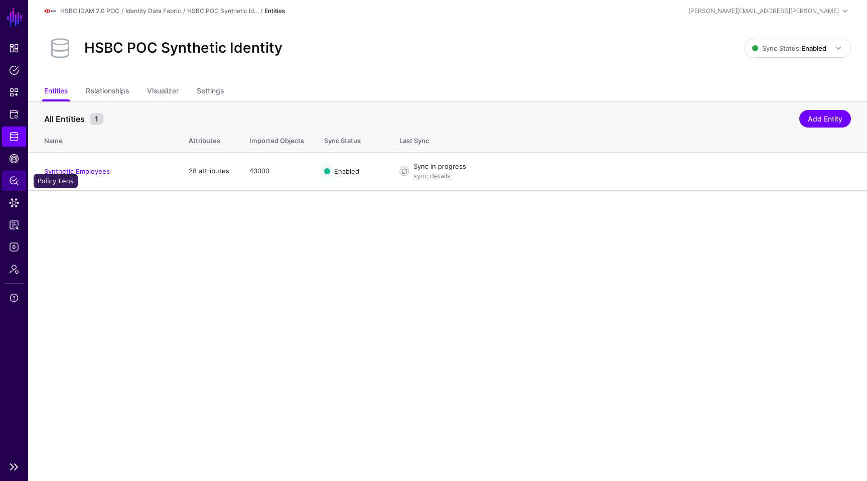
click at [12, 176] on span "Policy Lens" at bounding box center [14, 181] width 10 height 10
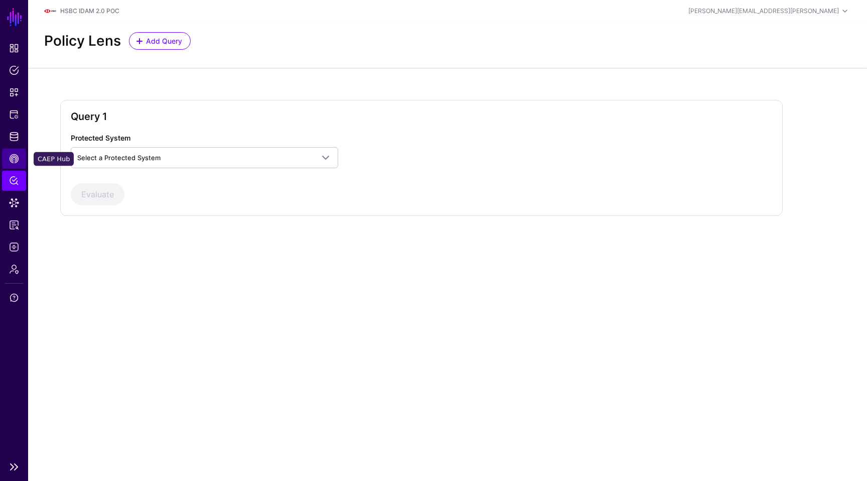
click at [12, 163] on span "CAEP Hub" at bounding box center [14, 158] width 10 height 10
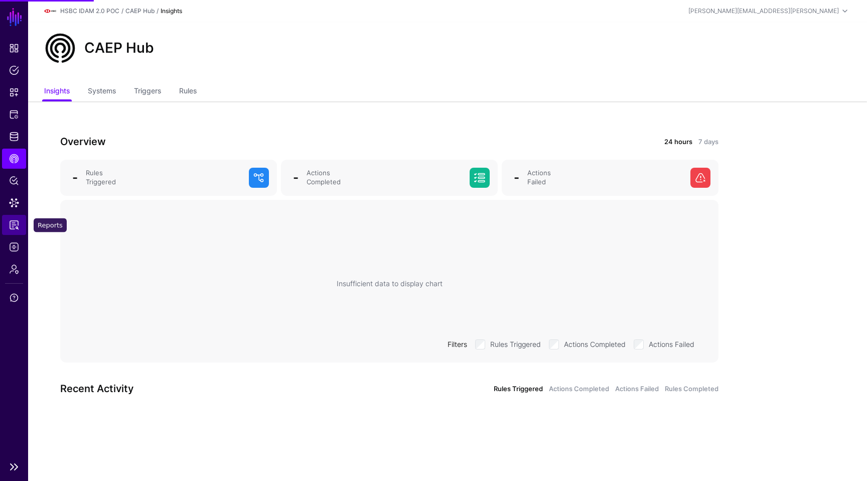
click at [15, 220] on span "Reports" at bounding box center [14, 225] width 10 height 10
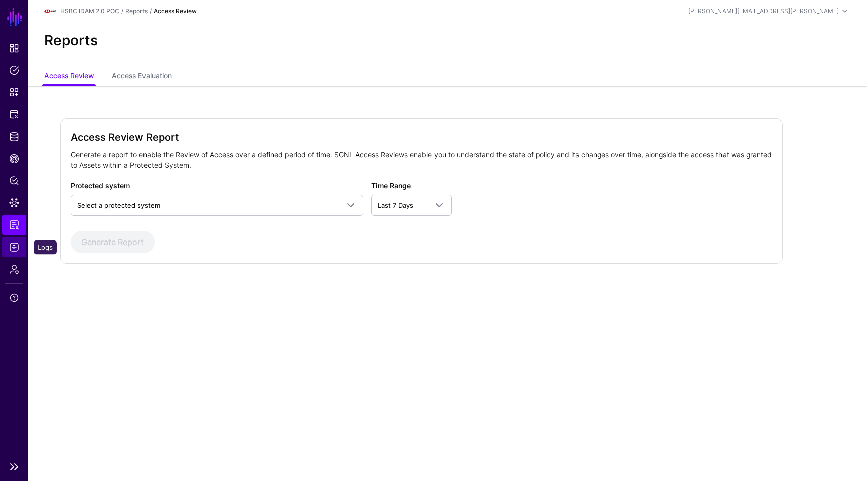
click at [15, 250] on span "Logs" at bounding box center [14, 247] width 10 height 10
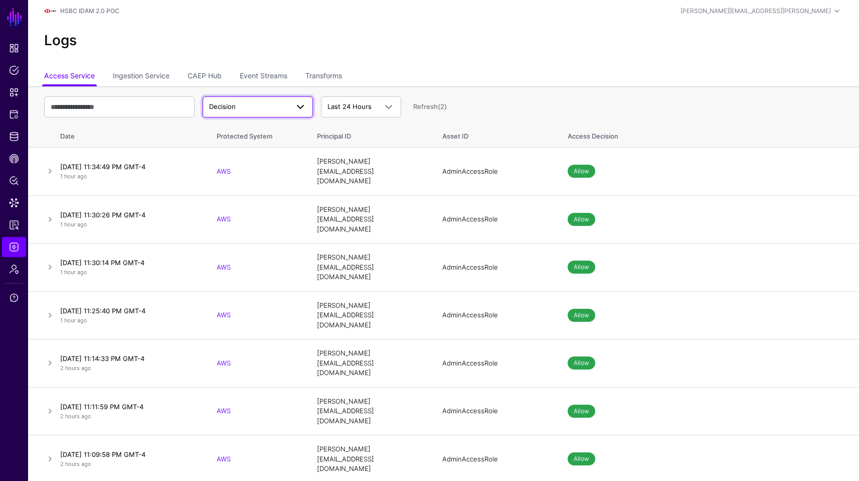
click at [273, 108] on span "Decision" at bounding box center [248, 107] width 79 height 10
click at [145, 71] on link "Ingestion Service" at bounding box center [141, 76] width 57 height 19
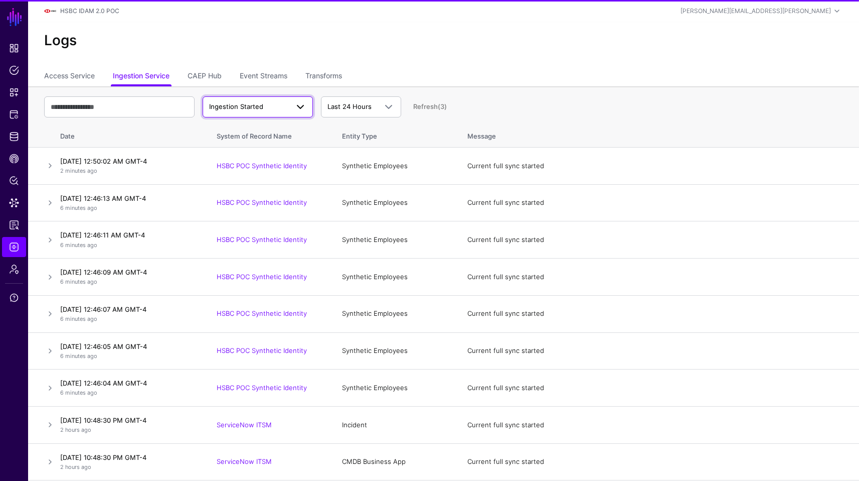
click at [248, 104] on span "Ingestion Started" at bounding box center [236, 106] width 54 height 8
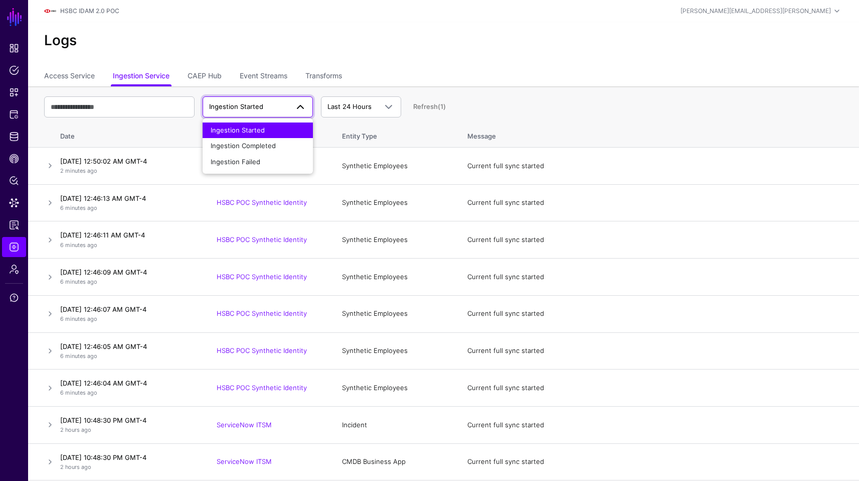
click at [244, 131] on span "Ingestion Started" at bounding box center [238, 130] width 54 height 8
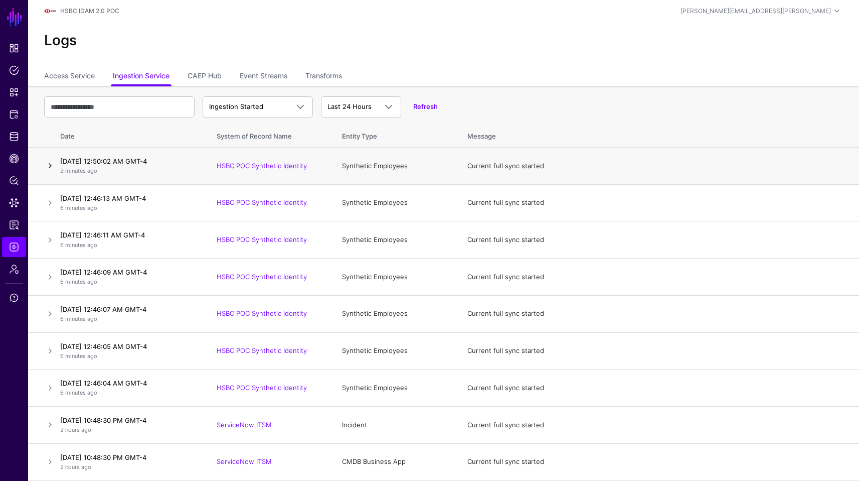
click at [48, 163] on link at bounding box center [50, 166] width 12 height 12
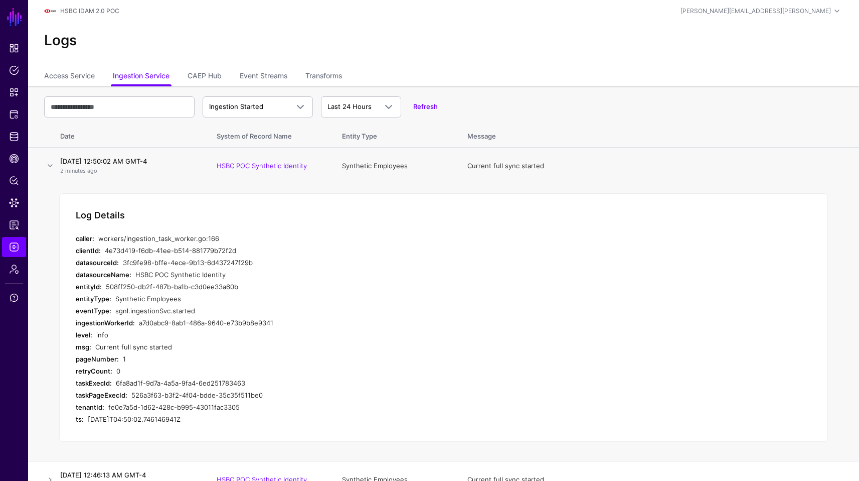
click at [371, 298] on div "Synthetic Employees" at bounding box center [296, 298] width 362 height 12
click at [15, 182] on span "Policy Lens" at bounding box center [14, 181] width 10 height 10
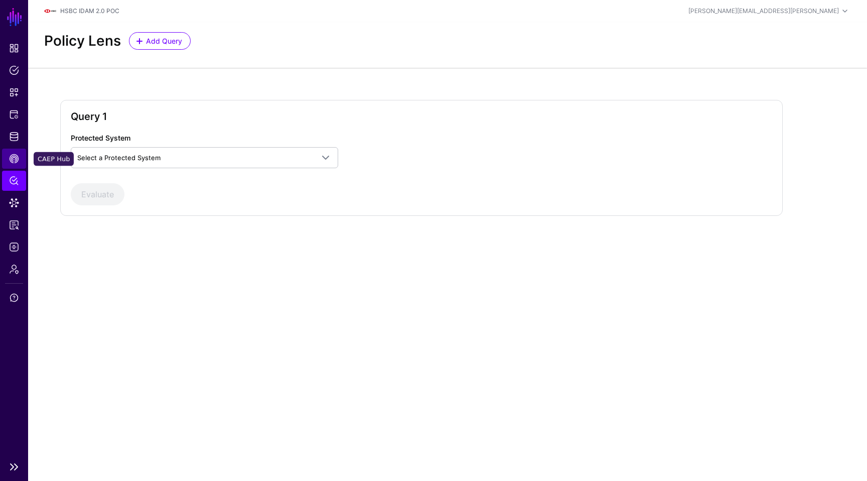
click at [14, 160] on span "CAEP Hub" at bounding box center [14, 158] width 10 height 10
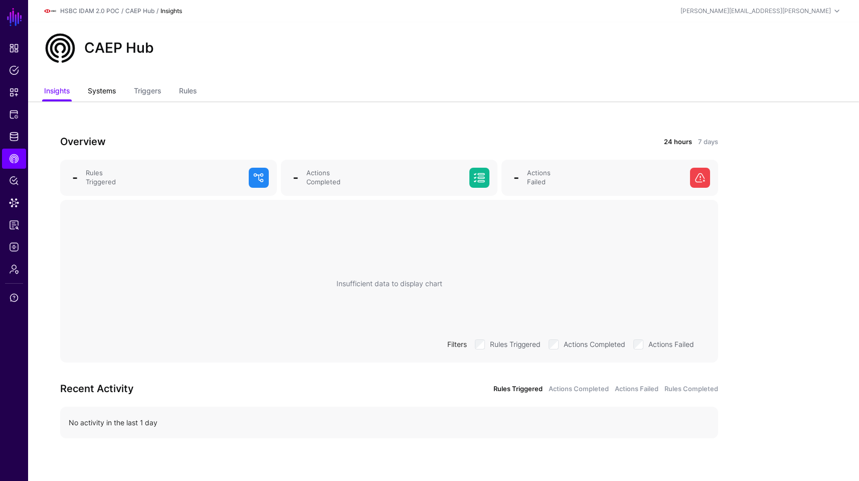
click at [103, 98] on link "Systems" at bounding box center [102, 91] width 28 height 19
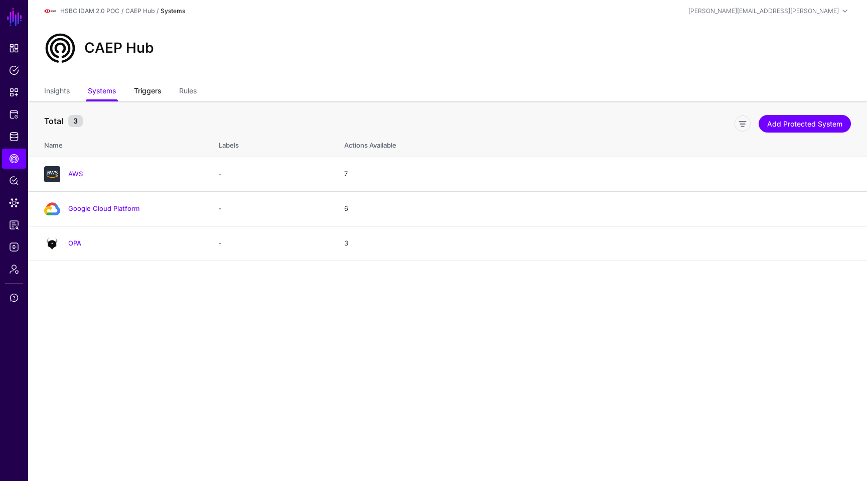
click at [146, 91] on link "Triggers" at bounding box center [147, 91] width 27 height 19
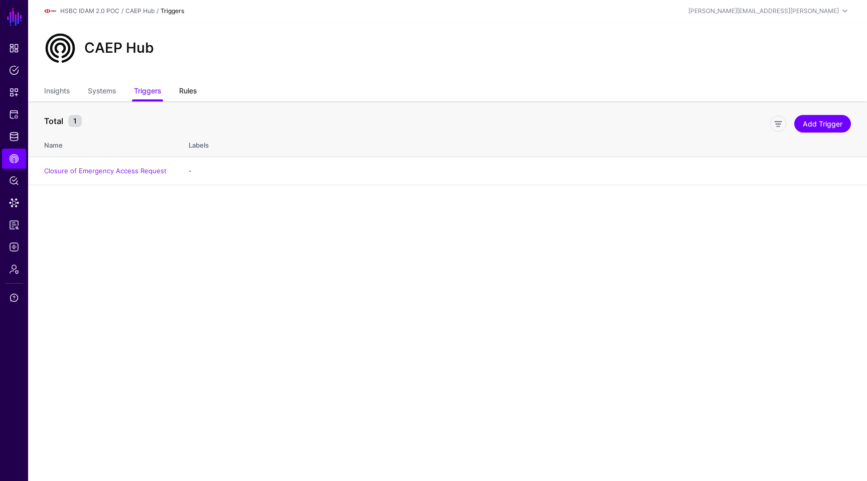
click at [187, 86] on link "Rules" at bounding box center [188, 91] width 18 height 19
click at [158, 88] on link "Triggers" at bounding box center [147, 91] width 27 height 19
click at [13, 179] on span "Policy Lens" at bounding box center [14, 181] width 10 height 10
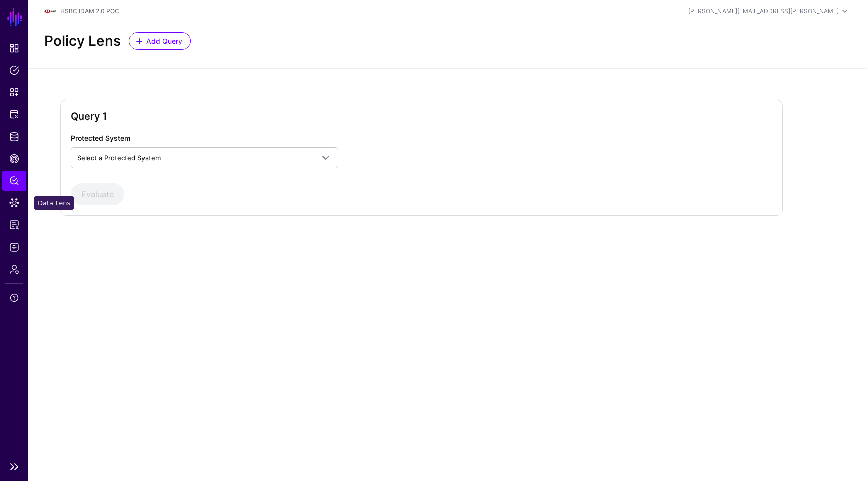
click at [19, 184] on span "Policy Lens" at bounding box center [14, 181] width 10 height 10
click at [16, 200] on span "Data Lens" at bounding box center [14, 203] width 10 height 10
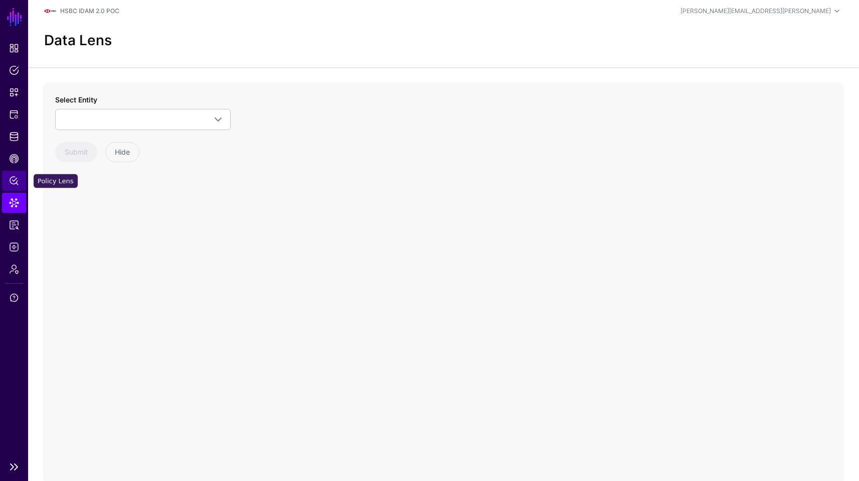
click at [12, 187] on link "Policy Lens" at bounding box center [14, 181] width 24 height 20
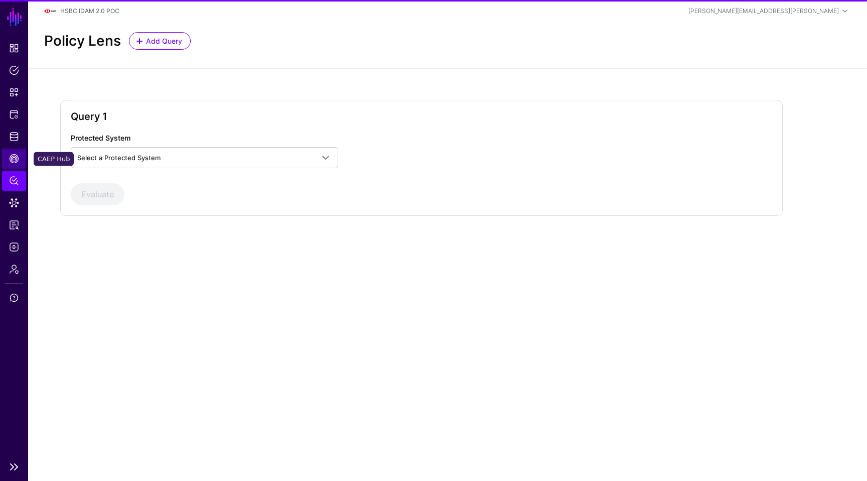
click at [14, 167] on link "CAEP Hub" at bounding box center [14, 158] width 24 height 20
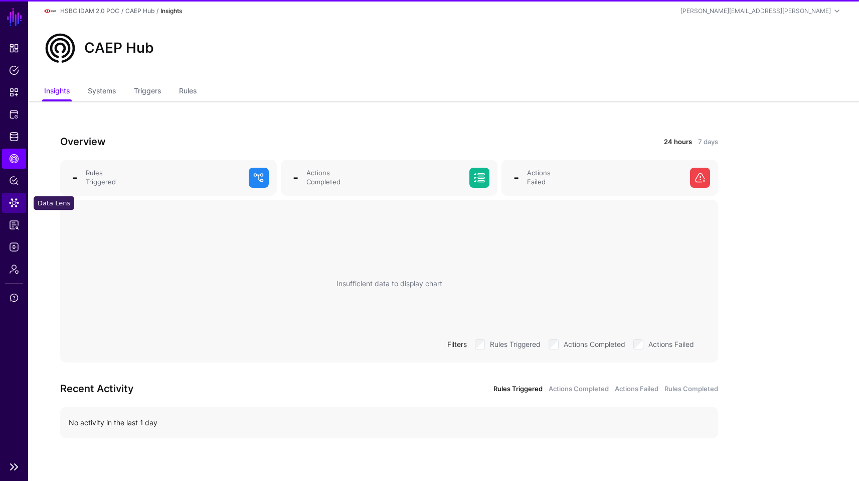
click at [8, 211] on link "Data Lens" at bounding box center [14, 203] width 24 height 20
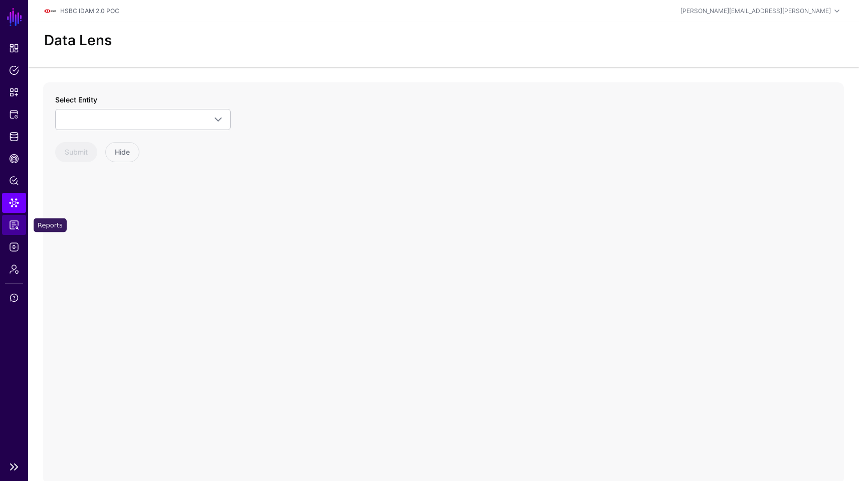
click at [11, 224] on span "Reports" at bounding box center [14, 225] width 10 height 10
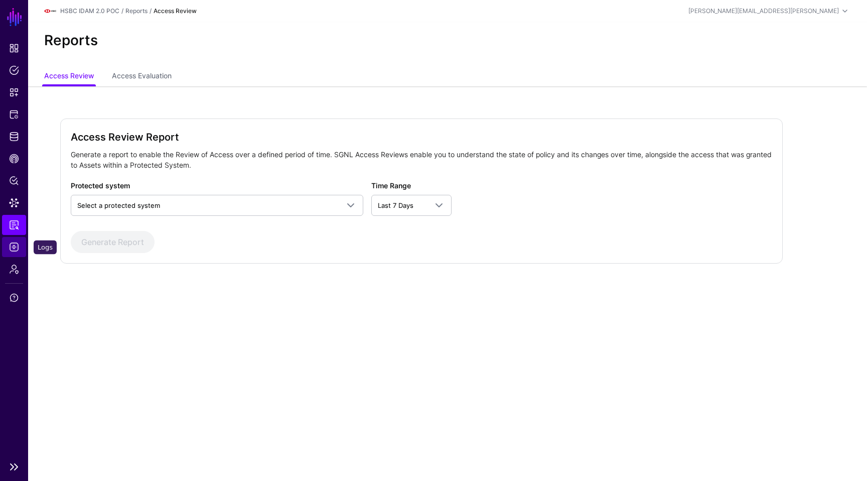
click at [13, 243] on span "Logs" at bounding box center [14, 247] width 10 height 10
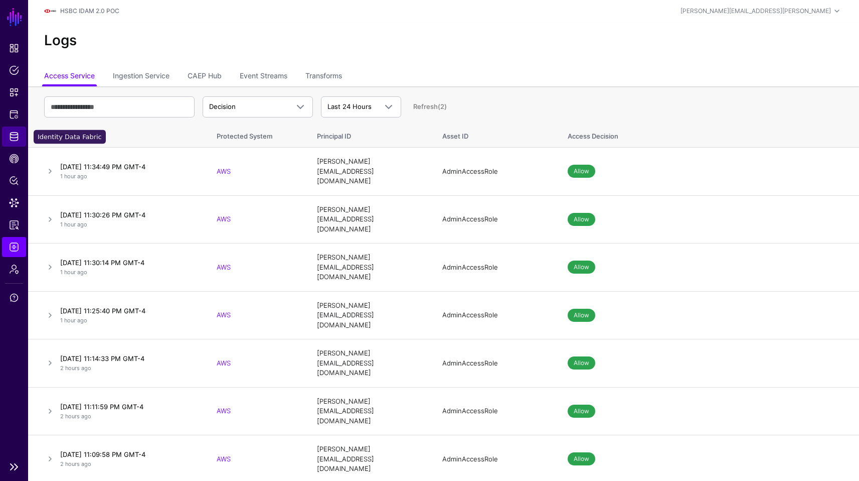
click at [14, 144] on link "Identity Data Fabric" at bounding box center [14, 136] width 24 height 20
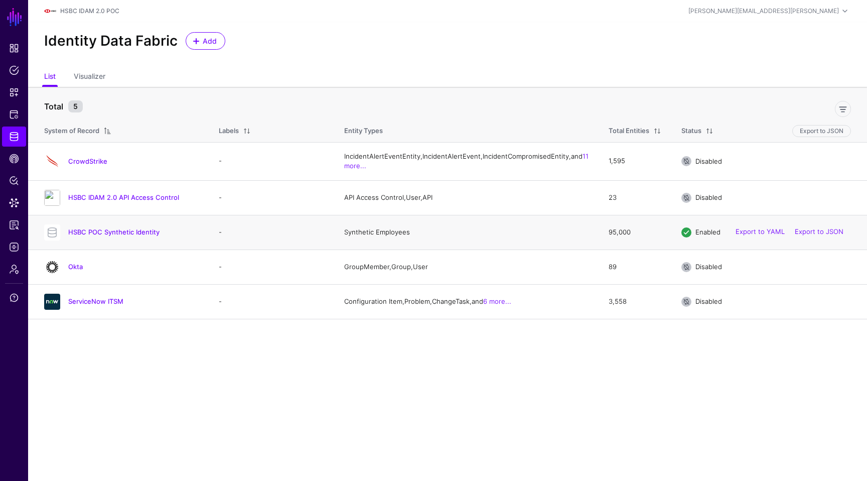
click at [99, 236] on h4 "HSBC POC Synthetic Identity" at bounding box center [133, 231] width 130 height 9
click at [101, 236] on link "HSBC POC Synthetic Identity" at bounding box center [113, 232] width 91 height 8
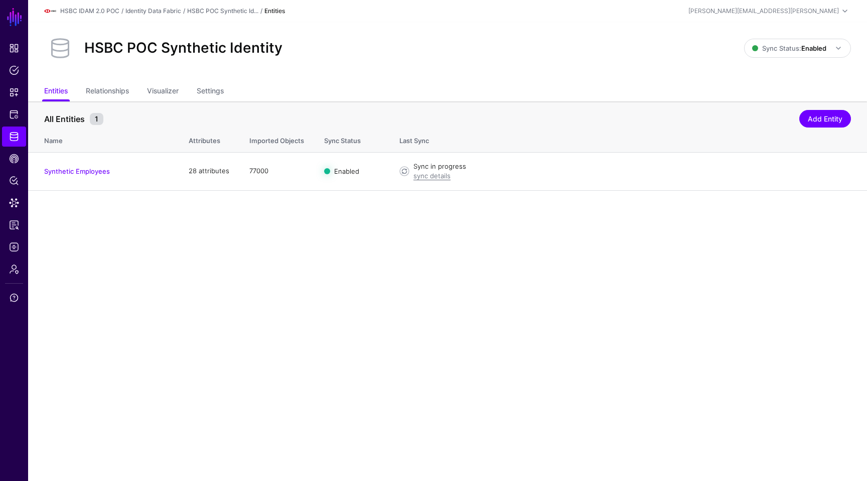
click at [484, 283] on main "SGNL Dashboard Policies Snippets Protected Systems Identity Data Fabric CAEP Hu…" at bounding box center [433, 240] width 867 height 481
click at [800, 65] on div "HSBC POC Synthetic Identity Sync Status: Enabled Enabled Syncing active for all…" at bounding box center [447, 52] width 839 height 60
click at [798, 53] on span "Sync Status: Enabled" at bounding box center [789, 48] width 74 height 11
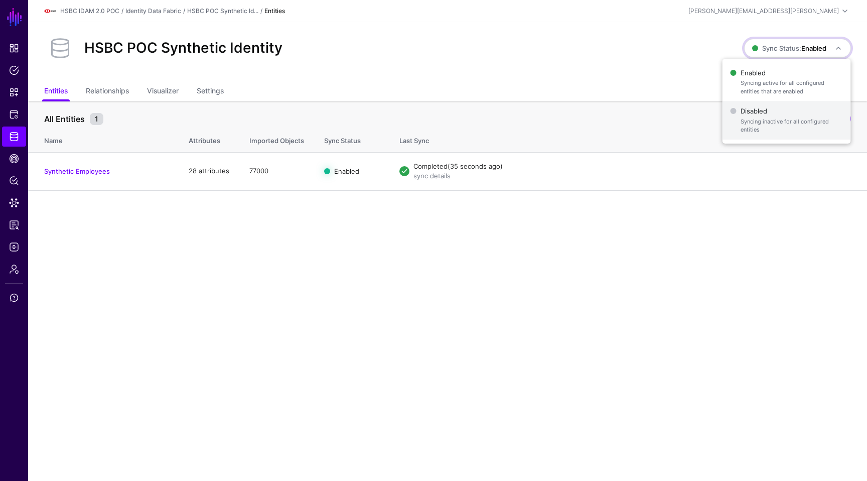
click at [758, 132] on span "Syncing inactive for all configured entities" at bounding box center [791, 125] width 102 height 17
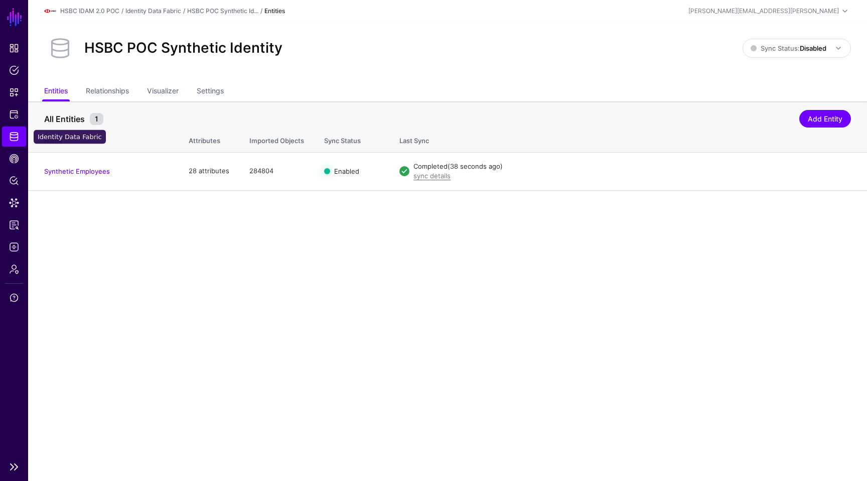
click at [14, 132] on span "Identity Data Fabric" at bounding box center [14, 136] width 10 height 10
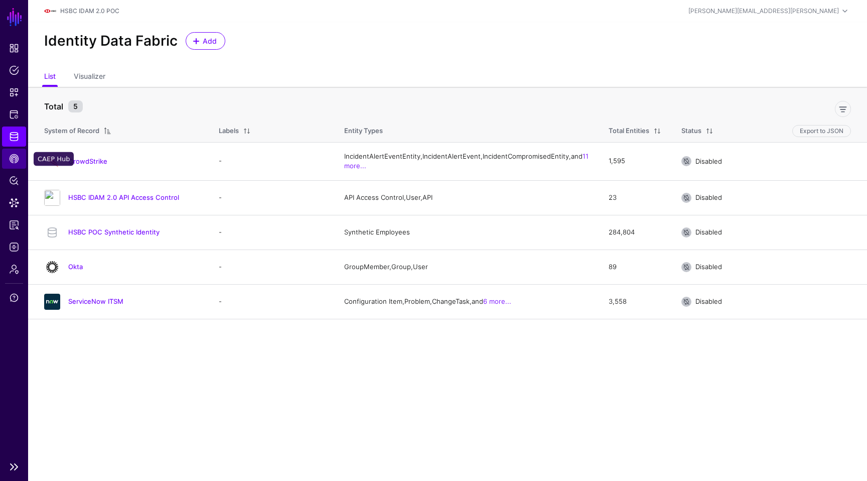
click at [16, 158] on span "CAEP Hub" at bounding box center [14, 158] width 10 height 10
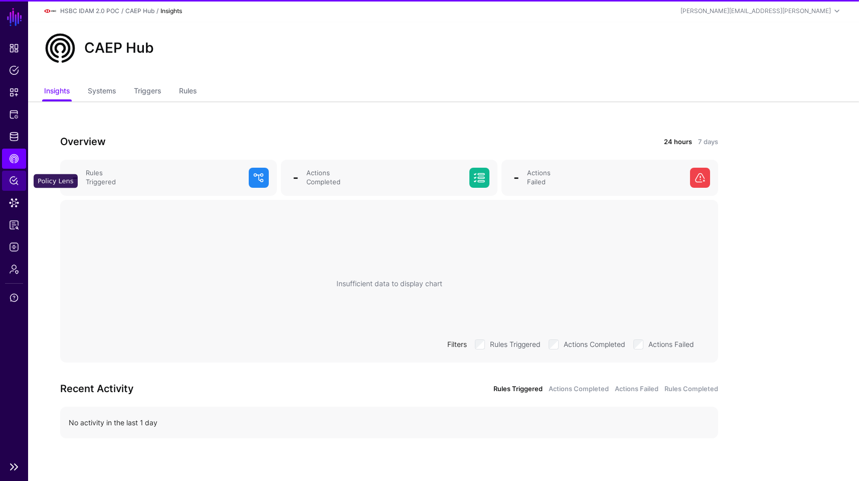
click at [15, 177] on span "Policy Lens" at bounding box center [14, 181] width 10 height 10
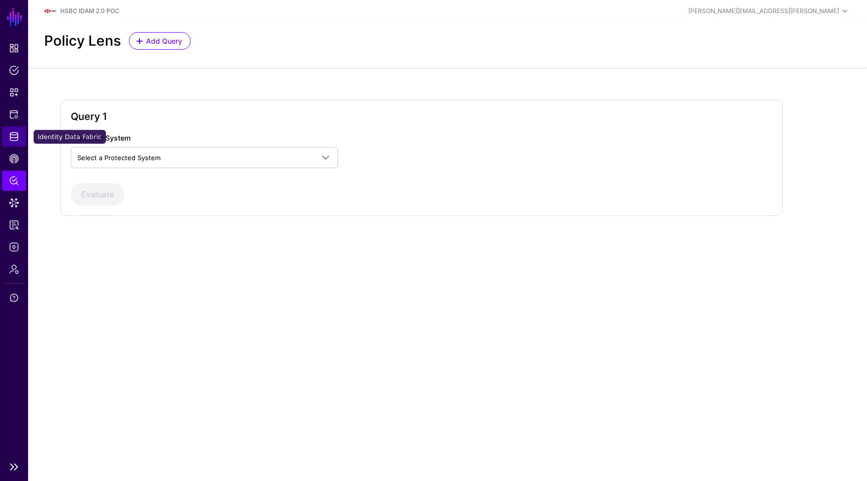
click at [14, 132] on span "Identity Data Fabric" at bounding box center [14, 136] width 10 height 10
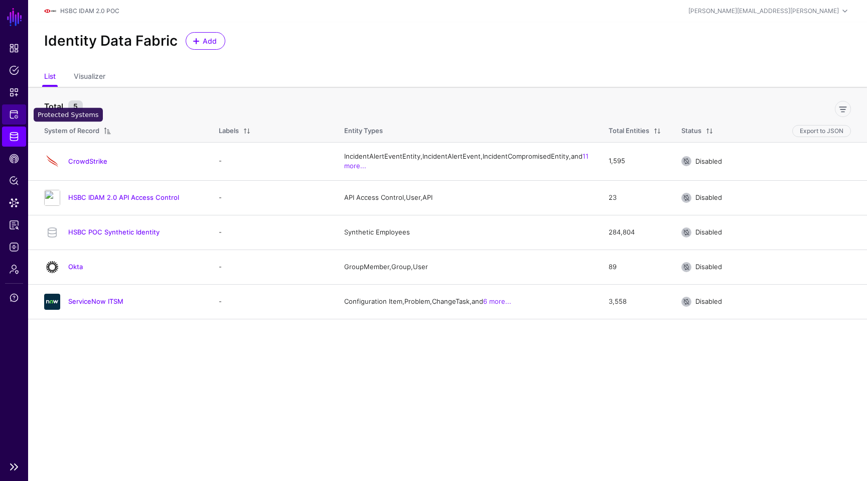
click at [16, 114] on span "Protected Systems" at bounding box center [14, 114] width 10 height 10
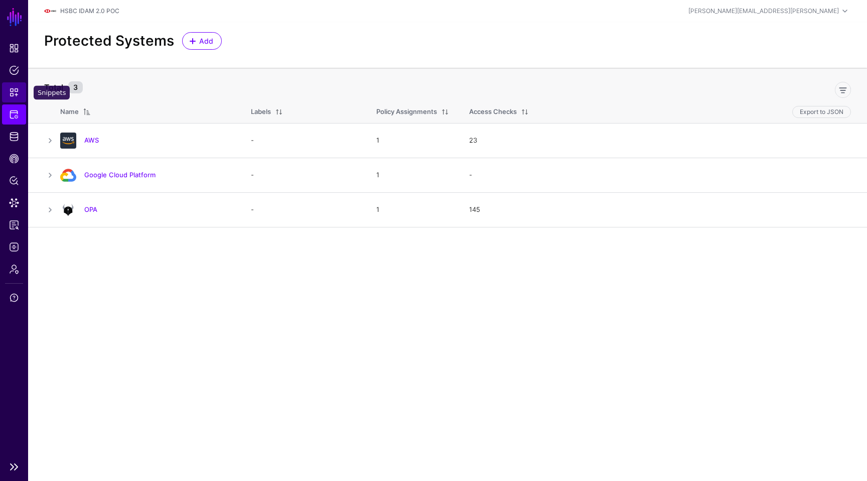
click at [12, 94] on span "Snippets" at bounding box center [14, 92] width 10 height 10
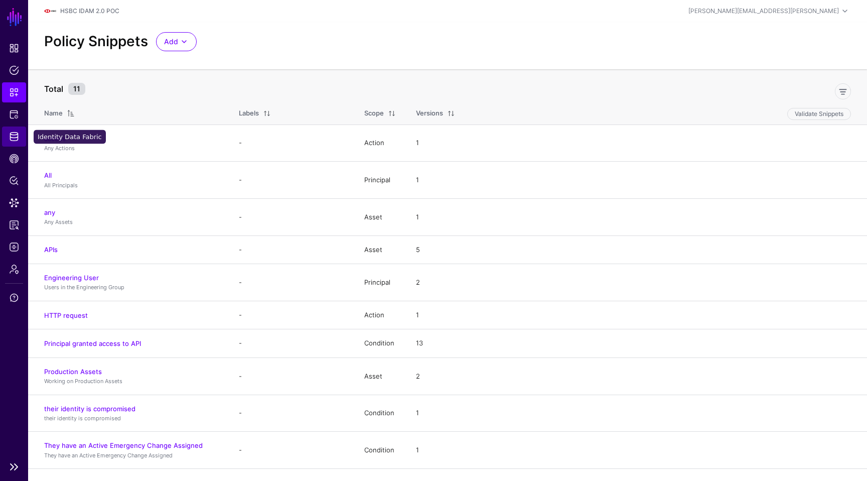
click at [14, 136] on span "Identity Data Fabric" at bounding box center [14, 136] width 10 height 10
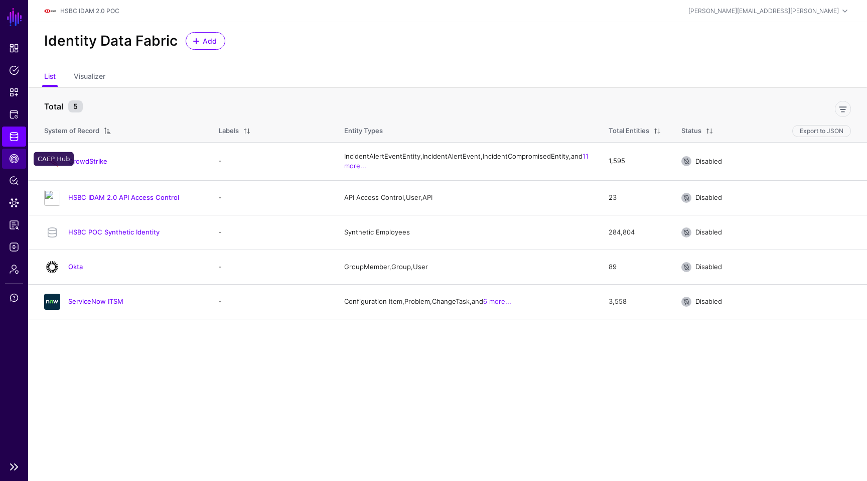
click at [17, 159] on span "CAEP Hub" at bounding box center [14, 158] width 10 height 10
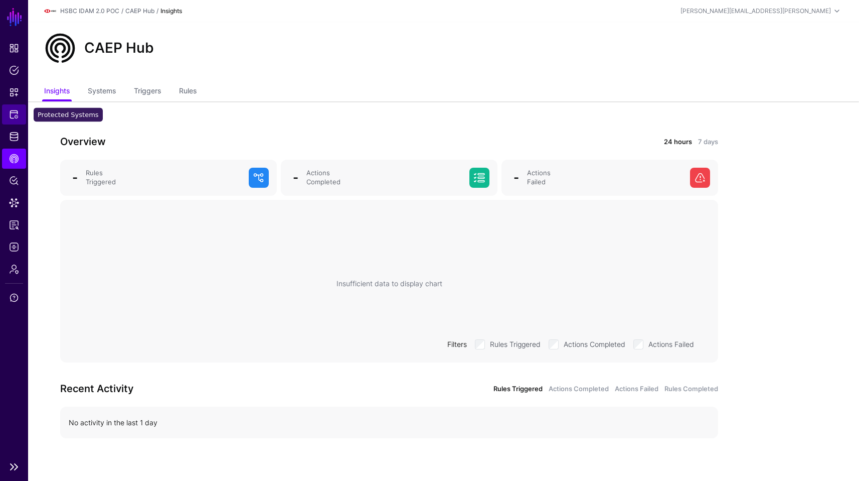
click at [13, 123] on link "Protected Systems" at bounding box center [14, 114] width 24 height 20
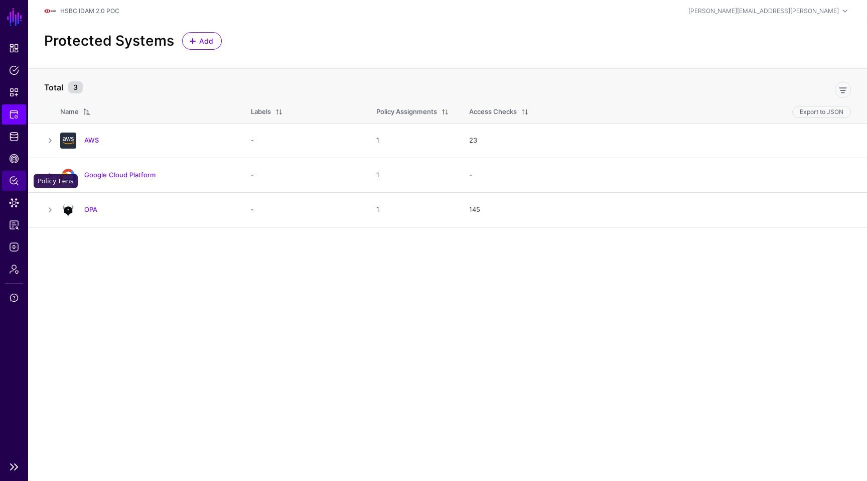
click at [14, 185] on span "Policy Lens" at bounding box center [14, 181] width 10 height 10
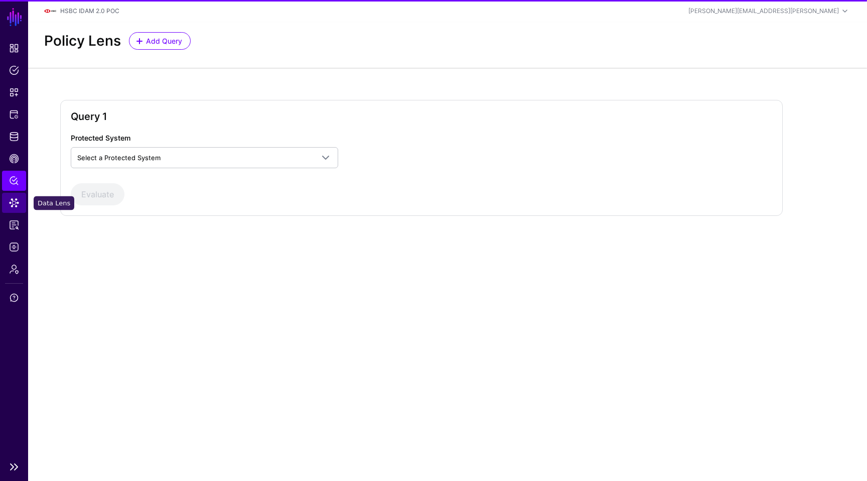
click at [15, 195] on link "Data Lens" at bounding box center [14, 203] width 24 height 20
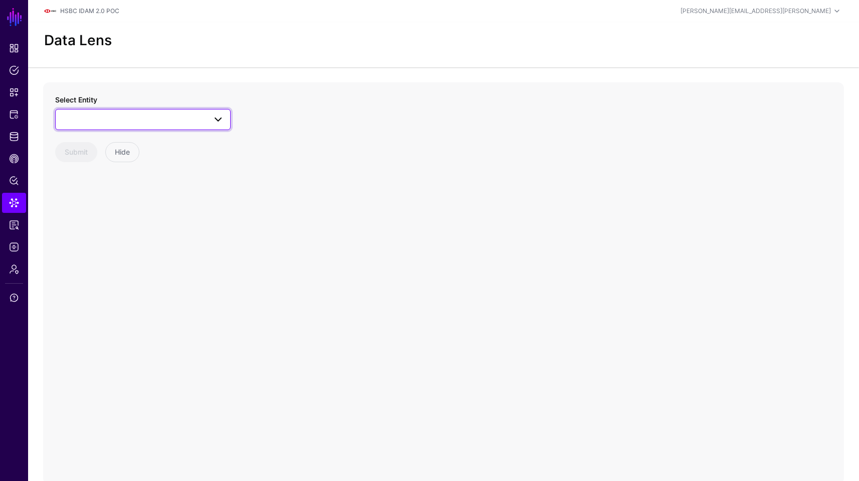
click at [125, 123] on span at bounding box center [143, 119] width 163 height 12
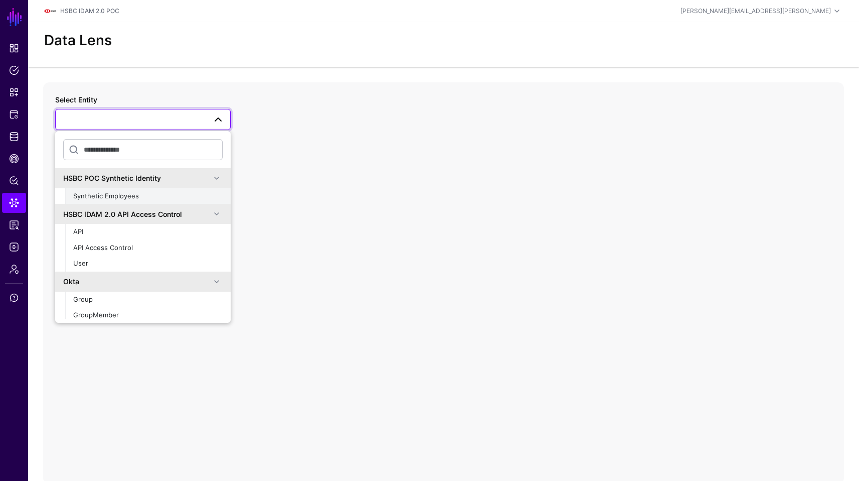
click at [179, 190] on button "Synthetic Employees" at bounding box center [148, 196] width 166 height 16
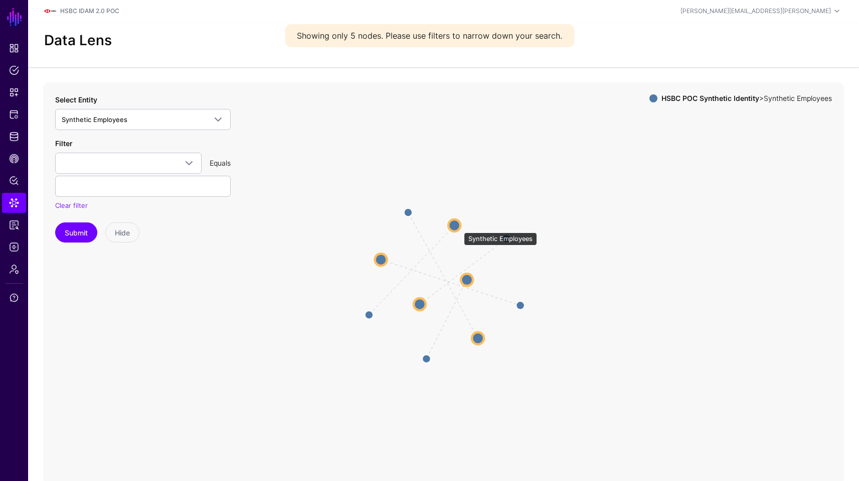
click at [459, 227] on circle at bounding box center [454, 225] width 12 height 12
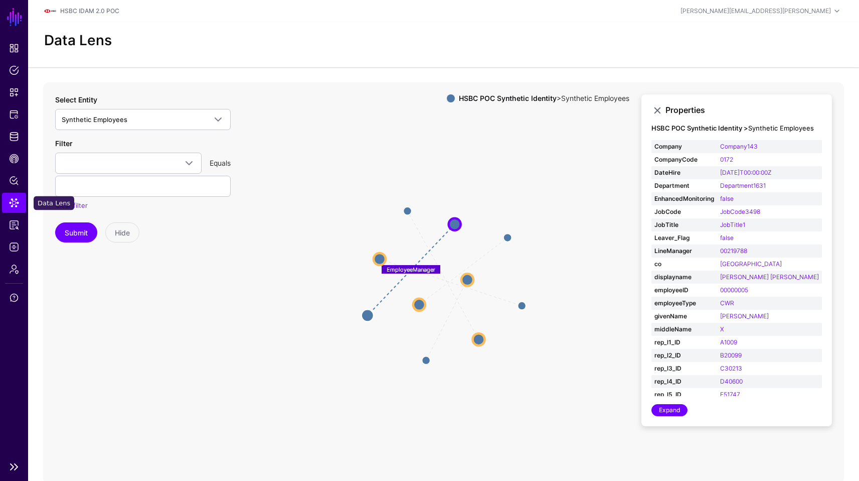
click at [21, 195] on link "Data Lens" at bounding box center [14, 203] width 24 height 20
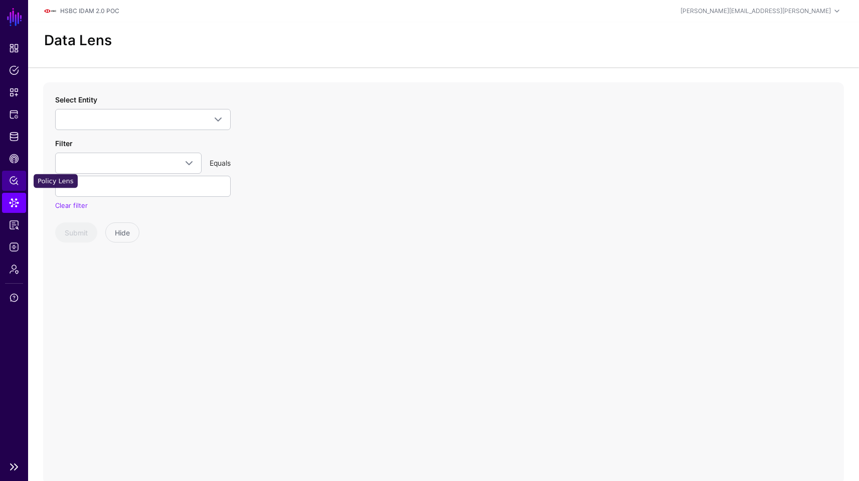
click at [15, 173] on link "Policy Lens" at bounding box center [14, 181] width 24 height 20
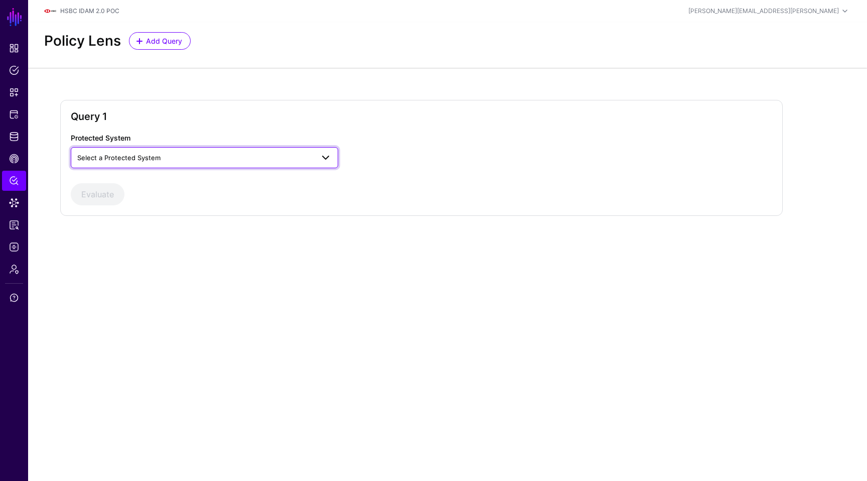
click at [157, 160] on span "Select a Protected System" at bounding box center [118, 157] width 83 height 8
click at [0, 161] on li "CAEP Hub" at bounding box center [14, 158] width 28 height 20
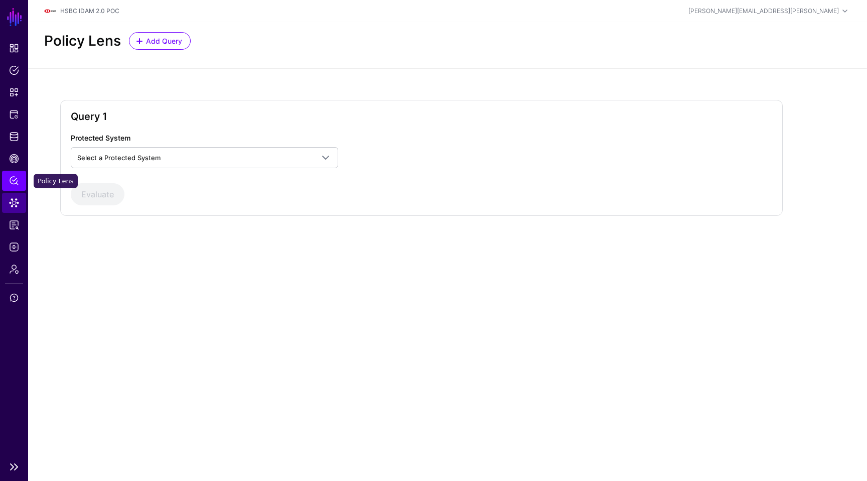
click at [10, 207] on span "Data Lens" at bounding box center [14, 203] width 10 height 10
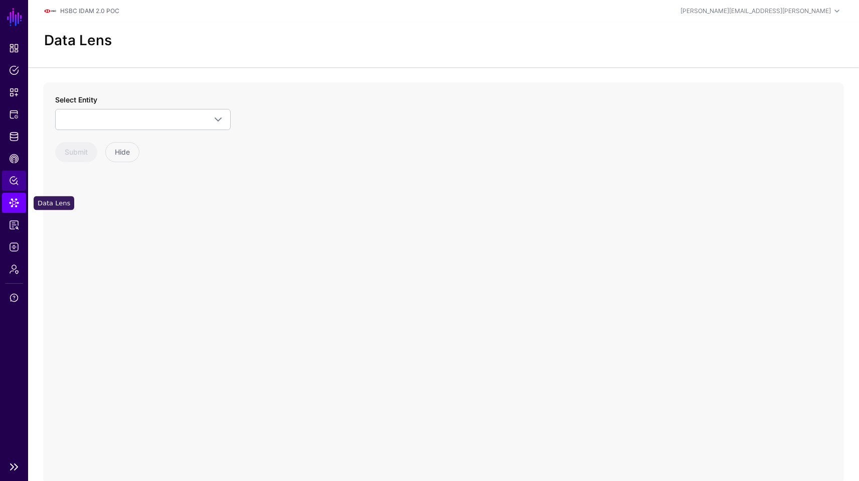
click at [16, 188] on link "Policy Lens" at bounding box center [14, 181] width 24 height 20
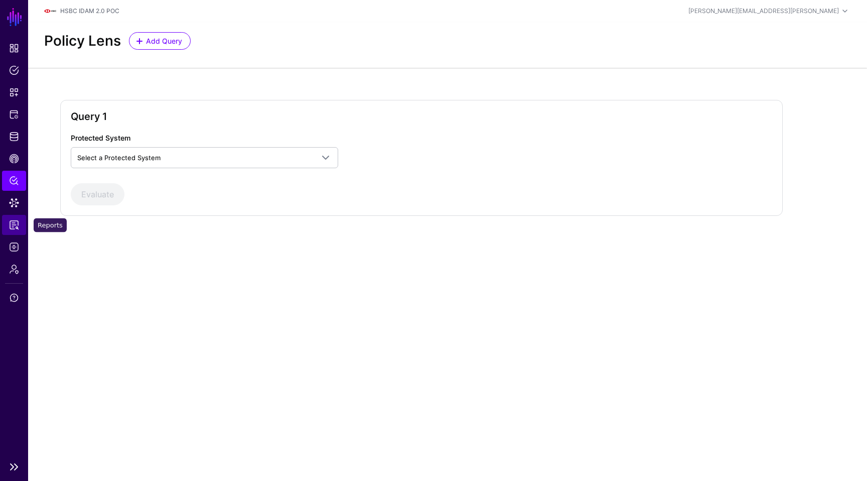
click at [16, 216] on link "Reports" at bounding box center [14, 225] width 24 height 20
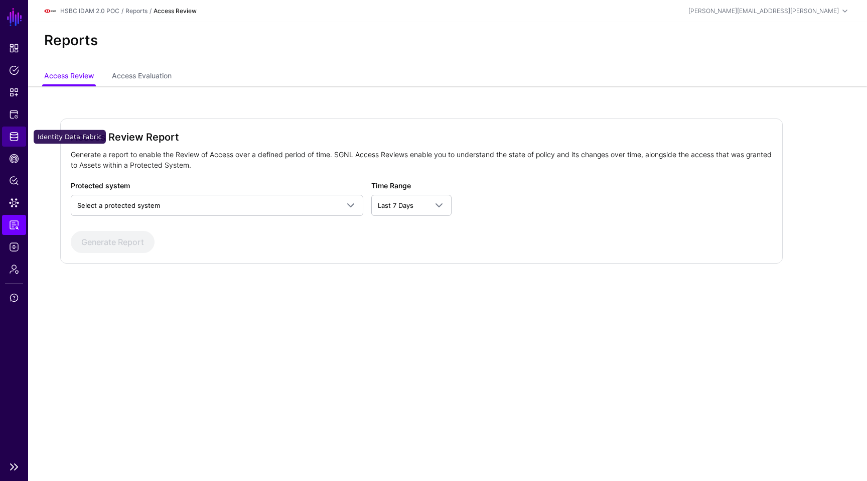
click at [9, 132] on link "Identity Data Fabric" at bounding box center [14, 136] width 24 height 20
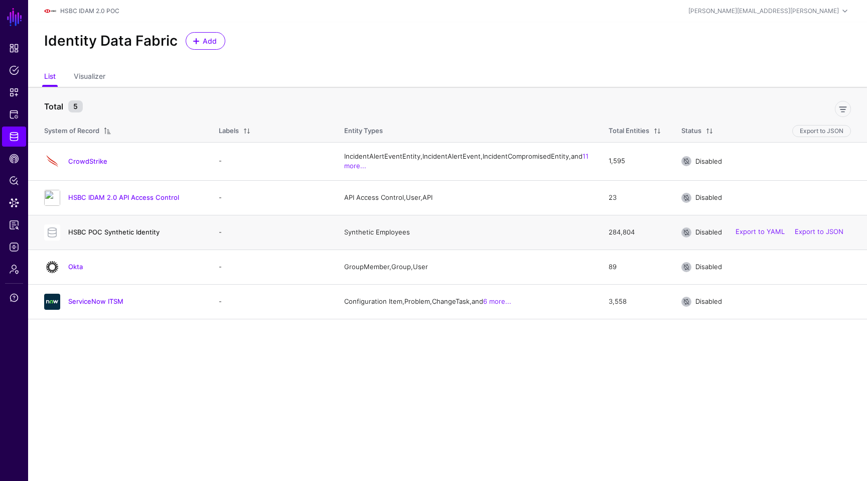
click at [100, 236] on link "HSBC POC Synthetic Identity" at bounding box center [113, 232] width 91 height 8
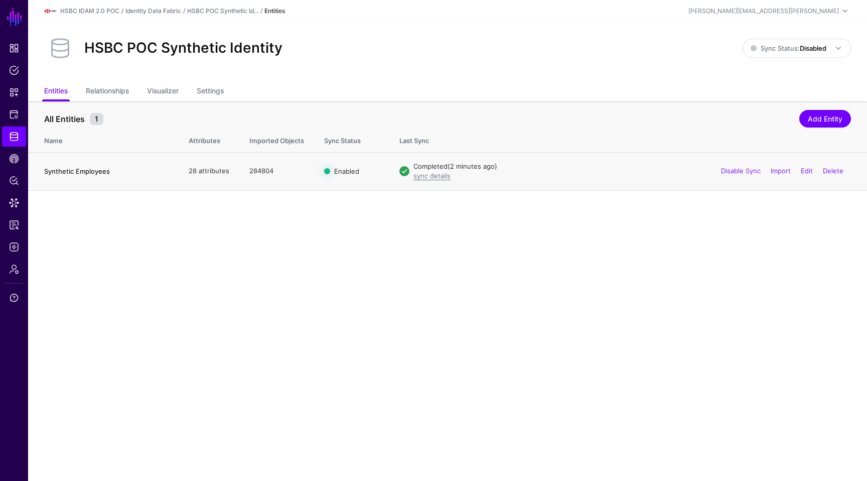
click at [62, 172] on link "Synthetic Employees" at bounding box center [77, 171] width 66 height 8
click at [273, 245] on main "SGNL Dashboard Policies Snippets Protected Systems Identity Data Fabric CAEP Hu…" at bounding box center [433, 240] width 867 height 481
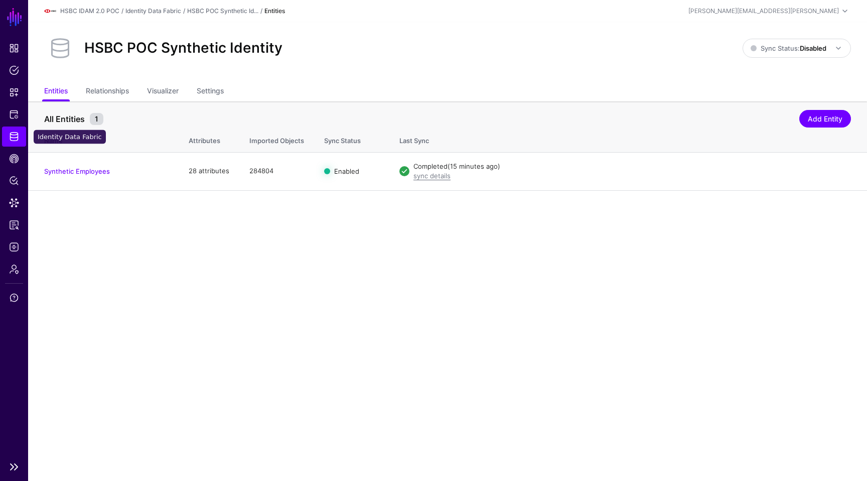
click at [12, 129] on link "Identity Data Fabric" at bounding box center [14, 136] width 24 height 20
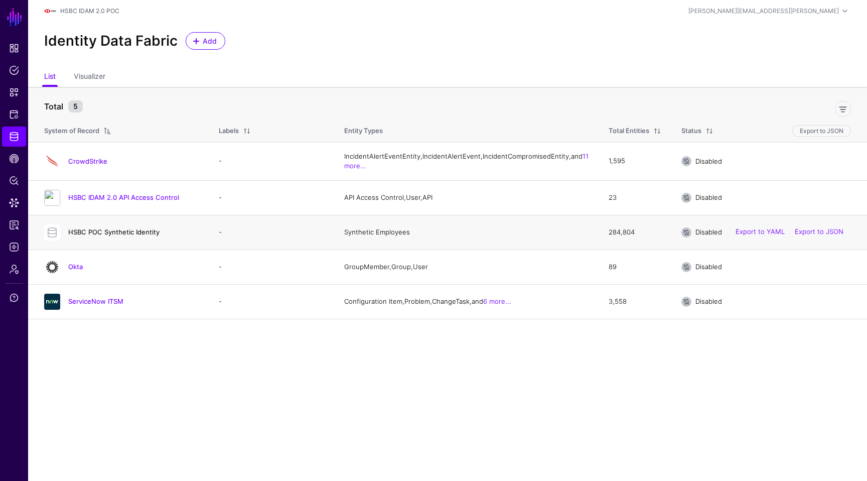
click at [156, 236] on link "HSBC POC Synthetic Identity" at bounding box center [113, 232] width 91 height 8
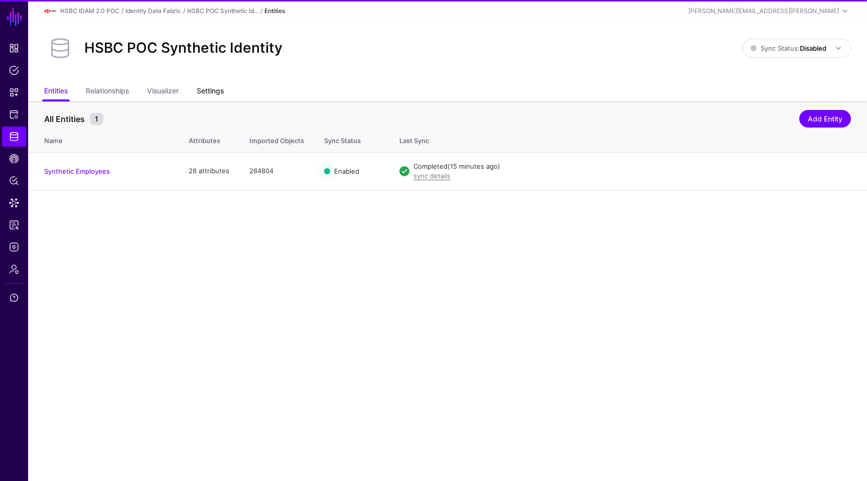
click at [216, 88] on link "Settings" at bounding box center [210, 91] width 27 height 19
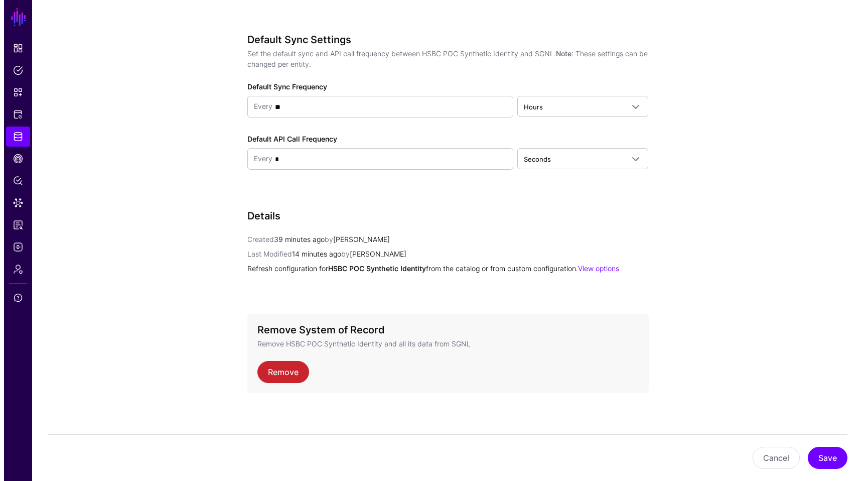
scroll to position [930, 0]
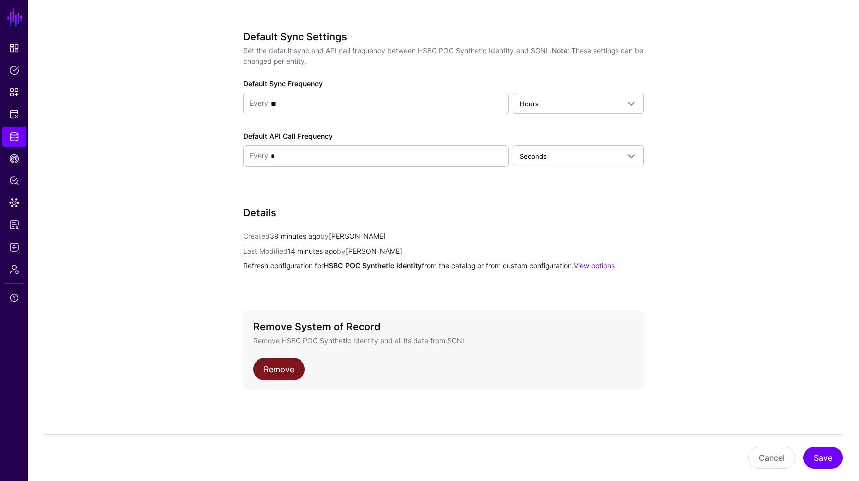
click at [290, 366] on link "Remove" at bounding box center [279, 369] width 52 height 22
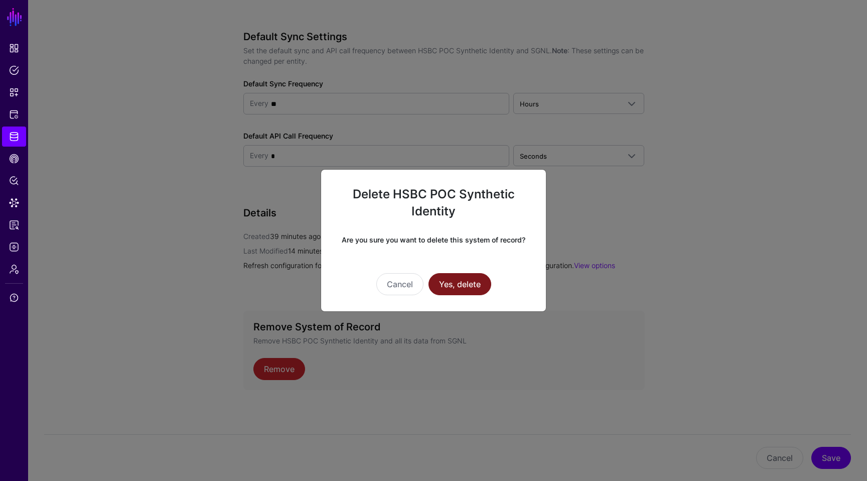
click at [458, 286] on button "Yes, delete" at bounding box center [459, 284] width 63 height 22
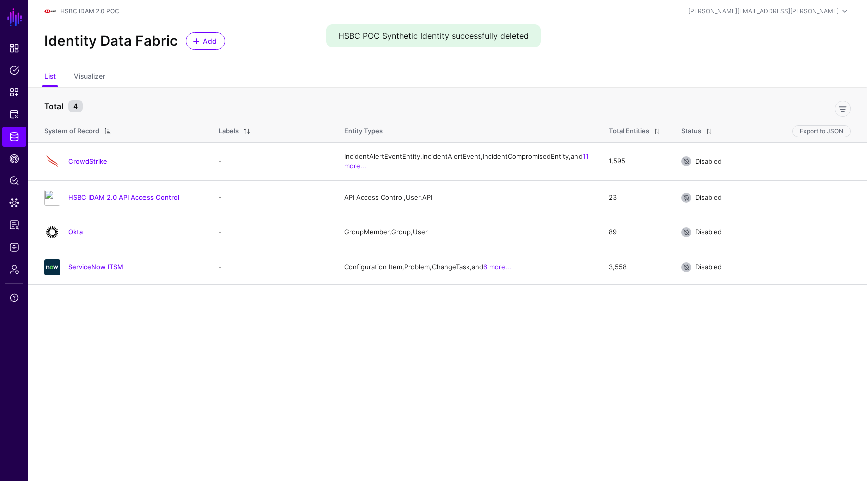
click at [482, 402] on main "SGNL Dashboard Policies Snippets Protected Systems Identity Data Fabric CAEP Hu…" at bounding box center [433, 240] width 867 height 481
click at [203, 38] on span "Add" at bounding box center [210, 41] width 17 height 11
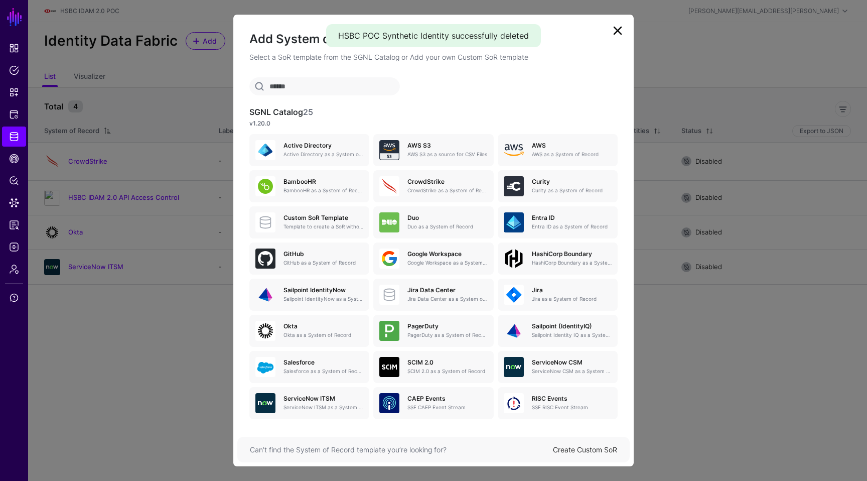
click at [574, 446] on link "Create Custom SoR" at bounding box center [585, 449] width 64 height 9
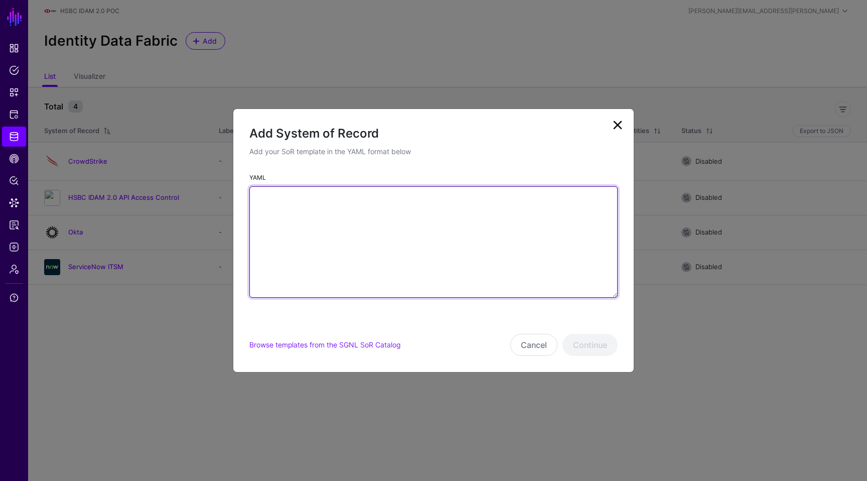
click at [423, 233] on textarea "YAML" at bounding box center [433, 241] width 368 height 111
paste textarea "**********"
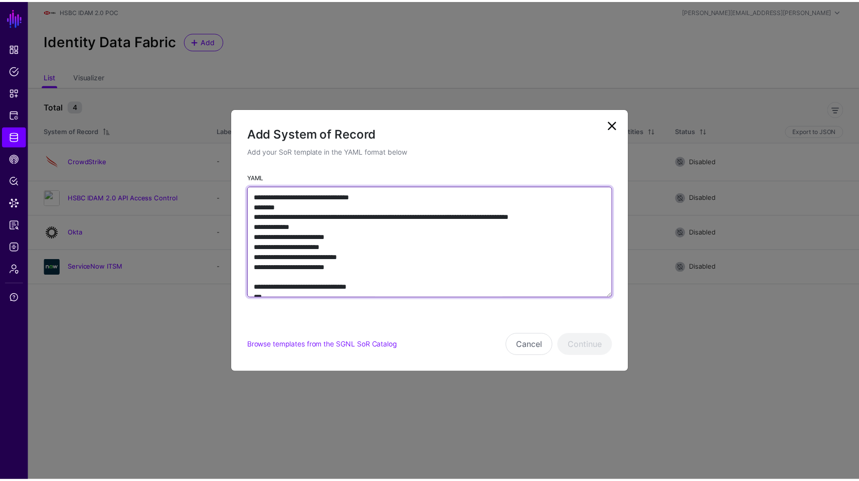
scroll to position [3596, 0]
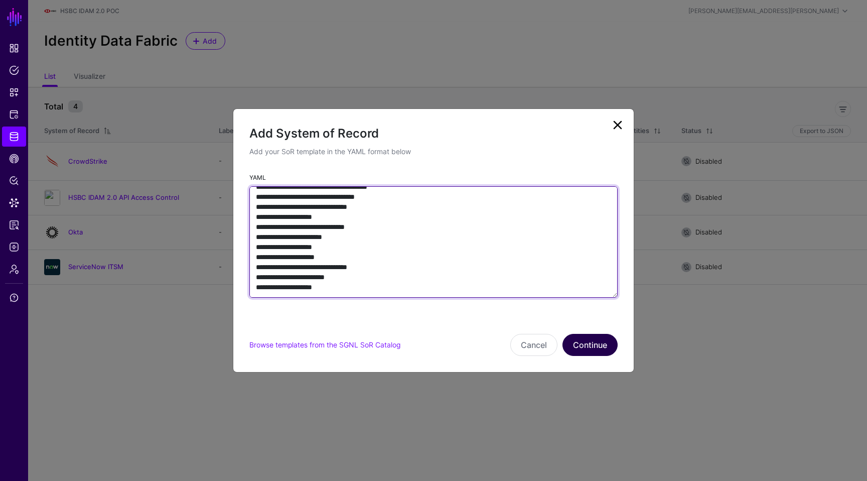
type textarea "**********"
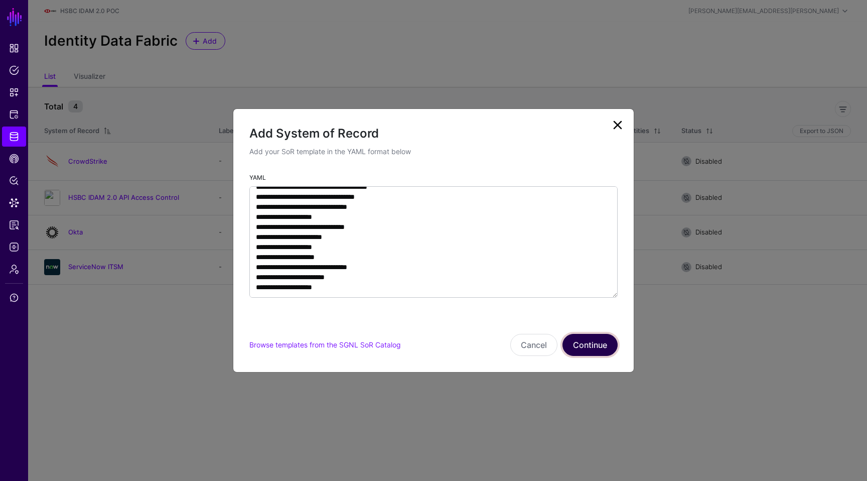
click at [607, 335] on button "Continue" at bounding box center [589, 345] width 55 height 22
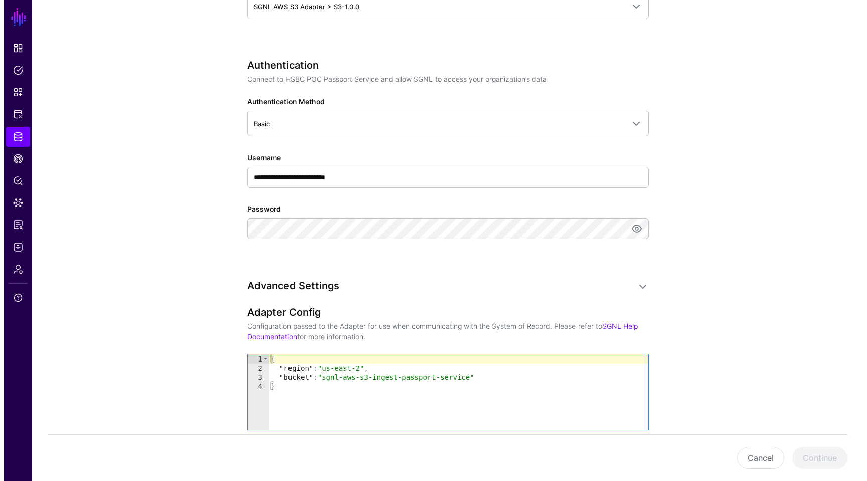
scroll to position [462, 0]
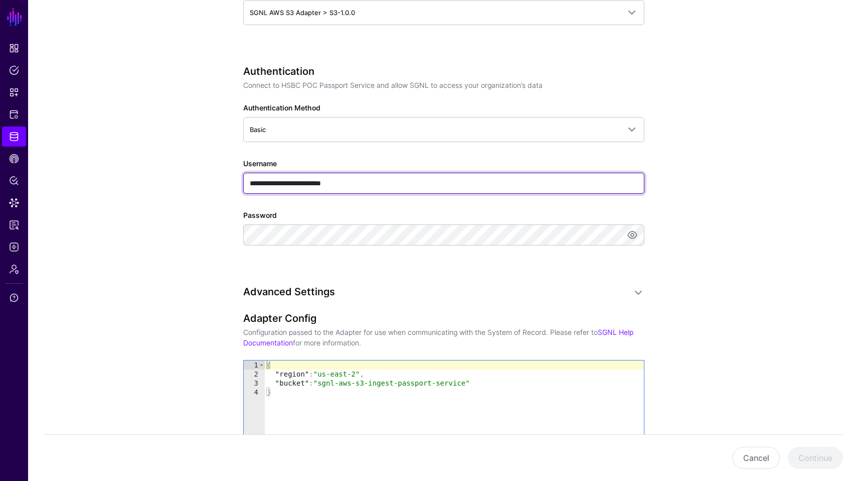
click at [346, 191] on input "**********" at bounding box center [443, 183] width 401 height 21
paste input "text"
type input "**********"
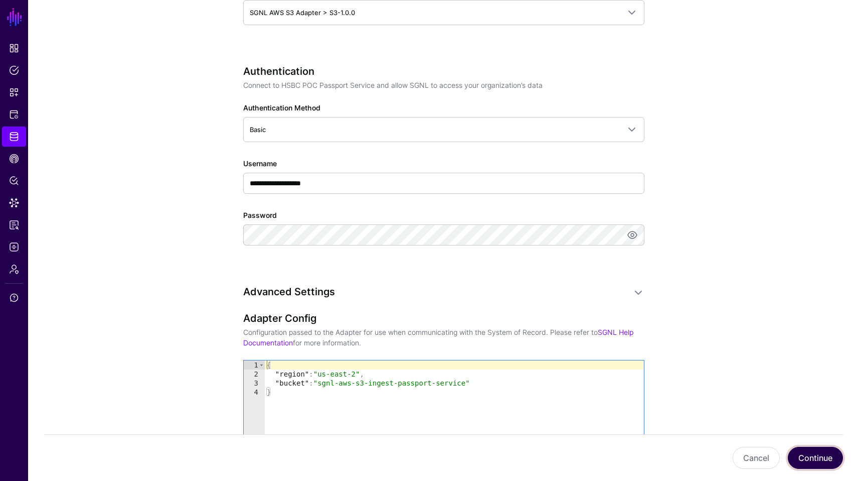
click at [833, 448] on button "Continue" at bounding box center [815, 457] width 55 height 22
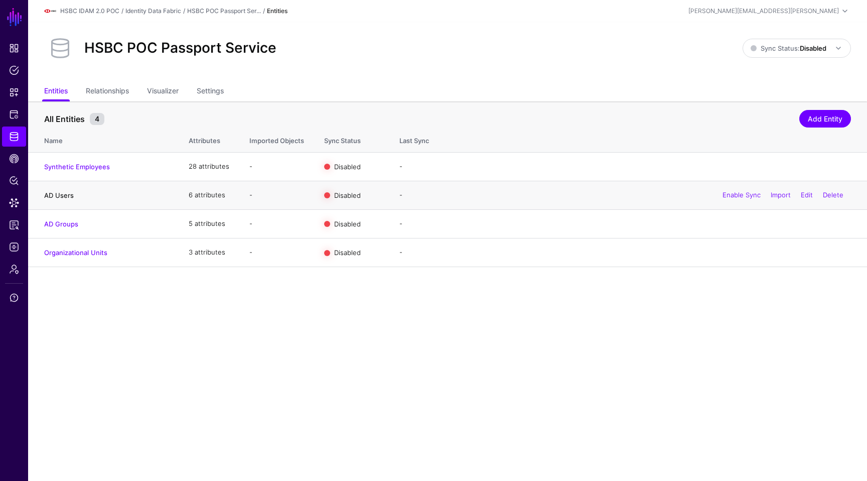
click at [61, 195] on link "AD Users" at bounding box center [59, 195] width 30 height 8
click at [60, 220] on link "AD Groups" at bounding box center [61, 224] width 34 height 8
click at [64, 190] on td "AD Users" at bounding box center [103, 195] width 150 height 29
click at [62, 194] on link "AD Users" at bounding box center [59, 195] width 30 height 8
click at [78, 248] on td "Organizational Units" at bounding box center [103, 252] width 150 height 29
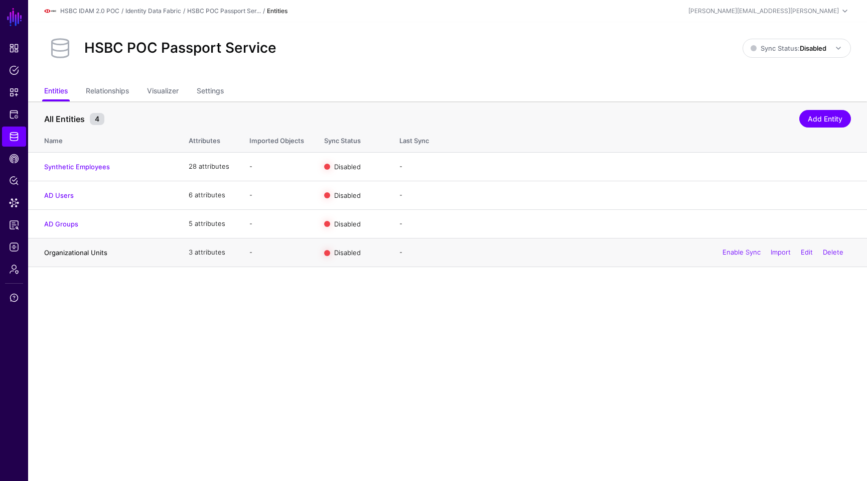
click at [76, 255] on link "Organizational Units" at bounding box center [75, 252] width 63 height 8
click at [89, 162] on h4 "Synthetic Employees" at bounding box center [106, 166] width 124 height 9
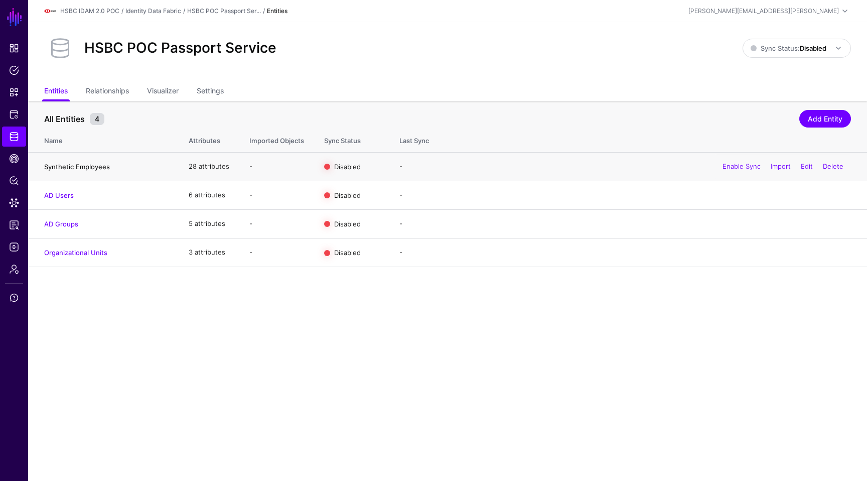
click at [85, 165] on link "Synthetic Employees" at bounding box center [77, 167] width 66 height 8
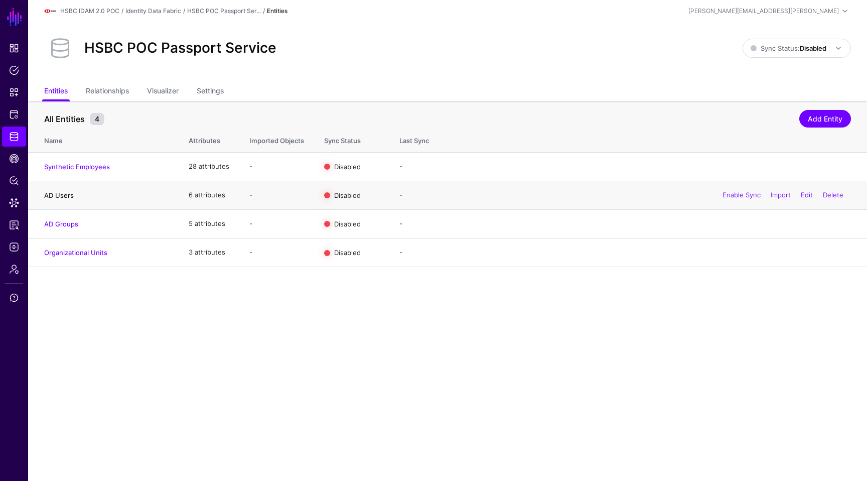
click at [66, 191] on link "AD Users" at bounding box center [59, 195] width 30 height 8
click at [57, 228] on link "AD Groups" at bounding box center [61, 224] width 34 height 8
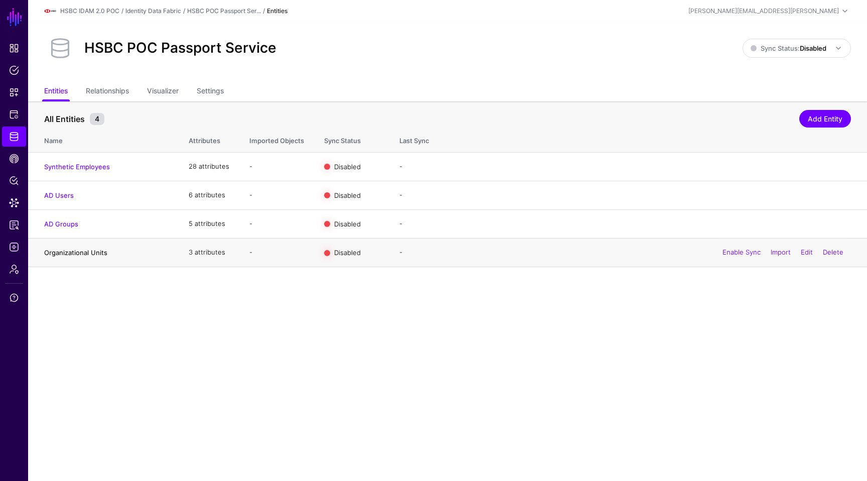
click at [83, 251] on link "Organizational Units" at bounding box center [75, 252] width 63 height 8
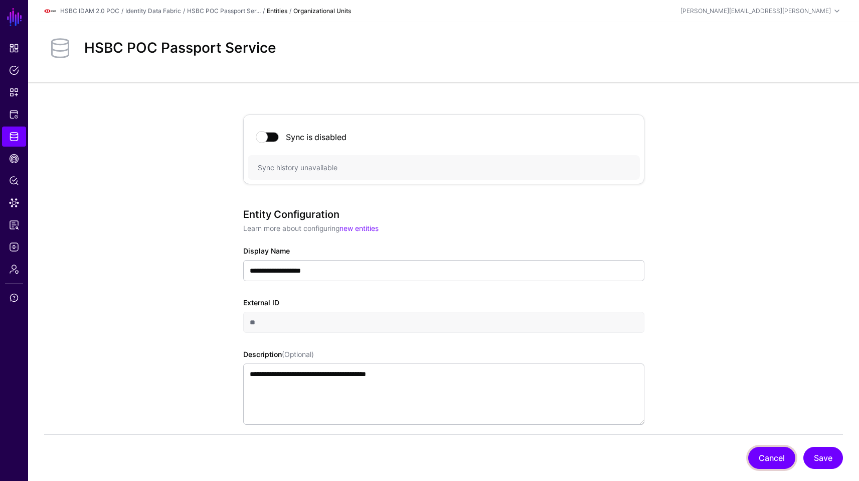
click at [776, 450] on button "Cancel" at bounding box center [771, 457] width 47 height 22
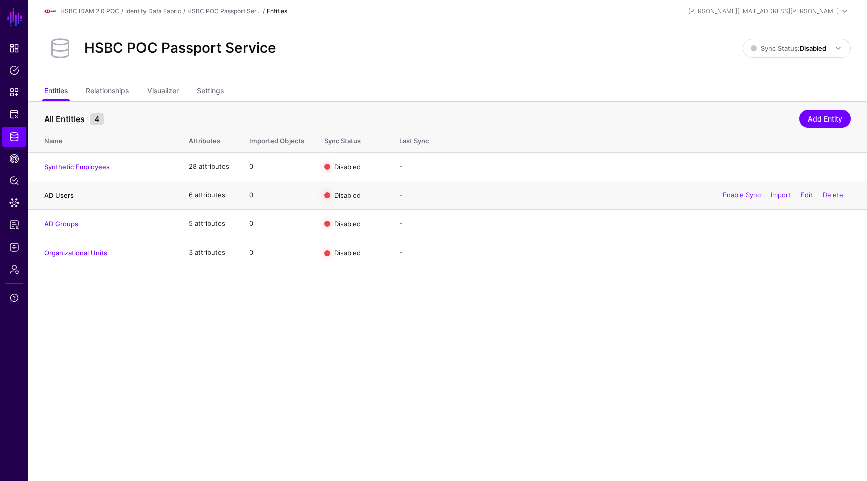
click at [64, 195] on link "AD Users" at bounding box center [59, 195] width 30 height 8
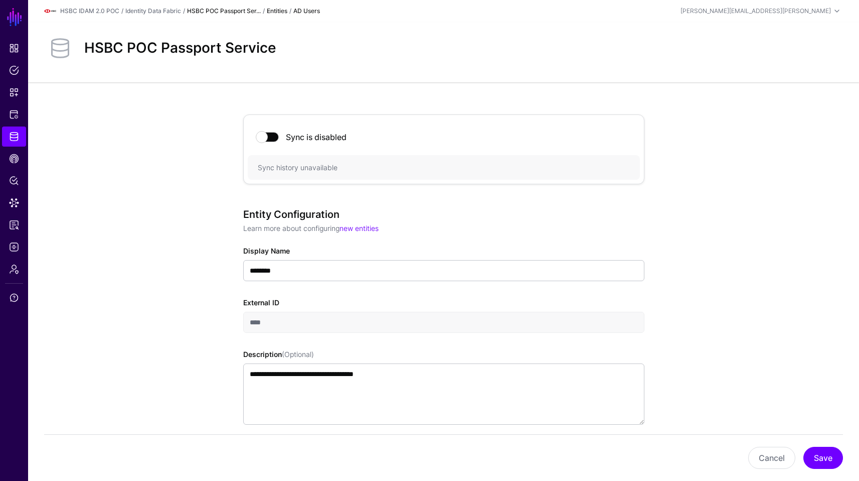
click at [219, 13] on link "HSBC POC Passport Ser..." at bounding box center [224, 11] width 74 height 8
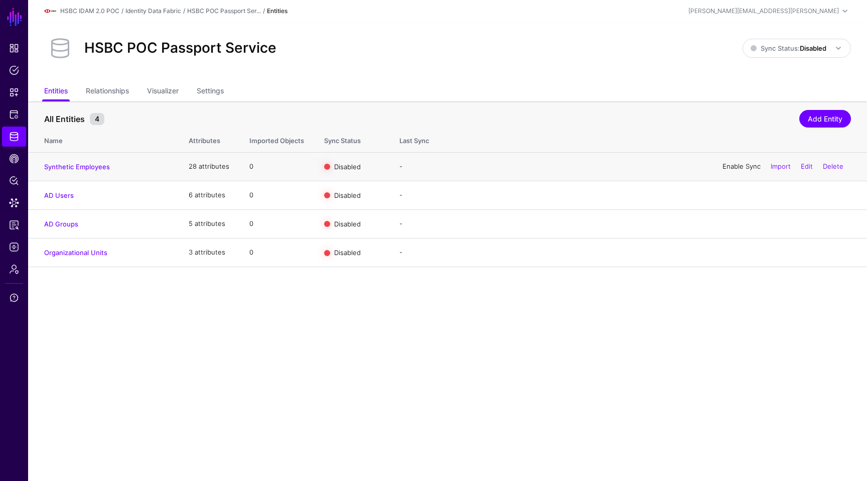
click at [737, 165] on link "Enable Sync" at bounding box center [741, 166] width 38 height 8
click at [735, 194] on link "Enable Sync" at bounding box center [741, 195] width 38 height 8
click at [732, 229] on div "Enable Sync Import Edit Delete" at bounding box center [783, 223] width 136 height 25
click at [733, 226] on link "Enable Sync" at bounding box center [741, 223] width 38 height 8
click at [738, 195] on link "Disable Sync" at bounding box center [741, 195] width 40 height 8
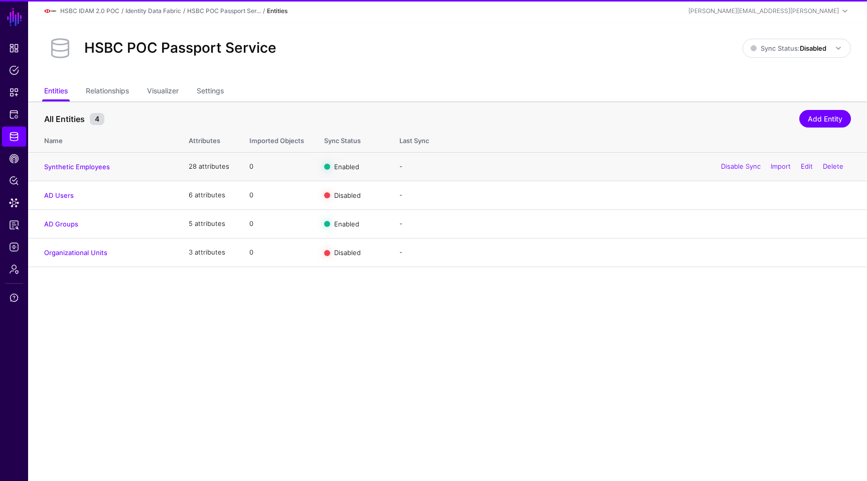
click at [738, 171] on div "Disable Sync Import Edit Delete" at bounding box center [781, 166] width 137 height 25
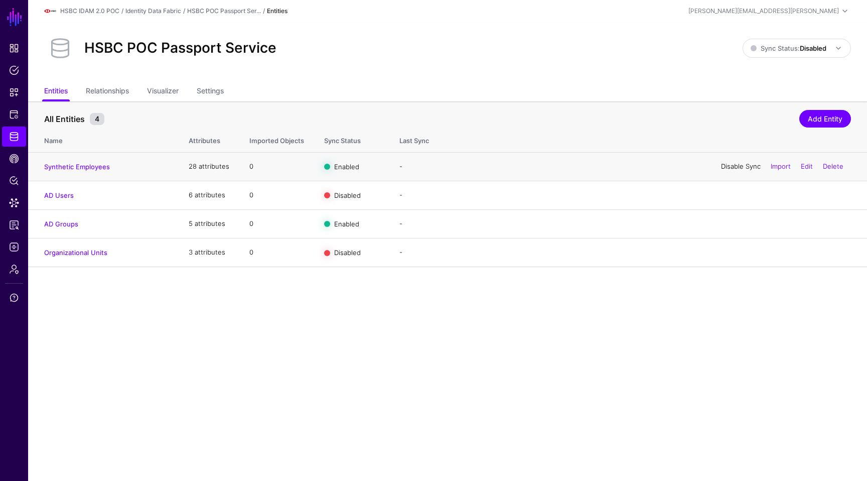
click at [738, 166] on link "Disable Sync" at bounding box center [741, 166] width 40 height 8
click at [735, 194] on link "Enable Sync" at bounding box center [741, 195] width 38 height 8
click at [95, 87] on link "Relationships" at bounding box center [107, 91] width 43 height 19
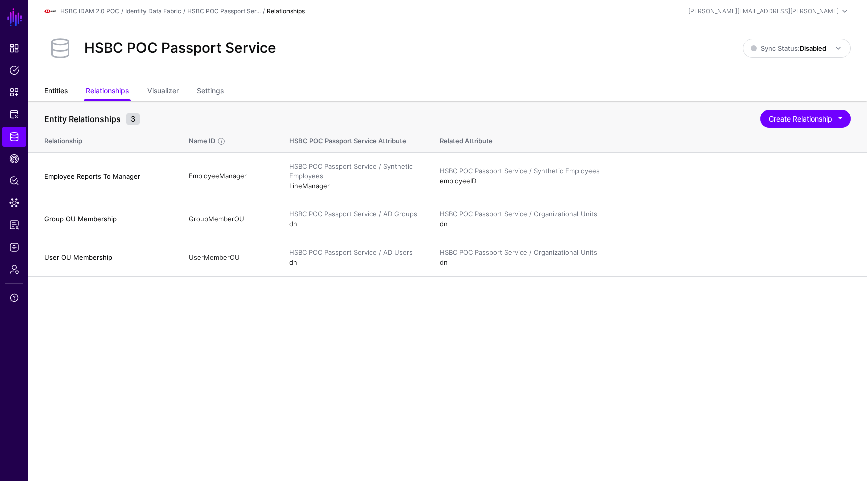
click at [50, 92] on link "Entities" at bounding box center [56, 91] width 24 height 19
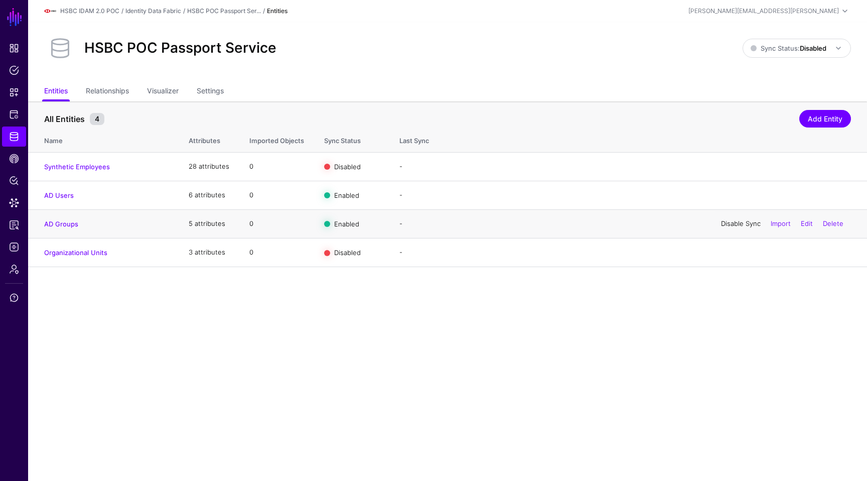
click at [723, 222] on link "Disable Sync" at bounding box center [741, 223] width 40 height 8
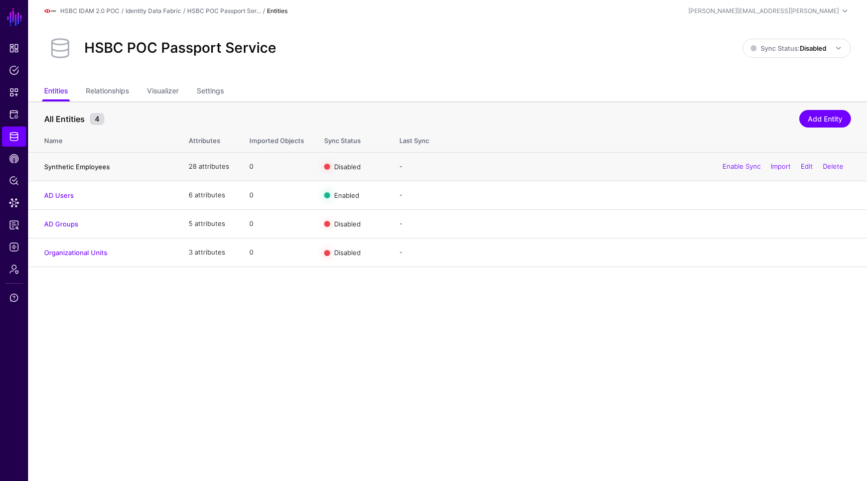
click at [78, 165] on link "Synthetic Employees" at bounding box center [77, 167] width 66 height 8
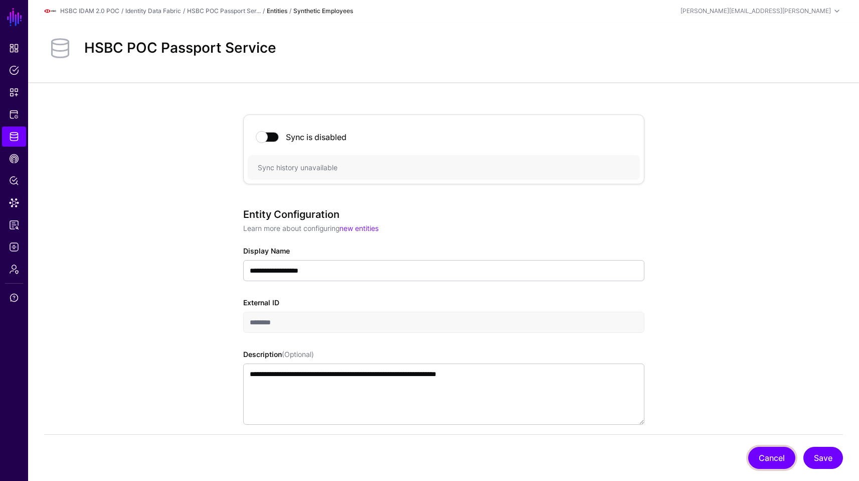
click at [776, 455] on button "Cancel" at bounding box center [771, 457] width 47 height 22
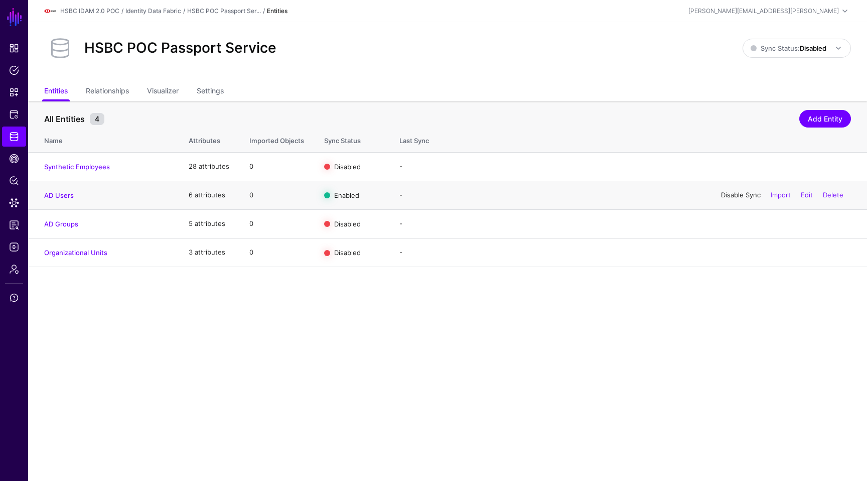
click at [738, 197] on link "Disable Sync" at bounding box center [741, 195] width 40 height 8
click at [17, 131] on span "Identity Data Fabric" at bounding box center [14, 136] width 10 height 10
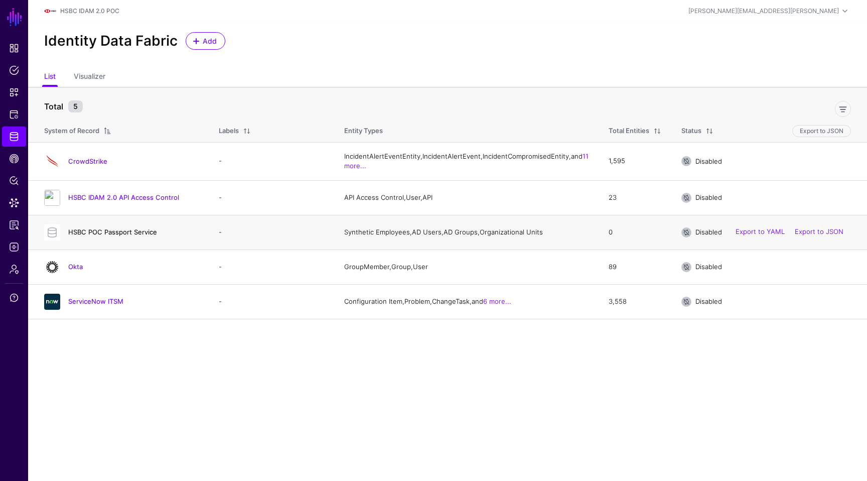
click at [146, 236] on link "HSBC POC Passport Service" at bounding box center [112, 232] width 89 height 8
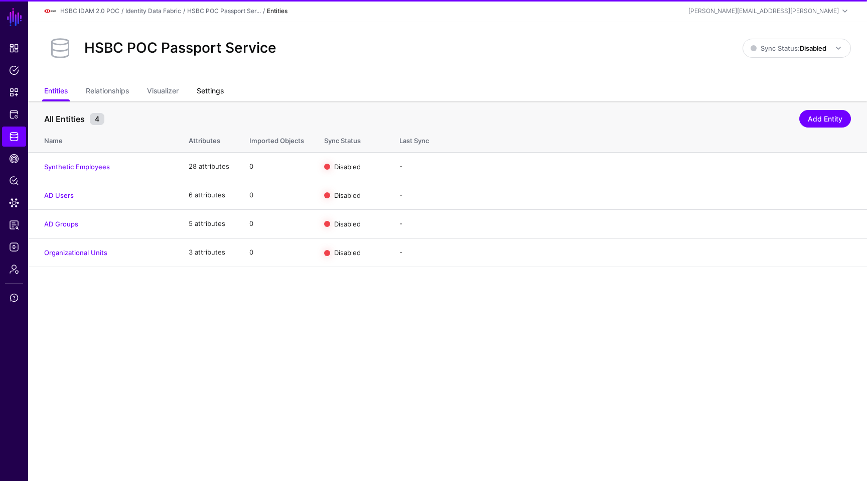
click at [210, 89] on link "Settings" at bounding box center [210, 91] width 27 height 19
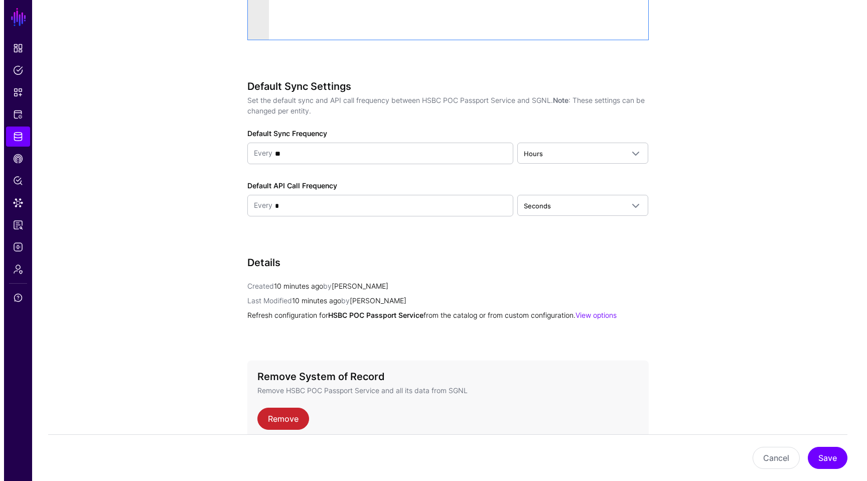
scroll to position [930, 0]
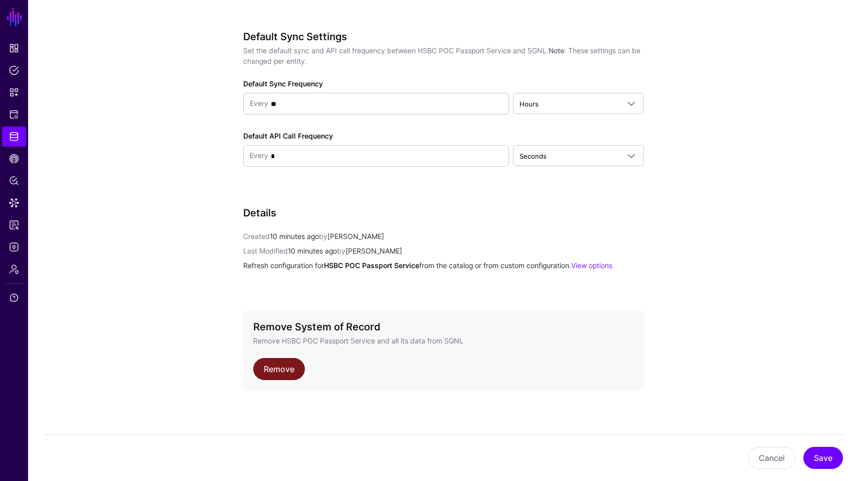
click at [284, 363] on link "Remove" at bounding box center [279, 369] width 52 height 22
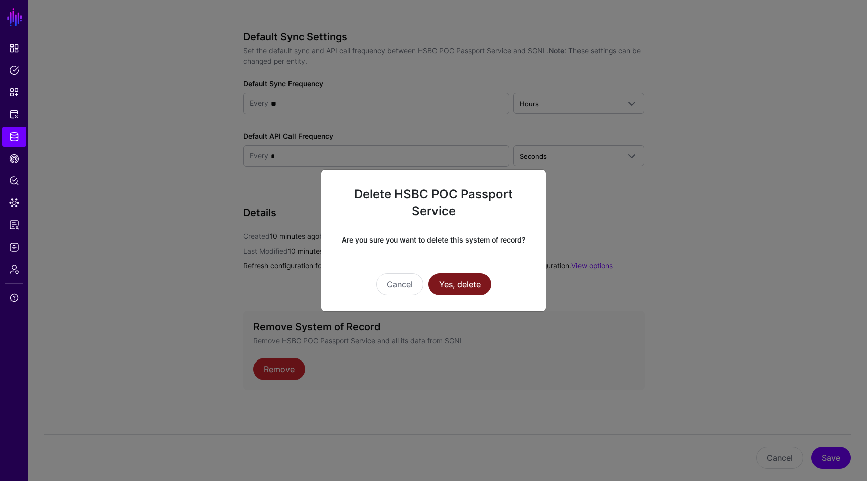
click at [468, 292] on button "Yes, delete" at bounding box center [459, 284] width 63 height 22
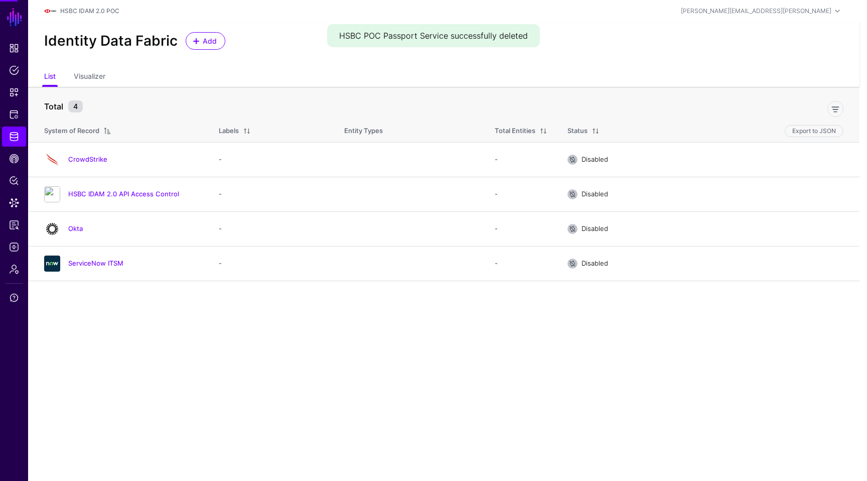
click at [469, 290] on ngb-modal-window "Delete HSBC POC Passport Service Are you sure you want to delete this system of…" at bounding box center [433, 240] width 867 height 481
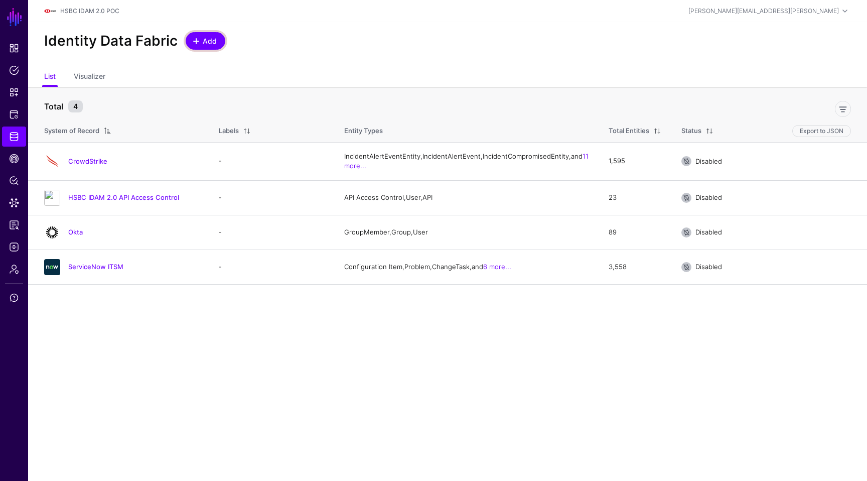
click at [205, 48] on link "Add" at bounding box center [206, 41] width 40 height 18
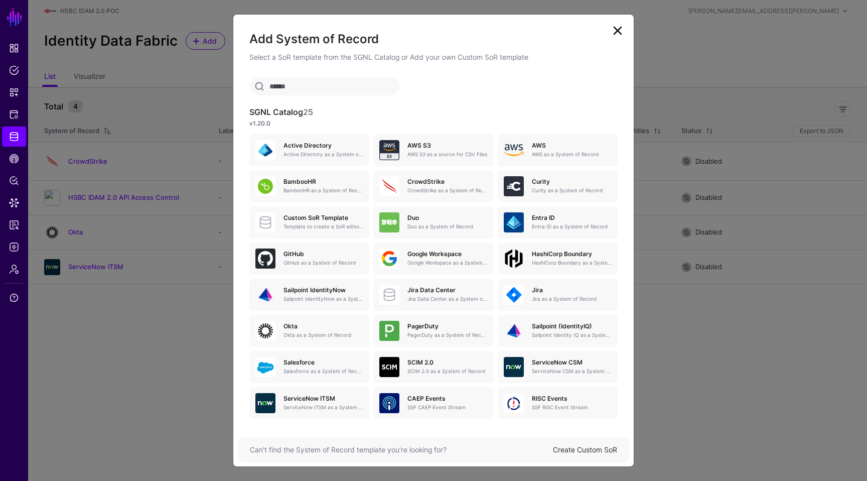
click at [577, 445] on link "Create Custom SoR" at bounding box center [585, 449] width 64 height 9
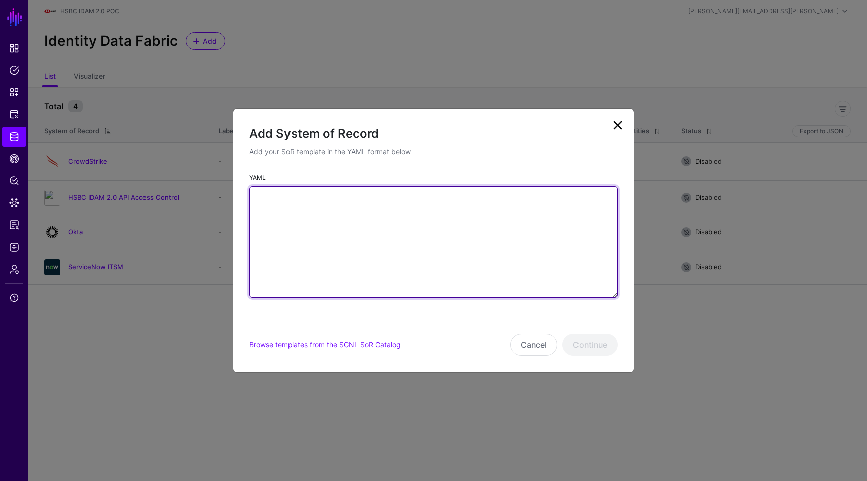
click at [399, 211] on textarea "YAML" at bounding box center [433, 241] width 368 height 111
paste textarea "**********"
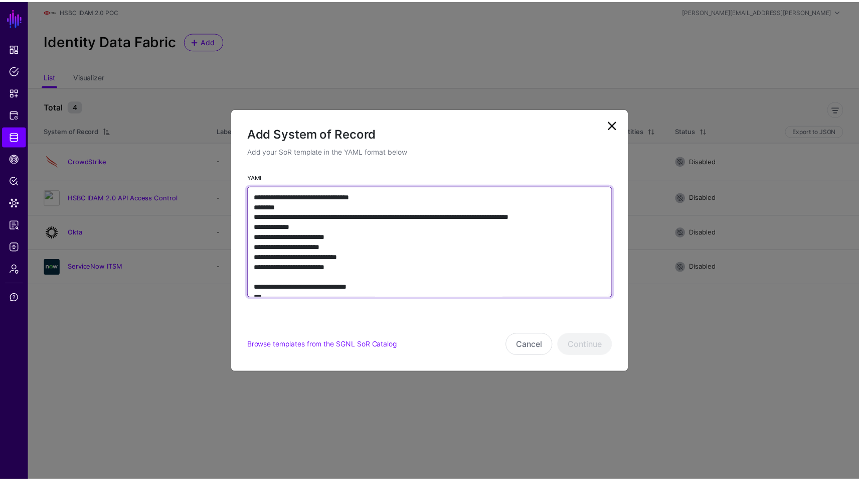
scroll to position [10498, 0]
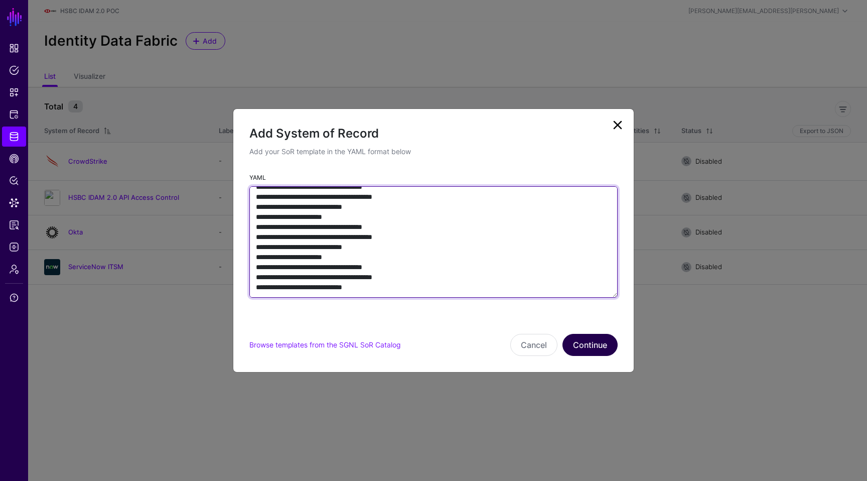
type textarea "**********"
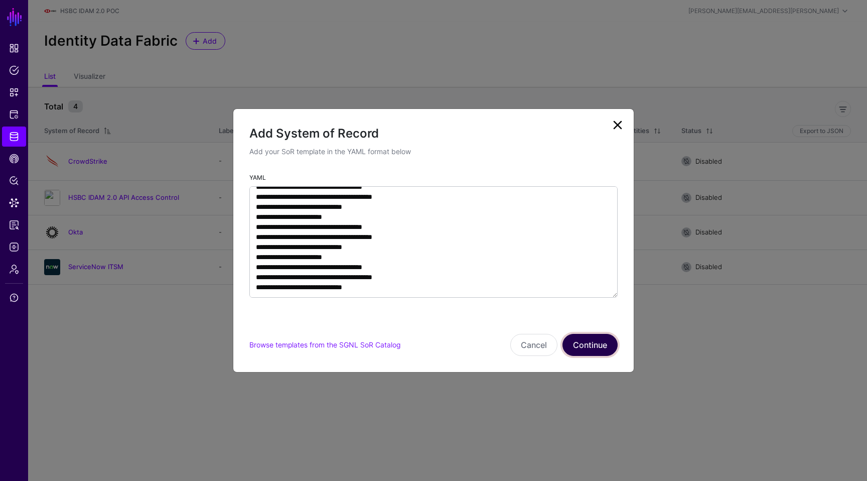
click at [579, 338] on button "Continue" at bounding box center [589, 345] width 55 height 22
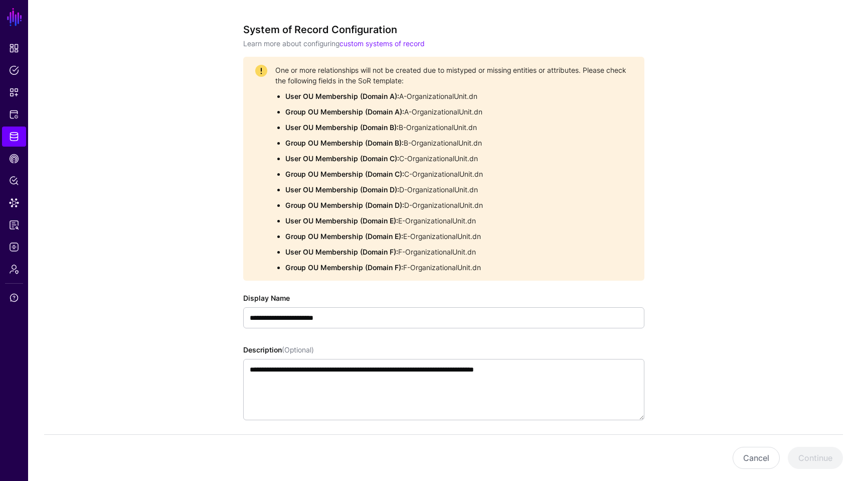
scroll to position [80, 0]
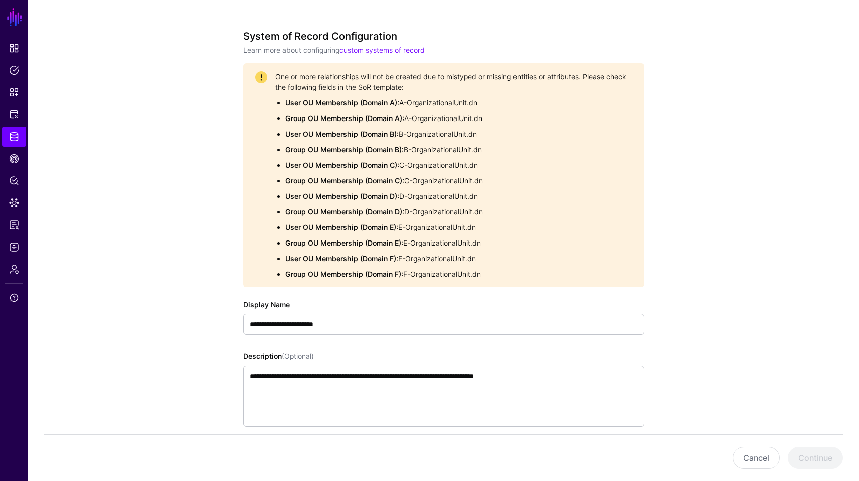
drag, startPoint x: 286, startPoint y: 101, endPoint x: 485, endPoint y: 278, distance: 266.1
click at [485, 278] on span "One or more relationships will not be created due to mistyped or missing entiti…" at bounding box center [453, 175] width 357 height 208
copy span "User OU Membership (Domain A): A-OrganizationalUnit.dn Group OU Membership (Dom…"
click at [753, 459] on button "Cancel" at bounding box center [756, 457] width 47 height 22
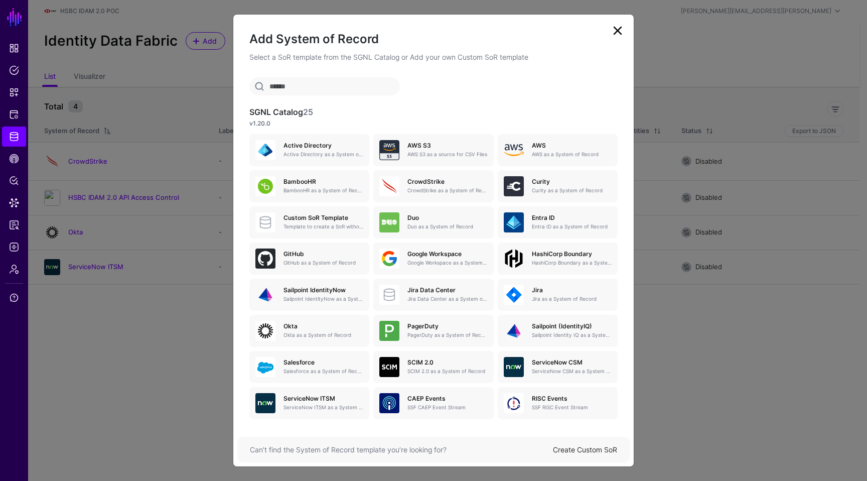
click at [577, 446] on link "Create Custom SoR" at bounding box center [585, 449] width 64 height 9
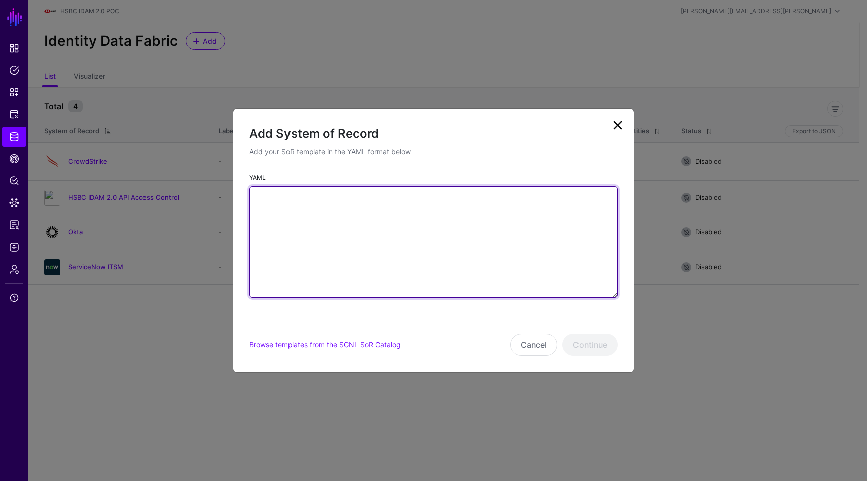
click at [358, 202] on textarea "YAML" at bounding box center [433, 241] width 368 height 111
paste textarea "**********"
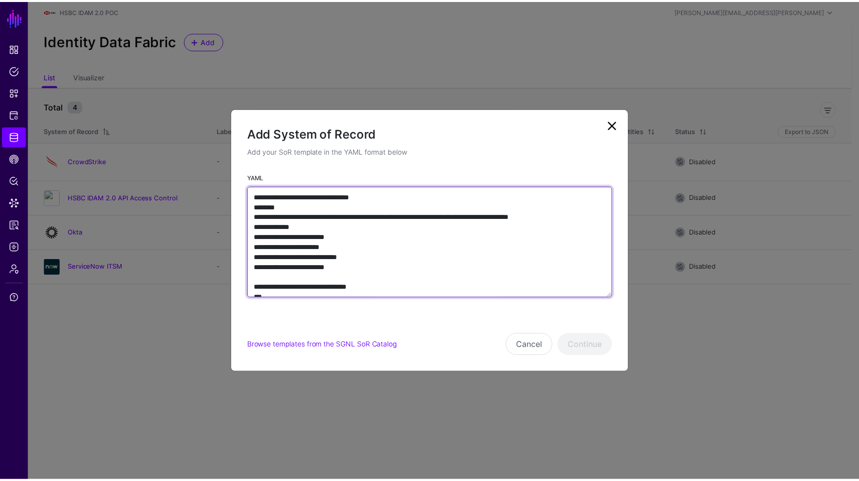
scroll to position [10498, 0]
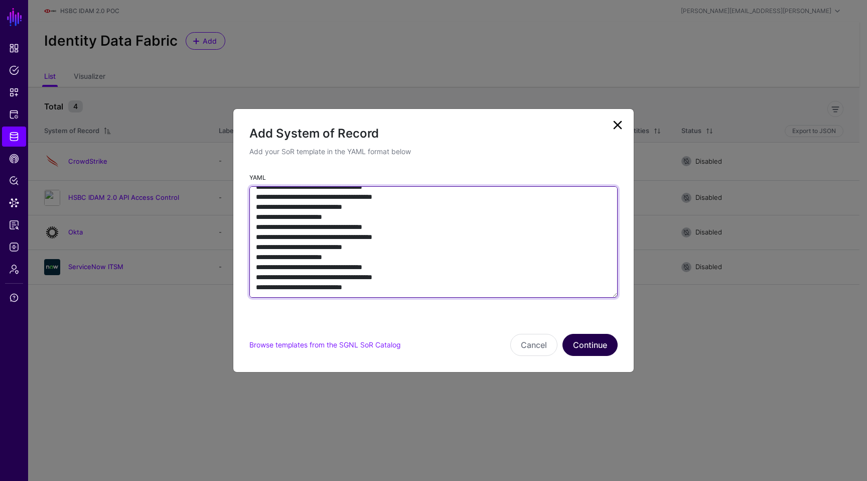
type textarea "**********"
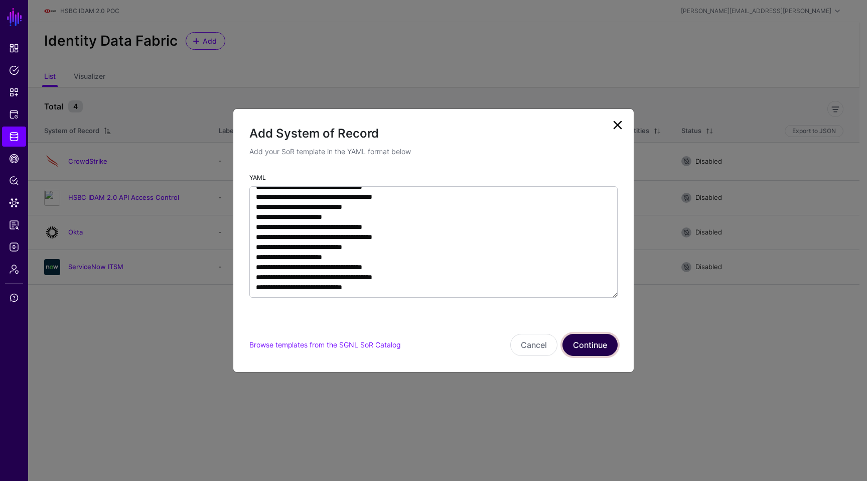
click at [581, 344] on button "Continue" at bounding box center [589, 345] width 55 height 22
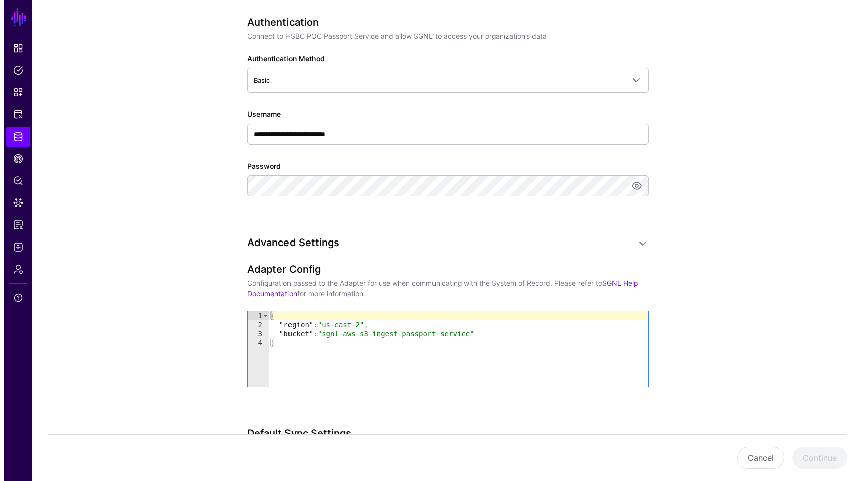
scroll to position [512, 0]
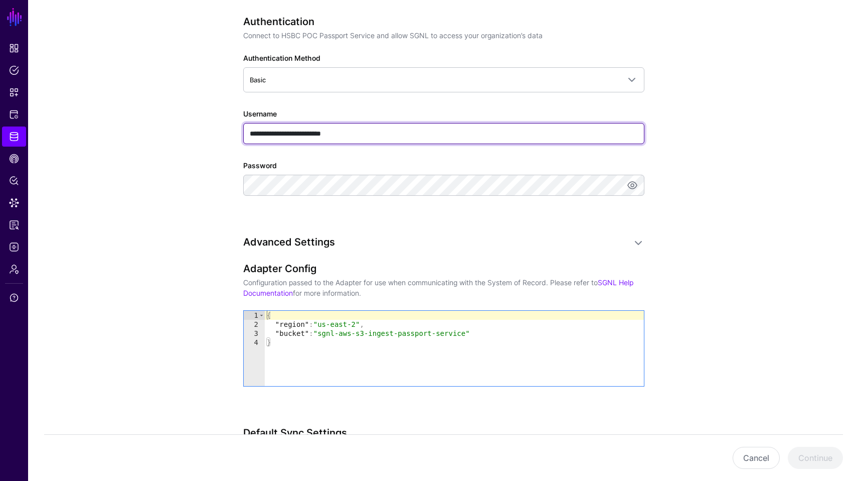
click at [359, 132] on input "**********" at bounding box center [443, 133] width 401 height 21
paste input "text"
type input "**********"
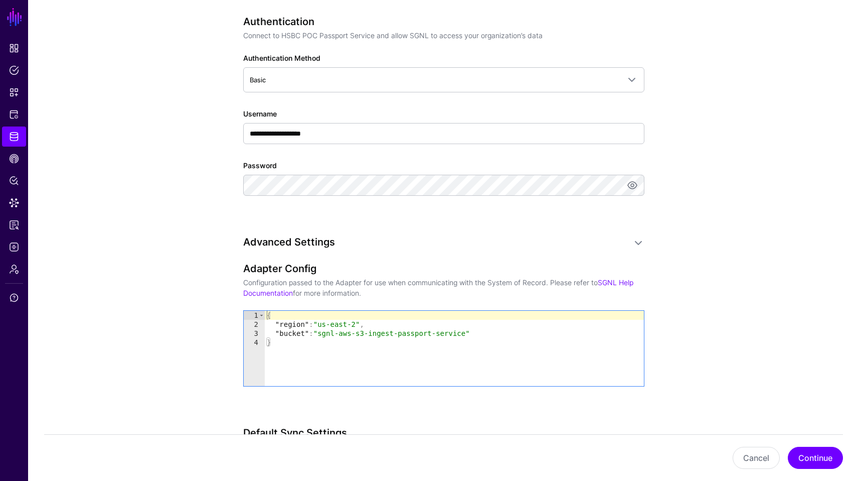
click at [750, 329] on app-datasources-details-form "**********" at bounding box center [443, 117] width 831 height 1100
click at [809, 450] on button "Continue" at bounding box center [815, 457] width 55 height 22
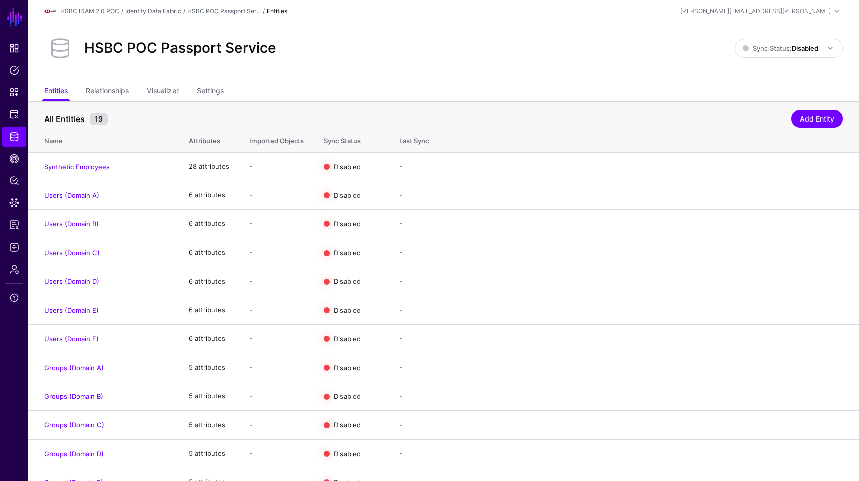
click at [593, 82] on div "HSBC POC Passport Service Sync Status: Disabled Enabled Syncing active for all …" at bounding box center [443, 52] width 831 height 60
click at [734, 165] on link "Enable Sync" at bounding box center [734, 166] width 38 height 8
click at [787, 43] on span "Sync Status: Disabled" at bounding box center [781, 48] width 76 height 11
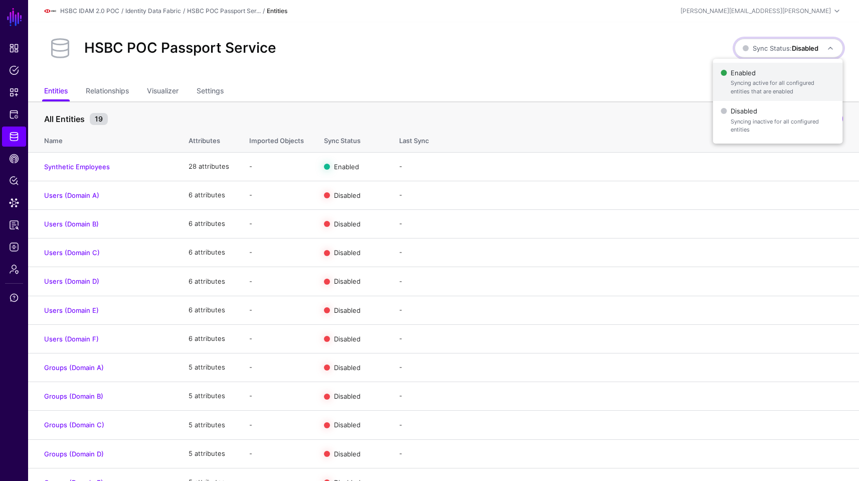
click at [769, 72] on span "Enabled Syncing active for all configured entities that are enabled" at bounding box center [778, 82] width 114 height 33
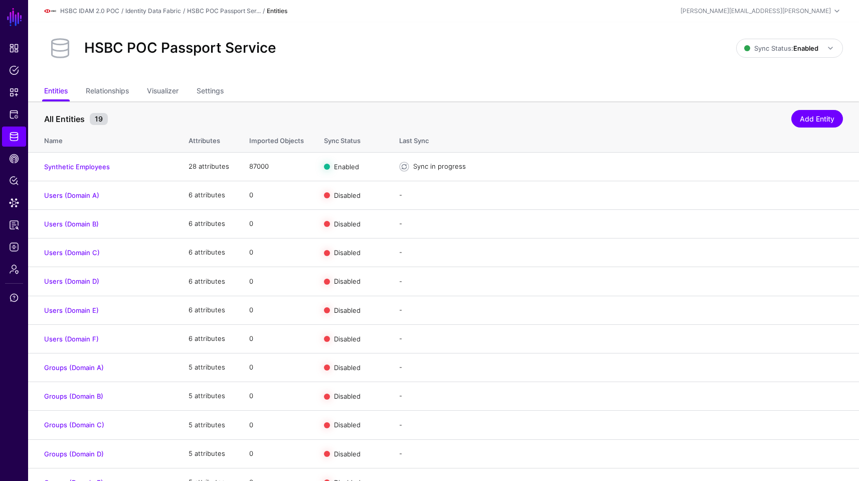
click at [516, 50] on div "HSBC POC Passport Service" at bounding box center [390, 48] width 700 height 32
click at [385, 51] on div "HSBC POC Passport Service" at bounding box center [390, 48] width 700 height 32
click at [539, 49] on div "HSBC POC Passport Service" at bounding box center [390, 48] width 700 height 32
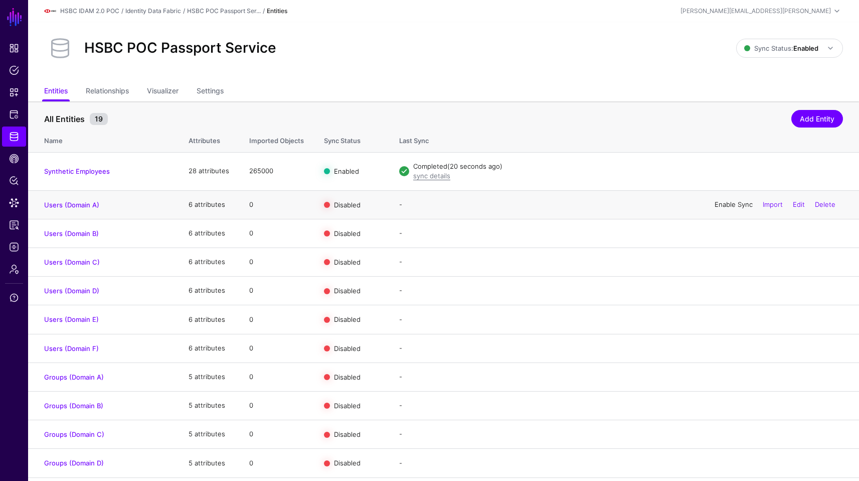
click at [729, 207] on link "Enable Sync" at bounding box center [734, 204] width 38 height 8
click at [737, 172] on link "Disable Sync" at bounding box center [733, 171] width 40 height 8
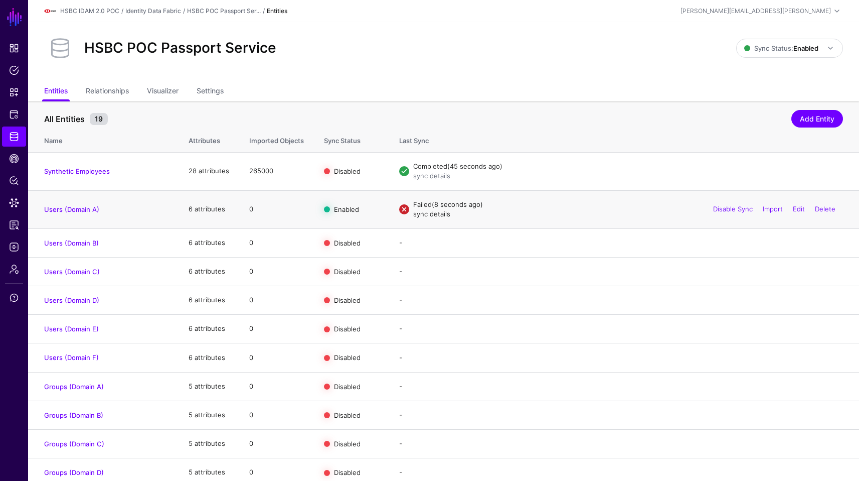
click at [438, 214] on link "sync details" at bounding box center [431, 214] width 37 height 8
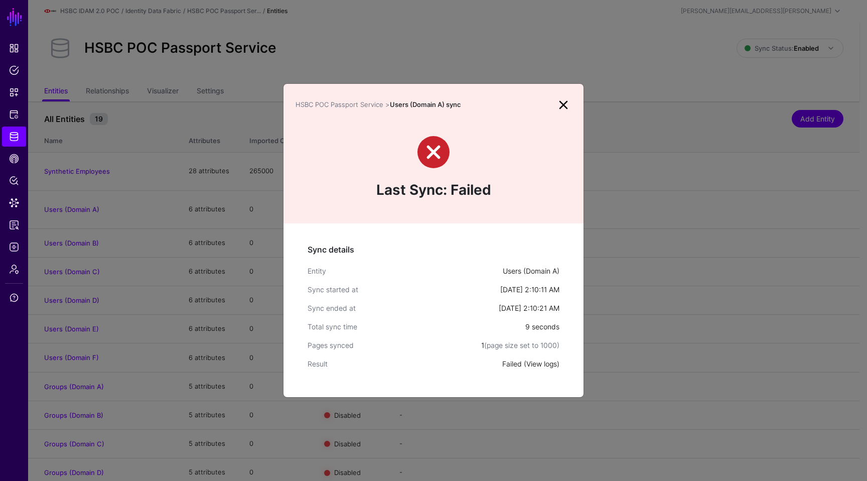
click at [536, 362] on link "View logs" at bounding box center [541, 363] width 31 height 9
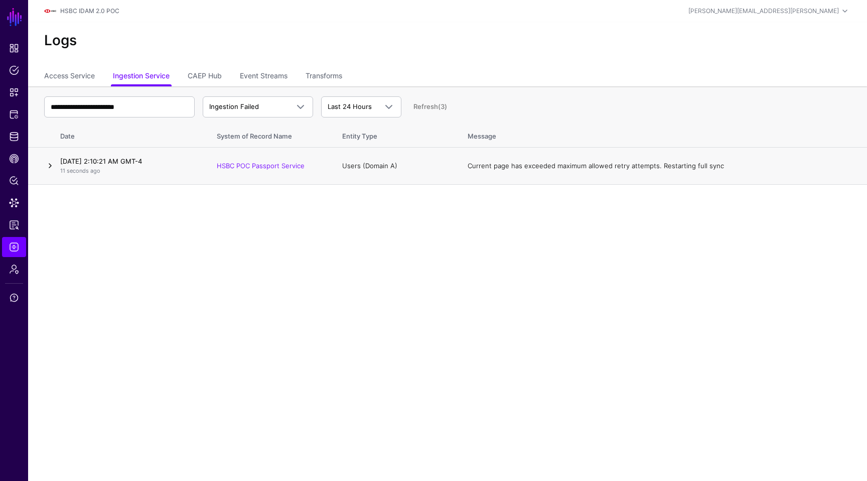
click at [46, 162] on link at bounding box center [50, 166] width 12 height 12
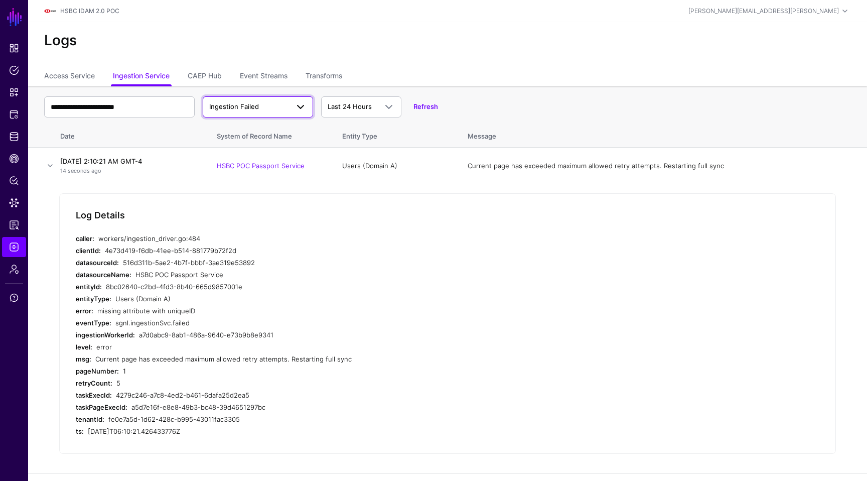
click at [256, 110] on span "Ingestion Failed" at bounding box center [234, 106] width 50 height 8
click at [153, 273] on div "HSBC POC Passport Service" at bounding box center [306, 274] width 342 height 12
drag, startPoint x: 192, startPoint y: 311, endPoint x: 154, endPoint y: 303, distance: 39.0
click at [154, 303] on div "Log Details caller: workers/ingestion_driver.go:484 clientId: 4e73d419-f6db-41e…" at bounding box center [447, 323] width 776 height 261
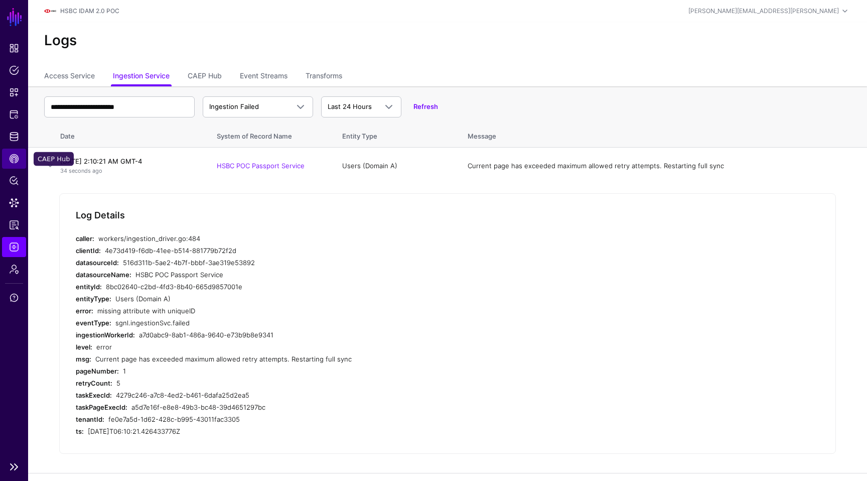
click at [9, 157] on span "CAEP Hub" at bounding box center [14, 158] width 10 height 10
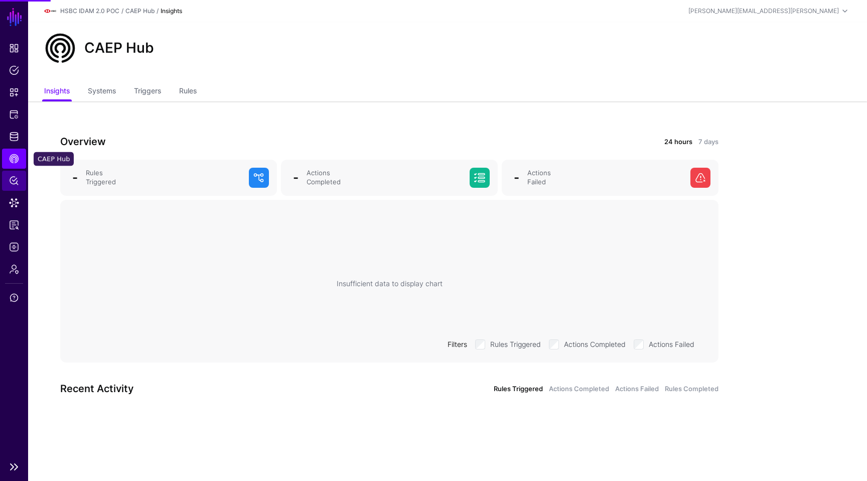
click at [12, 177] on span "Policy Lens" at bounding box center [14, 181] width 10 height 10
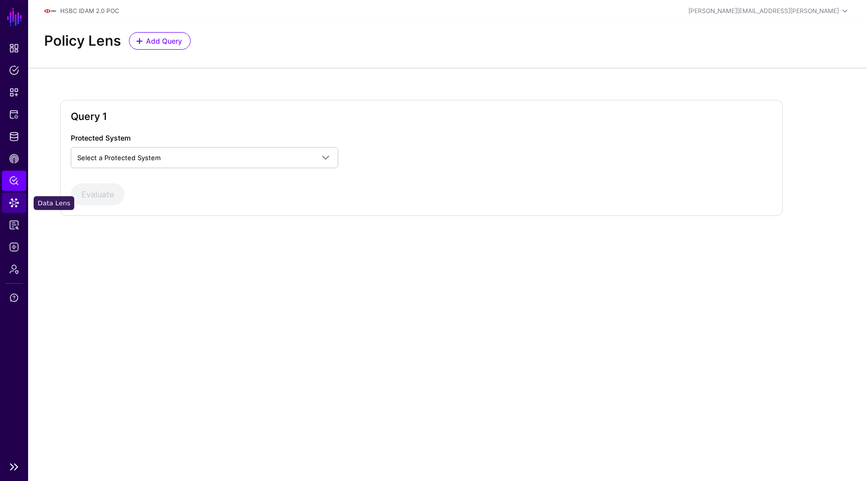
click at [12, 201] on span "Data Lens" at bounding box center [14, 203] width 10 height 10
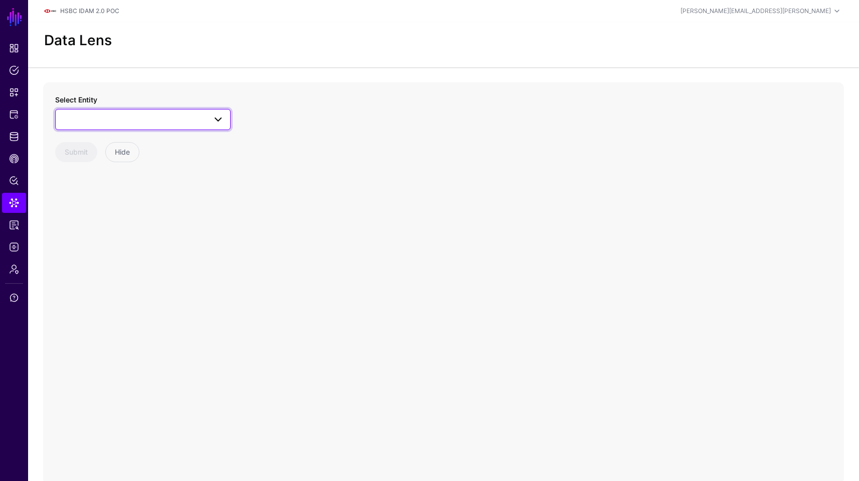
click at [81, 112] on link at bounding box center [143, 119] width 176 height 21
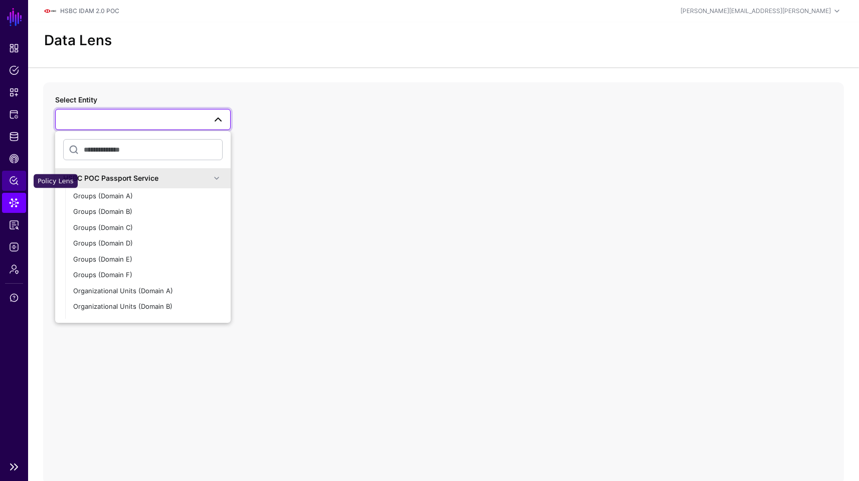
click at [19, 177] on span "Policy Lens" at bounding box center [14, 181] width 10 height 10
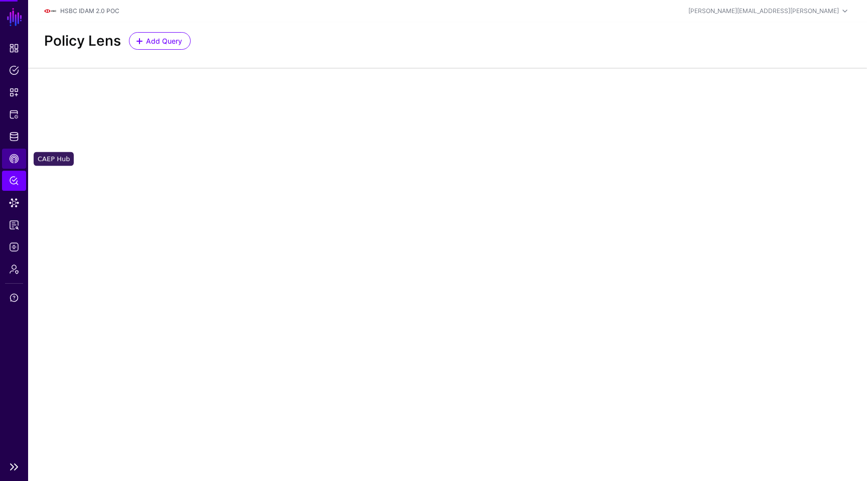
click at [15, 150] on link "CAEP Hub" at bounding box center [14, 158] width 24 height 20
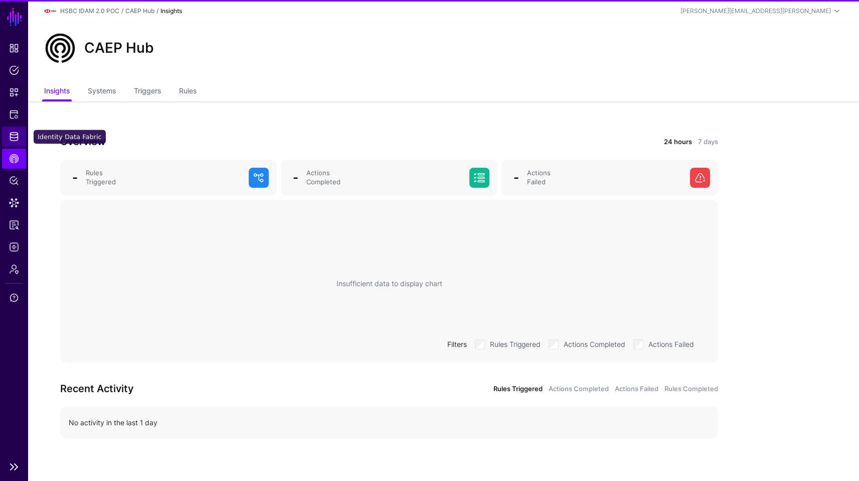
click at [15, 136] on span "Identity Data Fabric" at bounding box center [14, 136] width 10 height 10
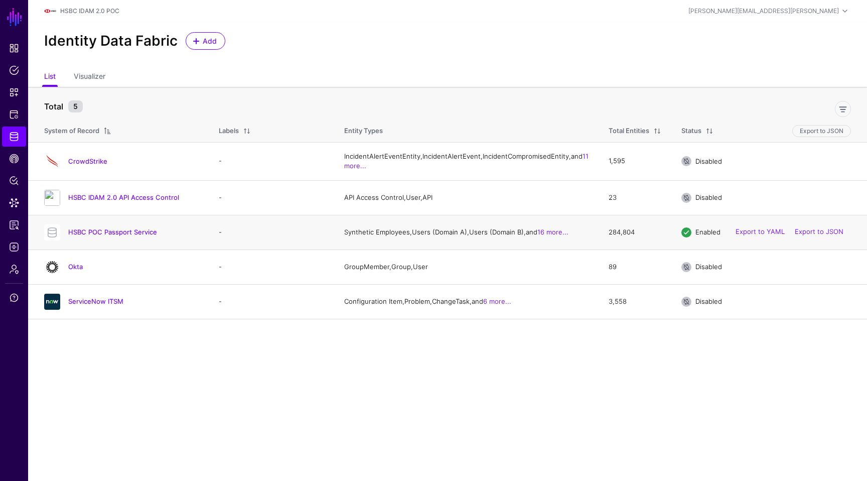
click at [102, 237] on div "HSBC POC Passport Service" at bounding box center [121, 232] width 163 height 16
click at [103, 236] on link "HSBC POC Passport Service" at bounding box center [112, 232] width 89 height 8
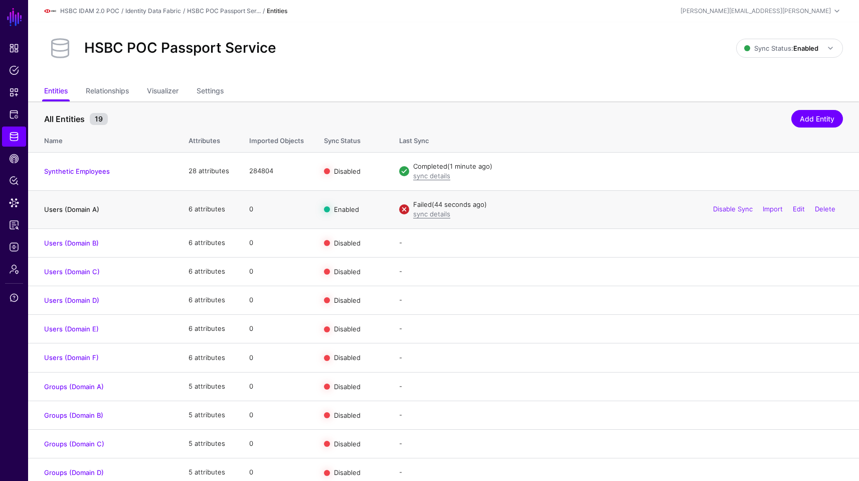
click at [77, 207] on link "Users (Domain A)" at bounding box center [71, 209] width 55 height 8
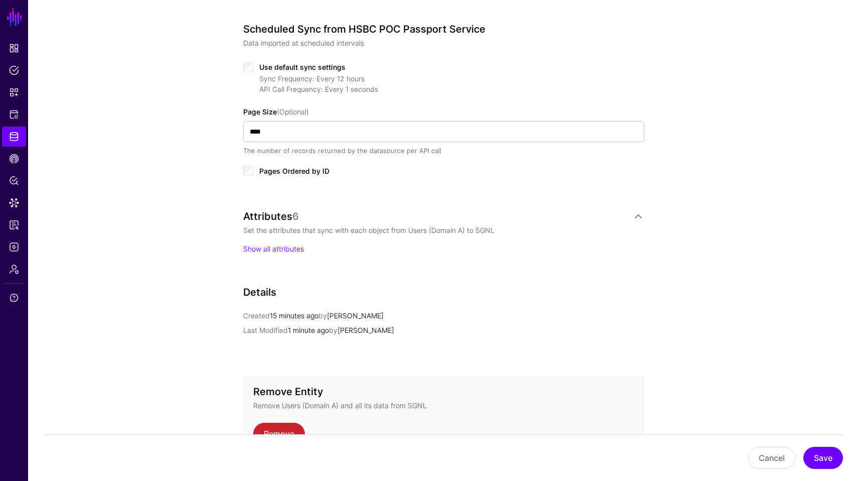
scroll to position [502, 0]
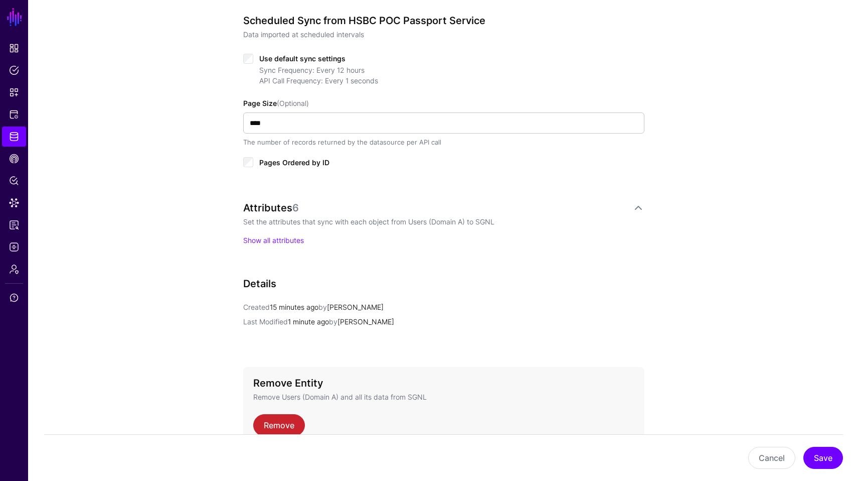
click at [305, 240] on p "Show all attributes" at bounding box center [443, 240] width 401 height 11
click at [299, 240] on link "Show all attributes" at bounding box center [273, 240] width 61 height 9
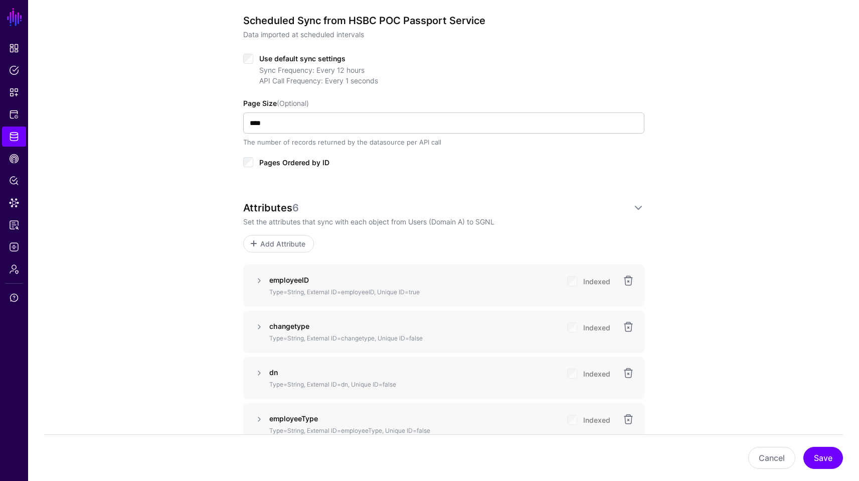
click at [712, 190] on div "**********" at bounding box center [443, 209] width 831 height 1257
click at [256, 279] on link at bounding box center [259, 280] width 12 height 12
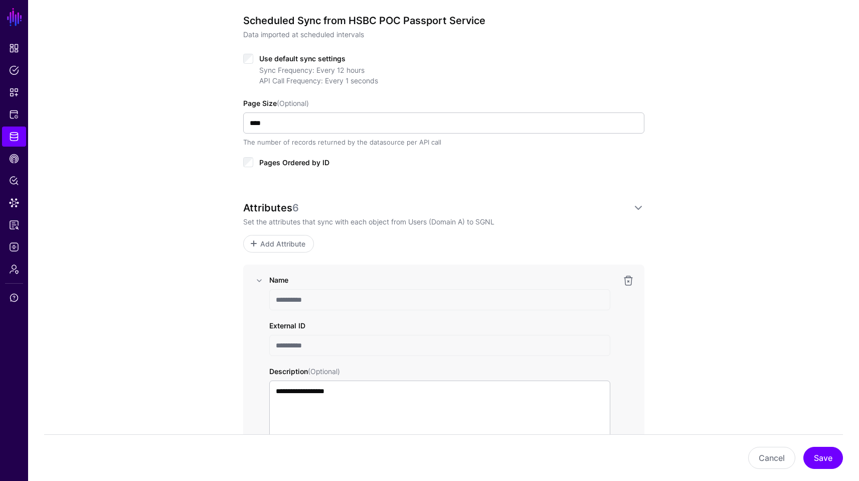
click at [655, 166] on div "**********" at bounding box center [443, 359] width 465 height 1556
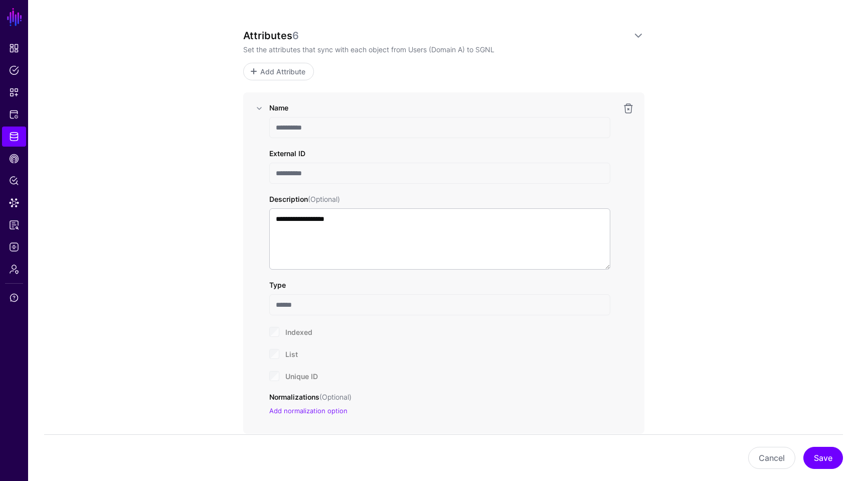
scroll to position [682, 0]
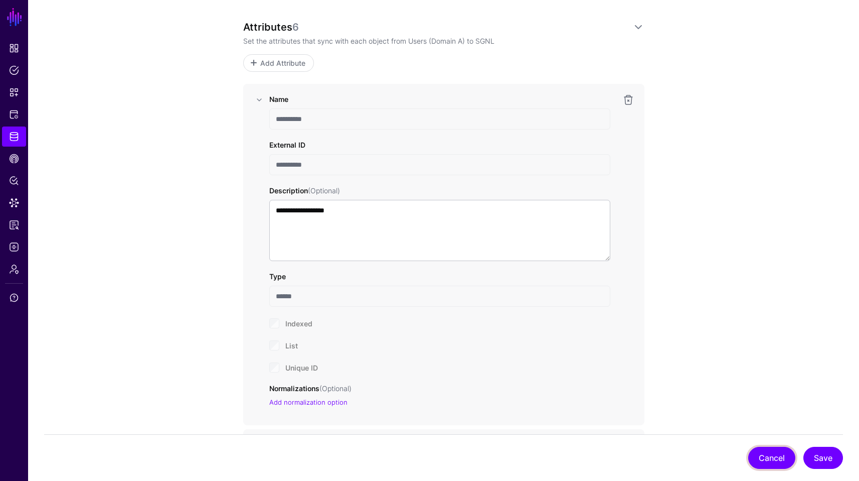
click at [766, 453] on button "Cancel" at bounding box center [771, 457] width 47 height 22
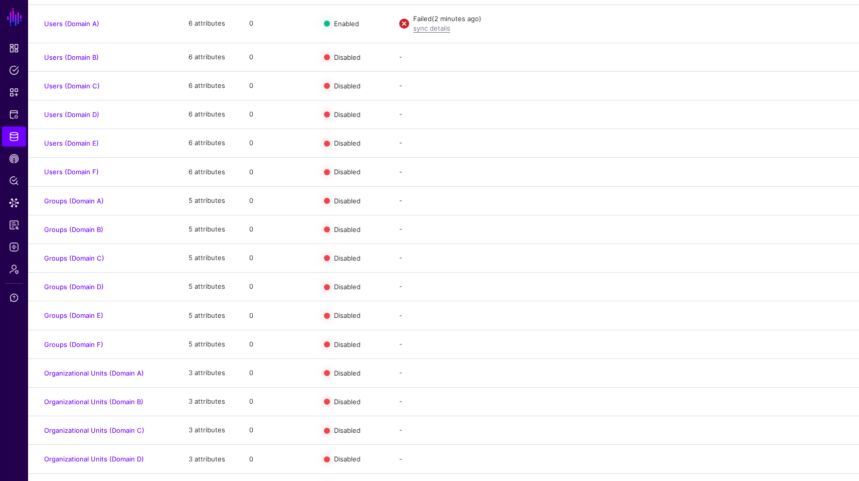
scroll to position [195, 0]
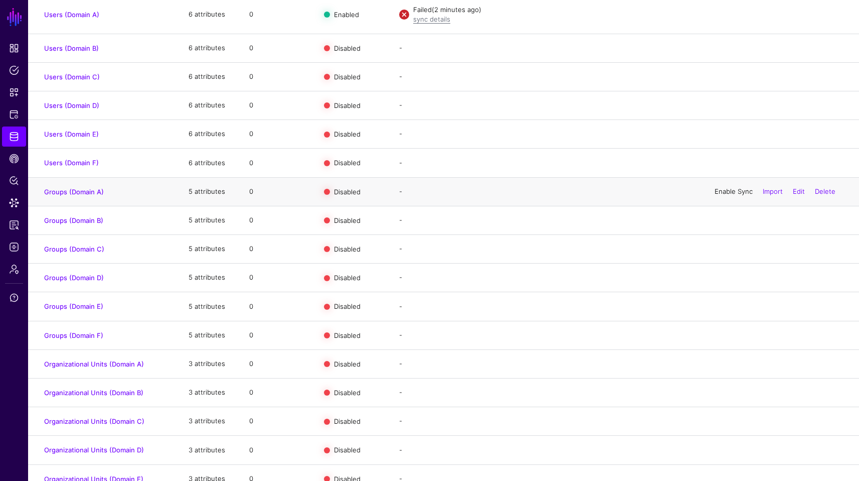
click at [730, 193] on link "Enable Sync" at bounding box center [734, 191] width 38 height 8
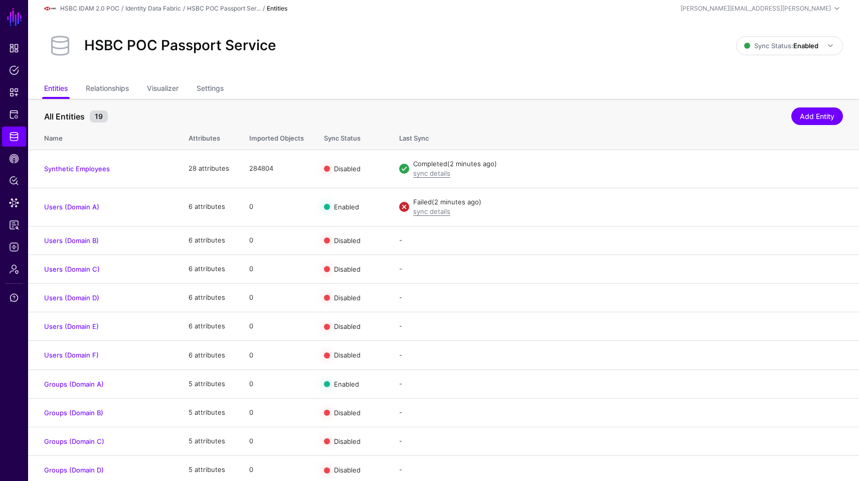
scroll to position [0, 0]
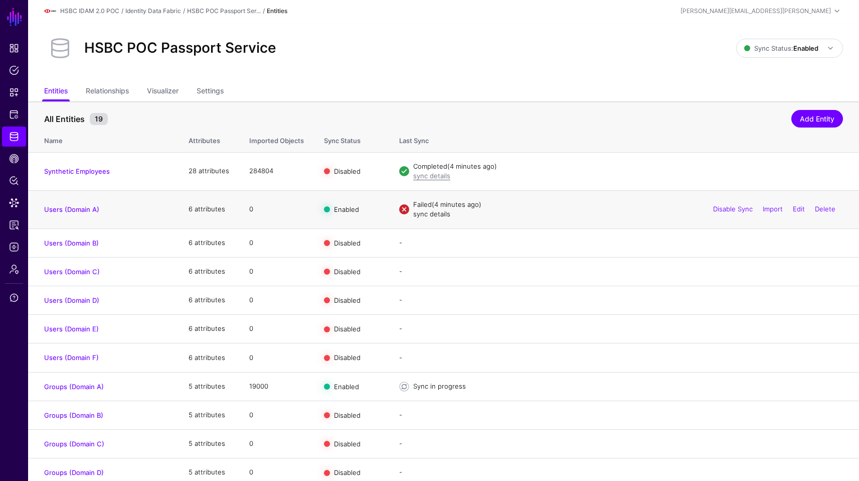
click at [435, 217] on link "sync details" at bounding box center [431, 214] width 37 height 8
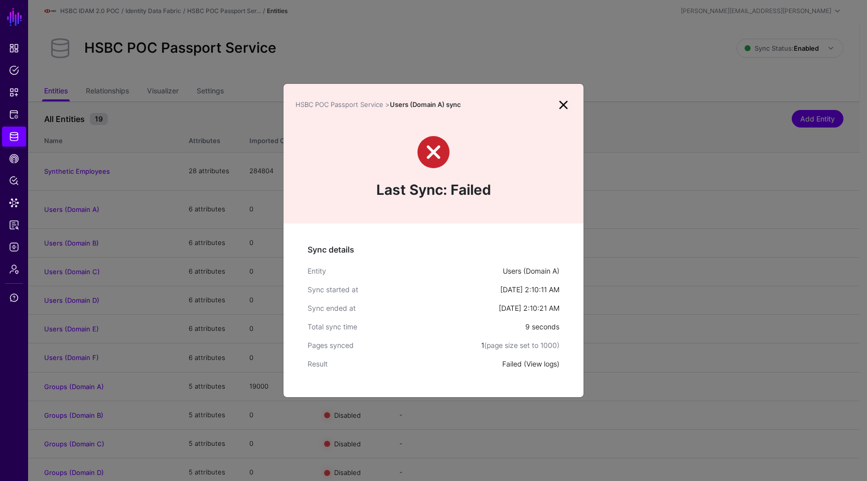
click at [532, 360] on link "View logs" at bounding box center [541, 363] width 31 height 9
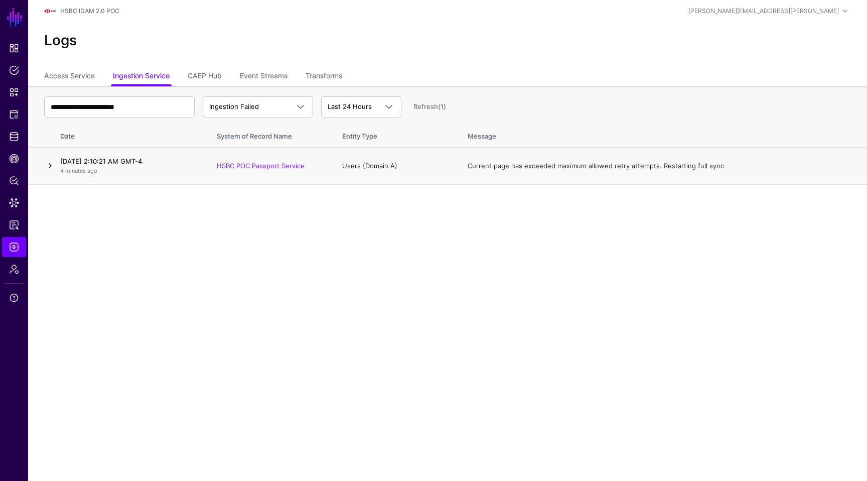
click at [51, 164] on link at bounding box center [50, 166] width 12 height 12
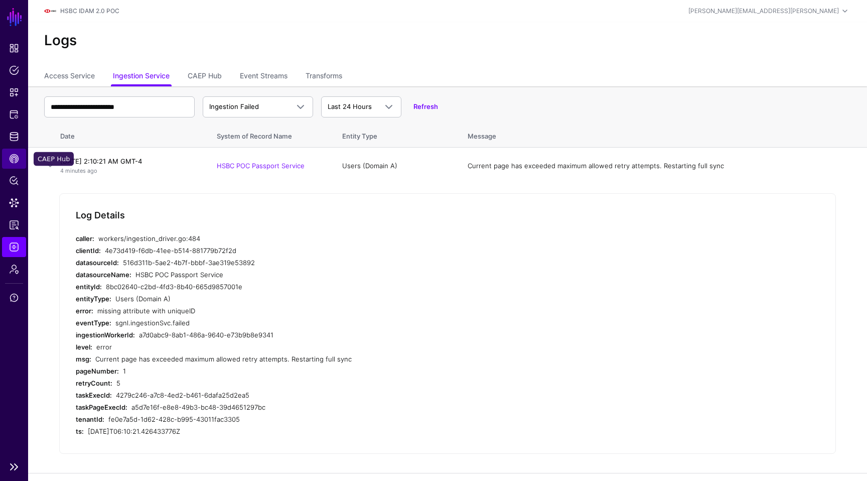
click at [18, 153] on link "CAEP Hub" at bounding box center [14, 158] width 24 height 20
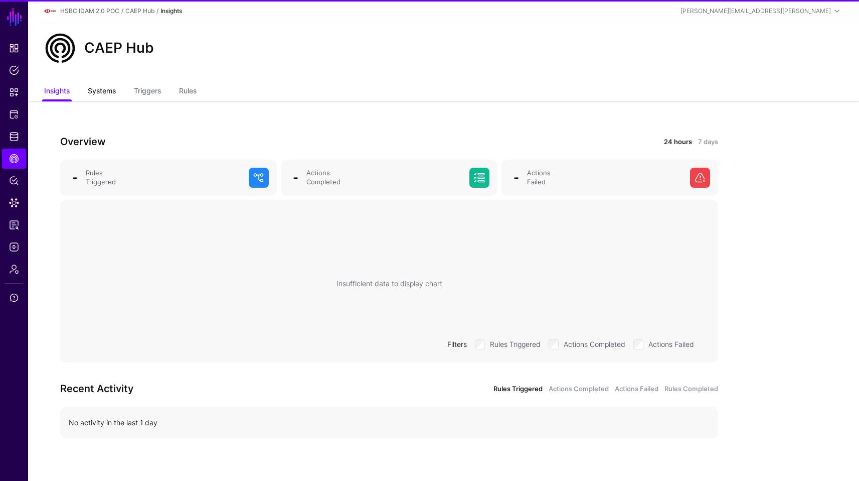
click at [98, 92] on link "Systems" at bounding box center [102, 91] width 28 height 19
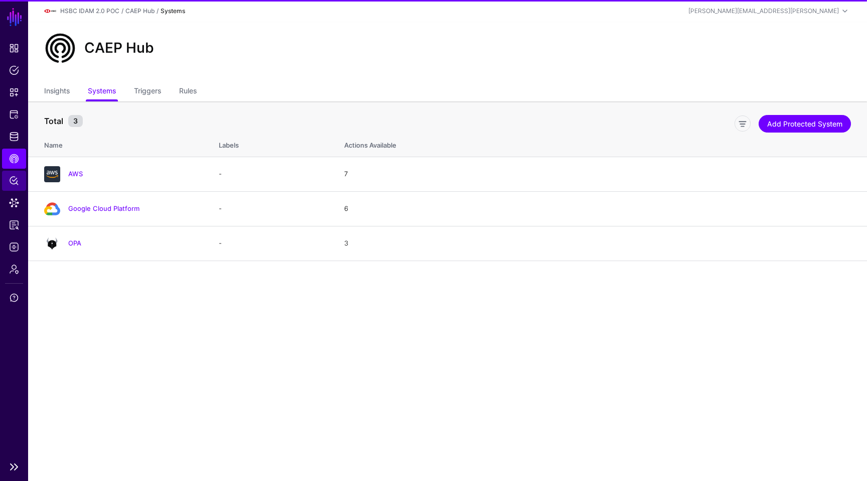
click at [18, 175] on link "Policy Lens" at bounding box center [14, 181] width 24 height 20
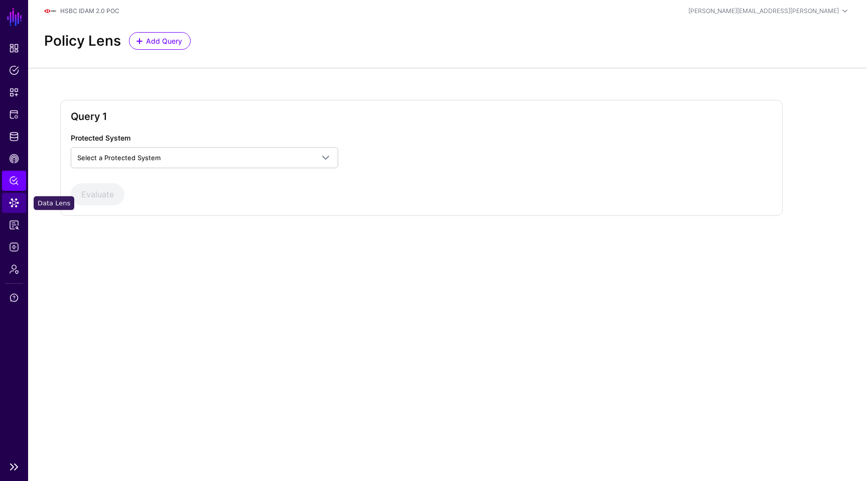
click at [15, 203] on span "Data Lens" at bounding box center [14, 203] width 10 height 10
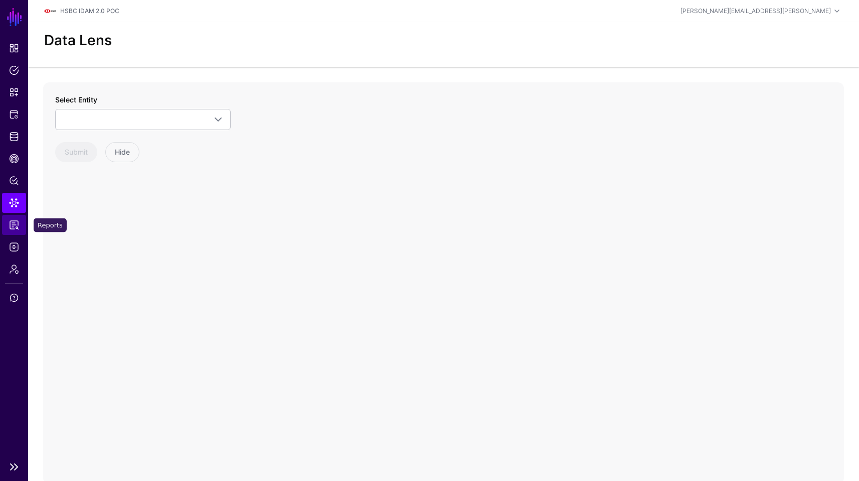
click at [13, 227] on span "Reports" at bounding box center [14, 225] width 10 height 10
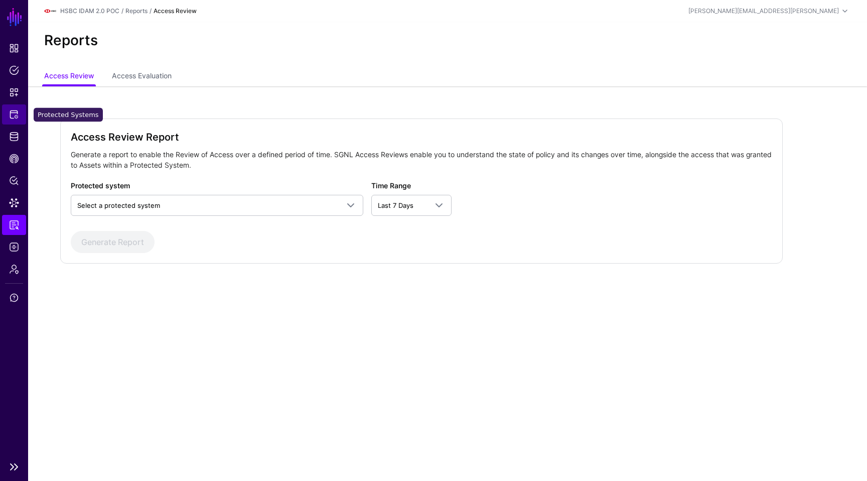
click at [12, 119] on span "Protected Systems" at bounding box center [14, 114] width 10 height 10
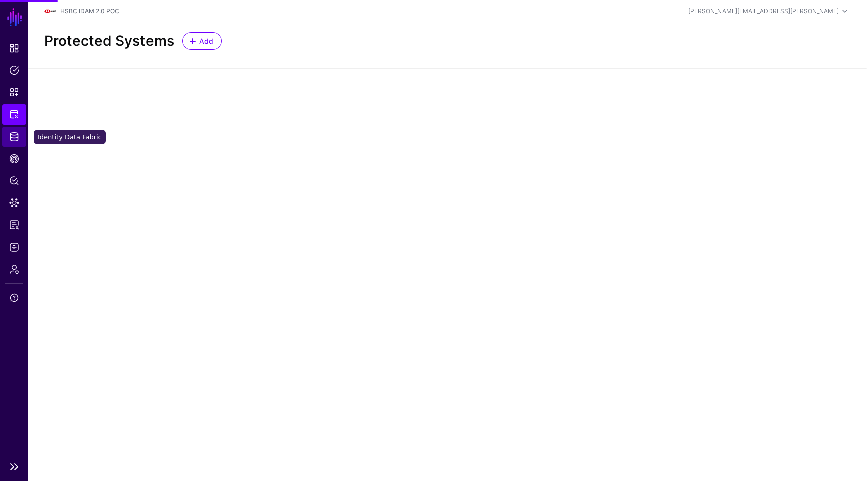
click at [14, 138] on span "Identity Data Fabric" at bounding box center [14, 136] width 10 height 10
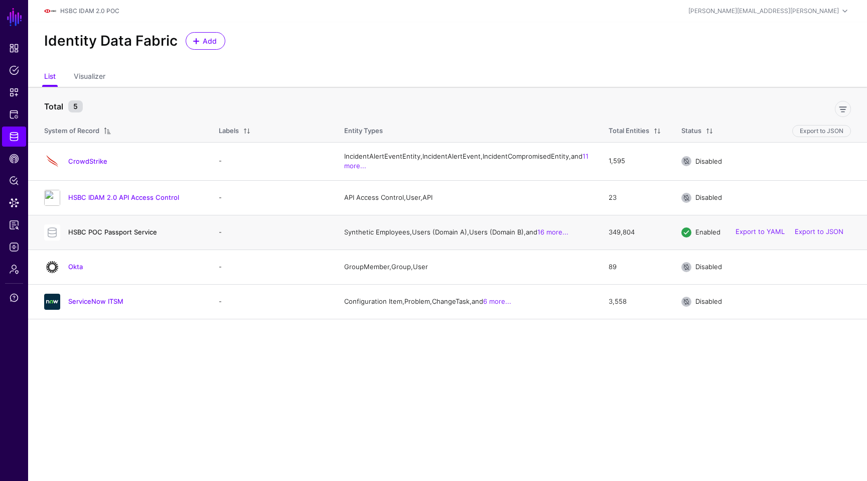
click at [100, 236] on link "HSBC POC Passport Service" at bounding box center [112, 232] width 89 height 8
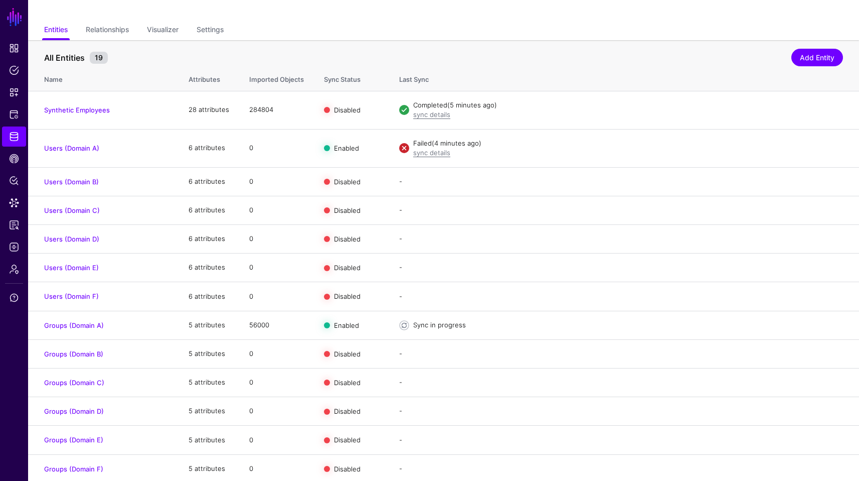
scroll to position [61, 0]
click at [64, 148] on link "Users (Domain A)" at bounding box center [71, 148] width 55 height 8
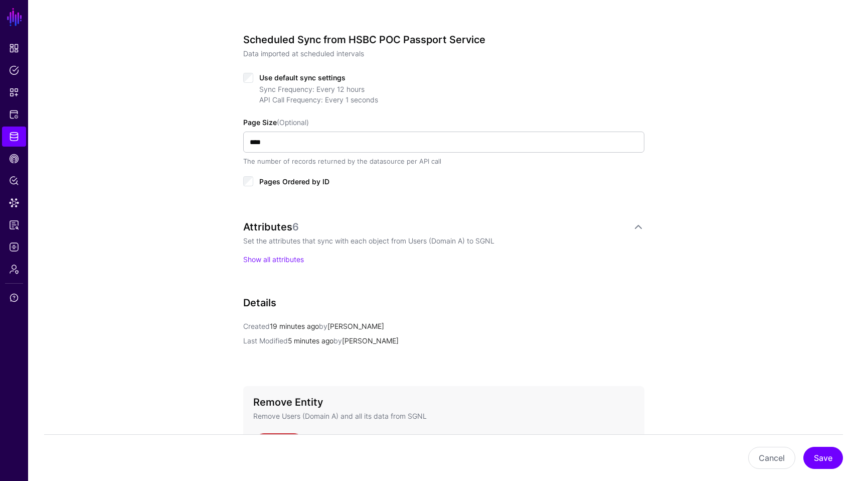
scroll to position [483, 0]
click at [249, 252] on div "Attributes 6 Set the attributes that sync with each object from Users (Domain A…" at bounding box center [443, 242] width 401 height 44
click at [252, 259] on link "Show all attributes" at bounding box center [273, 258] width 61 height 9
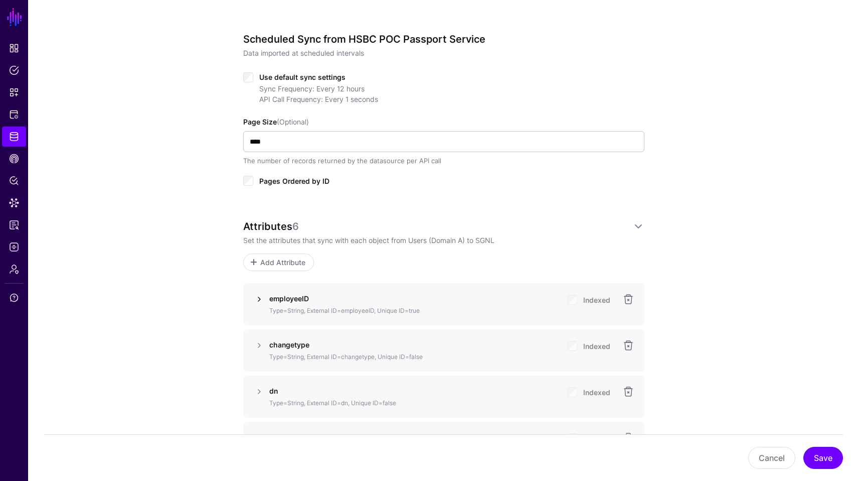
click at [256, 299] on link at bounding box center [259, 299] width 12 height 12
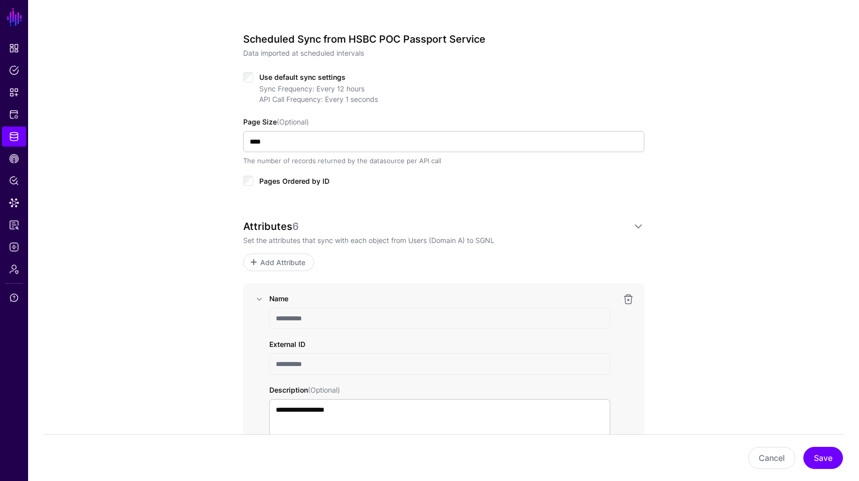
click at [641, 211] on div "**********" at bounding box center [443, 355] width 401 height 1448
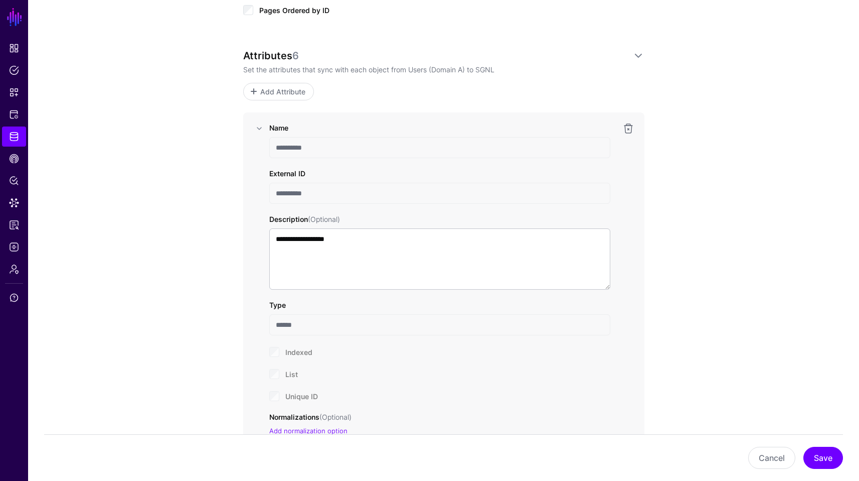
scroll to position [664, 0]
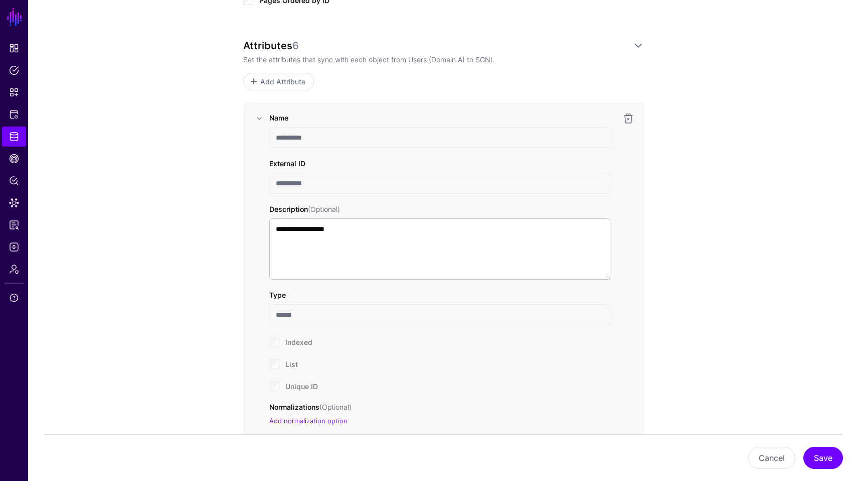
drag, startPoint x: 338, startPoint y: 184, endPoint x: 275, endPoint y: 183, distance: 62.2
click at [275, 183] on input "**********" at bounding box center [439, 183] width 341 height 21
click at [748, 454] on button "Cancel" at bounding box center [771, 457] width 47 height 22
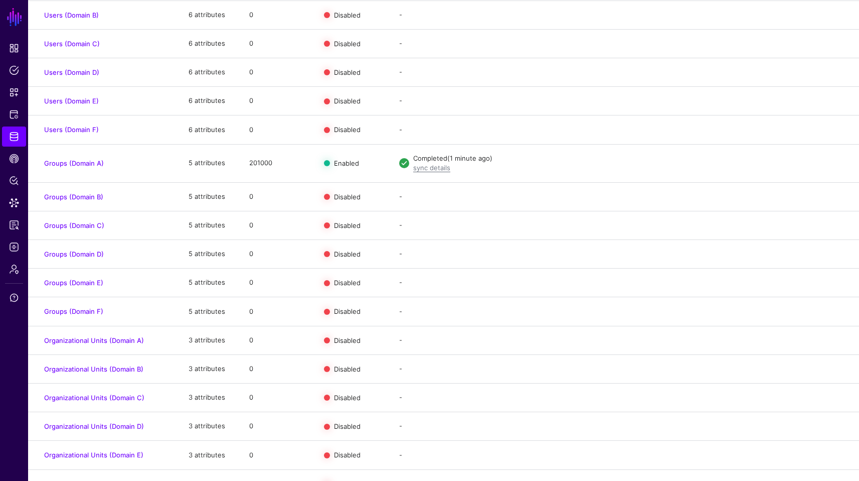
scroll to position [249, 0]
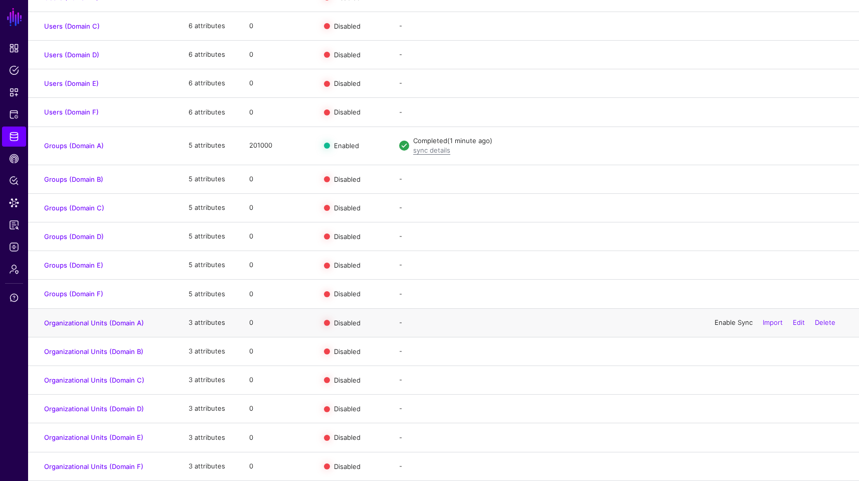
click at [720, 321] on link "Enable Sync" at bounding box center [734, 322] width 38 height 8
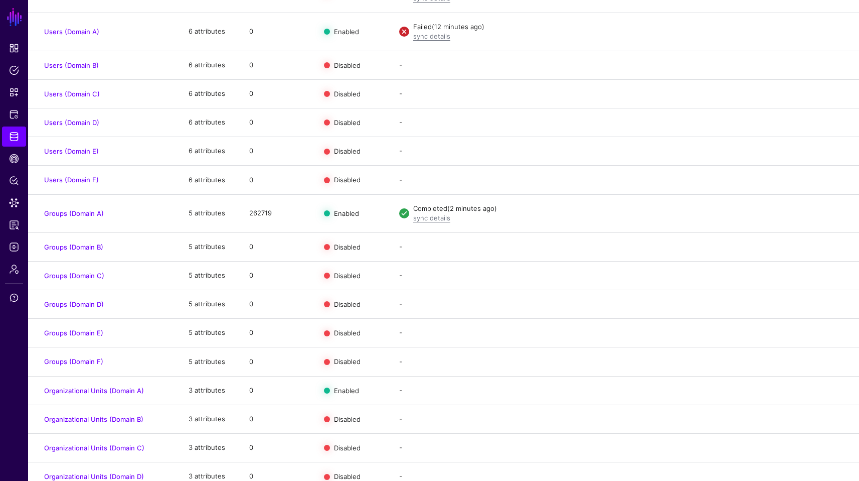
scroll to position [249, 0]
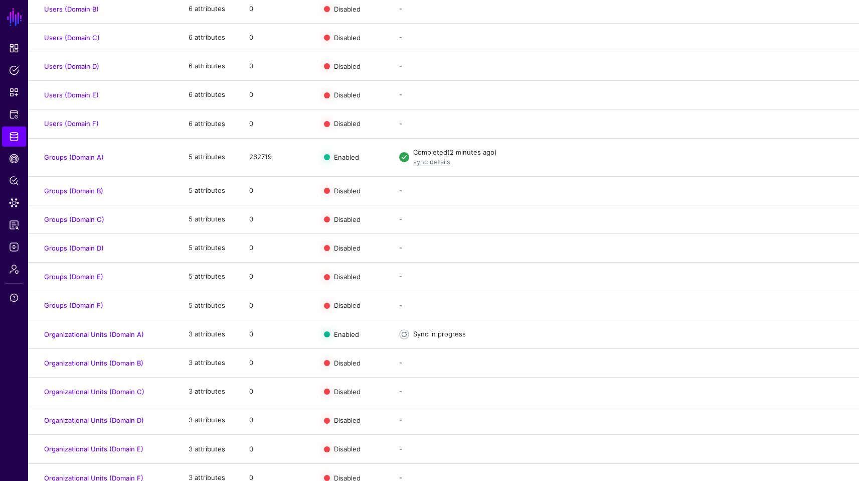
scroll to position [249, 0]
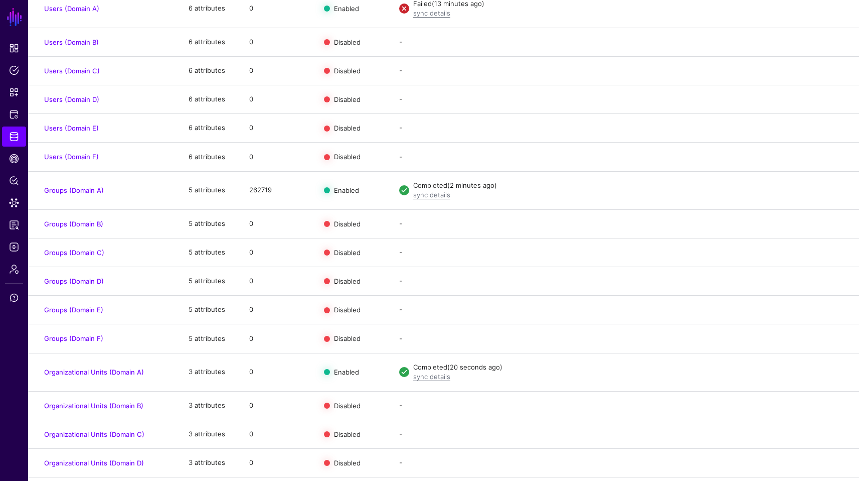
scroll to position [258, 0]
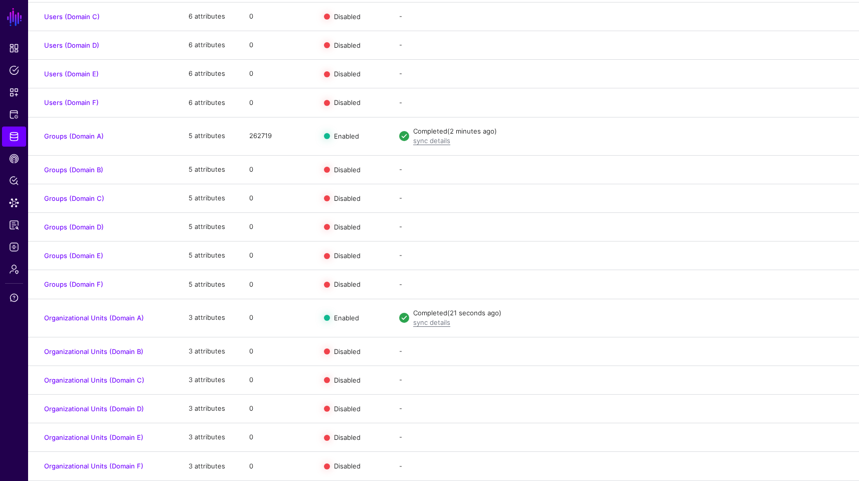
click at [116, 319] on link "Organizational Units (Domain A)" at bounding box center [94, 317] width 100 height 8
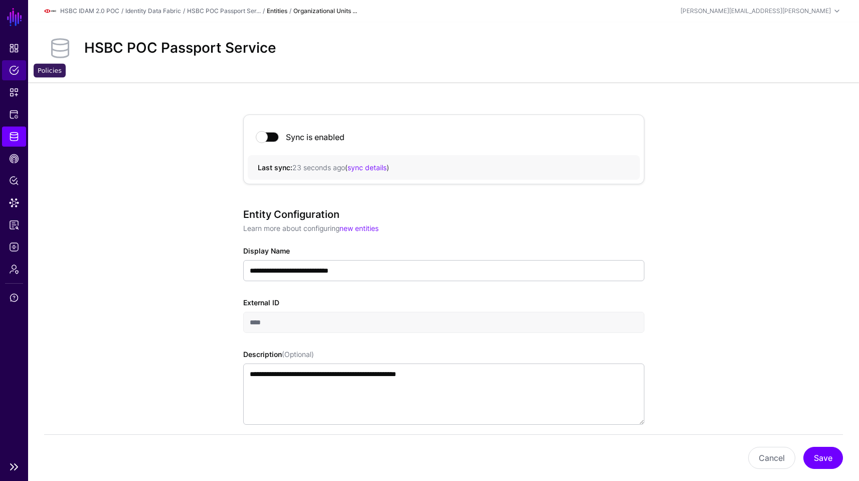
click at [13, 61] on link "Policies" at bounding box center [14, 70] width 24 height 20
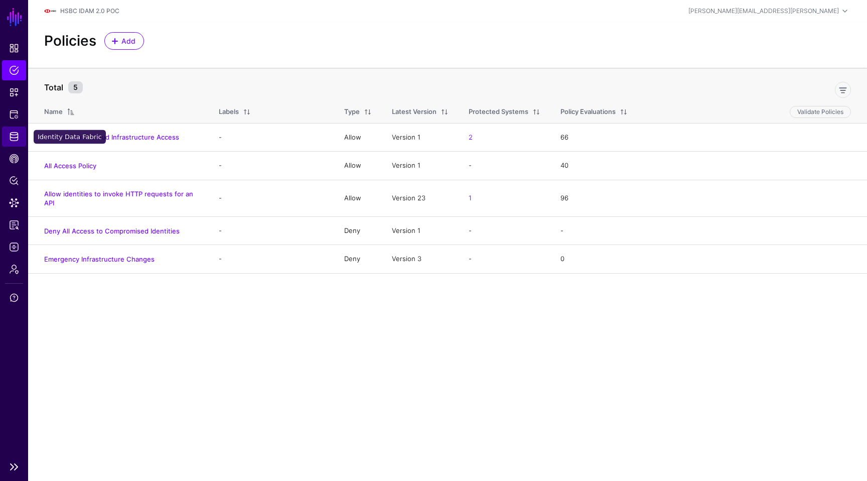
click at [18, 137] on span "Identity Data Fabric" at bounding box center [14, 136] width 10 height 10
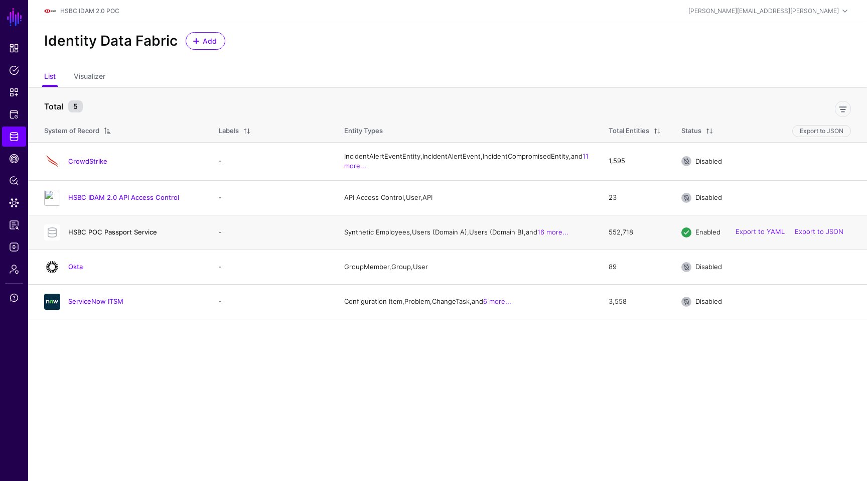
click at [109, 236] on link "HSBC POC Passport Service" at bounding box center [112, 232] width 89 height 8
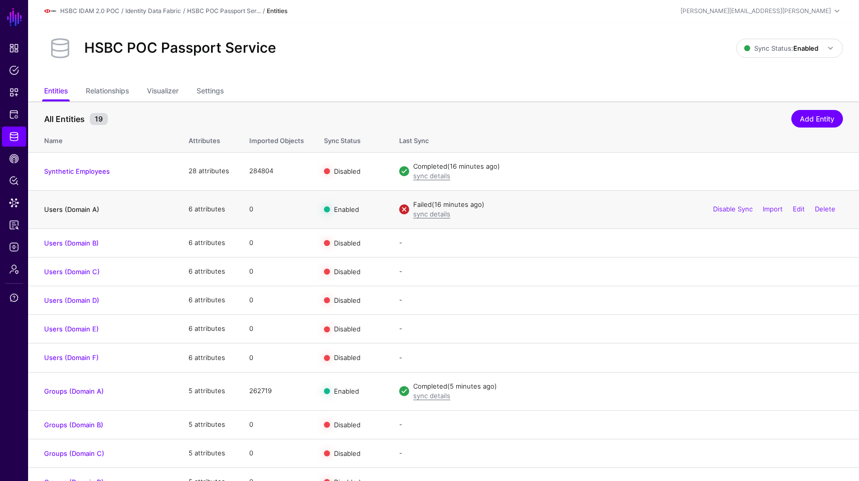
click at [72, 211] on link "Users (Domain A)" at bounding box center [71, 209] width 55 height 8
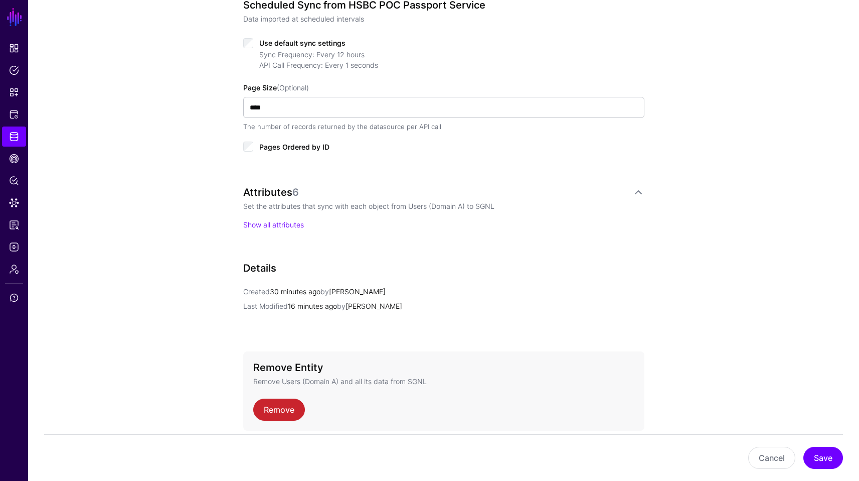
scroll to position [518, 0]
click at [290, 215] on div "Attributes 6 Set the attributes that sync with each object from Users (Domain A…" at bounding box center [443, 207] width 401 height 44
click at [286, 216] on div "Attributes 6 Set the attributes that sync with each object from Users (Domain A…" at bounding box center [443, 207] width 401 height 44
click at [274, 221] on link "Show all attributes" at bounding box center [273, 223] width 61 height 9
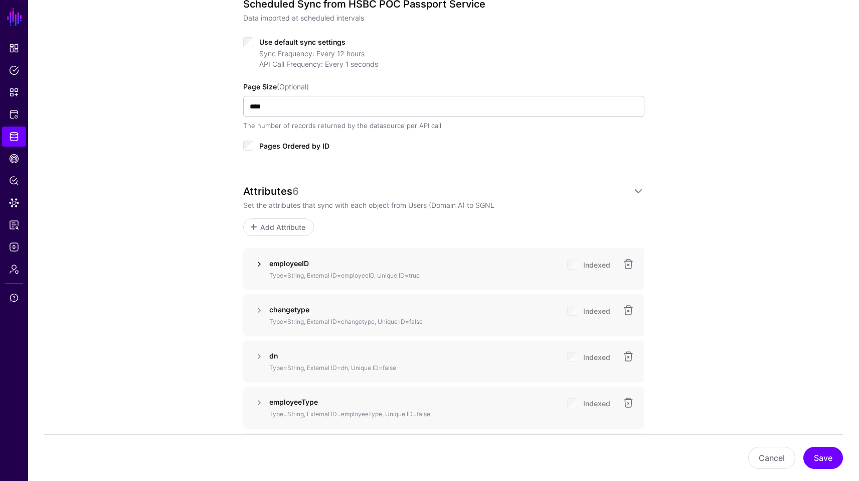
click at [261, 265] on link at bounding box center [259, 264] width 12 height 12
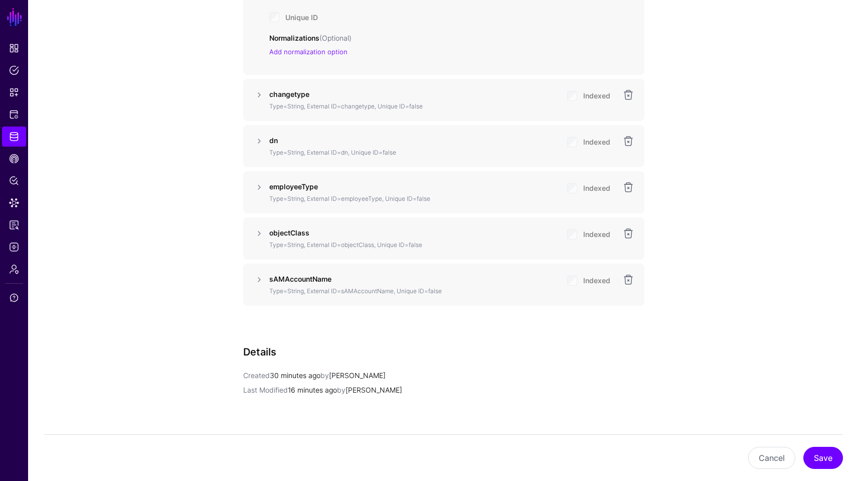
scroll to position [1158, 0]
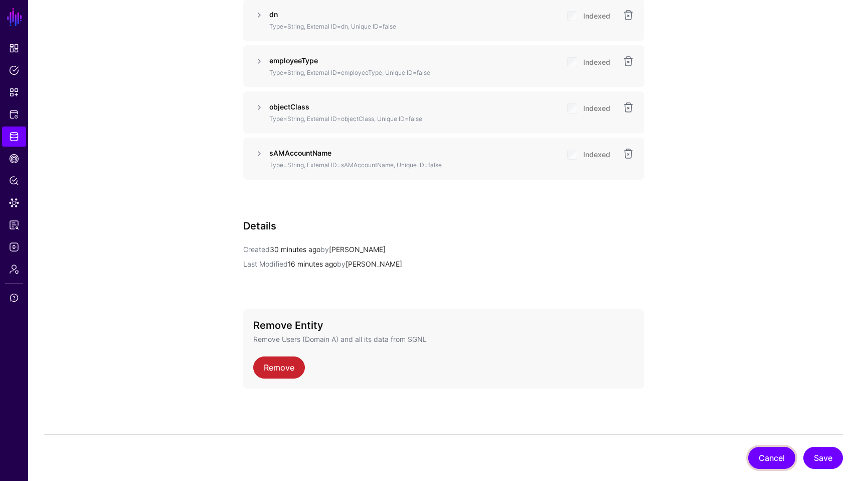
click at [774, 454] on button "Cancel" at bounding box center [771, 457] width 47 height 22
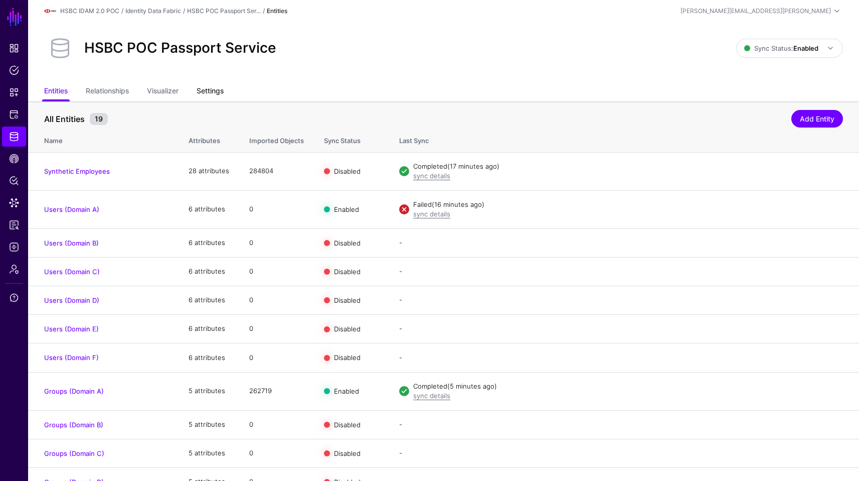
click at [214, 88] on link "Settings" at bounding box center [210, 91] width 27 height 19
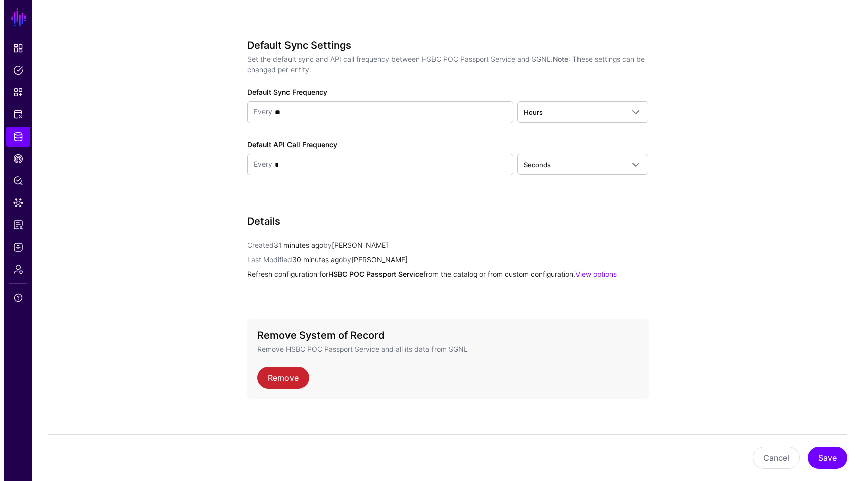
scroll to position [925, 0]
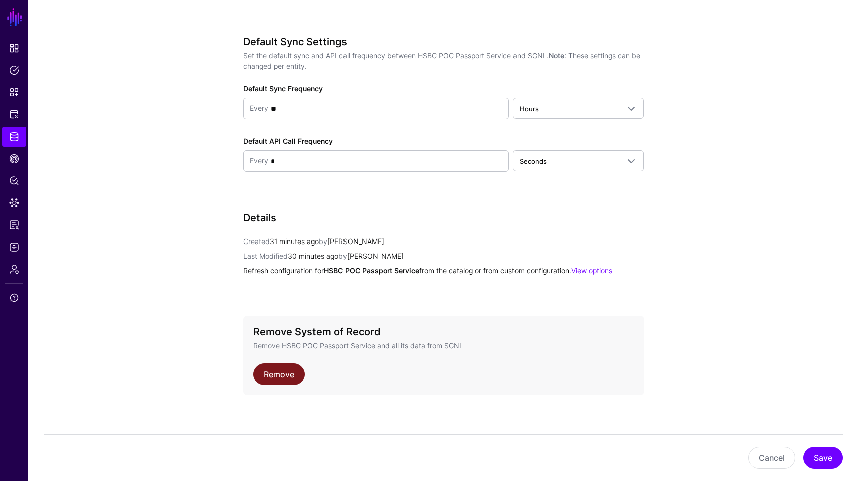
click at [287, 373] on link "Remove" at bounding box center [279, 374] width 52 height 22
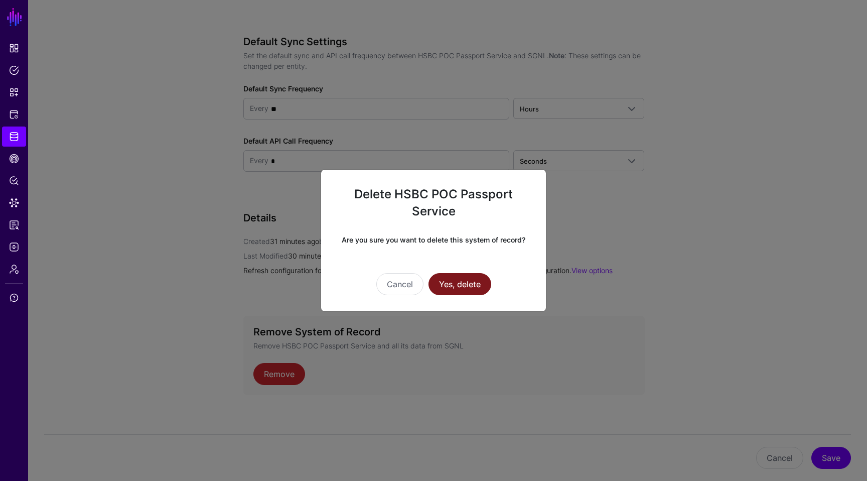
click at [441, 291] on button "Yes, delete" at bounding box center [459, 284] width 63 height 22
click at [447, 283] on button "Yes, delete" at bounding box center [459, 284] width 63 height 22
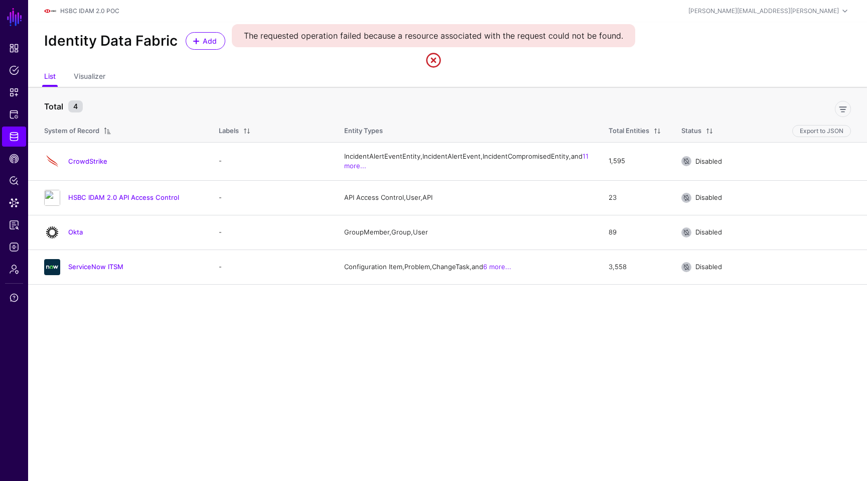
click at [464, 371] on main "SGNL Dashboard Policies Snippets Protected Systems Identity Data Fabric CAEP Hu…" at bounding box center [433, 240] width 867 height 481
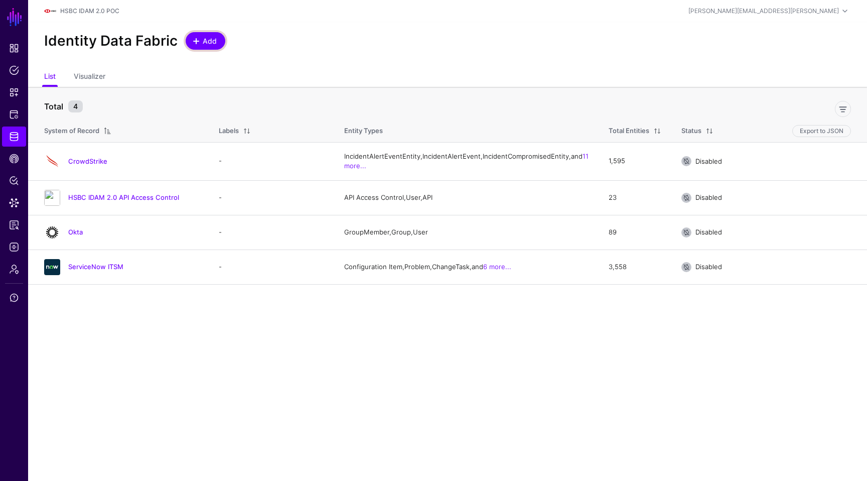
click at [204, 36] on span "Add" at bounding box center [210, 41] width 17 height 11
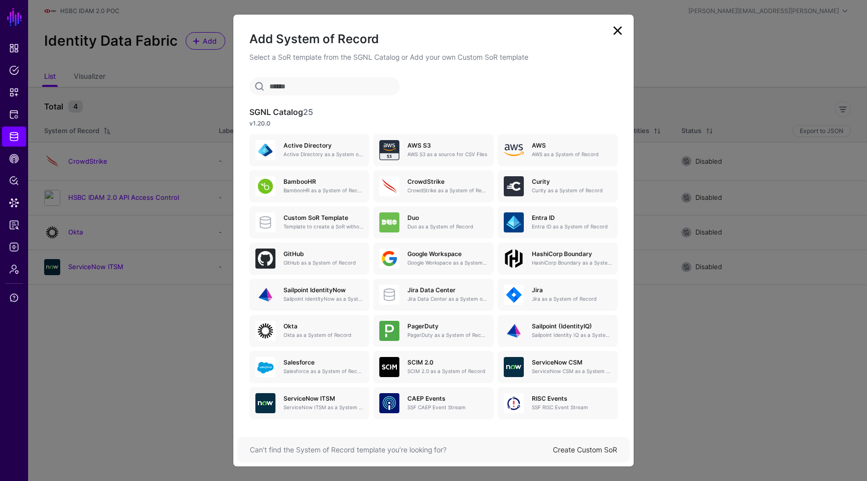
click at [587, 447] on link "Create Custom SoR" at bounding box center [585, 449] width 64 height 9
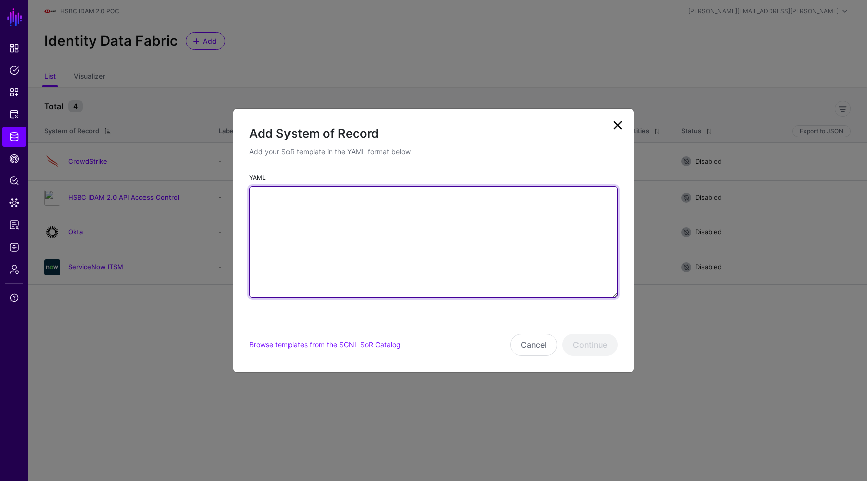
click at [403, 233] on textarea "YAML" at bounding box center [433, 241] width 368 height 111
paste textarea "**********"
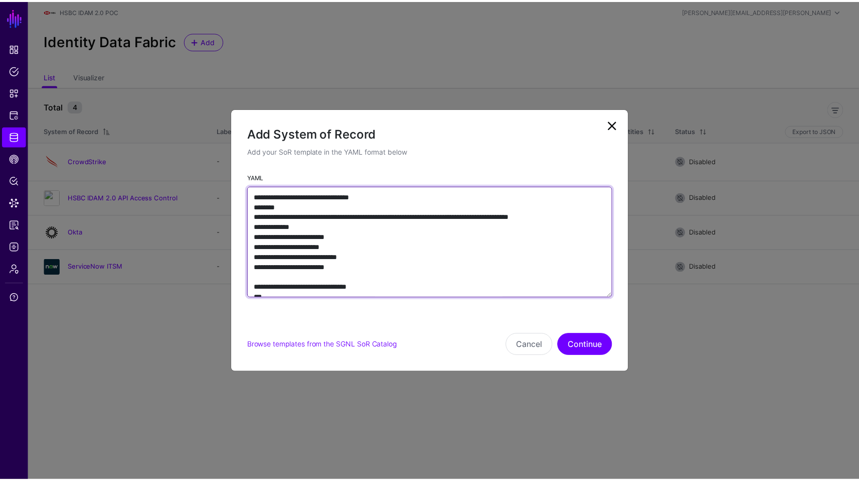
scroll to position [10498, 0]
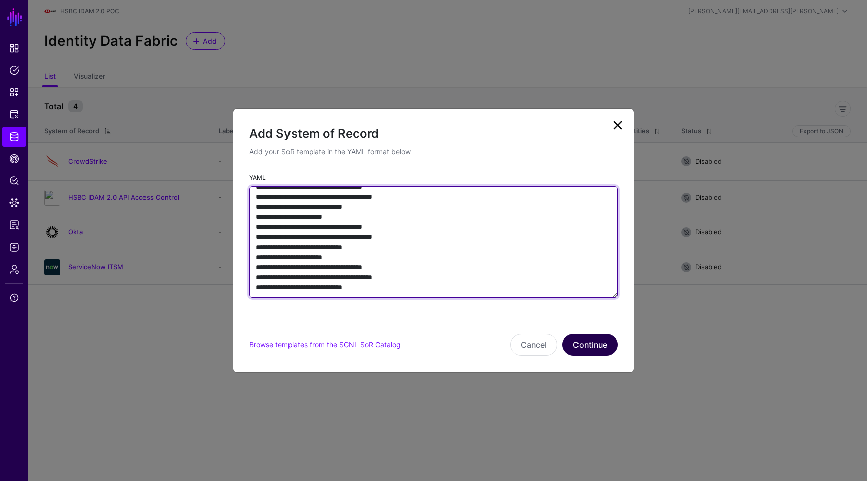
type textarea "**********"
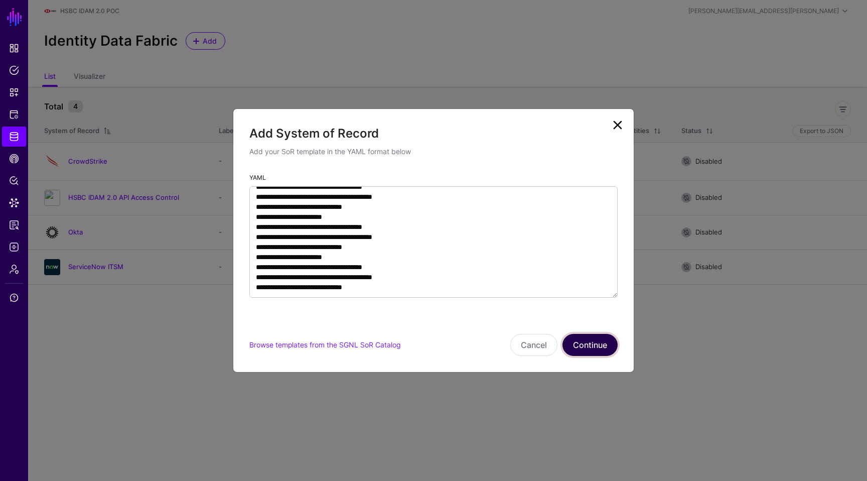
click at [593, 338] on button "Continue" at bounding box center [589, 345] width 55 height 22
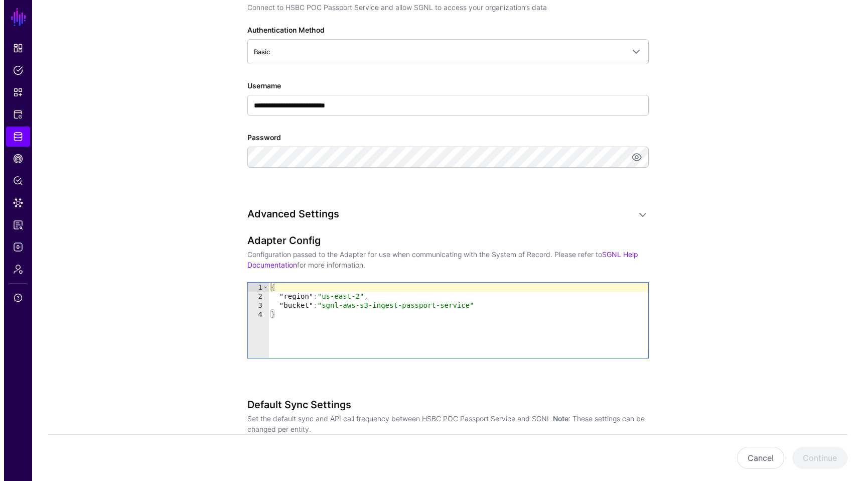
scroll to position [563, 0]
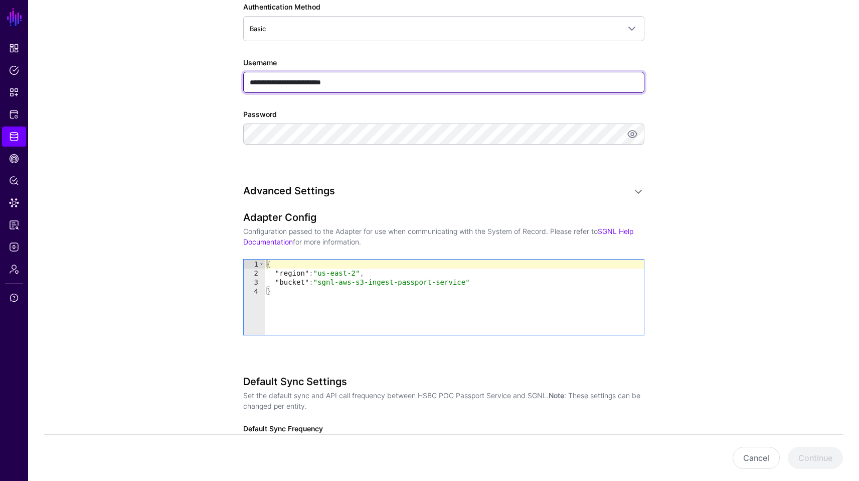
click at [352, 73] on input "**********" at bounding box center [443, 82] width 401 height 21
paste input "text"
type input "**********"
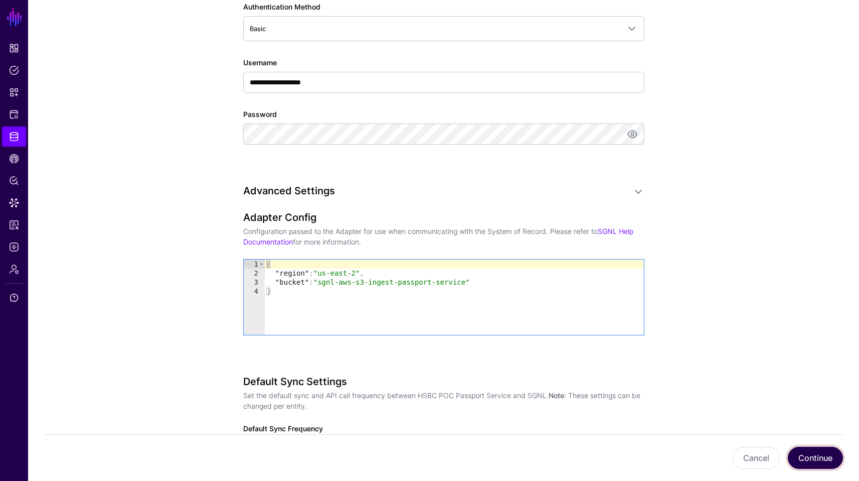
click at [812, 452] on button "Continue" at bounding box center [815, 457] width 55 height 22
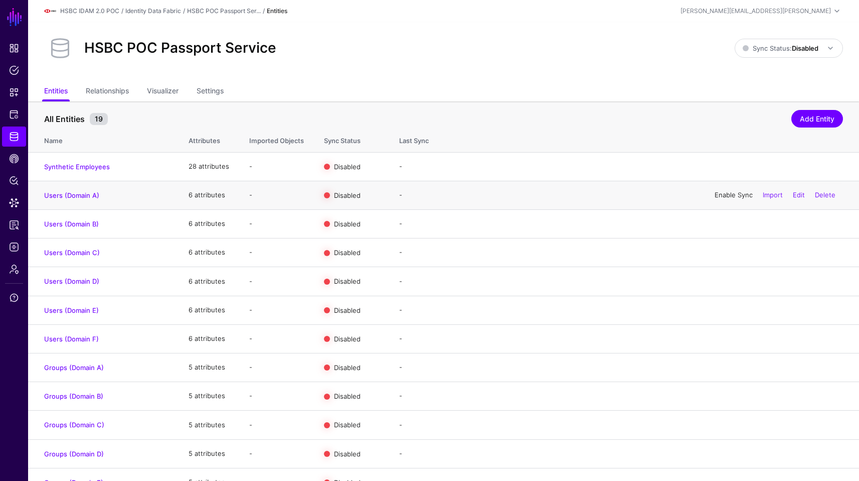
click at [718, 195] on link "Enable Sync" at bounding box center [734, 195] width 38 height 8
click at [775, 50] on span "Sync Status: Disabled" at bounding box center [781, 48] width 76 height 8
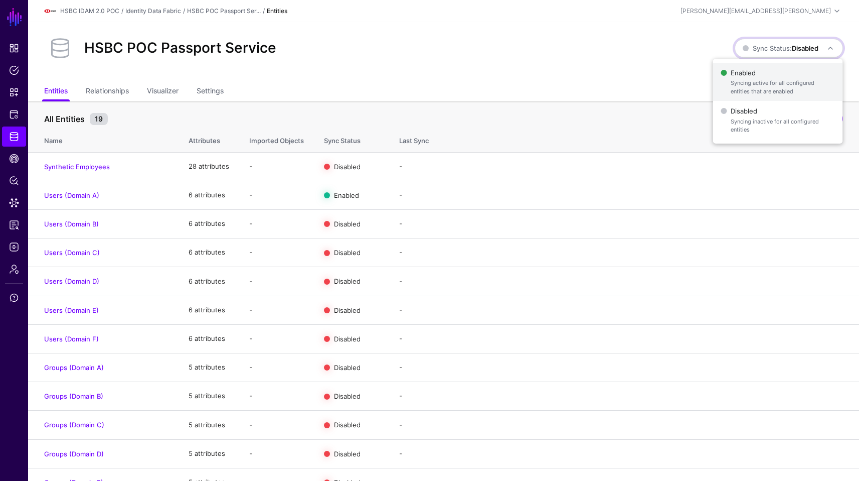
click at [770, 67] on span "Enabled Syncing active for all configured entities that are enabled" at bounding box center [778, 82] width 114 height 33
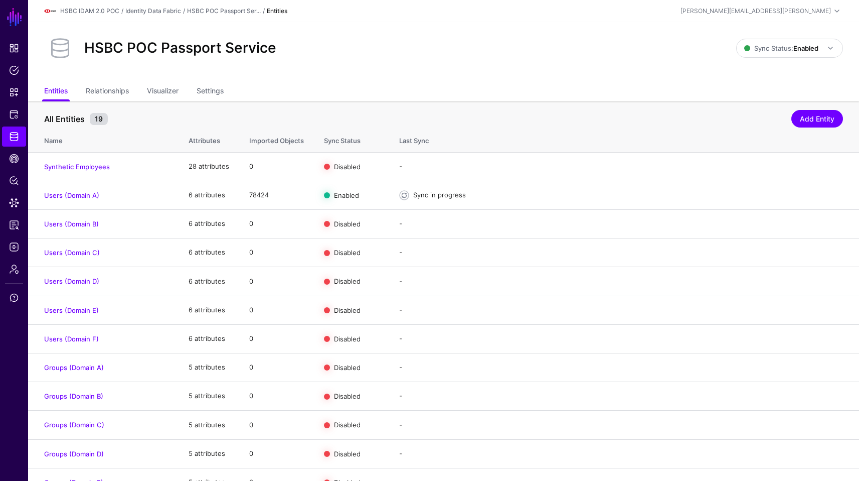
click at [415, 74] on div "HSBC POC Passport Service Sync Status: Enabled Enabled Syncing active for all c…" at bounding box center [443, 52] width 831 height 60
click at [443, 88] on ul "Entities Relationships Visualizer Settings" at bounding box center [443, 91] width 799 height 19
click at [121, 103] on th "All Entities 19 Add Entity" at bounding box center [443, 113] width 831 height 25
click at [120, 96] on link "Relationships" at bounding box center [107, 91] width 43 height 19
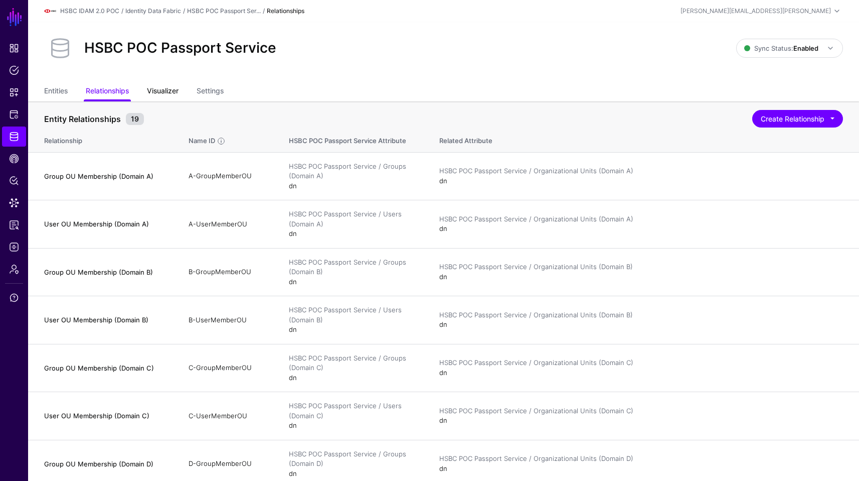
click at [155, 92] on link "Visualizer" at bounding box center [163, 91] width 32 height 19
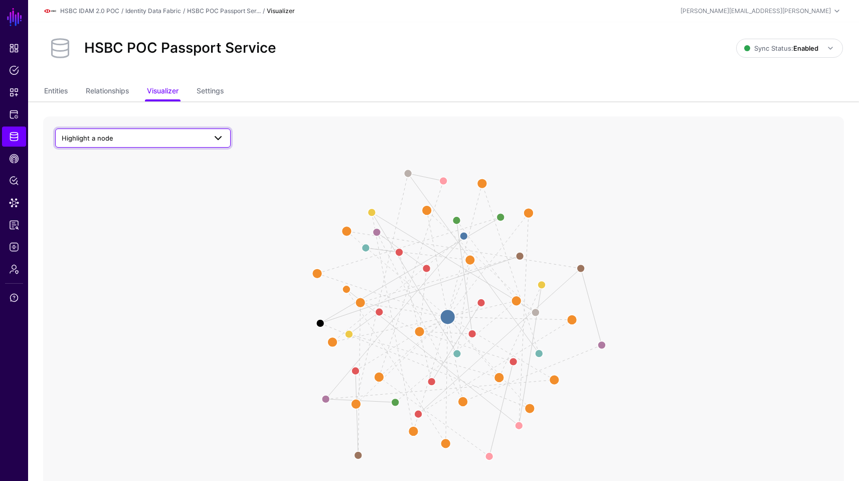
click at [169, 144] on link "Highlight a node" at bounding box center [143, 137] width 176 height 19
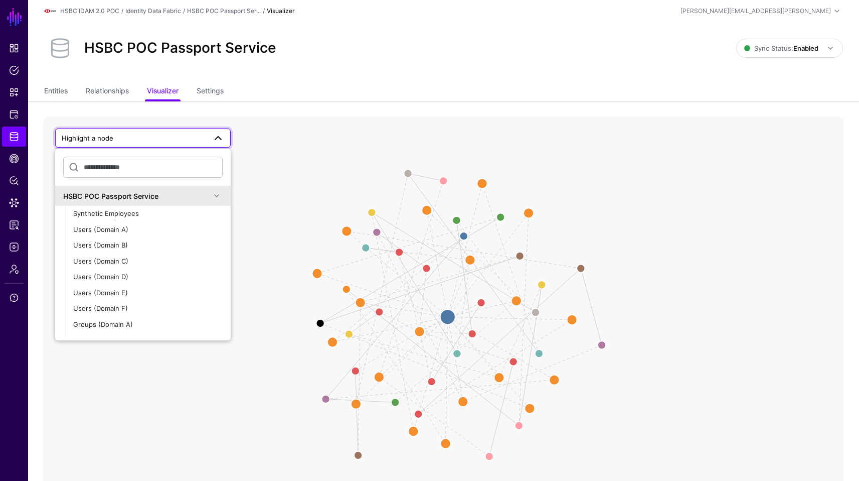
click at [169, 144] on link "Highlight a node" at bounding box center [143, 137] width 176 height 19
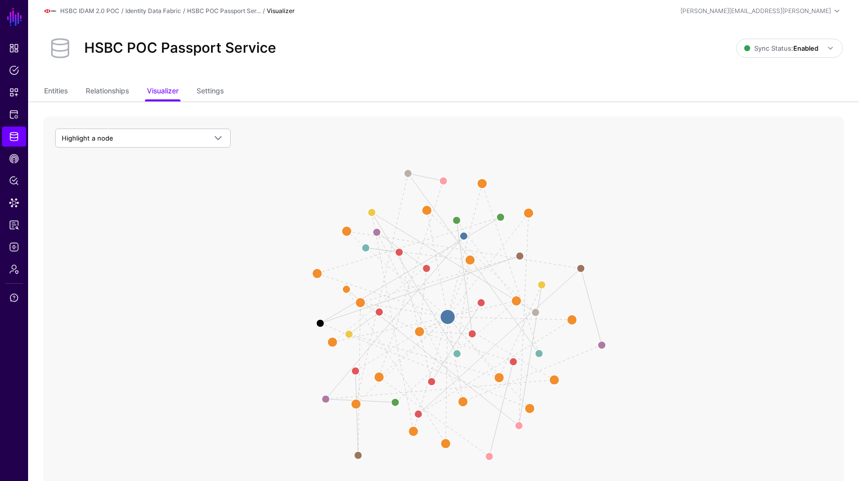
click at [228, 83] on ul "Entities Relationships Visualizer Settings" at bounding box center [443, 91] width 799 height 19
click at [209, 86] on link "Settings" at bounding box center [210, 91] width 27 height 19
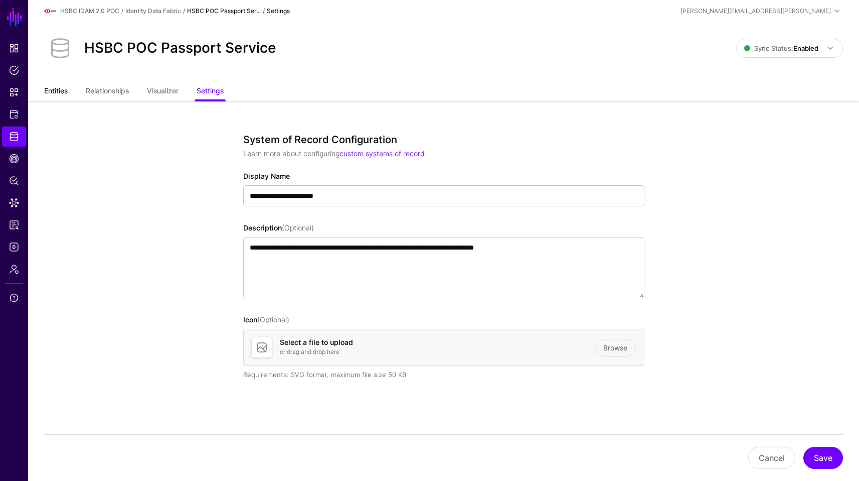
click at [58, 86] on link "Entities" at bounding box center [56, 91] width 24 height 19
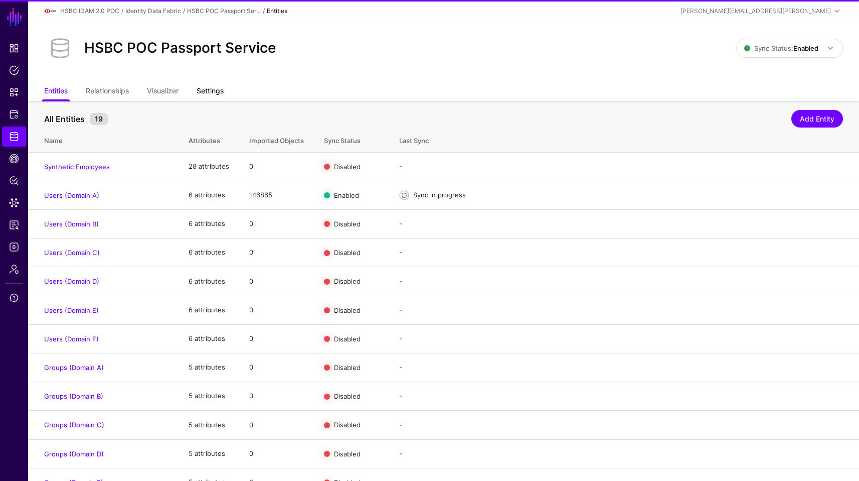
click at [224, 86] on link "Settings" at bounding box center [210, 91] width 27 height 19
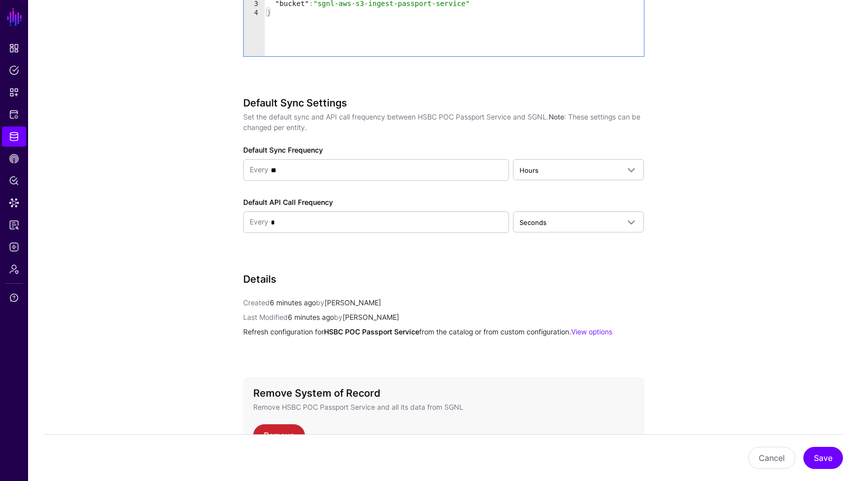
scroll to position [890, 0]
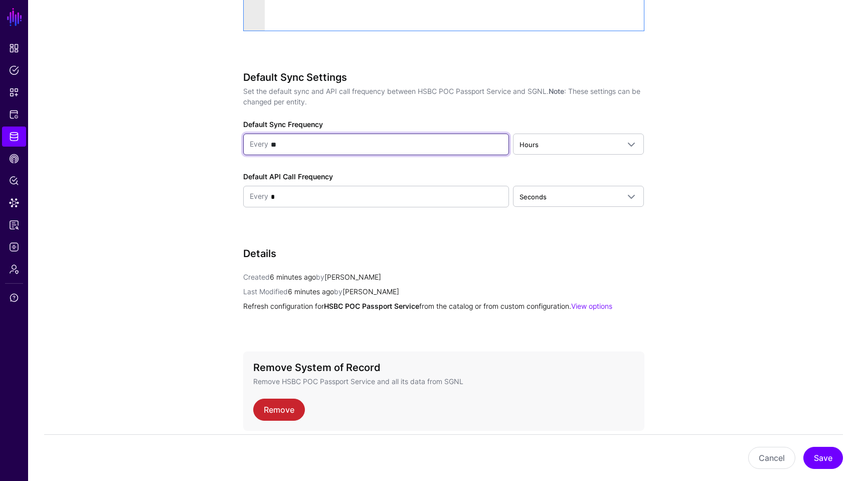
click at [460, 141] on input "**" at bounding box center [385, 144] width 235 height 20
type input "*"
type input "**"
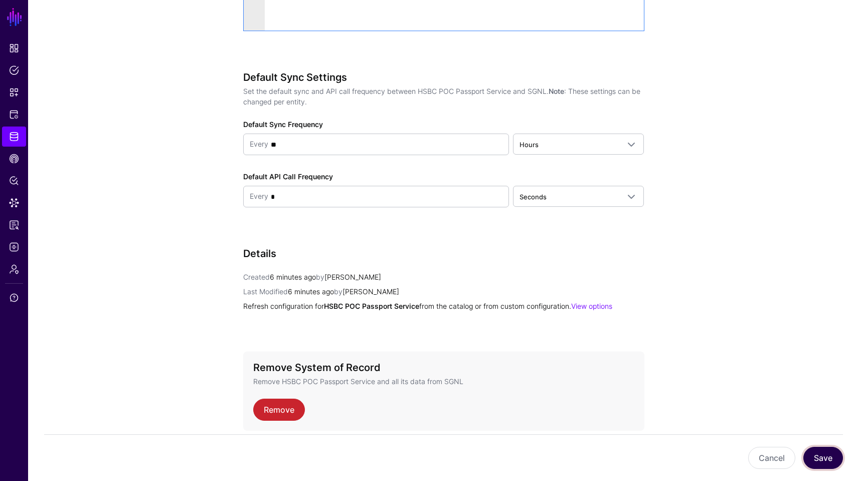
click at [820, 457] on button "Save" at bounding box center [824, 457] width 40 height 22
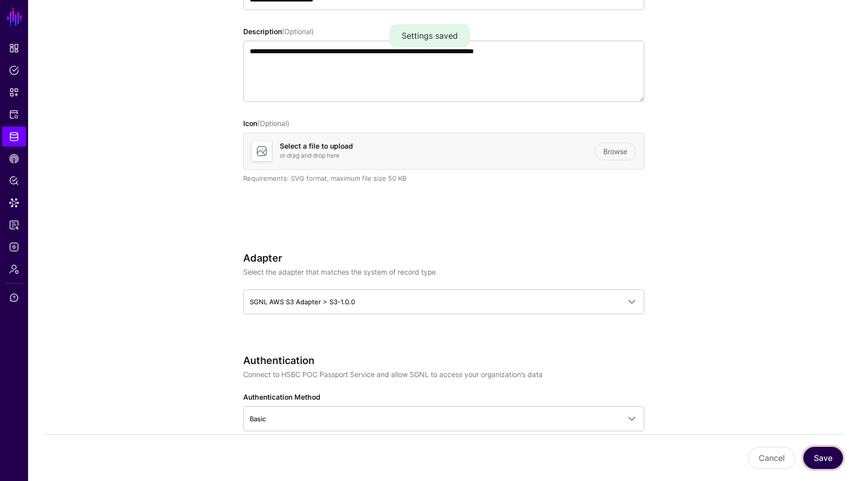
scroll to position [0, 0]
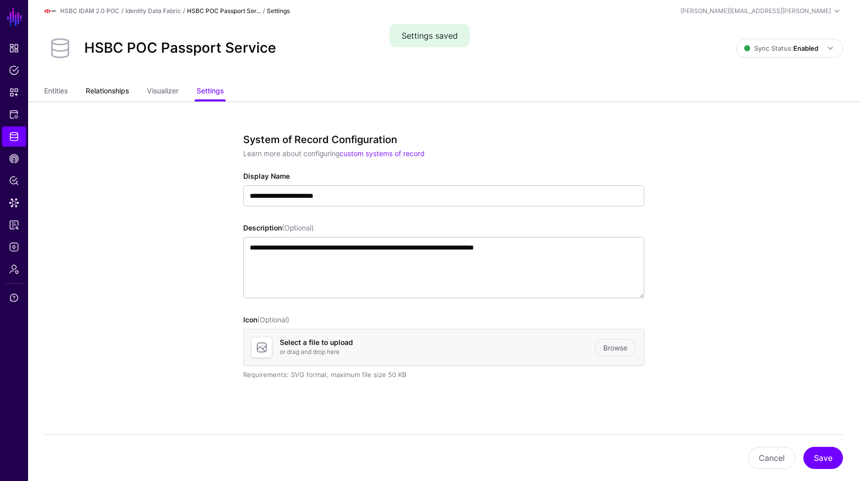
click at [117, 97] on link "Relationships" at bounding box center [107, 91] width 43 height 19
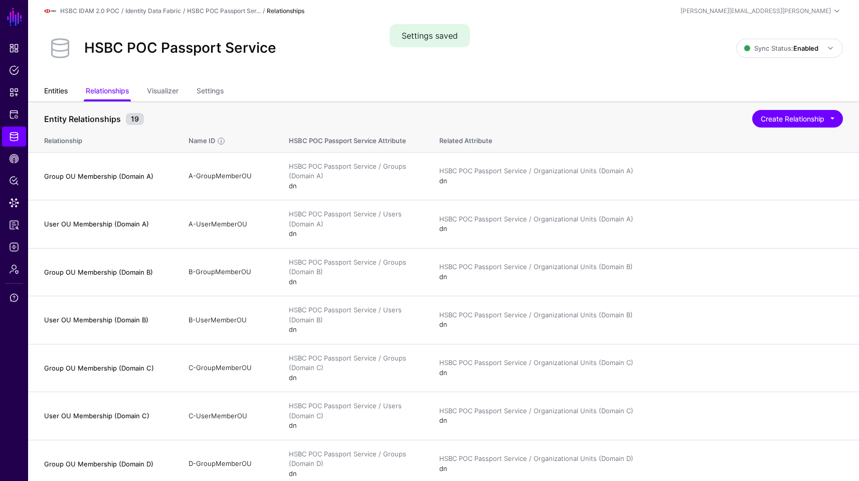
click at [55, 94] on link "Entities" at bounding box center [56, 91] width 24 height 19
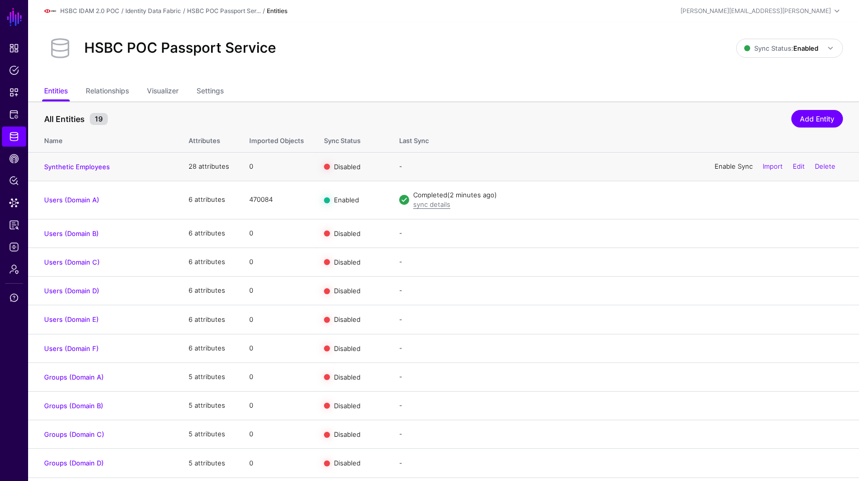
click at [715, 170] on link "Enable Sync" at bounding box center [734, 166] width 38 height 8
click at [729, 231] on link "Enable Sync" at bounding box center [734, 233] width 38 height 8
click at [733, 266] on div "Enable Sync Import Edit Delete" at bounding box center [775, 261] width 136 height 25
click at [733, 260] on link "Enable Sync" at bounding box center [734, 261] width 38 height 8
click at [730, 294] on link "Enable Sync" at bounding box center [734, 290] width 38 height 8
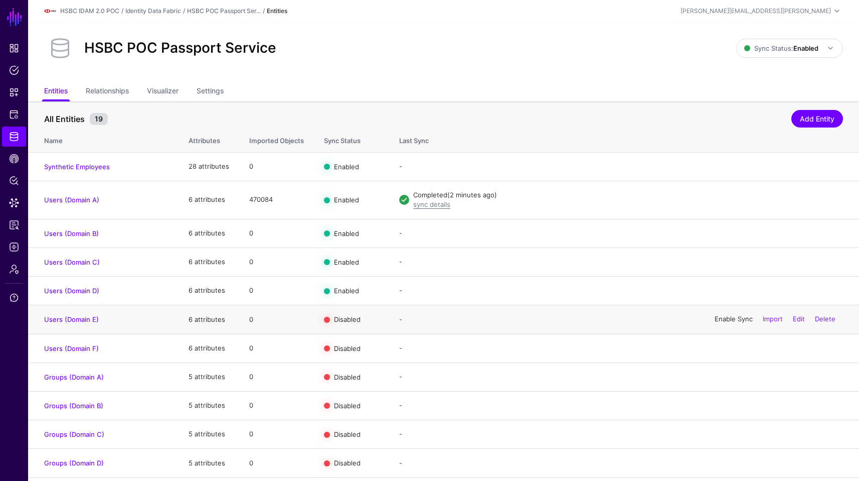
click at [729, 321] on link "Enable Sync" at bounding box center [734, 319] width 38 height 8
click at [734, 351] on link "Enable Sync" at bounding box center [734, 348] width 38 height 8
click at [735, 378] on link "Enable Sync" at bounding box center [734, 376] width 38 height 8
click at [737, 406] on link "Enable Sync" at bounding box center [734, 405] width 38 height 8
click at [737, 437] on link "Enable Sync" at bounding box center [734, 433] width 38 height 8
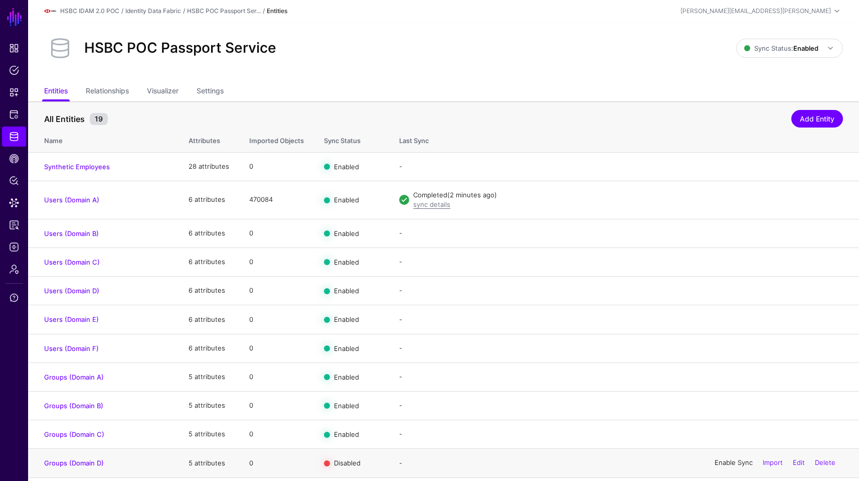
click at [735, 464] on link "Enable Sync" at bounding box center [734, 462] width 38 height 8
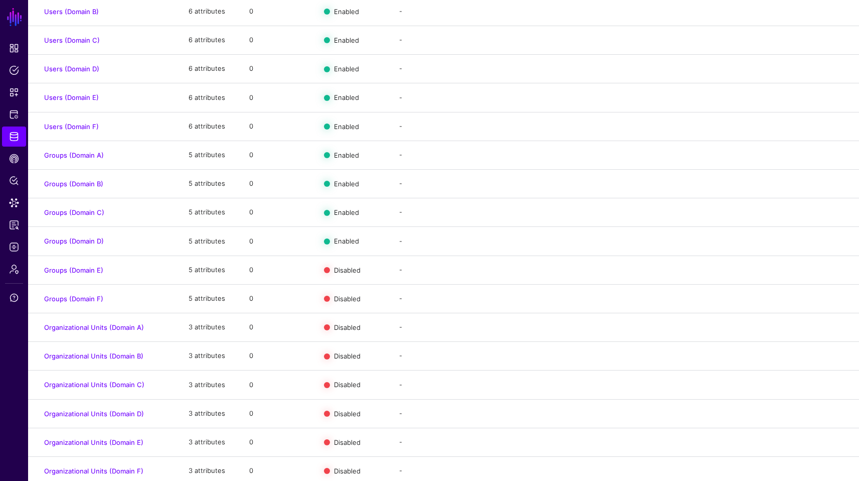
scroll to position [231, 0]
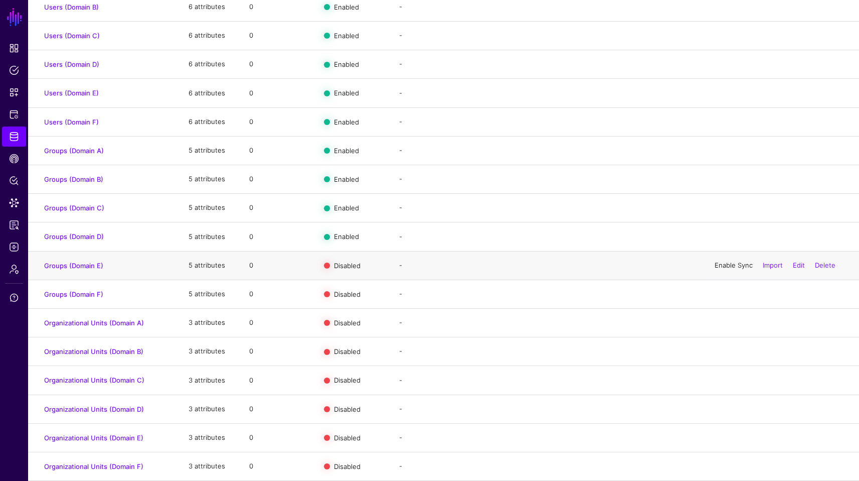
click at [733, 264] on link "Enable Sync" at bounding box center [734, 265] width 38 height 8
click at [731, 289] on link "Enable Sync" at bounding box center [734, 293] width 38 height 8
click at [733, 323] on link "Enable Sync" at bounding box center [734, 322] width 38 height 8
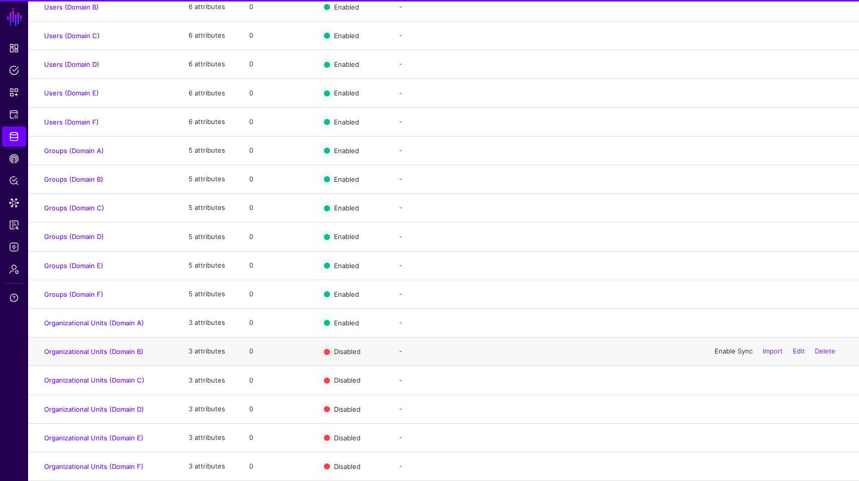
click at [735, 350] on link "Enable Sync" at bounding box center [734, 351] width 38 height 8
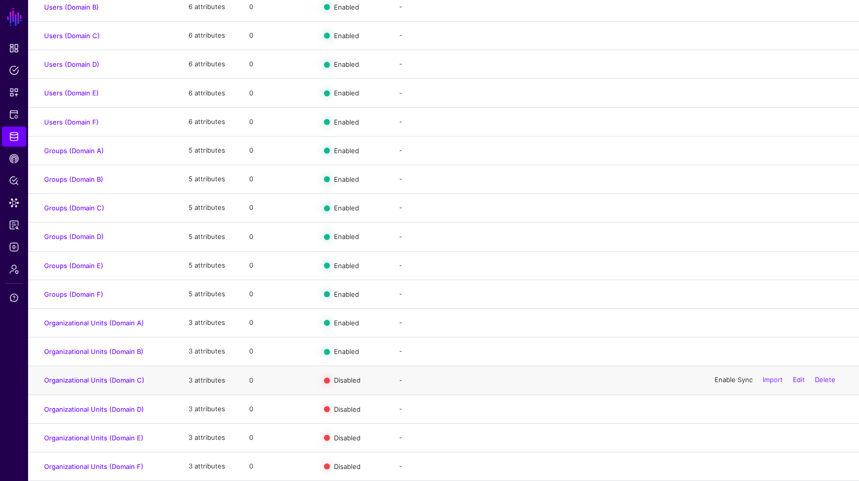
click at [735, 378] on link "Enable Sync" at bounding box center [734, 380] width 38 height 8
click at [733, 406] on link "Enable Sync" at bounding box center [734, 408] width 38 height 8
click at [733, 438] on link "Enable Sync" at bounding box center [734, 437] width 38 height 8
click at [733, 464] on link "Enable Sync" at bounding box center [734, 465] width 38 height 8
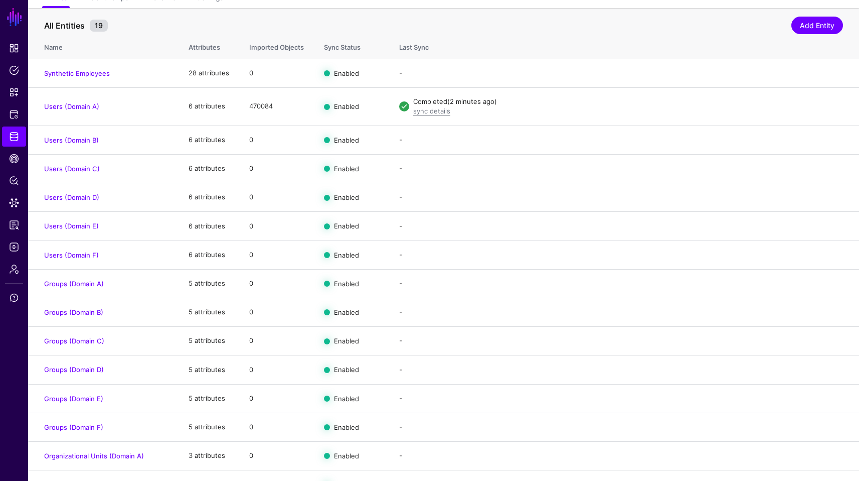
scroll to position [0, 0]
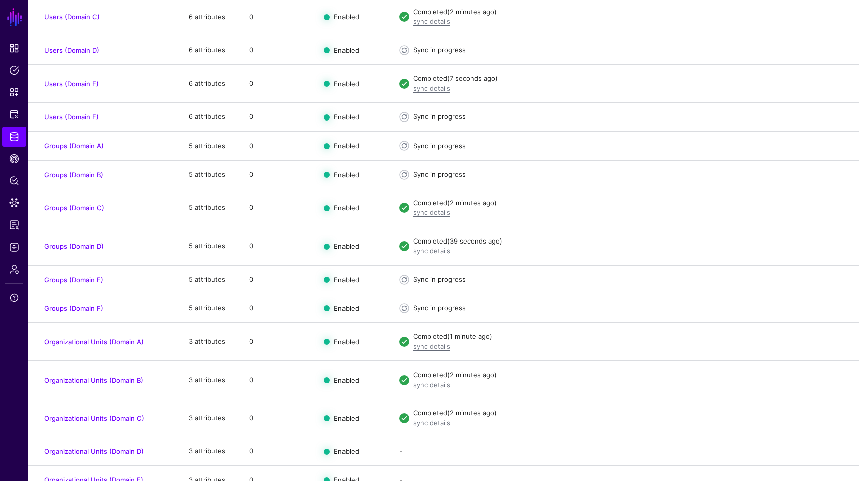
scroll to position [295, 0]
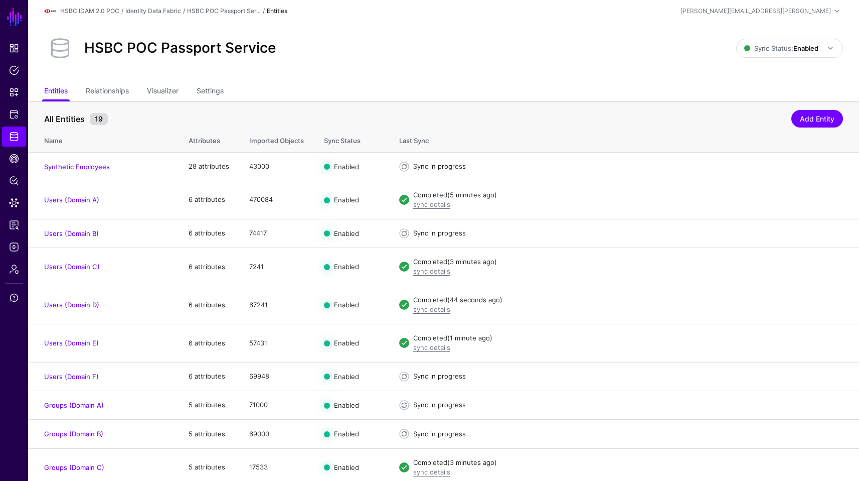
click at [415, 72] on div "HSBC POC Passport Service Sync Status: Enabled Enabled Syncing active for all c…" at bounding box center [443, 52] width 831 height 60
click at [110, 96] on link "Relationships" at bounding box center [107, 91] width 43 height 19
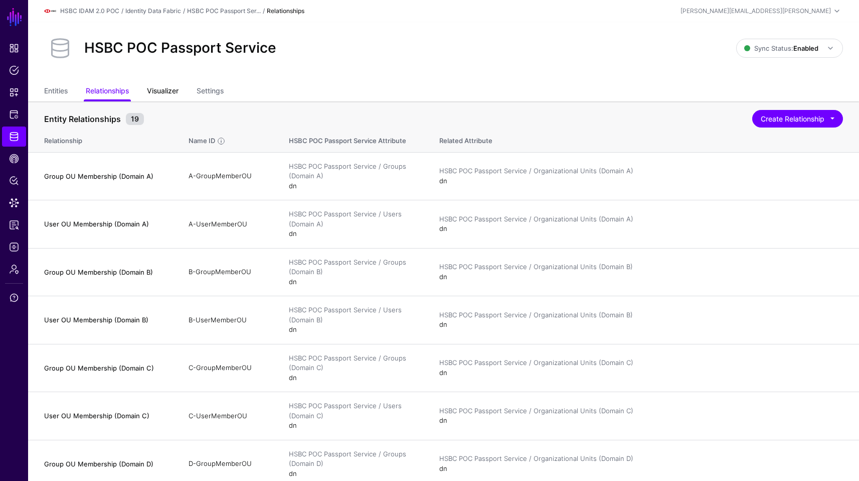
click at [169, 94] on link "Visualizer" at bounding box center [163, 91] width 32 height 19
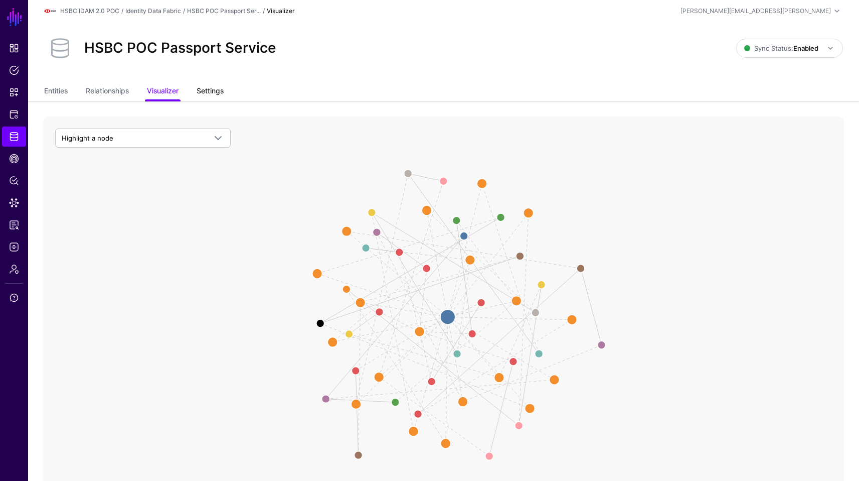
click at [212, 89] on link "Settings" at bounding box center [210, 91] width 27 height 19
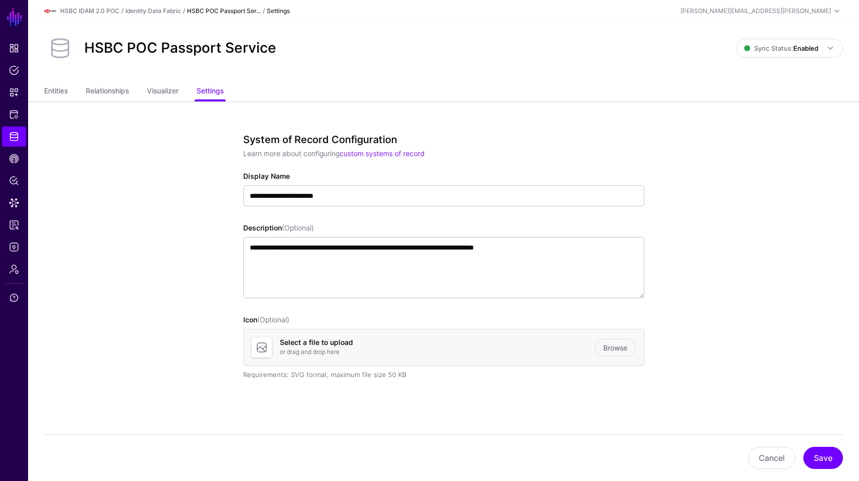
click at [193, 88] on ul "Entities Relationships Visualizer Settings" at bounding box center [443, 91] width 799 height 19
click at [60, 96] on link "Entities" at bounding box center [56, 91] width 24 height 19
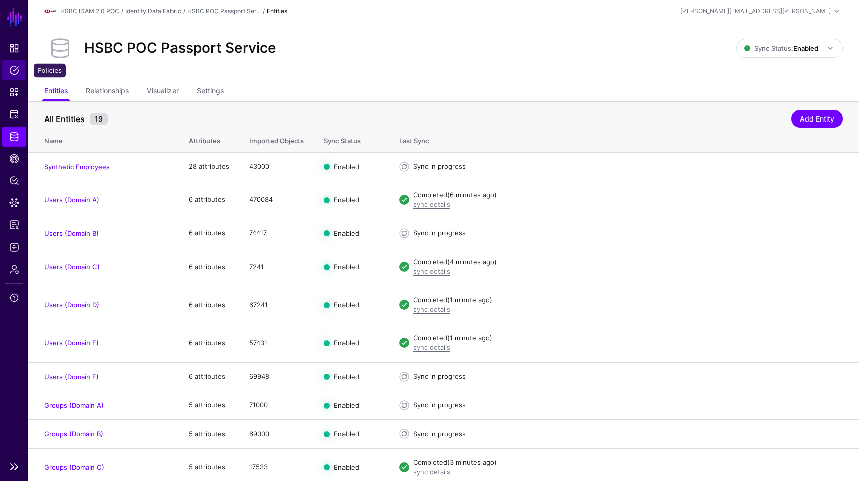
click at [18, 63] on link "Policies" at bounding box center [14, 70] width 24 height 20
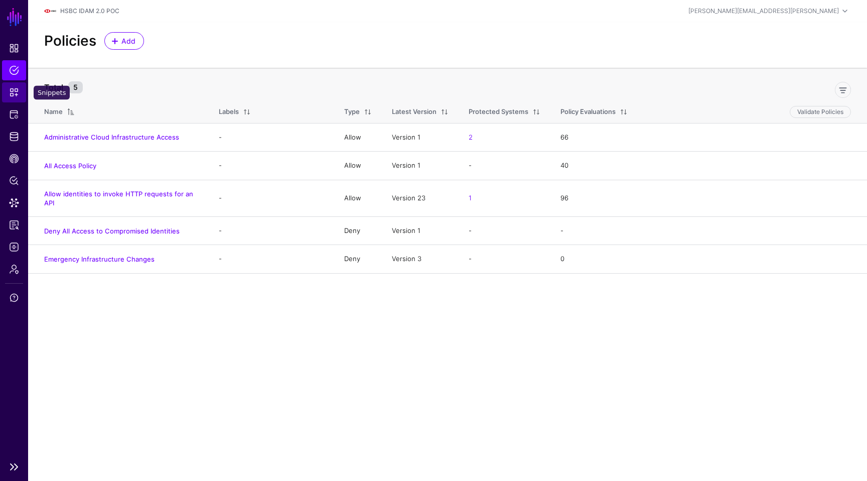
click at [19, 86] on link "Snippets" at bounding box center [14, 92] width 24 height 20
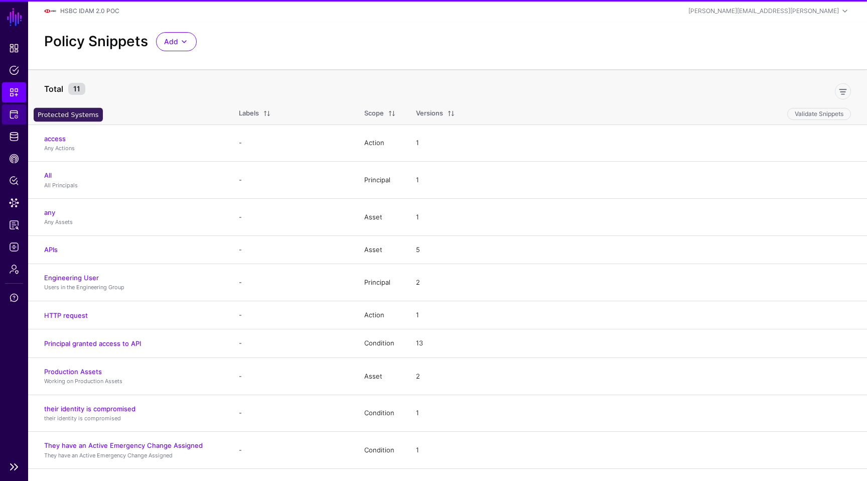
click at [16, 118] on span "Protected Systems" at bounding box center [14, 114] width 10 height 10
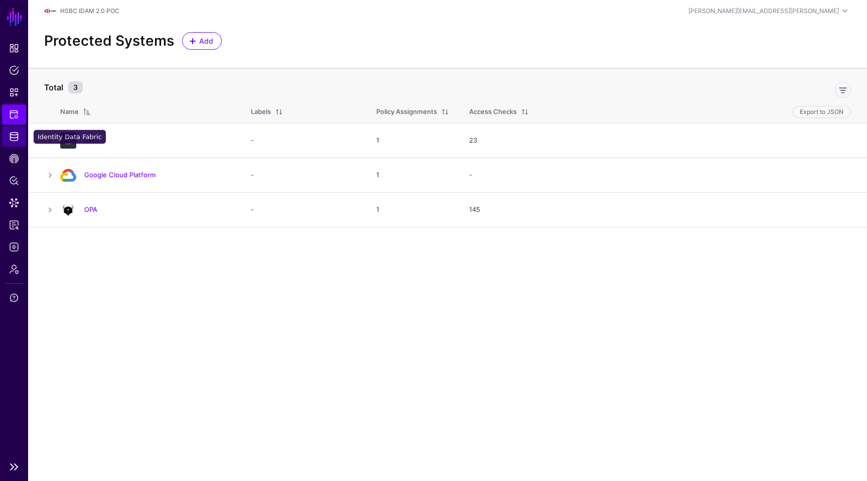
click at [14, 138] on span "Identity Data Fabric" at bounding box center [14, 136] width 10 height 10
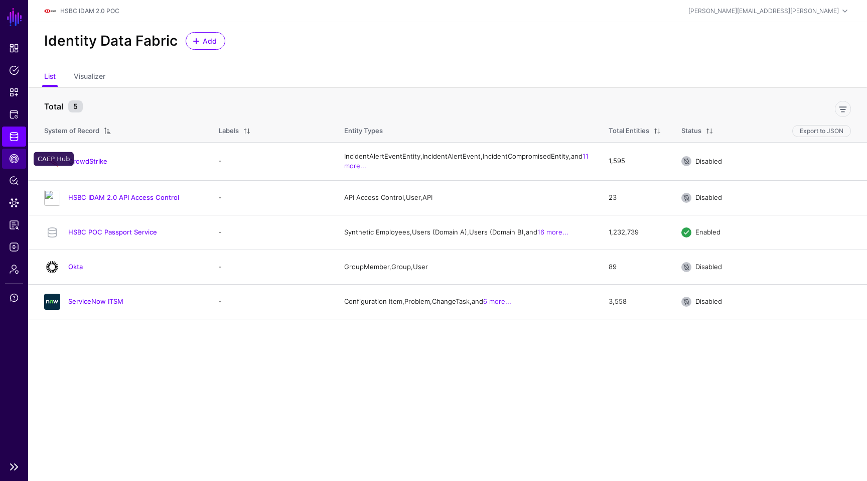
click at [13, 159] on span "CAEP Hub" at bounding box center [14, 158] width 10 height 10
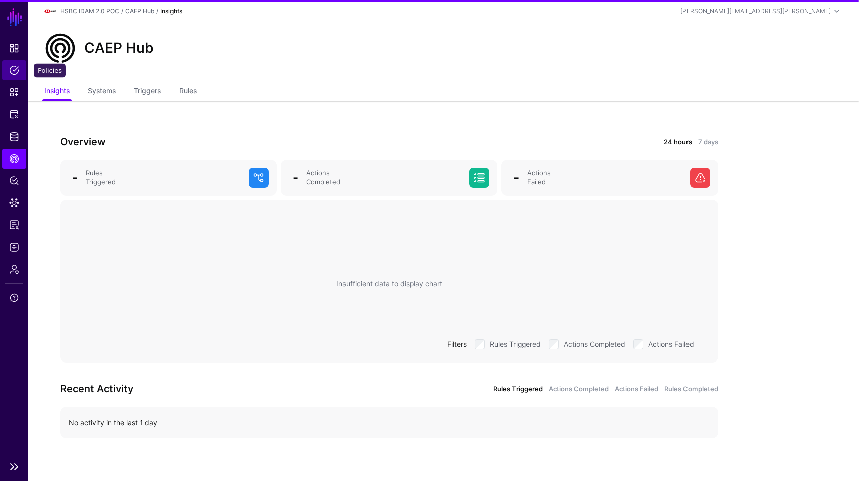
click at [13, 78] on link "Policies" at bounding box center [14, 70] width 24 height 20
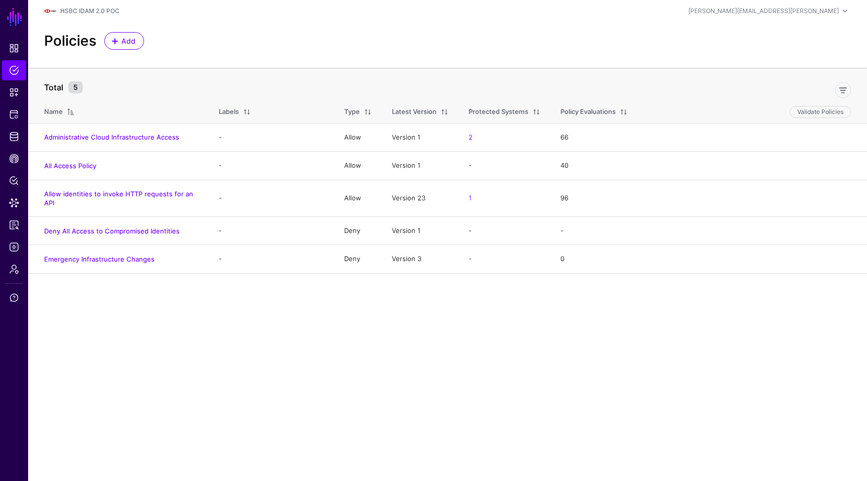
click at [199, 329] on main "SGNL Dashboard Policies Snippets Protected Systems Identity Data Fabric CAEP Hu…" at bounding box center [433, 240] width 867 height 481
click at [120, 135] on link "Administrative Cloud Infrastructure Access" at bounding box center [111, 137] width 135 height 8
click at [139, 233] on link "Deny All Access to Compromised Identities" at bounding box center [111, 231] width 135 height 8
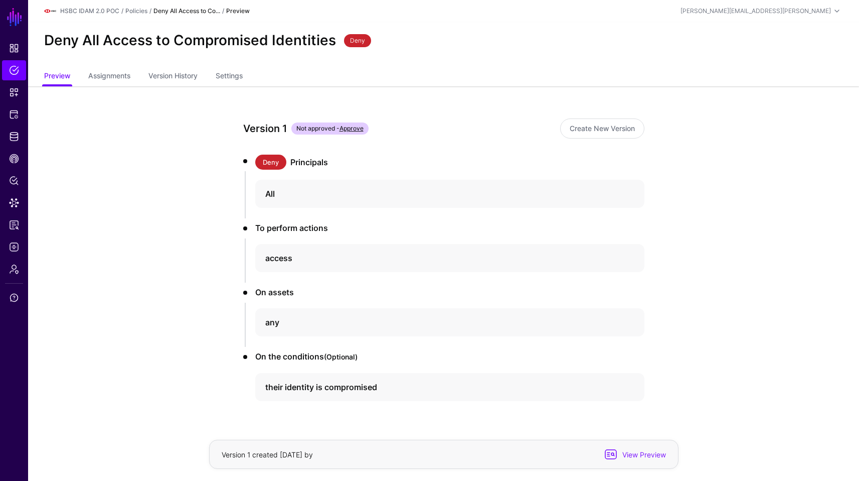
click at [179, 378] on app-policies-v2-item-preview "Version 1 Not approved - Approve Create New Version Deny Principals All To perf…" at bounding box center [443, 294] width 831 height 417
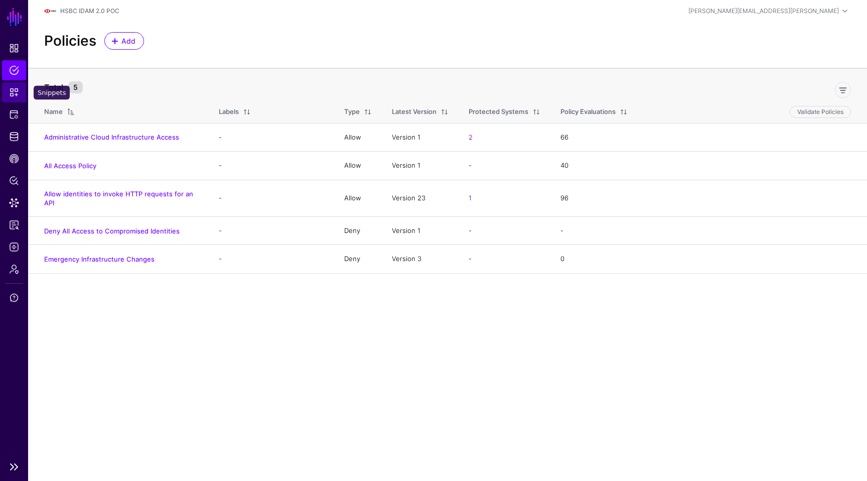
click at [16, 99] on link "Snippets" at bounding box center [14, 92] width 24 height 20
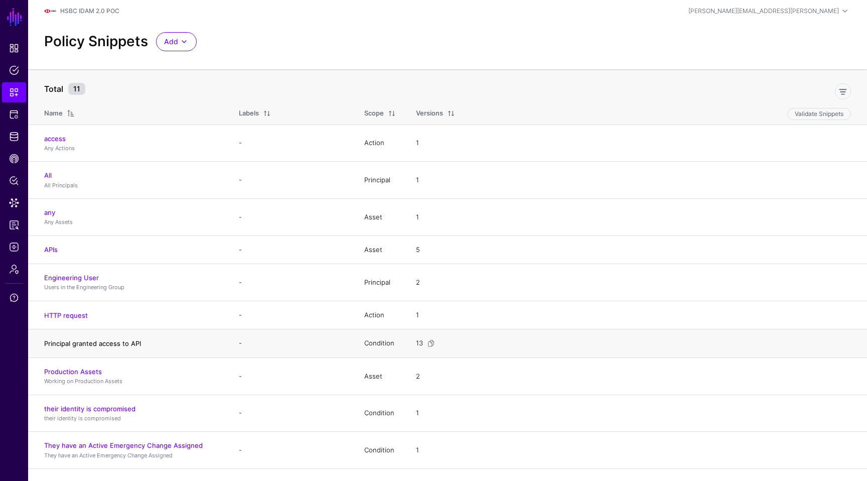
click at [103, 344] on link "Principal granted access to API" at bounding box center [92, 343] width 97 height 8
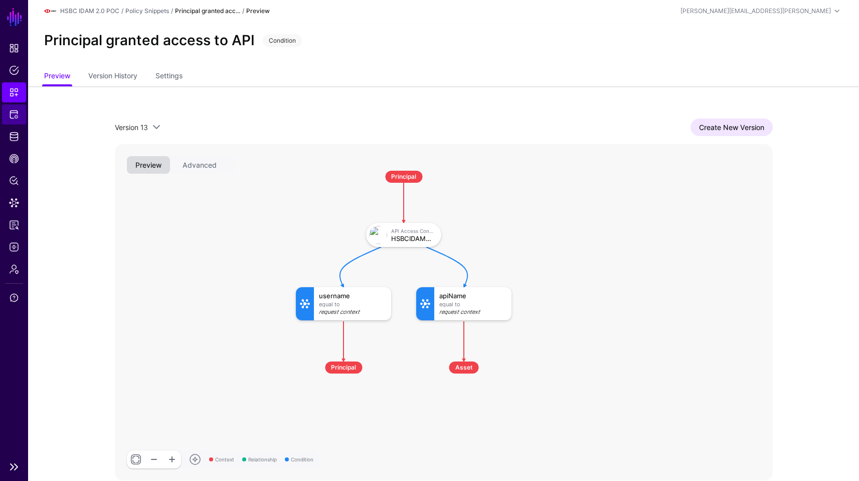
click at [11, 114] on span "Protected Systems" at bounding box center [14, 114] width 10 height 10
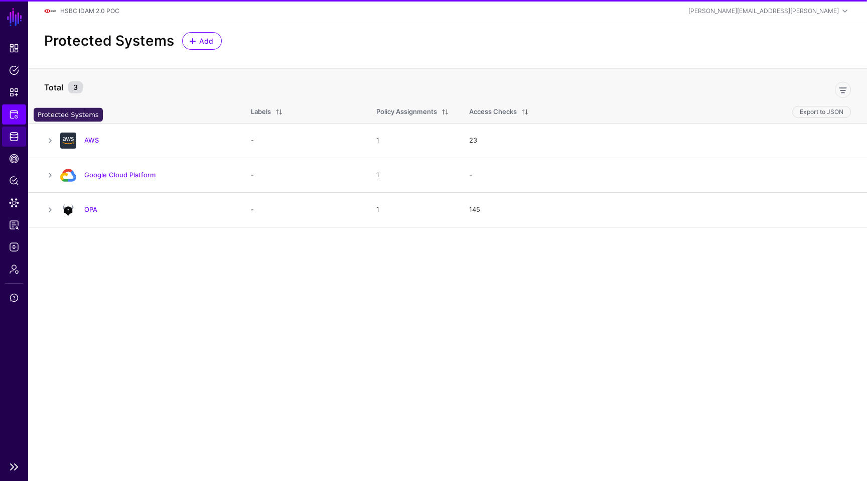
click at [15, 132] on span "Identity Data Fabric" at bounding box center [14, 136] width 10 height 10
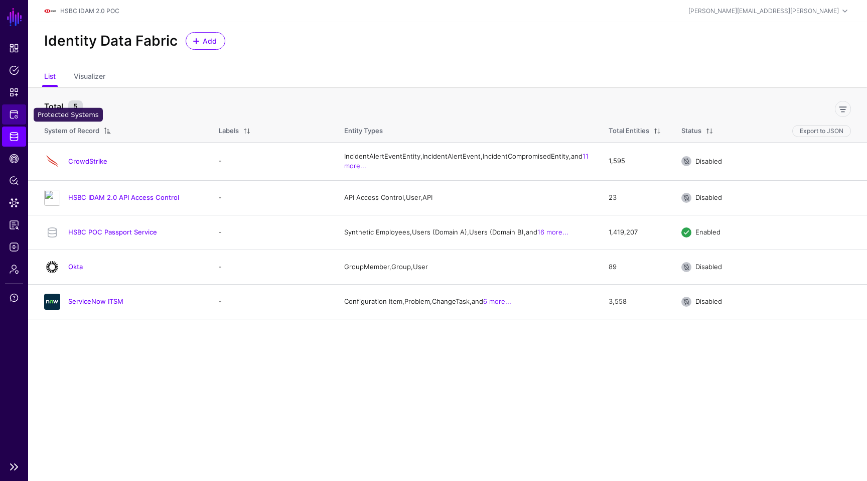
click at [14, 111] on span "Protected Systems" at bounding box center [14, 114] width 10 height 10
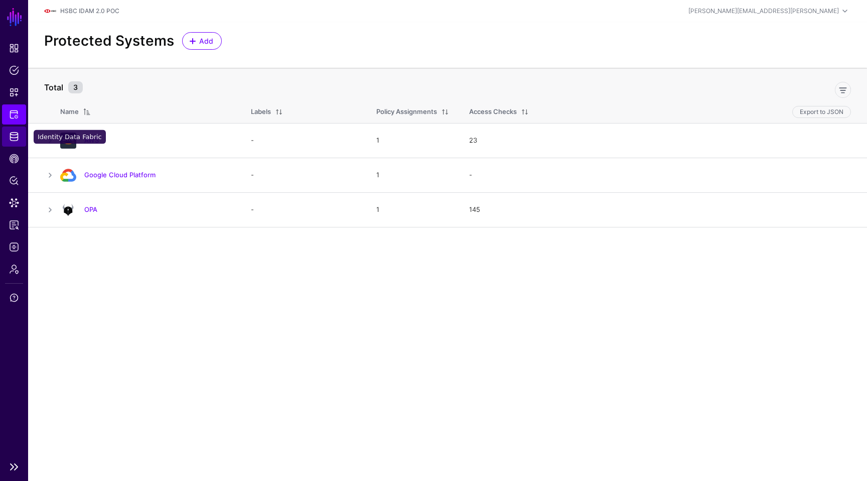
click at [7, 130] on link "Identity Data Fabric" at bounding box center [14, 136] width 24 height 20
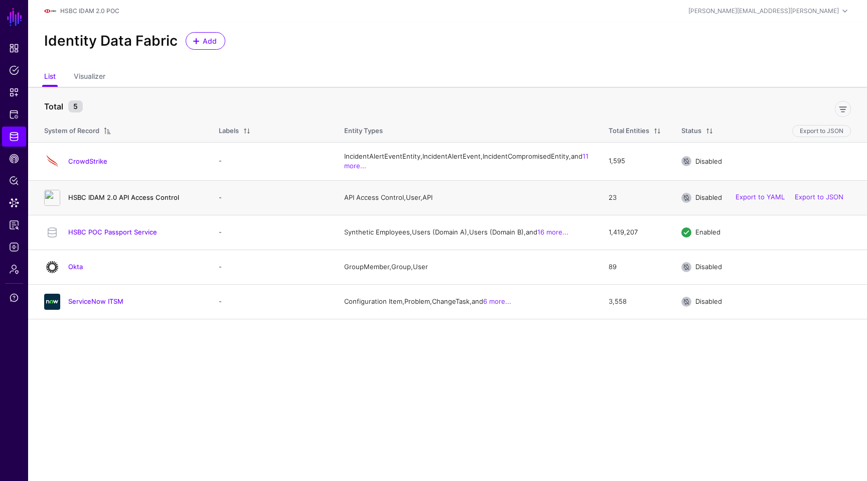
click at [124, 201] on link "HSBC IDAM 2.0 API Access Control" at bounding box center [123, 197] width 111 height 8
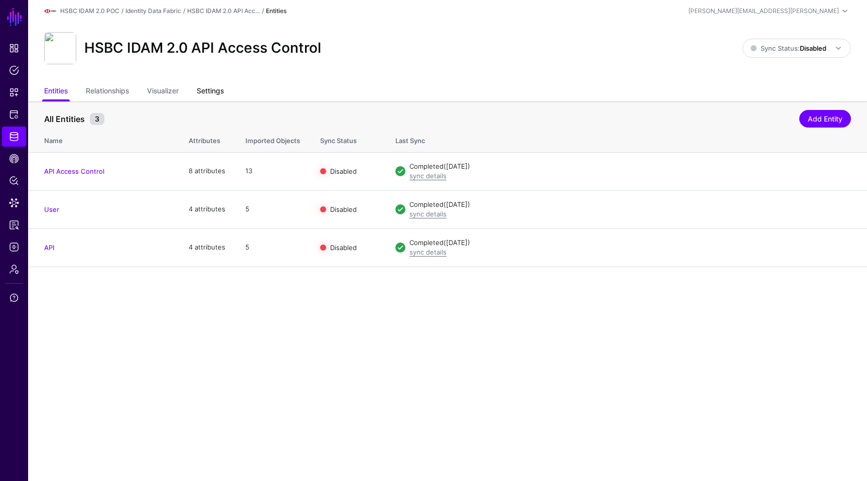
click at [215, 96] on link "Settings" at bounding box center [210, 91] width 27 height 19
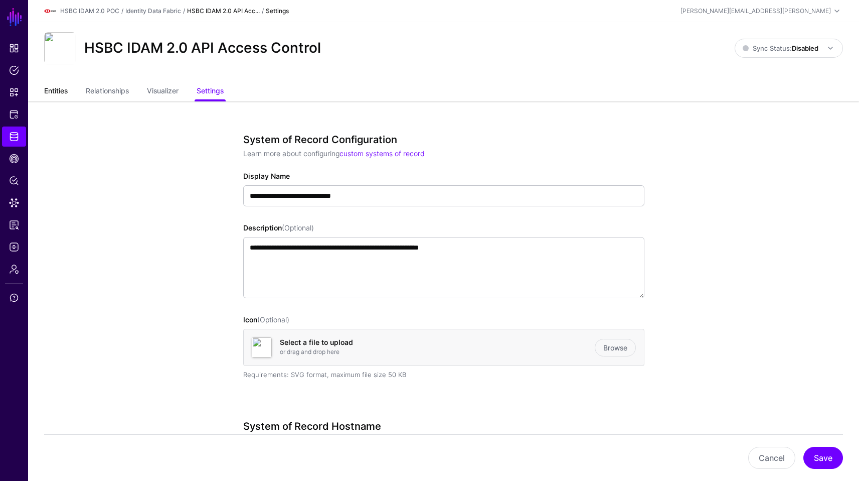
click at [51, 89] on link "Entities" at bounding box center [56, 91] width 24 height 19
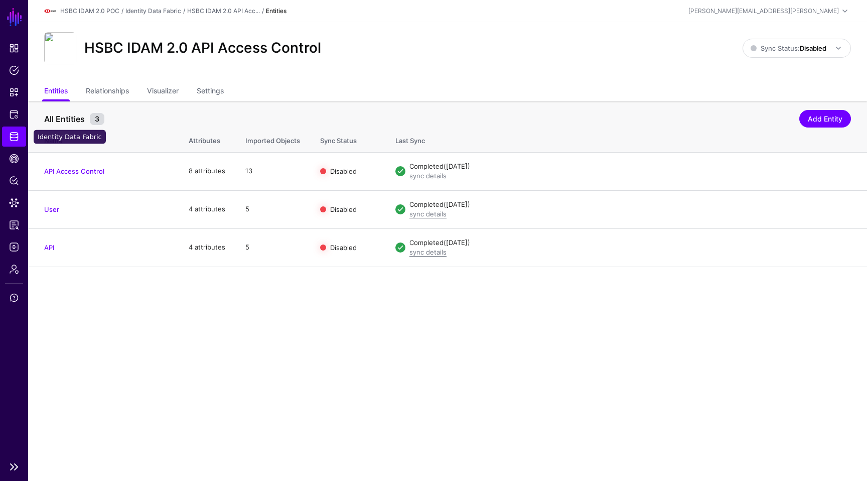
click at [21, 132] on link "Identity Data Fabric" at bounding box center [14, 136] width 24 height 20
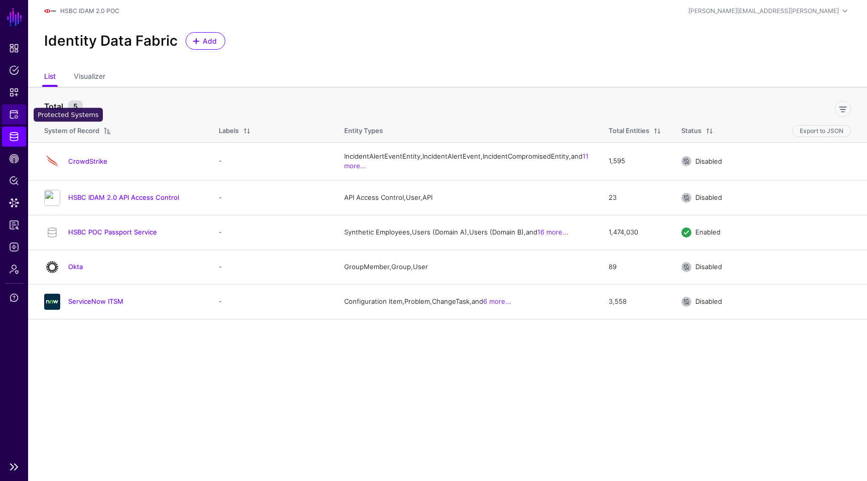
click at [16, 112] on span "Protected Systems" at bounding box center [14, 114] width 10 height 10
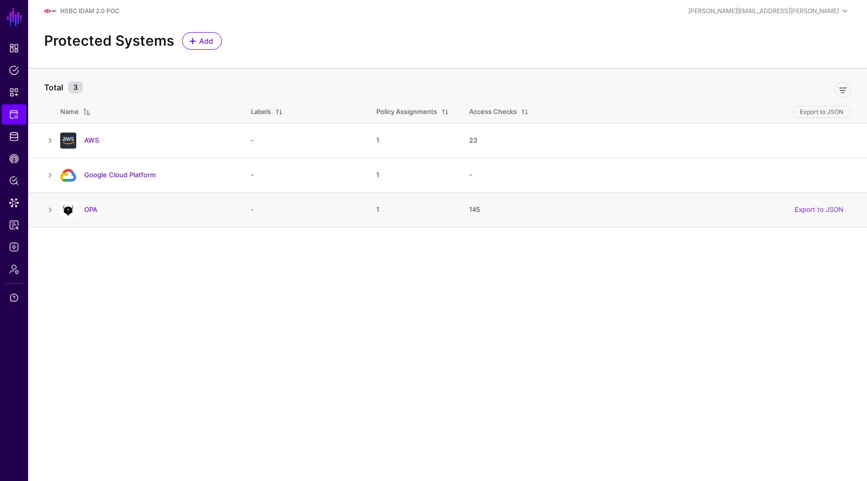
click at [98, 206] on h4 "OPA" at bounding box center [157, 209] width 146 height 9
click at [94, 207] on link "OPA" at bounding box center [90, 209] width 13 height 8
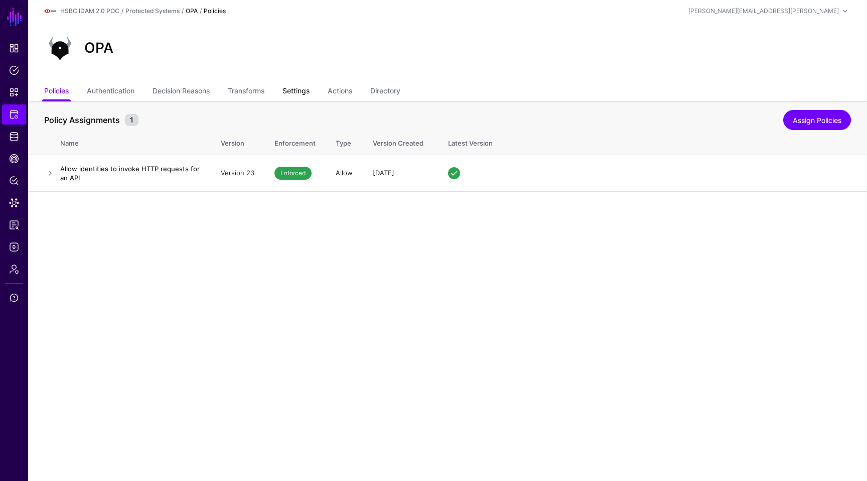
click at [298, 89] on link "Settings" at bounding box center [295, 91] width 27 height 19
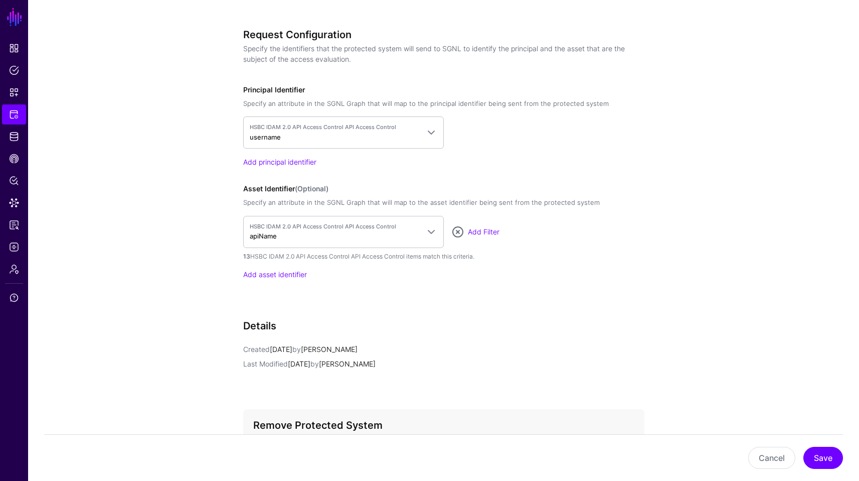
scroll to position [742, 0]
click at [12, 86] on link "Snippets" at bounding box center [14, 92] width 24 height 20
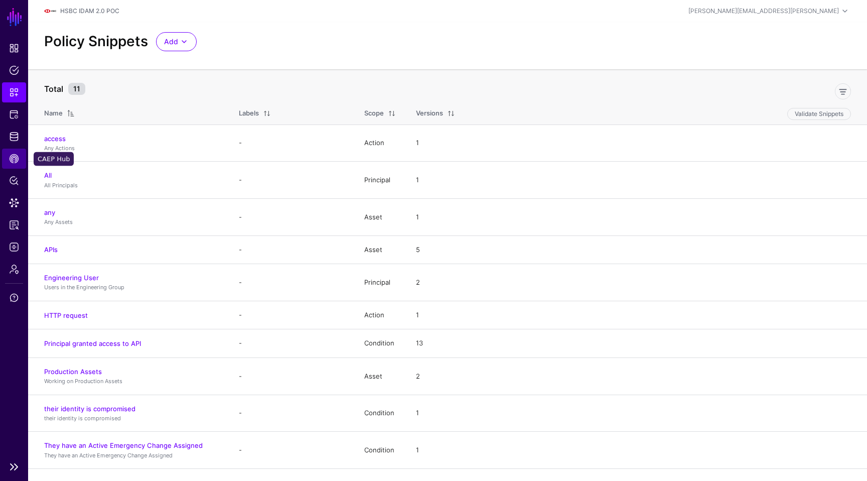
click at [13, 159] on span "CAEP Hub" at bounding box center [14, 158] width 10 height 10
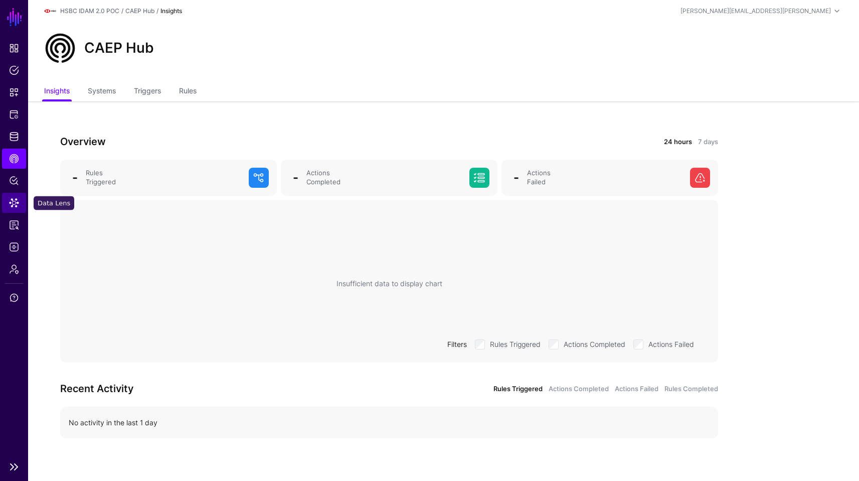
click at [14, 201] on span "Data Lens" at bounding box center [14, 203] width 10 height 10
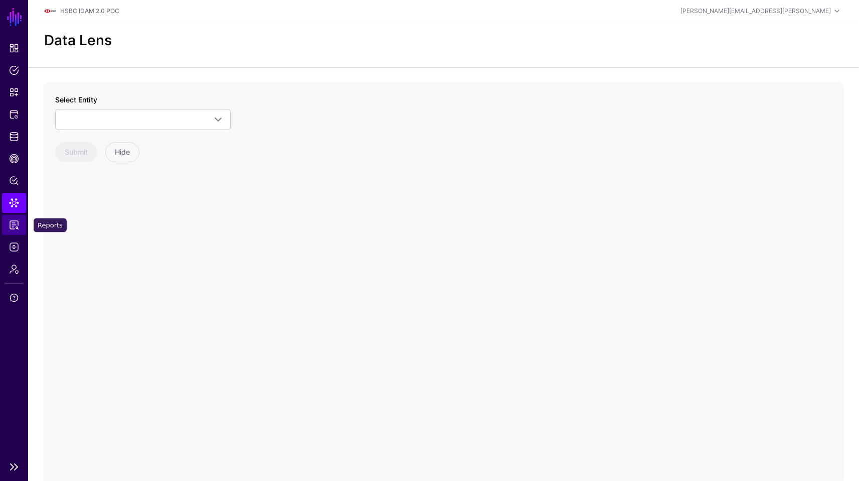
click at [15, 222] on span "Reports" at bounding box center [14, 225] width 10 height 10
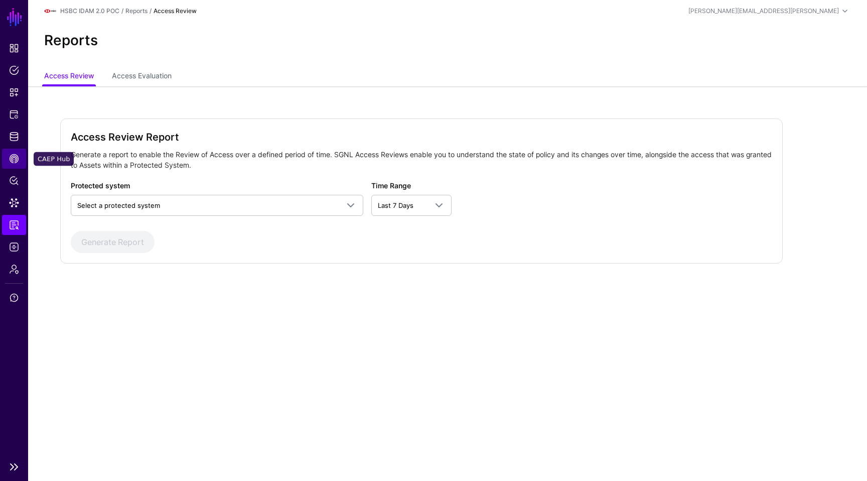
click at [18, 159] on span "CAEP Hub" at bounding box center [14, 158] width 10 height 10
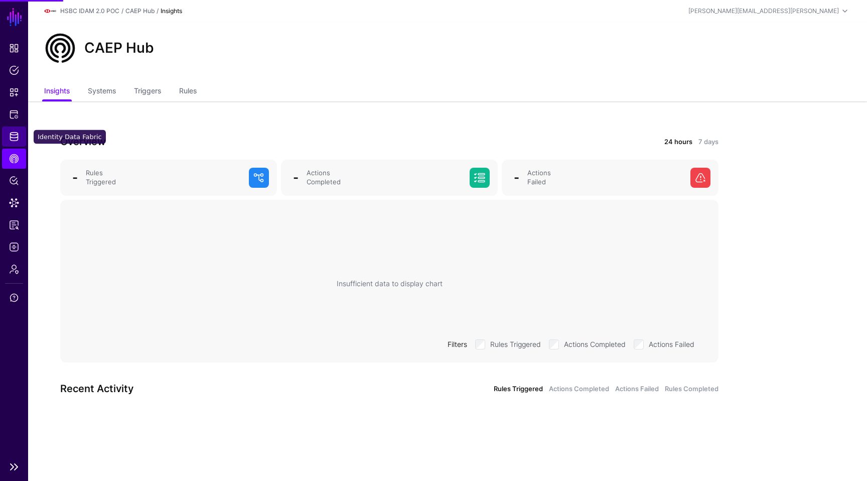
click at [19, 129] on link "Identity Data Fabric" at bounding box center [14, 136] width 24 height 20
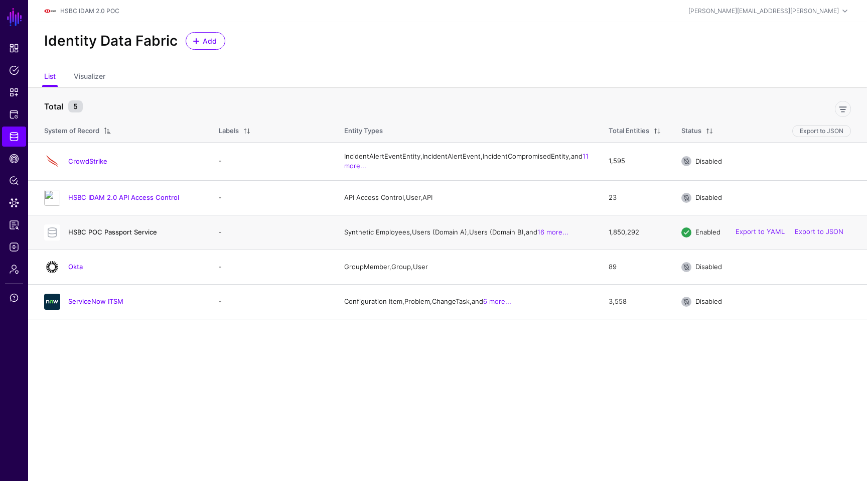
click at [131, 236] on link "HSBC POC Passport Service" at bounding box center [112, 232] width 89 height 8
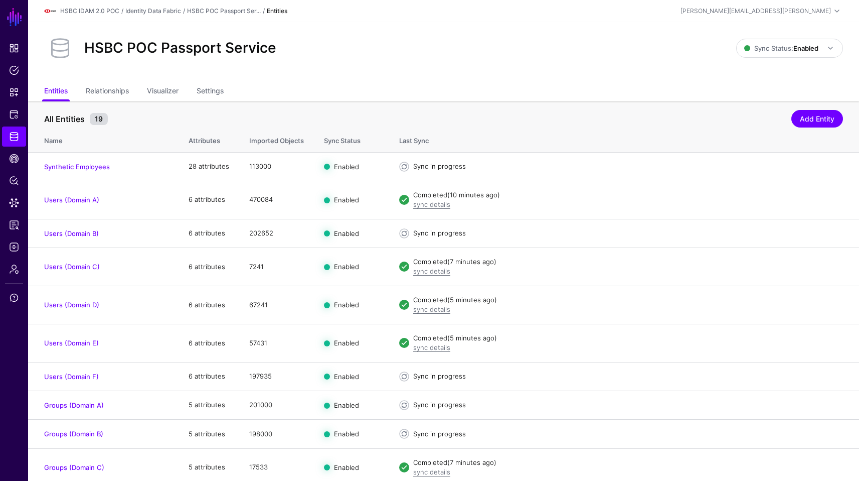
click at [598, 58] on div "HSBC POC Passport Service" at bounding box center [390, 48] width 700 height 32
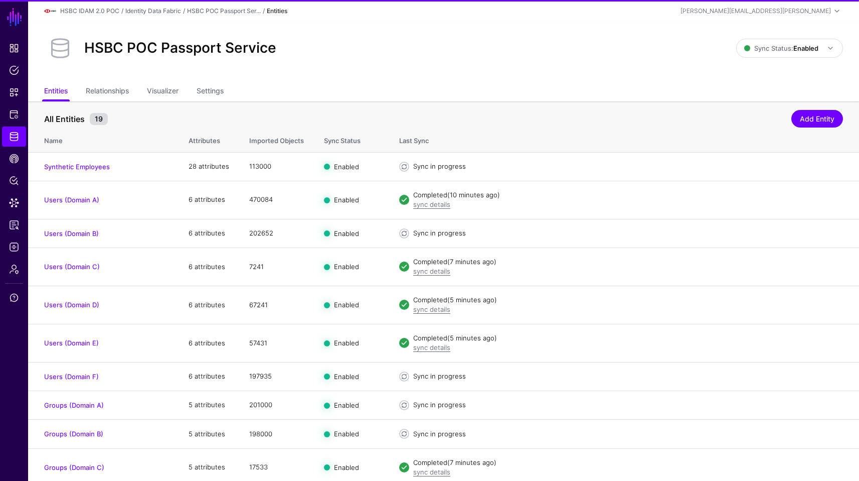
click at [469, 64] on div "HSBC POC Passport Service Sync Status: Enabled Enabled Syncing active for all c…" at bounding box center [443, 52] width 831 height 60
